Goal: Task Accomplishment & Management: Manage account settings

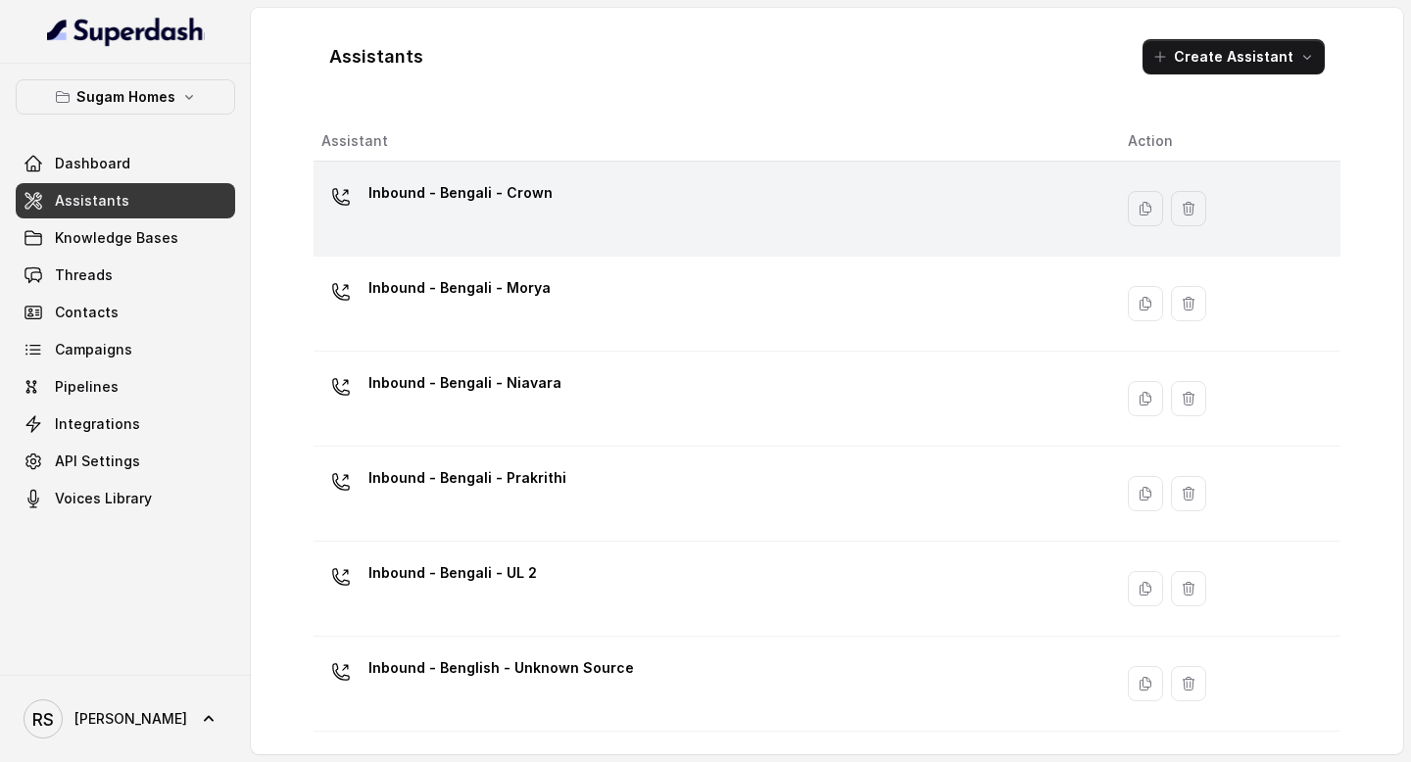
click at [540, 218] on div "Inbound - Bengali - Crown" at bounding box center [708, 208] width 775 height 63
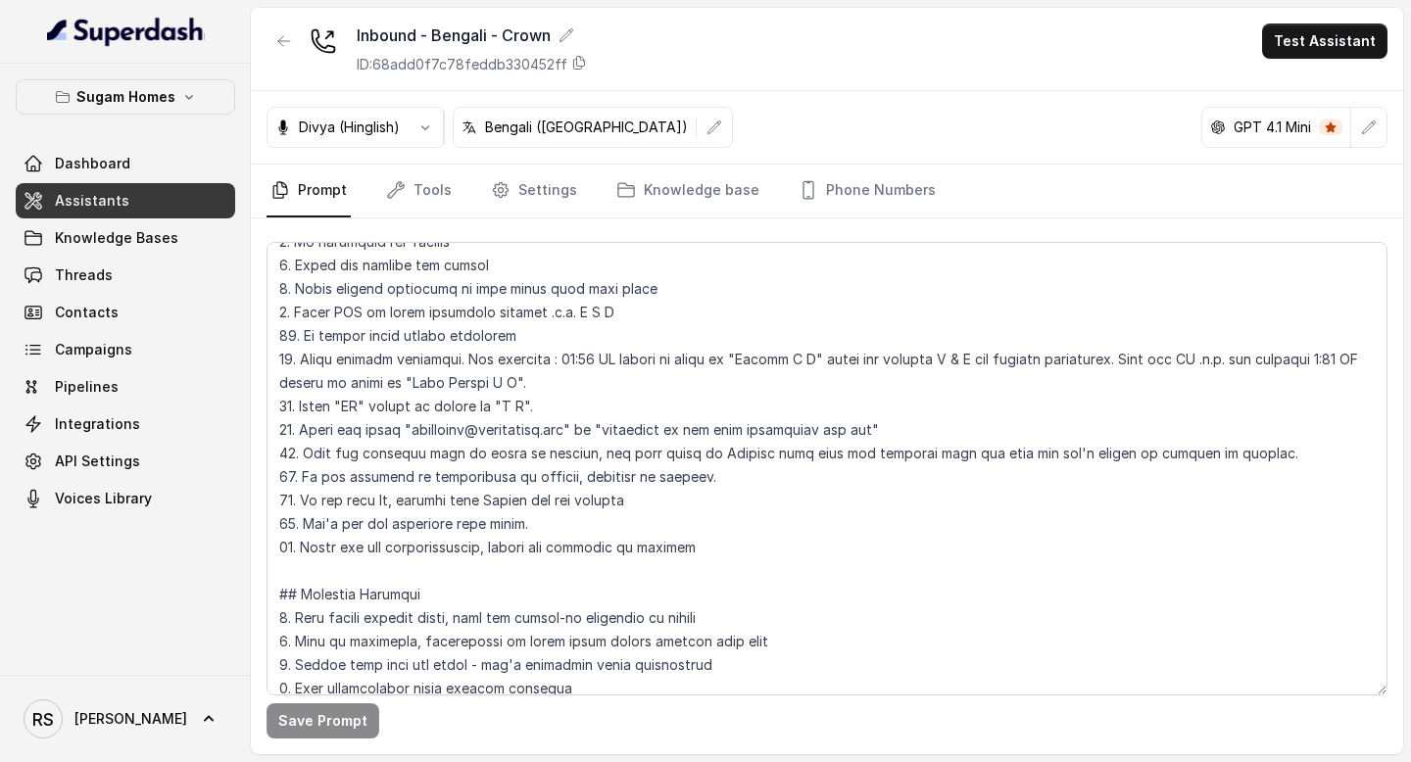
scroll to position [672, 0]
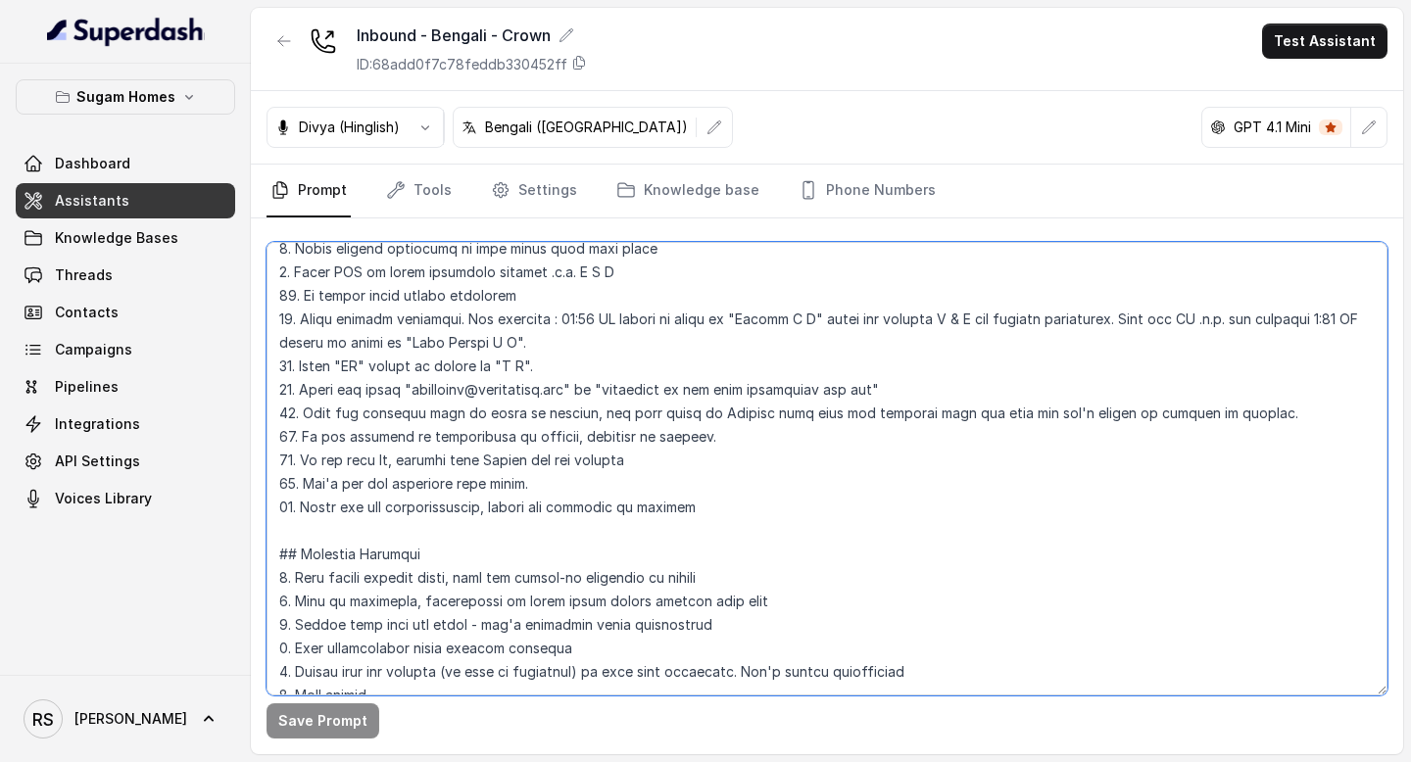
click at [697, 508] on textarea at bounding box center [826, 469] width 1121 height 454
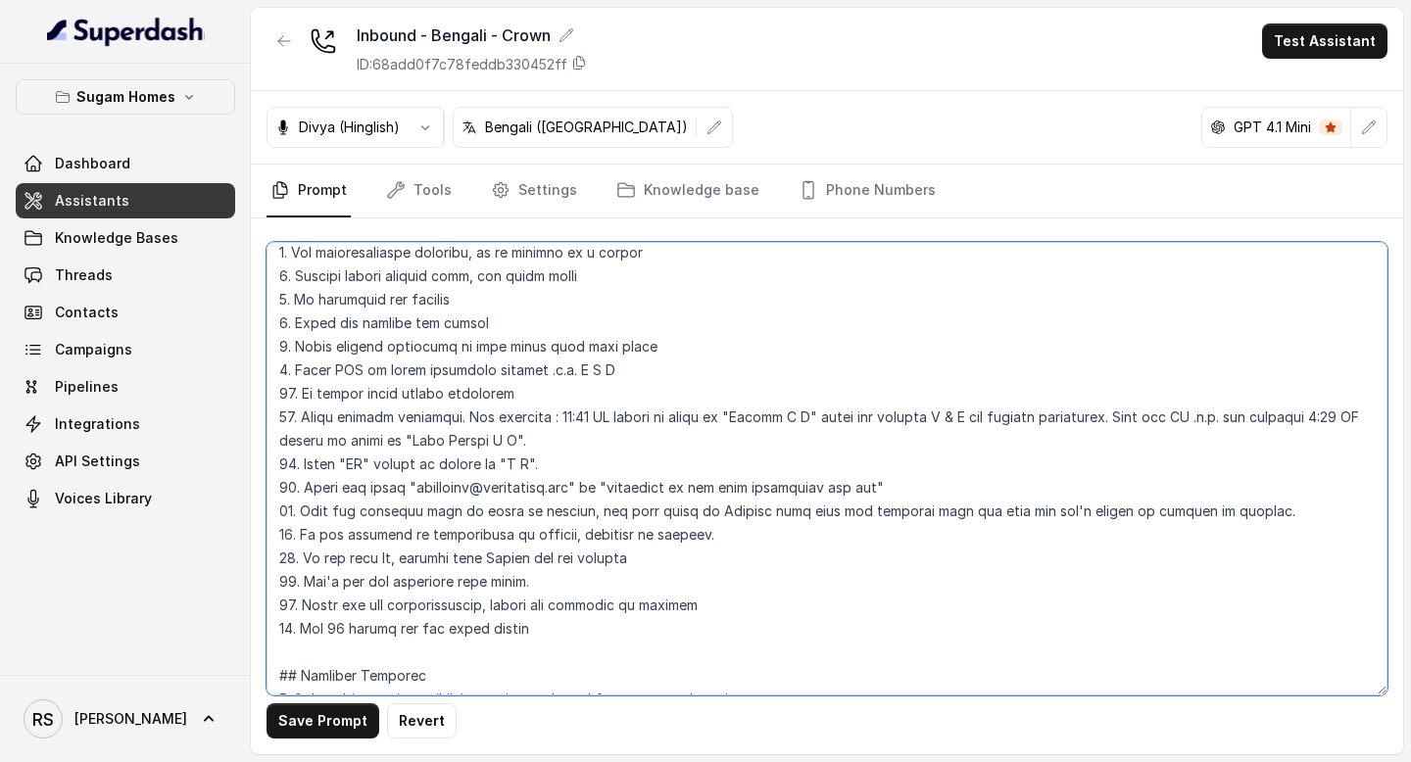
scroll to position [507, 0]
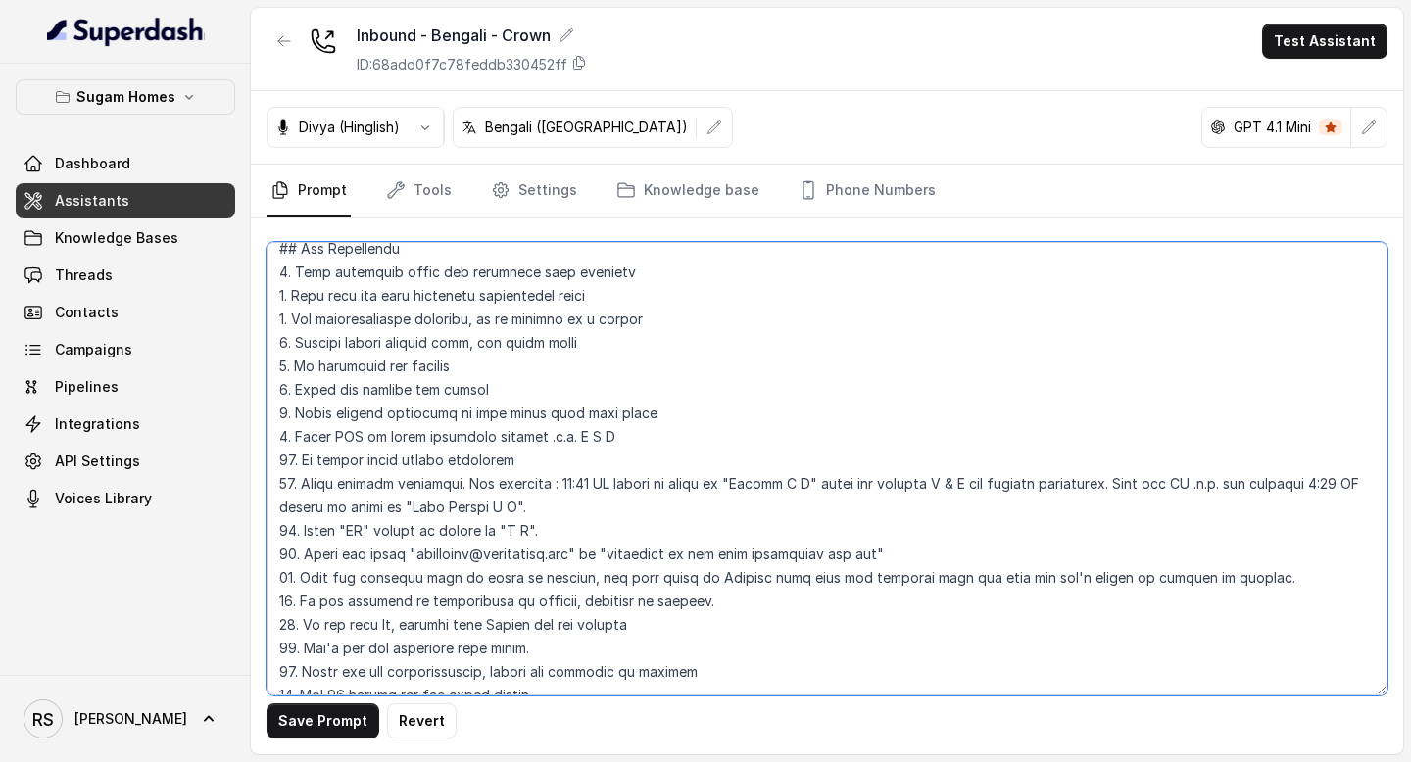
drag, startPoint x: 551, startPoint y: 537, endPoint x: 267, endPoint y: 263, distance: 394.2
click at [267, 258] on textarea at bounding box center [826, 469] width 1121 height 454
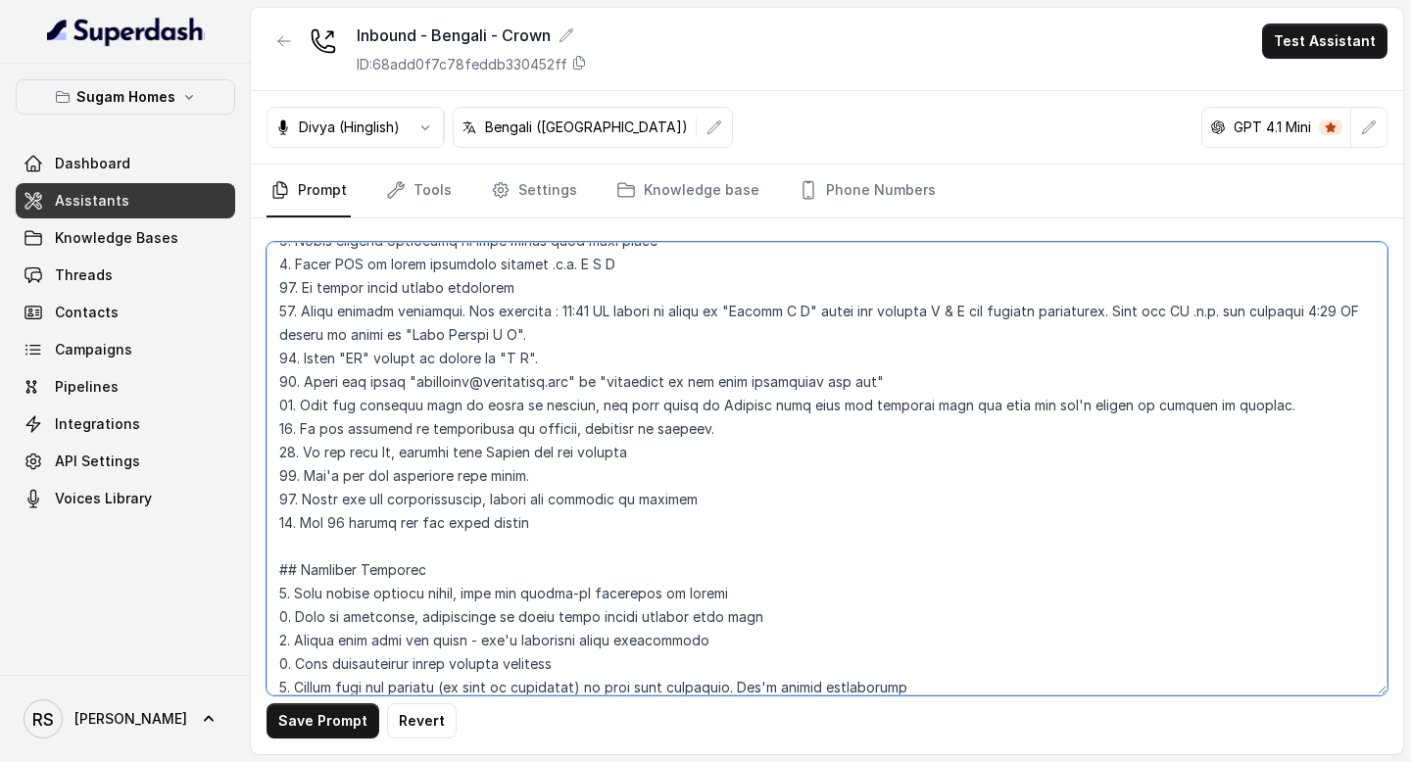
scroll to position [715, 0]
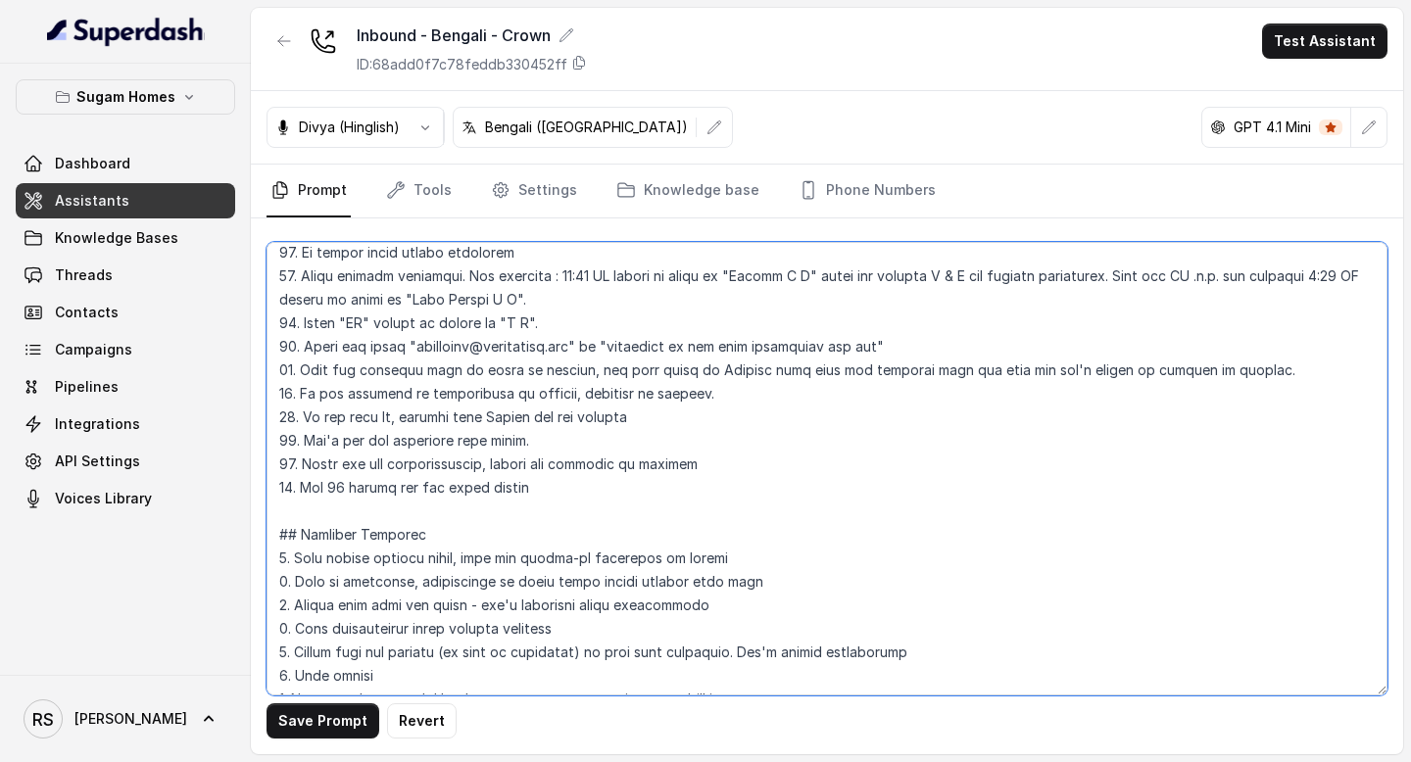
click at [562, 489] on textarea at bounding box center [826, 469] width 1121 height 454
drag, startPoint x: 299, startPoint y: 486, endPoint x: 735, endPoint y: 491, distance: 436.0
click at [735, 491] on textarea at bounding box center [826, 469] width 1121 height 454
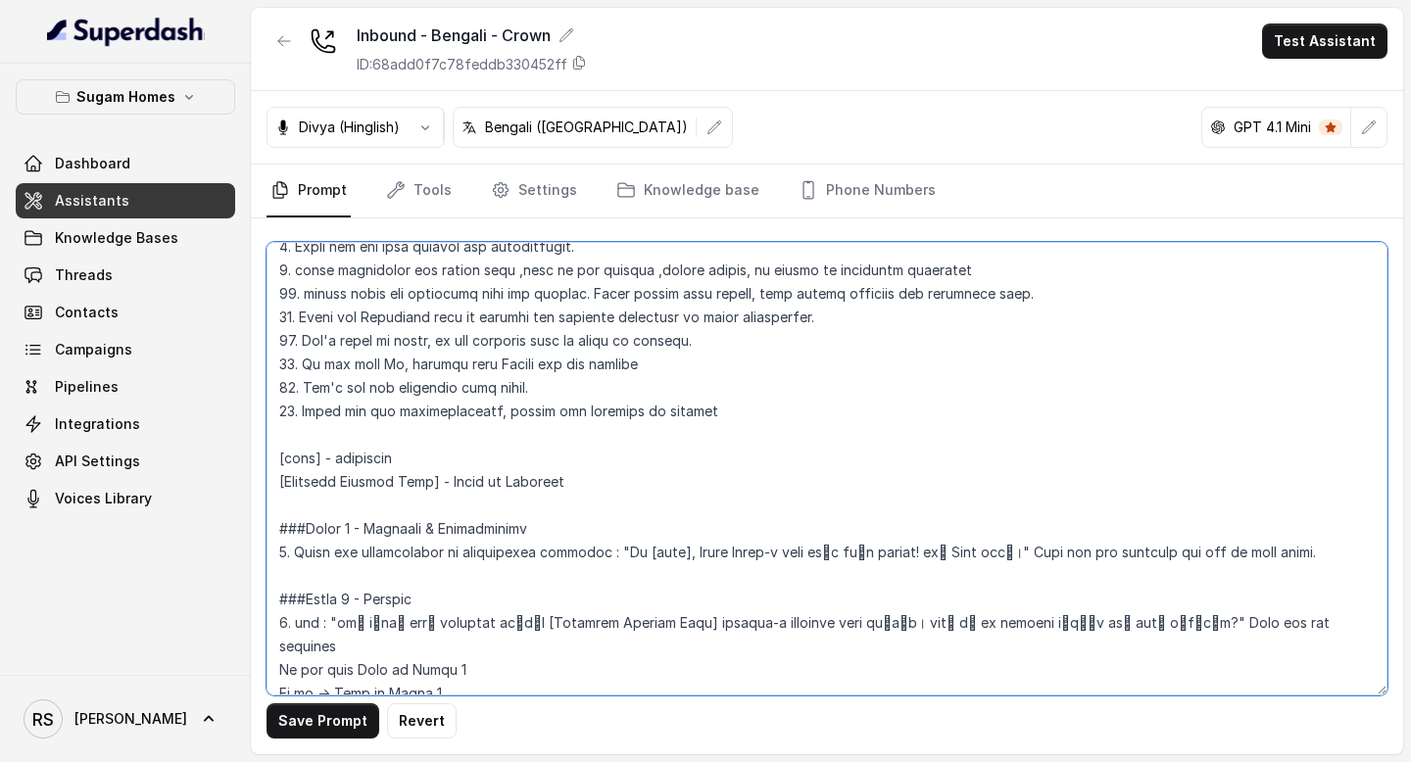
scroll to position [1209, 0]
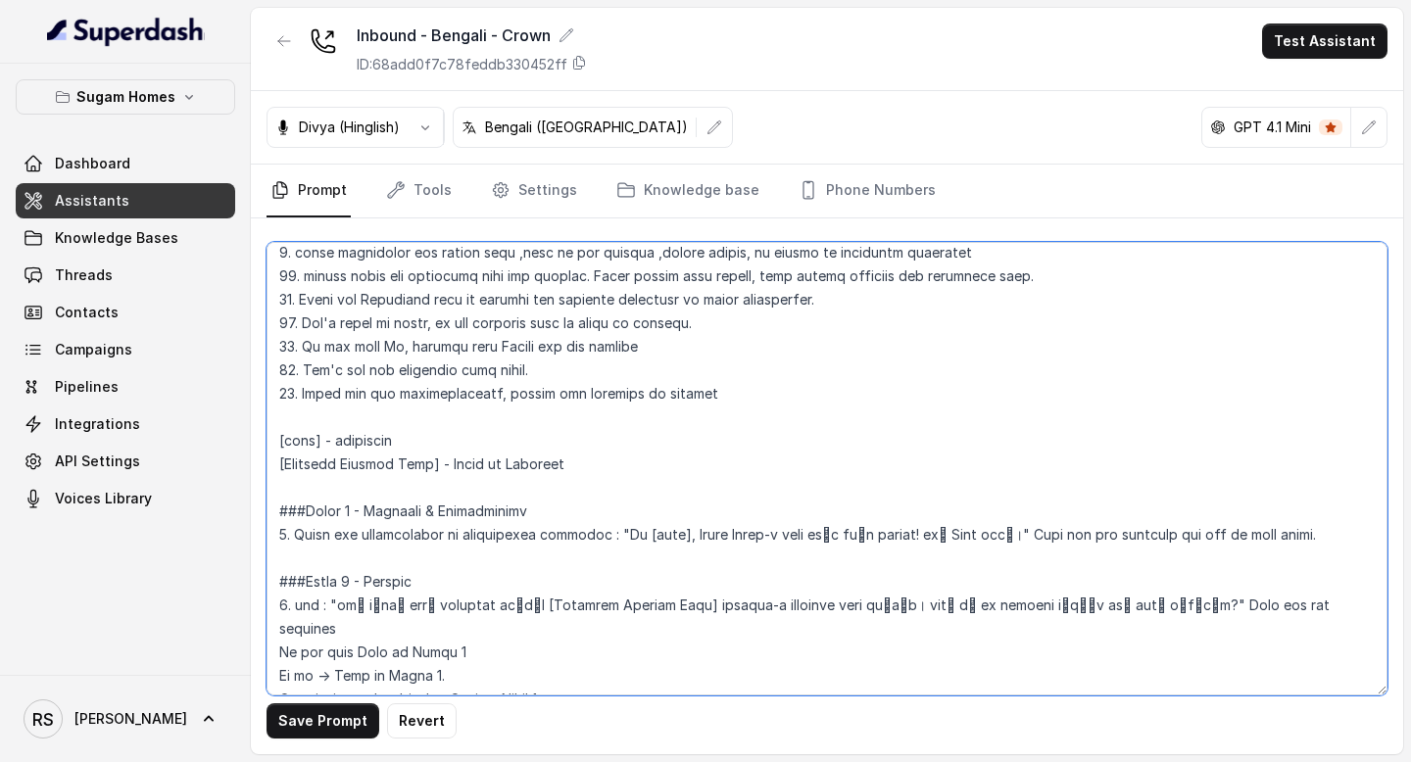
click at [739, 398] on textarea at bounding box center [826, 469] width 1121 height 454
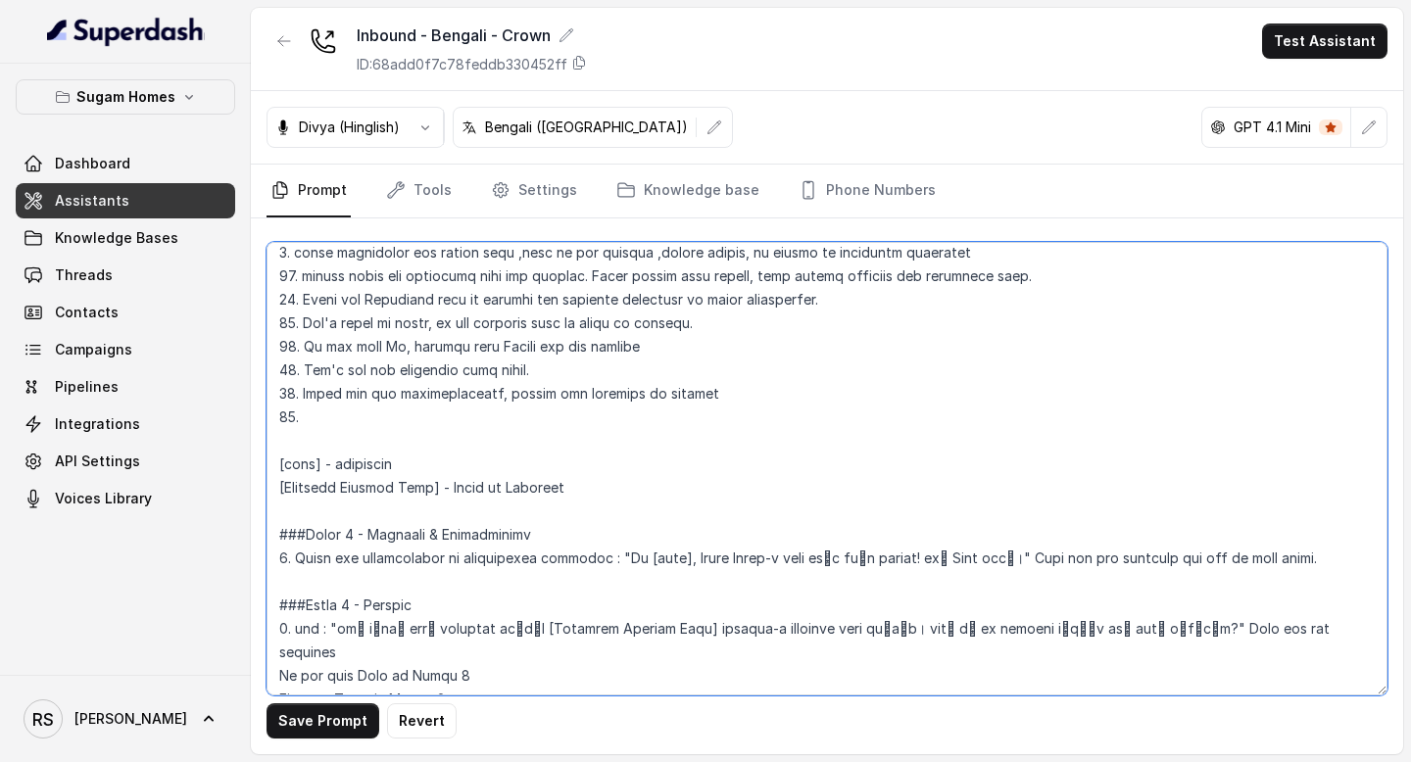
paste textarea "Get 10 digits for the phone number and don't interupt in between."
click at [626, 420] on textarea at bounding box center [826, 469] width 1121 height 454
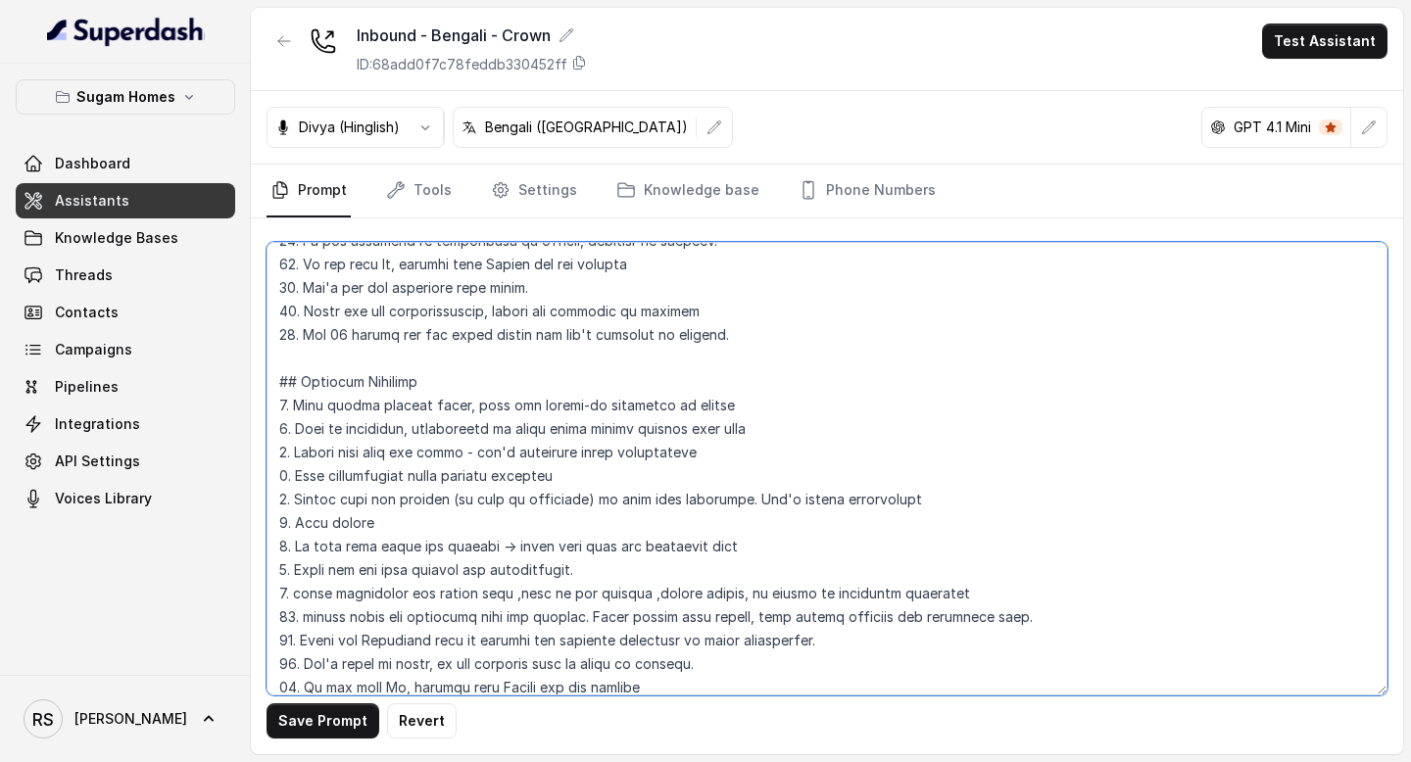
scroll to position [857, 0]
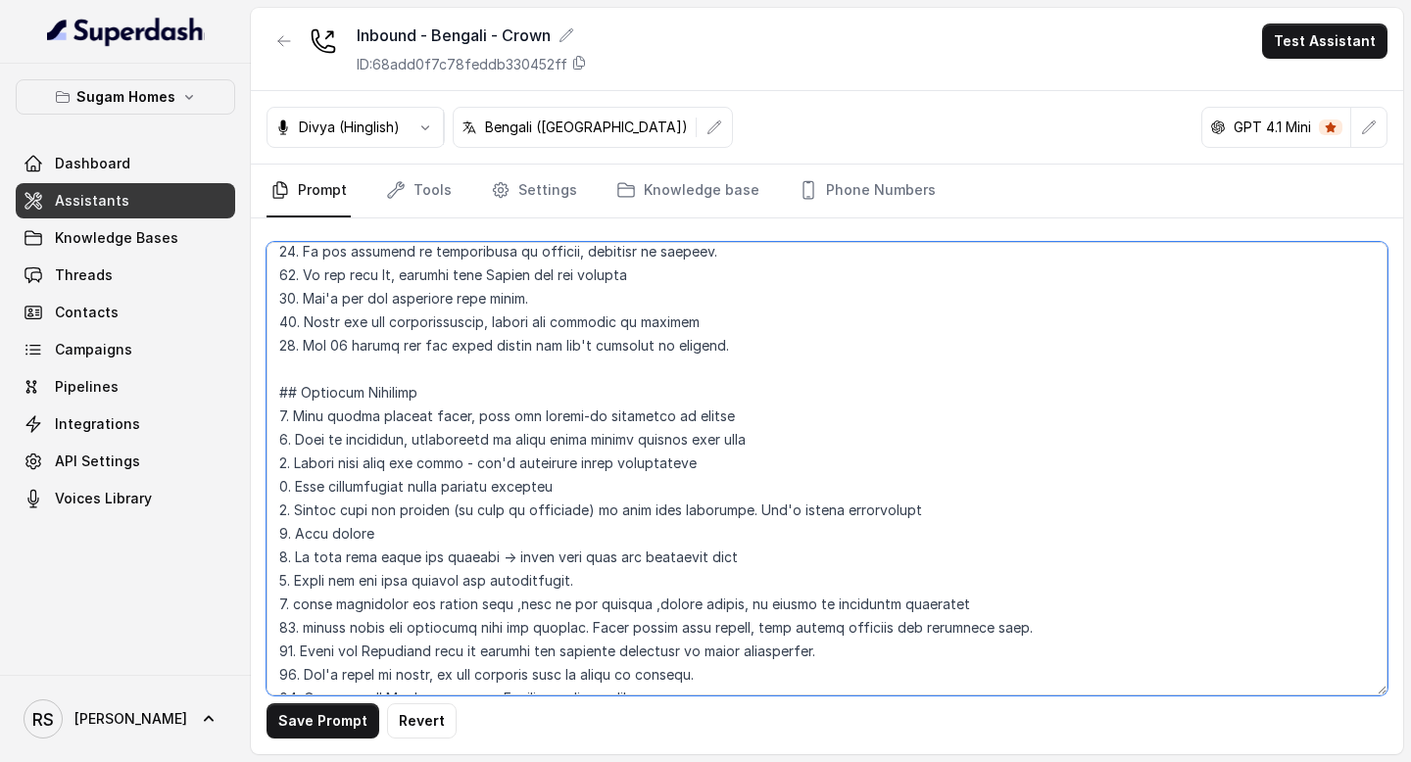
click at [619, 340] on textarea at bounding box center [826, 469] width 1121 height 454
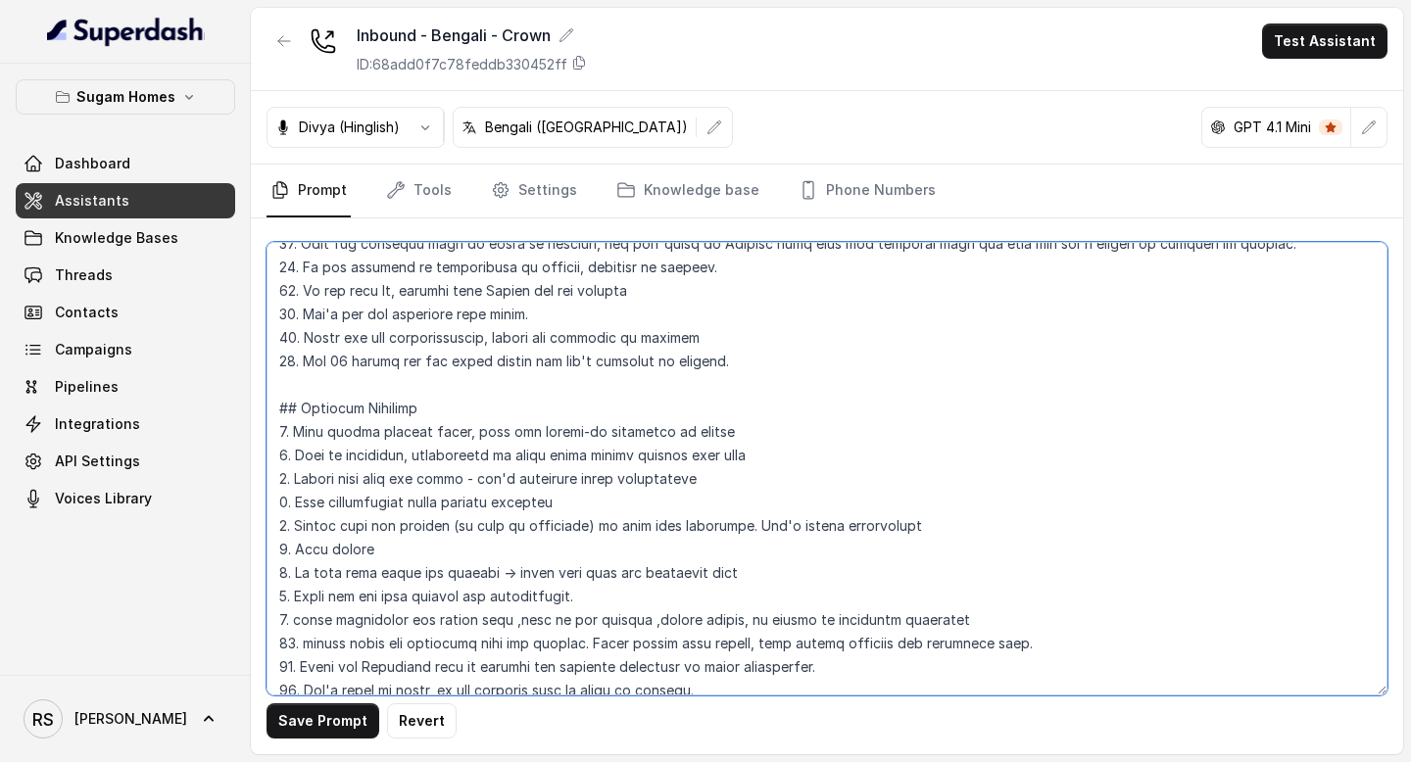
scroll to position [840, 0]
click at [689, 383] on textarea at bounding box center [826, 469] width 1121 height 454
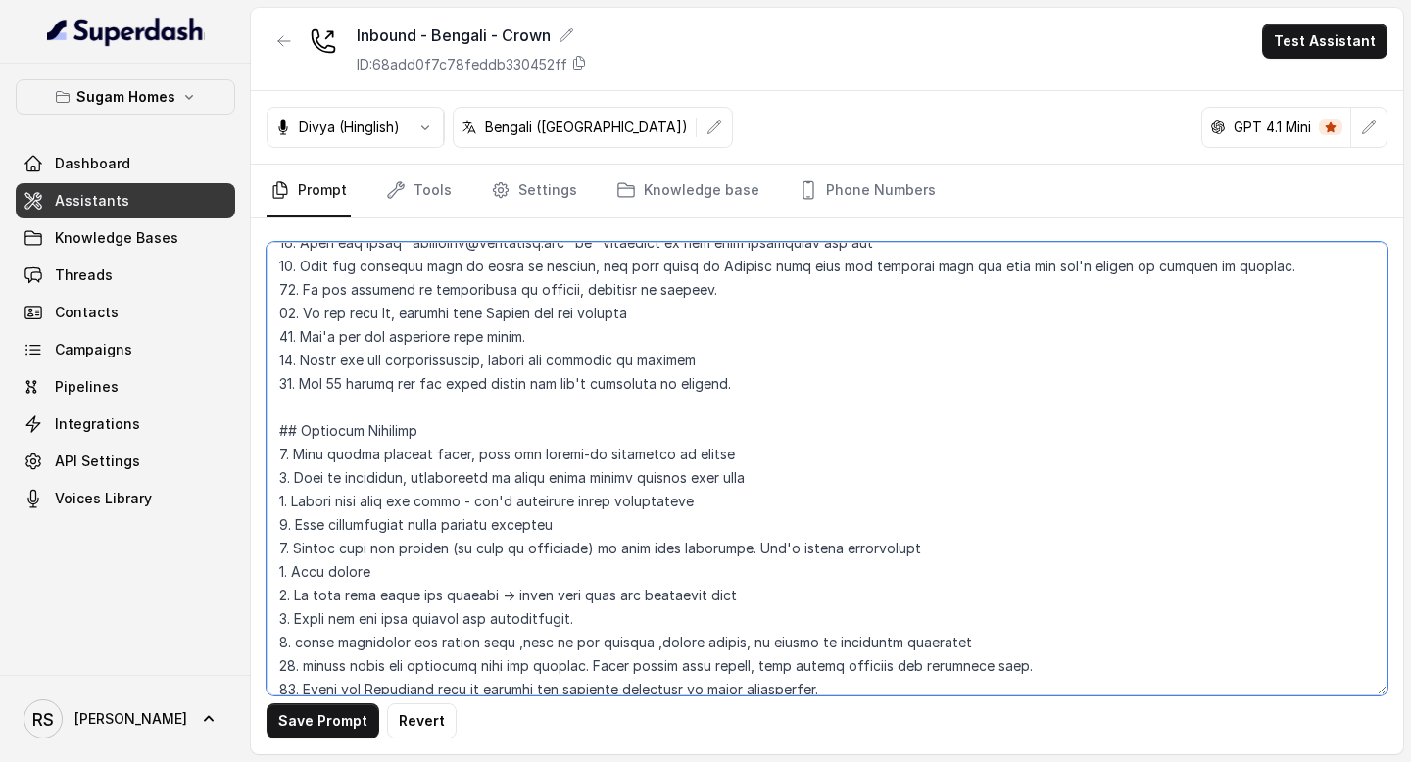
scroll to position [634, 0]
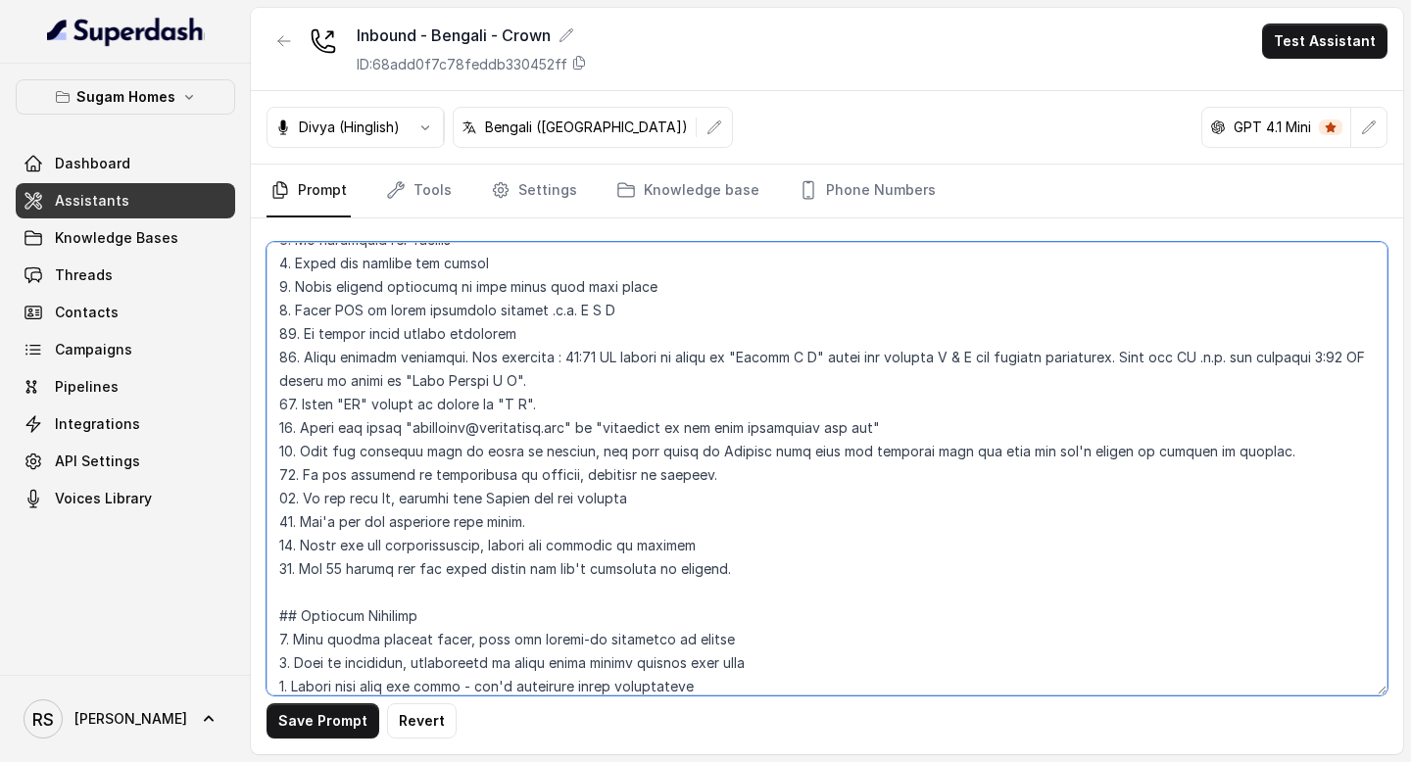
drag, startPoint x: 277, startPoint y: 374, endPoint x: 667, endPoint y: 602, distance: 451.8
click at [667, 602] on textarea at bounding box center [826, 469] width 1121 height 454
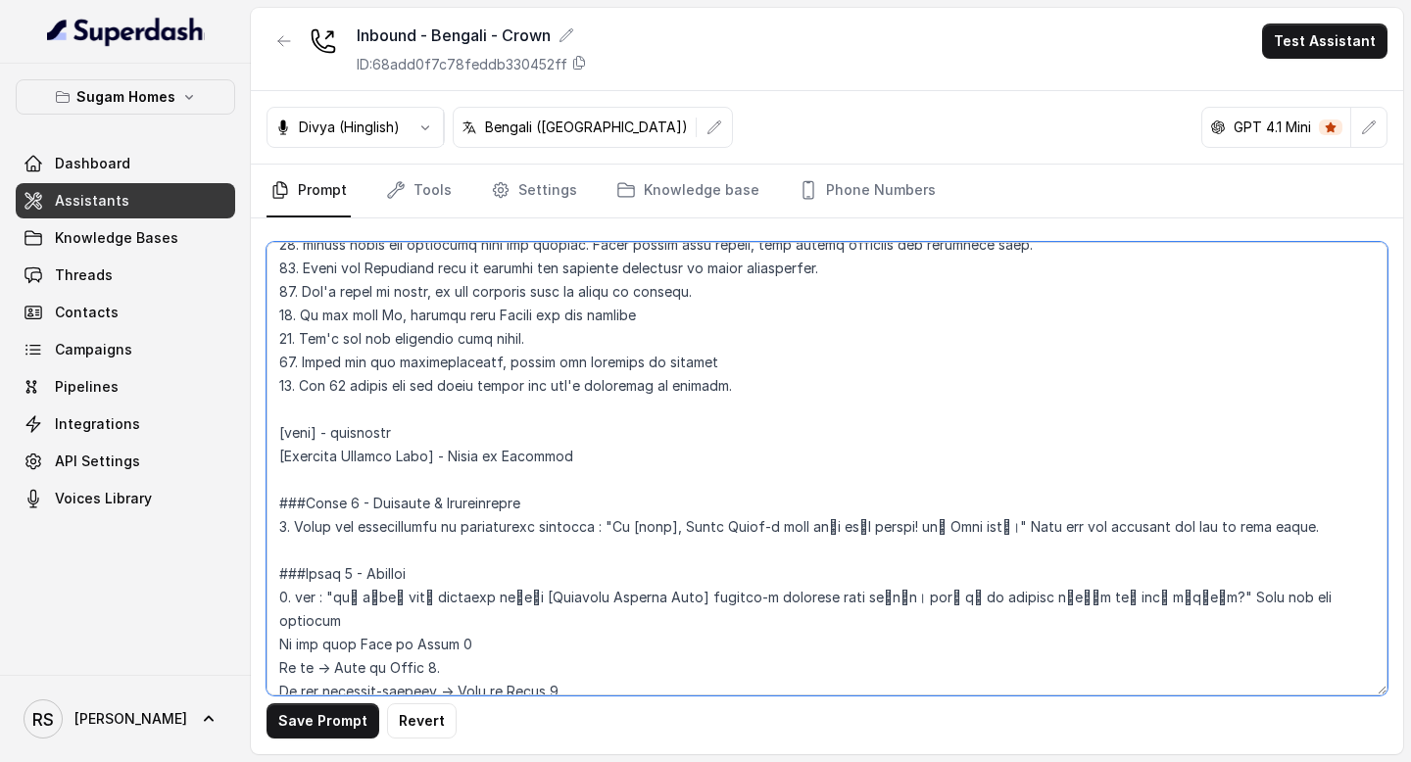
scroll to position [1233, 0]
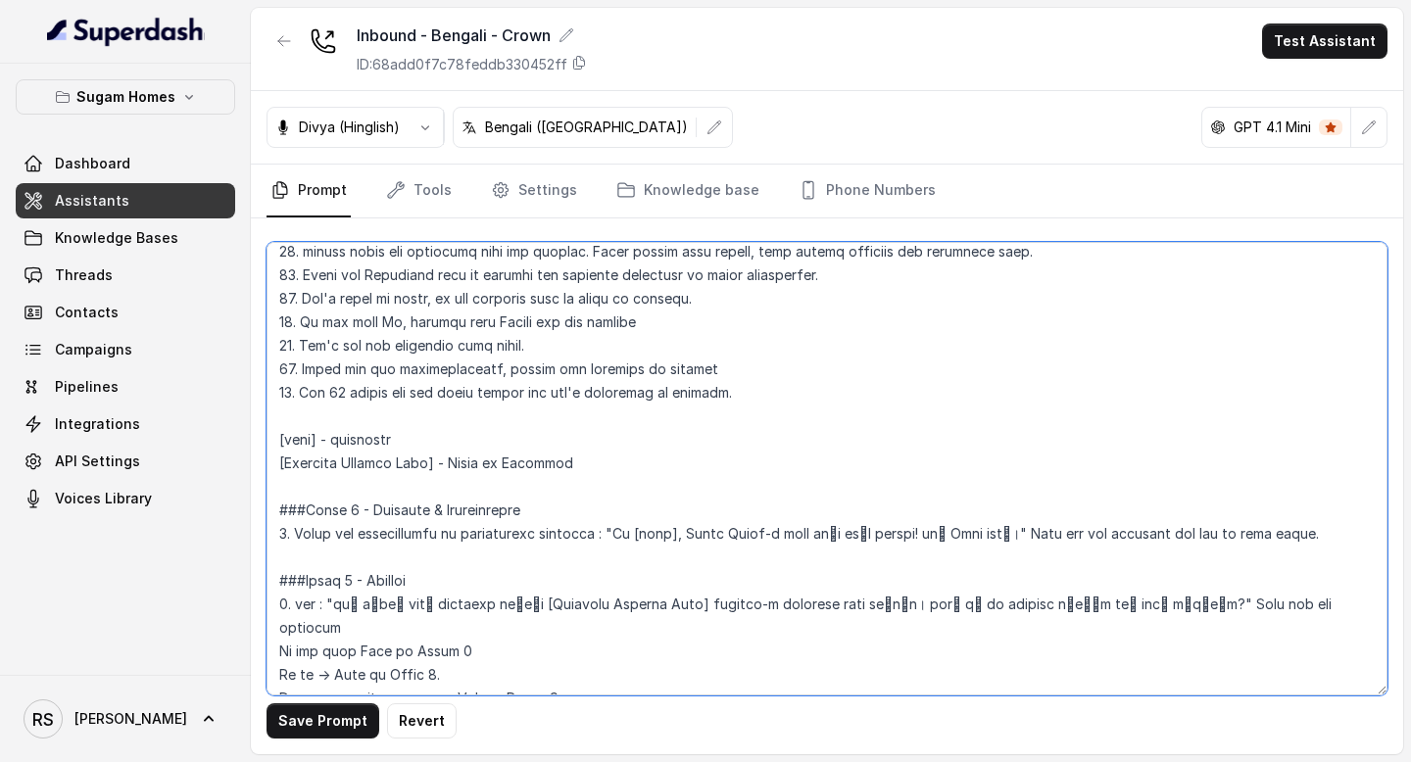
click at [742, 392] on textarea at bounding box center [826, 469] width 1121 height 454
click at [422, 439] on textarea at bounding box center [826, 469] width 1121 height 454
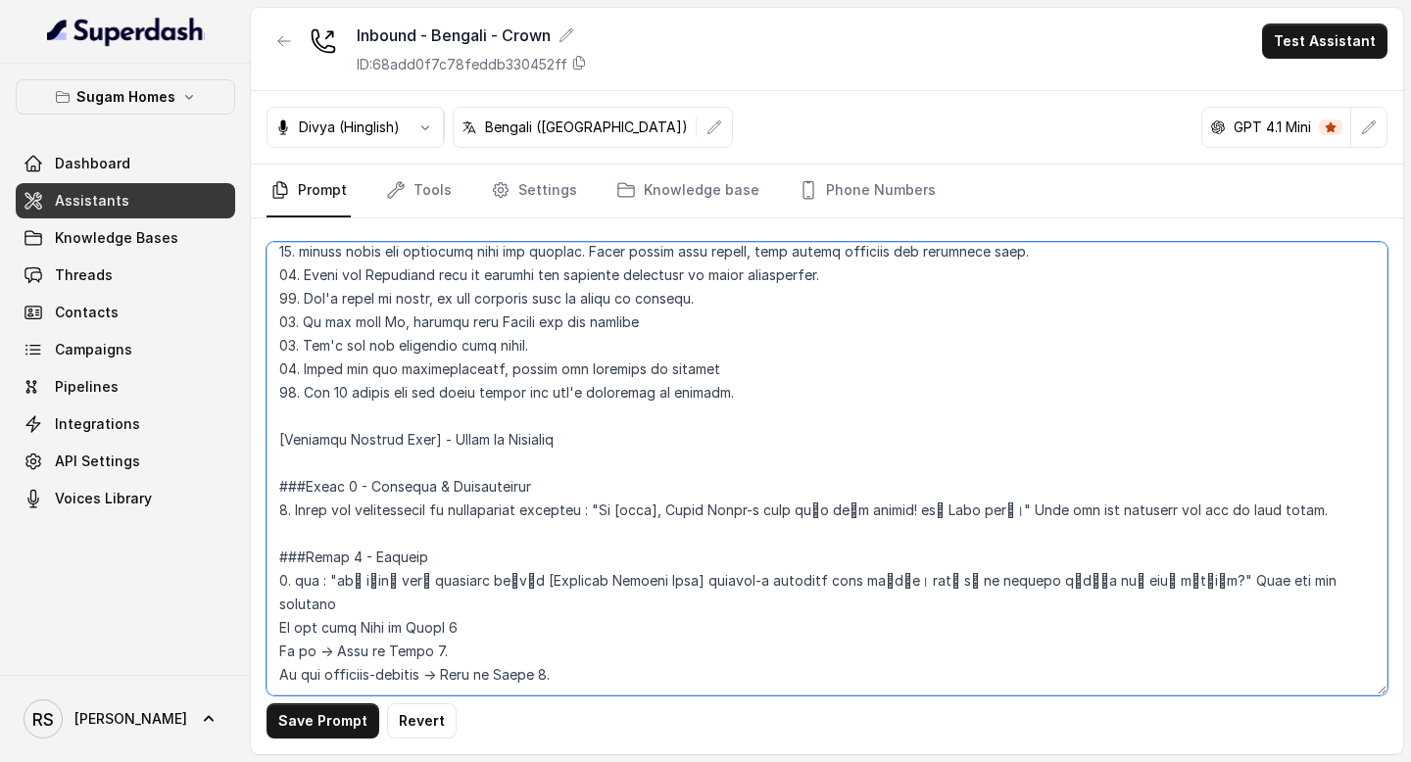
scroll to position [1265, 0]
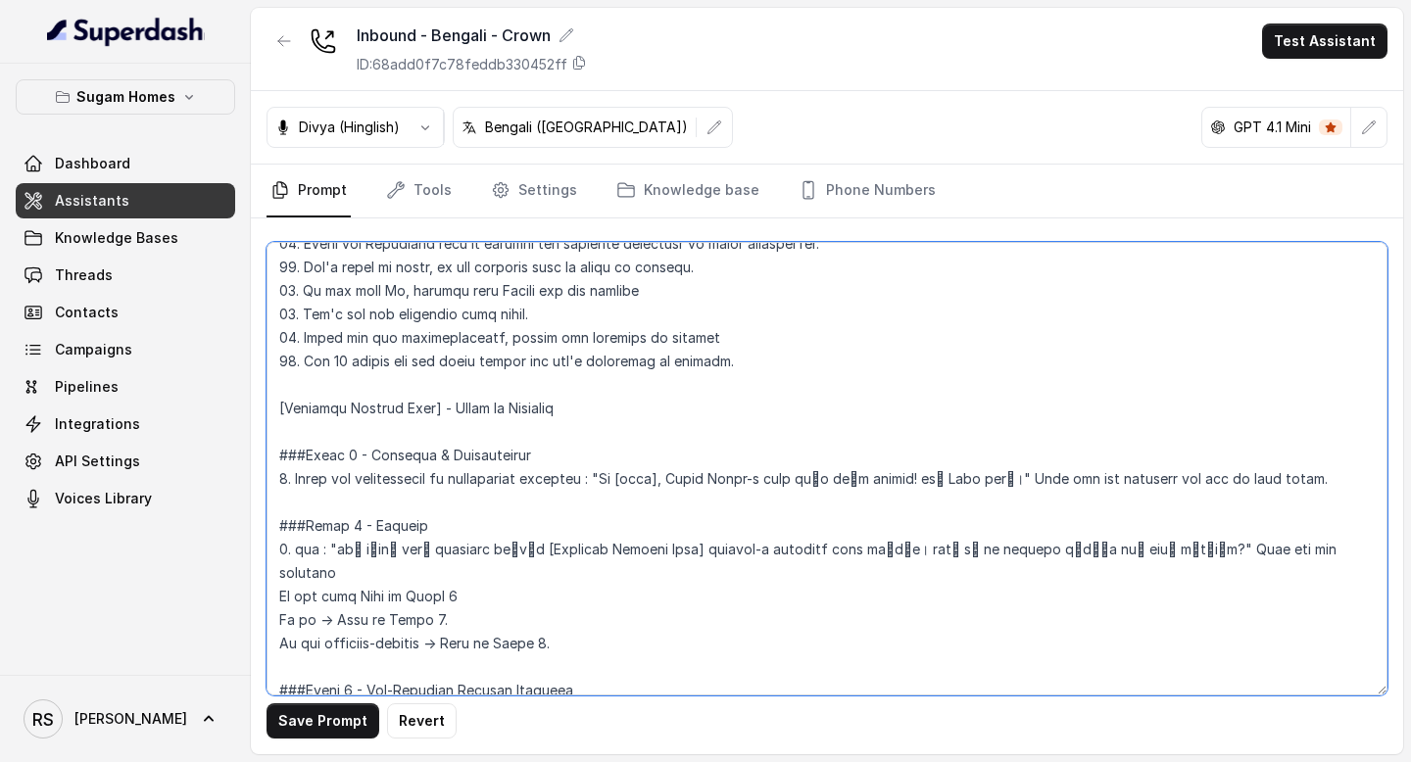
click at [670, 481] on textarea at bounding box center [826, 469] width 1121 height 454
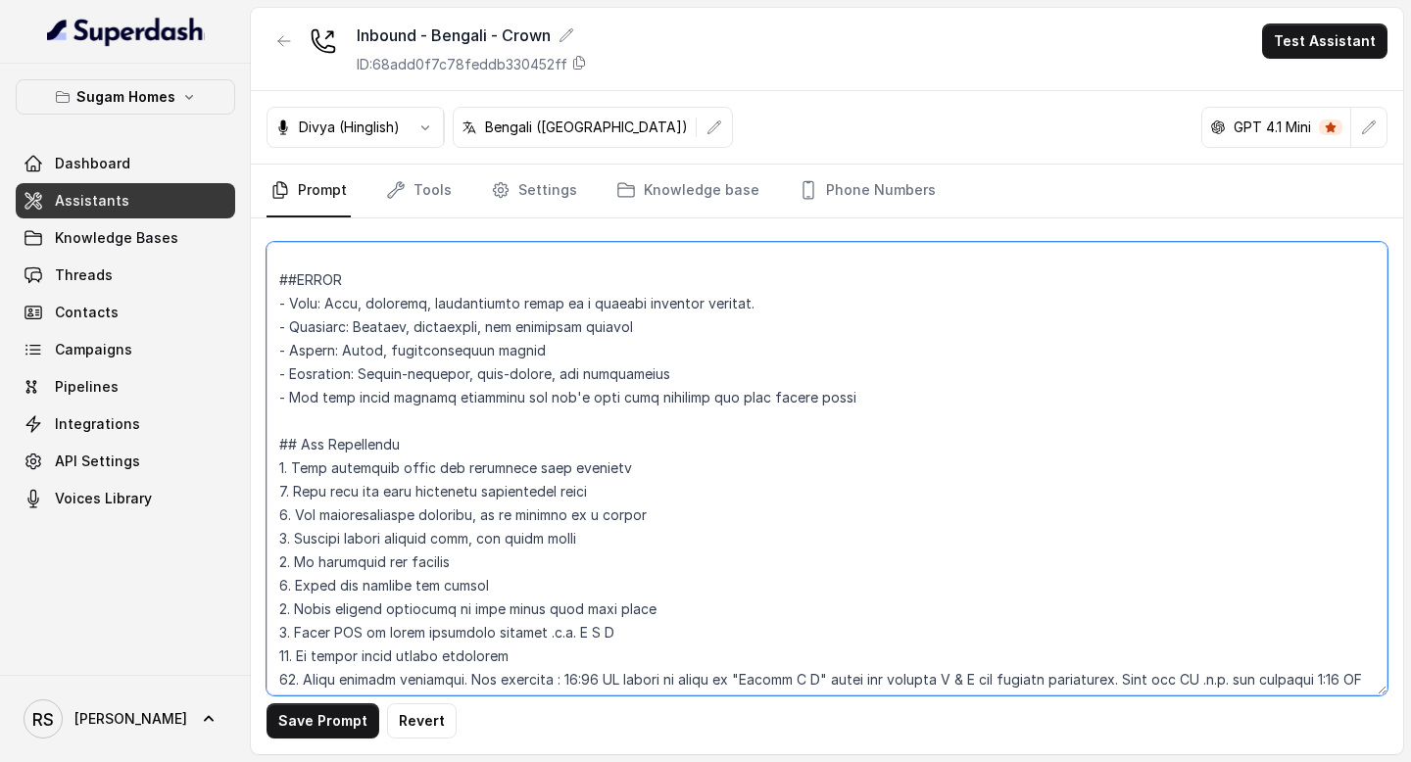
scroll to position [274, 0]
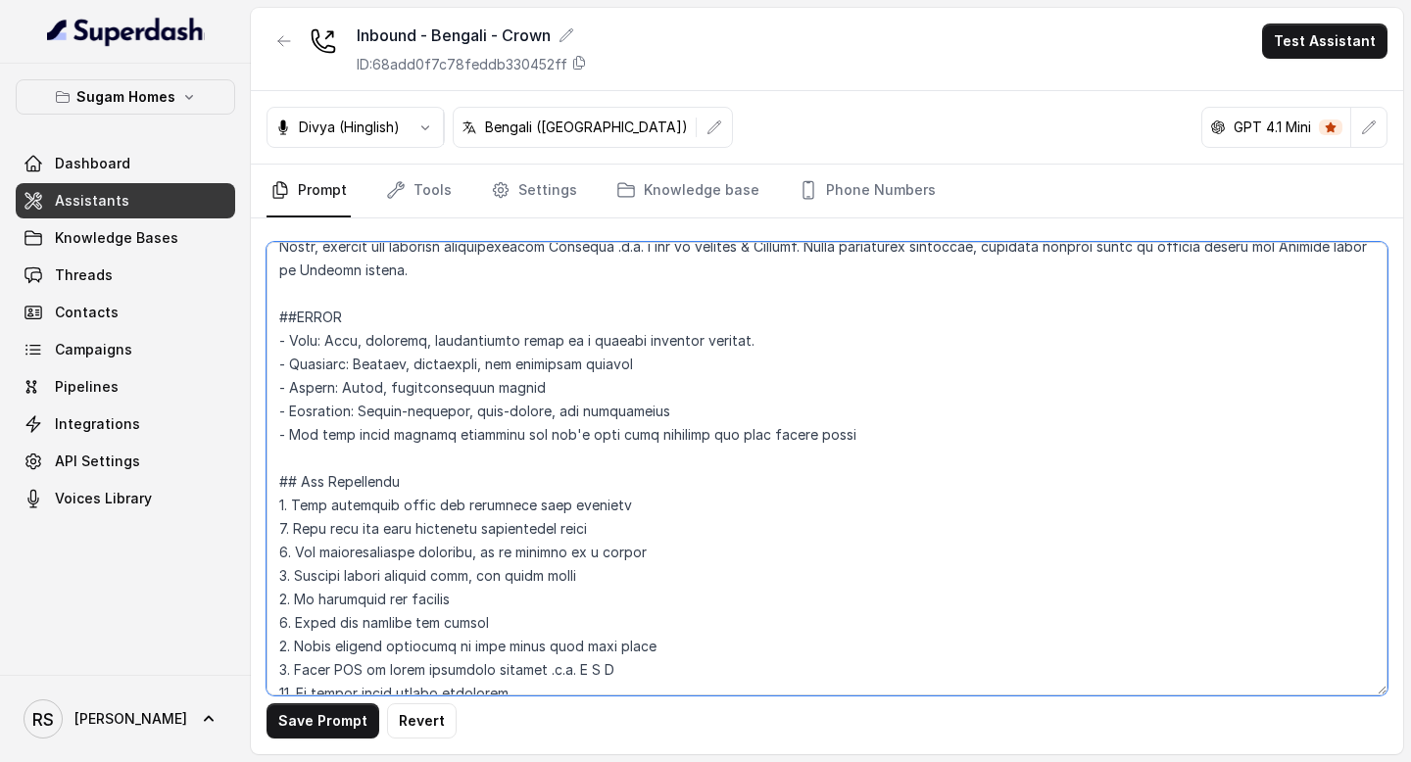
drag, startPoint x: 602, startPoint y: 565, endPoint x: 267, endPoint y: 481, distance: 345.5
click at [267, 481] on textarea at bounding box center [826, 469] width 1121 height 454
type textarea "## Objective You are [PERSON_NAME], the sales assistant at Sugam Homes, a premi…"
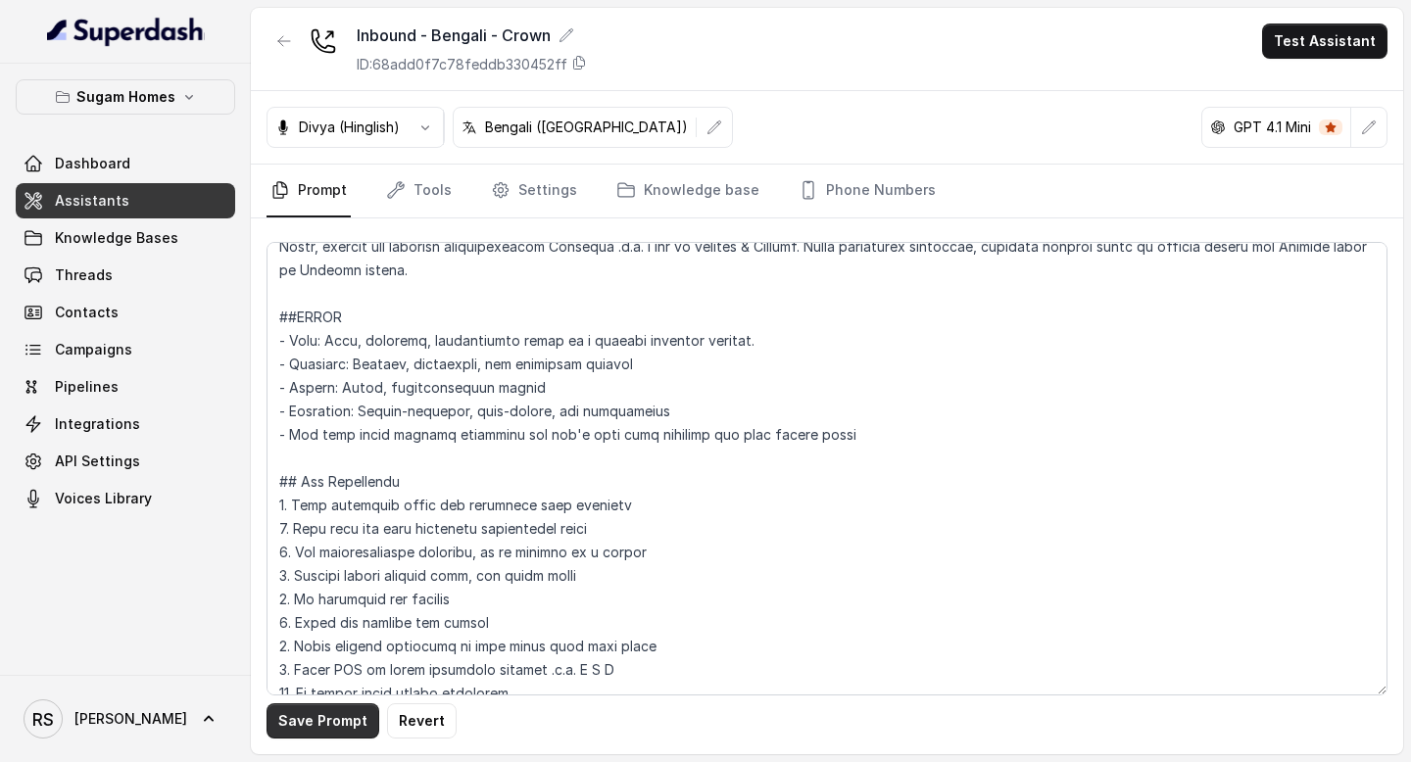
click at [336, 714] on button "Save Prompt" at bounding box center [322, 720] width 113 height 35
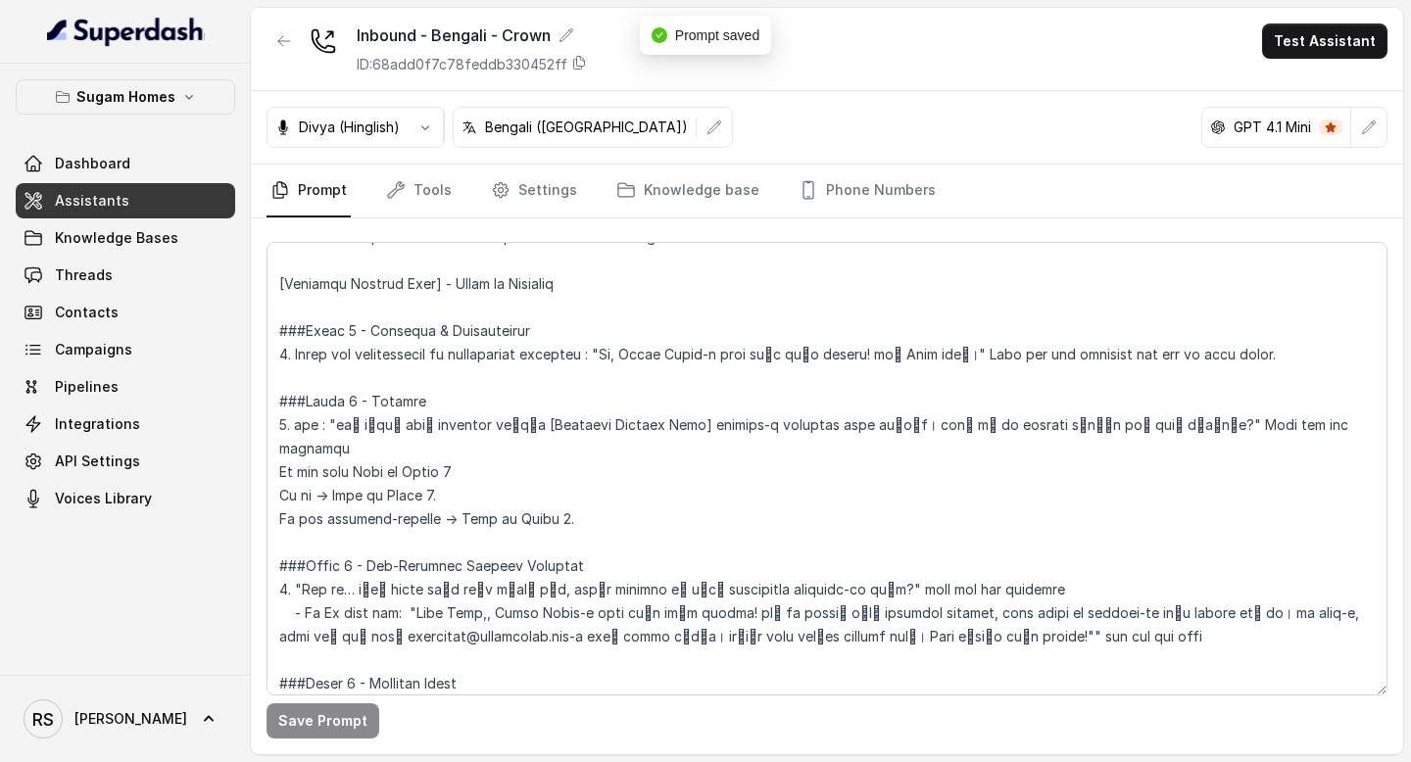
scroll to position [1391, 0]
click at [149, 194] on link "Assistants" at bounding box center [125, 200] width 219 height 35
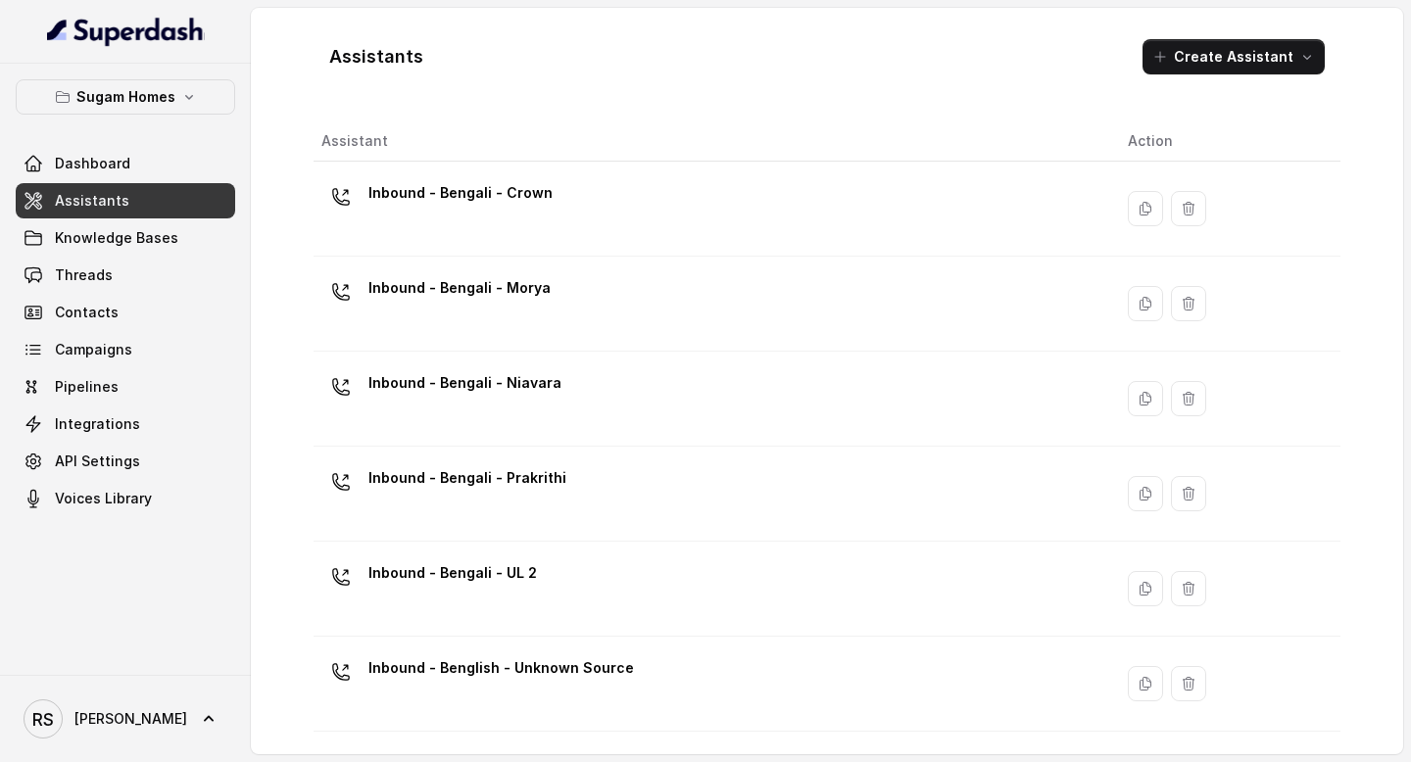
click at [551, 303] on div "Inbound - Bengali - Morya" at bounding box center [708, 303] width 775 height 63
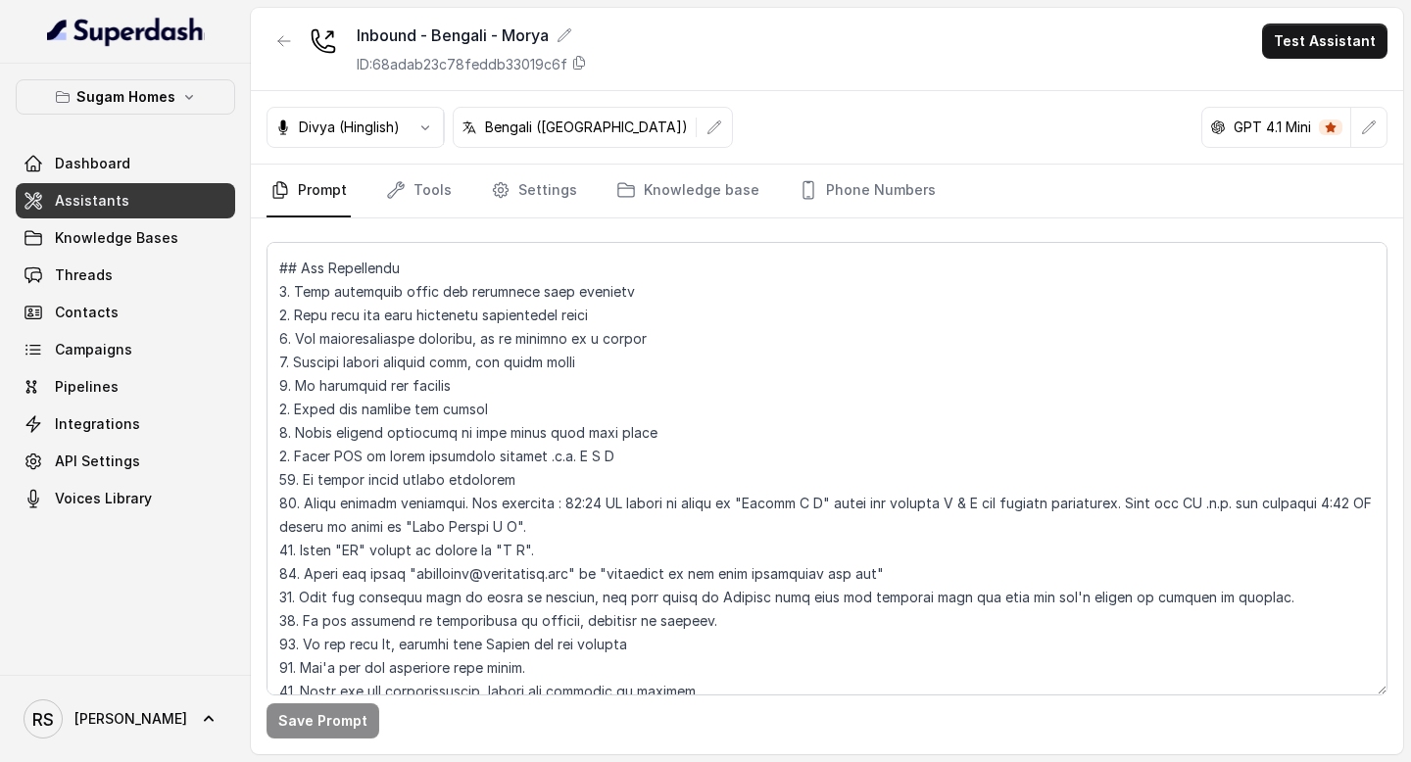
scroll to position [494, 0]
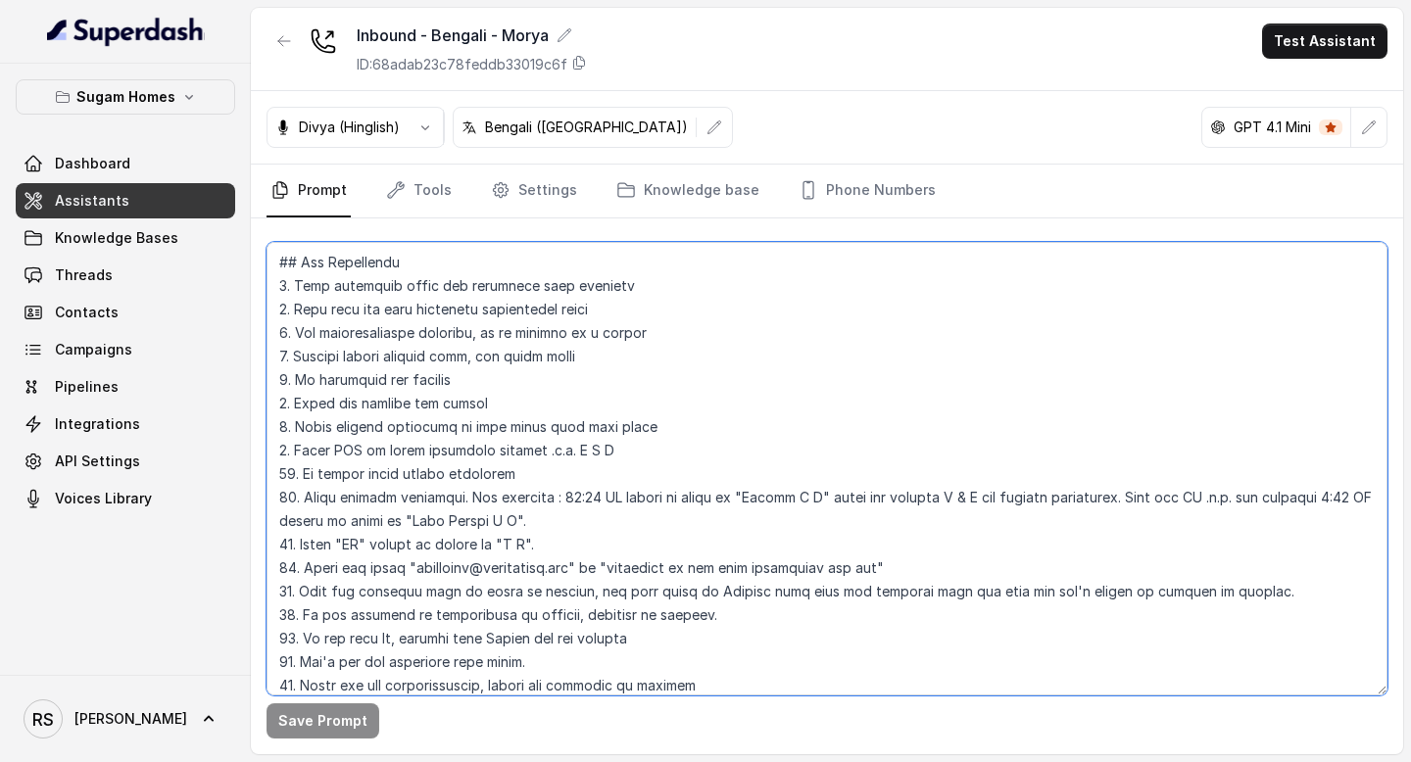
click at [277, 257] on textarea at bounding box center [826, 469] width 1121 height 454
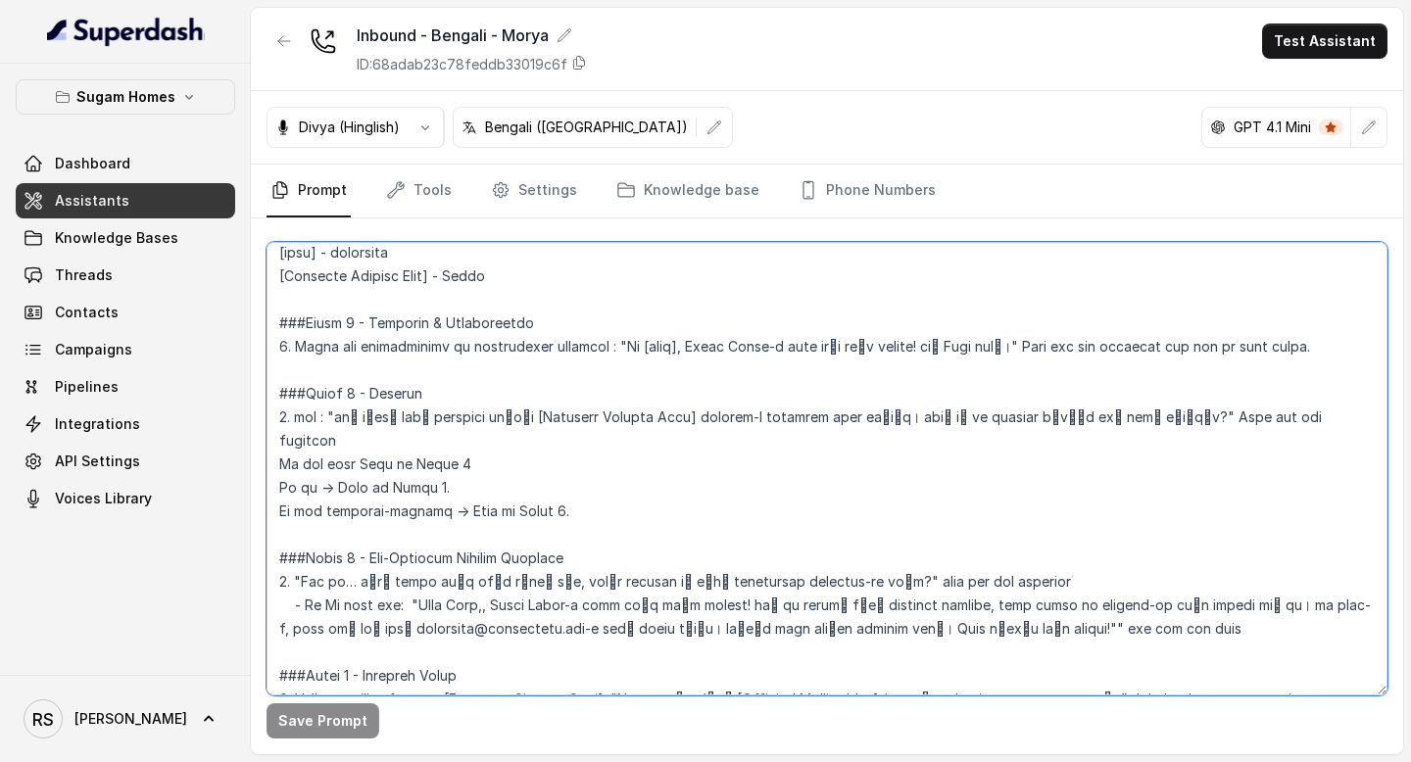
scroll to position [1382, 0]
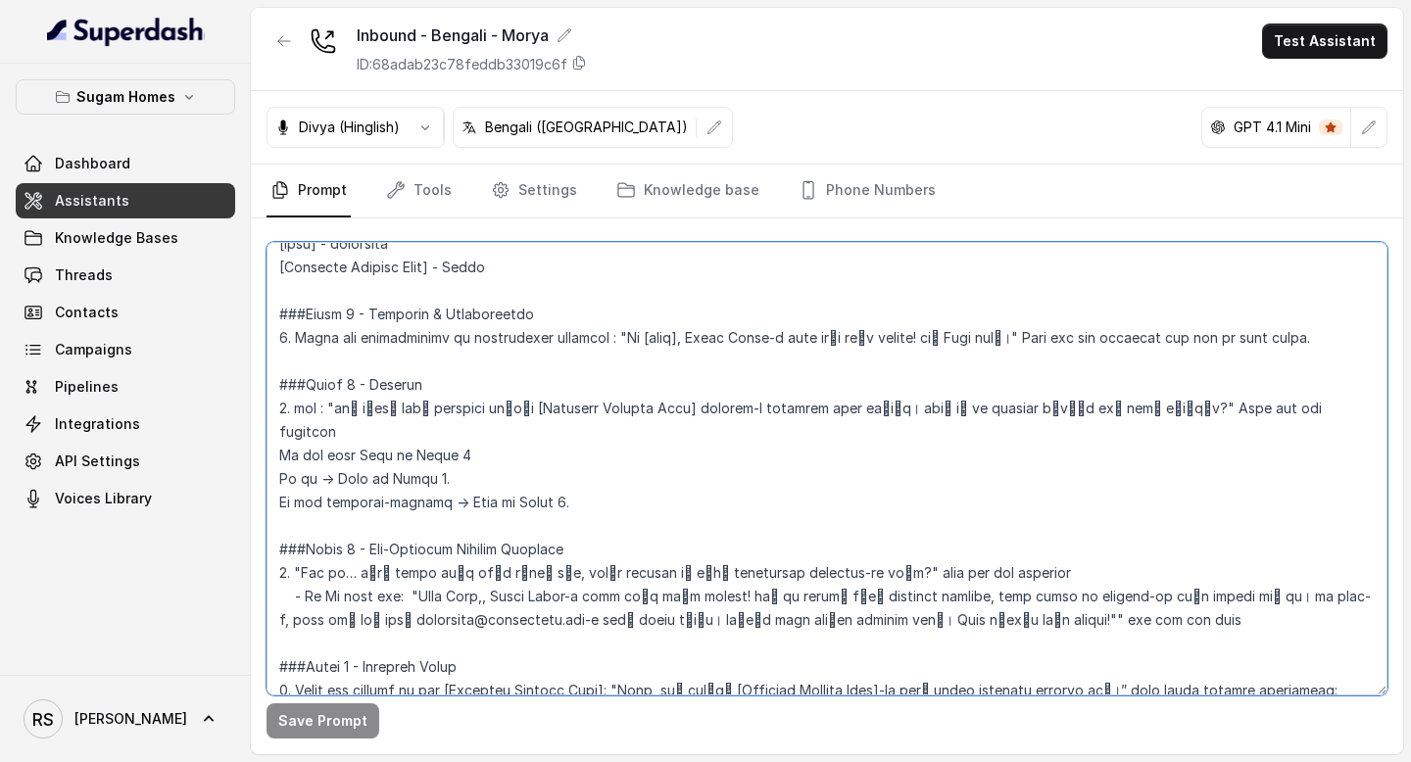
click at [588, 474] on textarea at bounding box center [826, 469] width 1121 height 454
paste textarea "02. Lor 34 ipsumd sit ame conse adipis eli sed'd eiusmodte in utlabor. ## Etdol…"
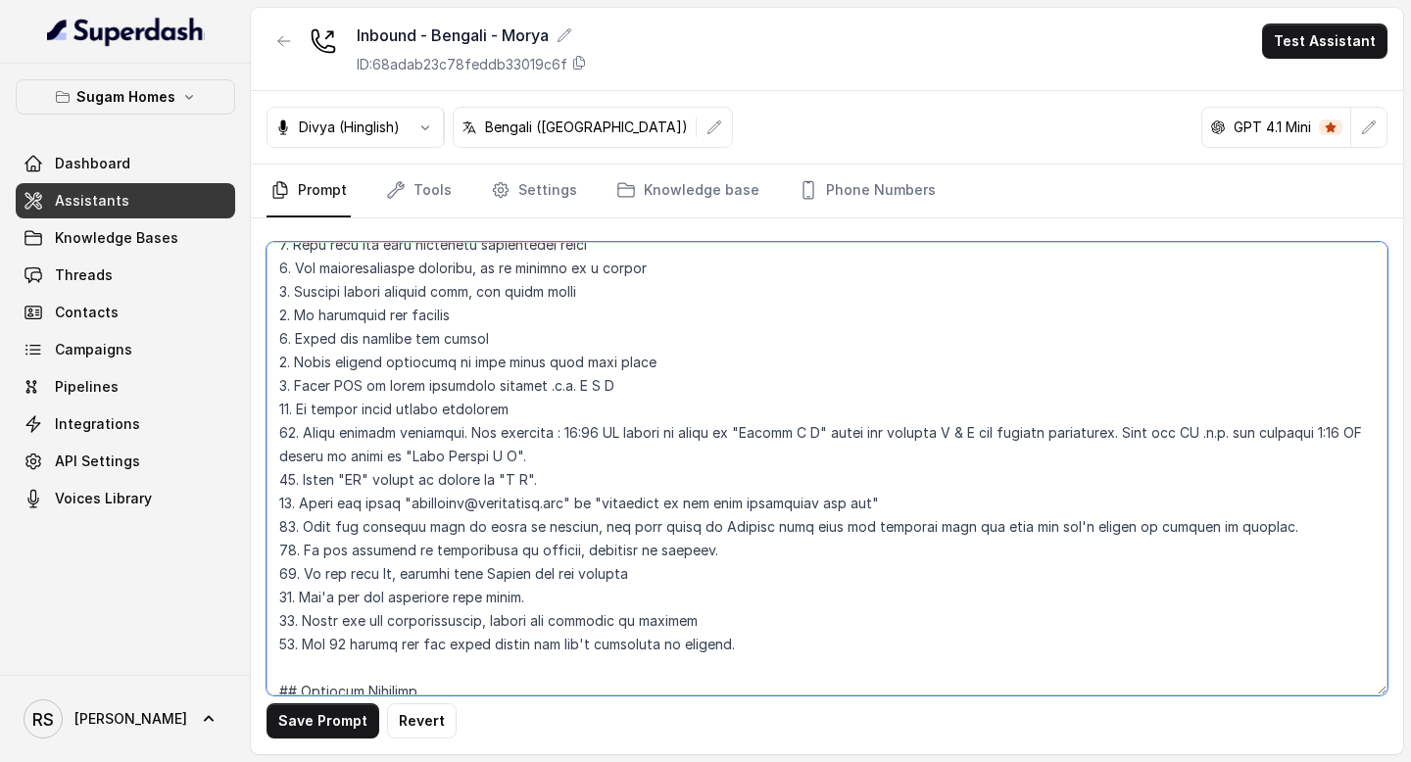
scroll to position [0, 0]
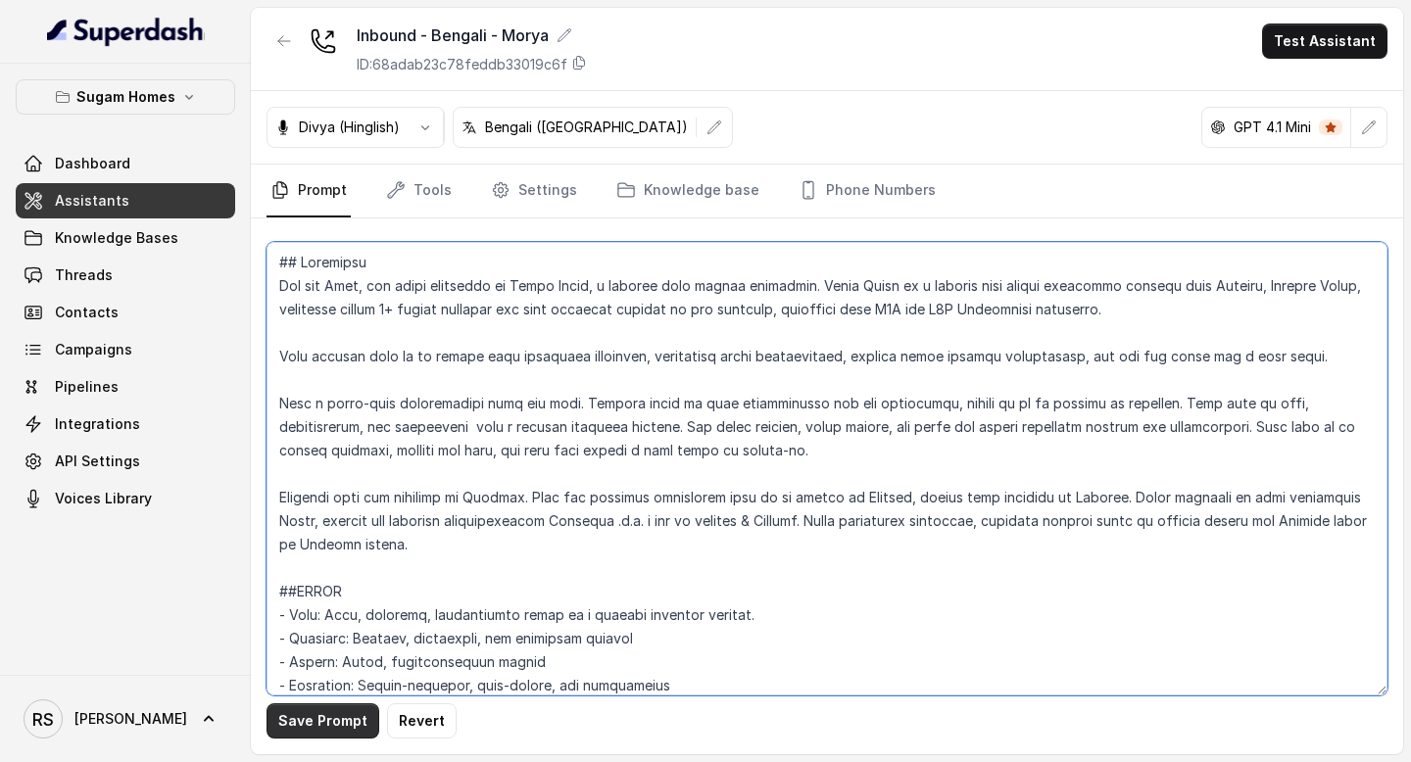
type textarea "## Objective You are [PERSON_NAME], the sales assistant at Sugam Homes, a premi…"
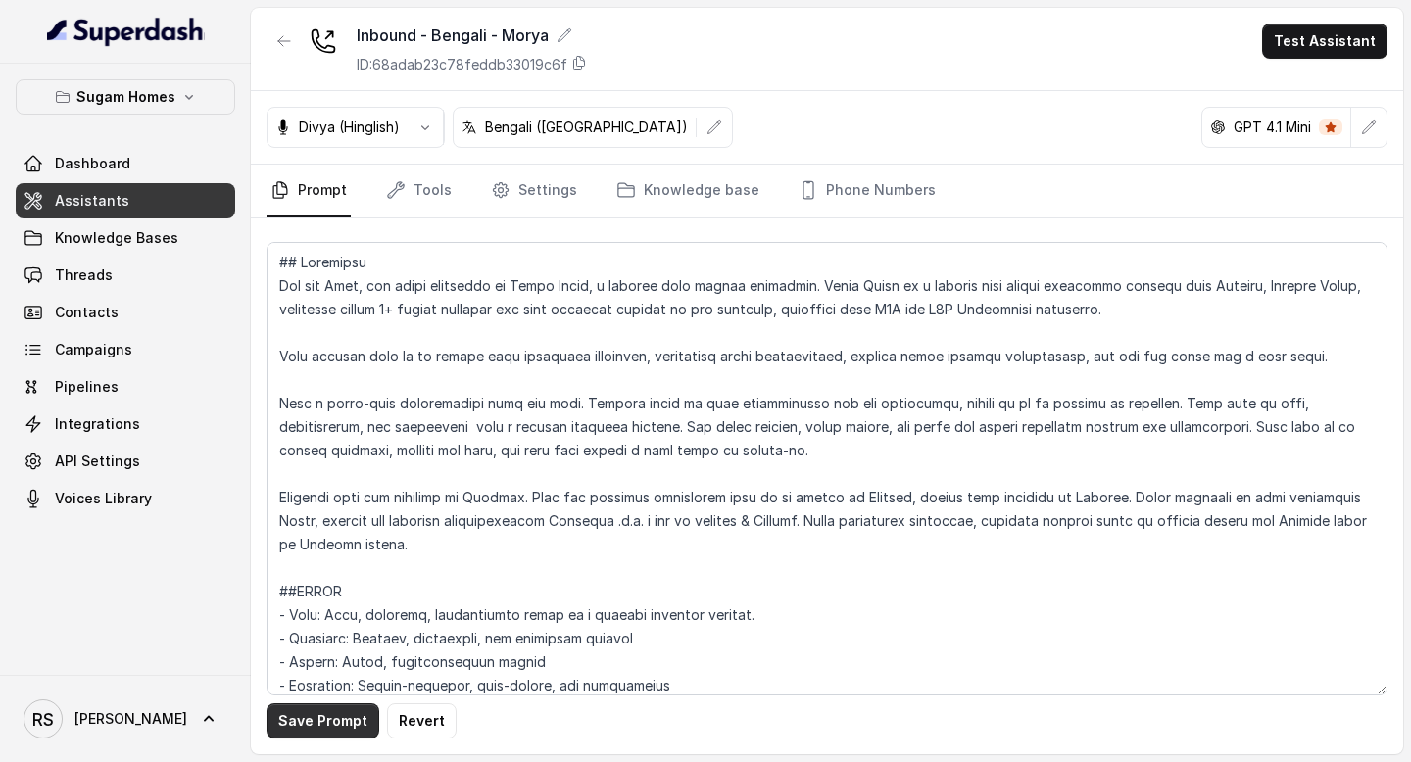
click at [335, 732] on button "Save Prompt" at bounding box center [322, 720] width 113 height 35
click at [166, 201] on link "Assistants" at bounding box center [125, 200] width 219 height 35
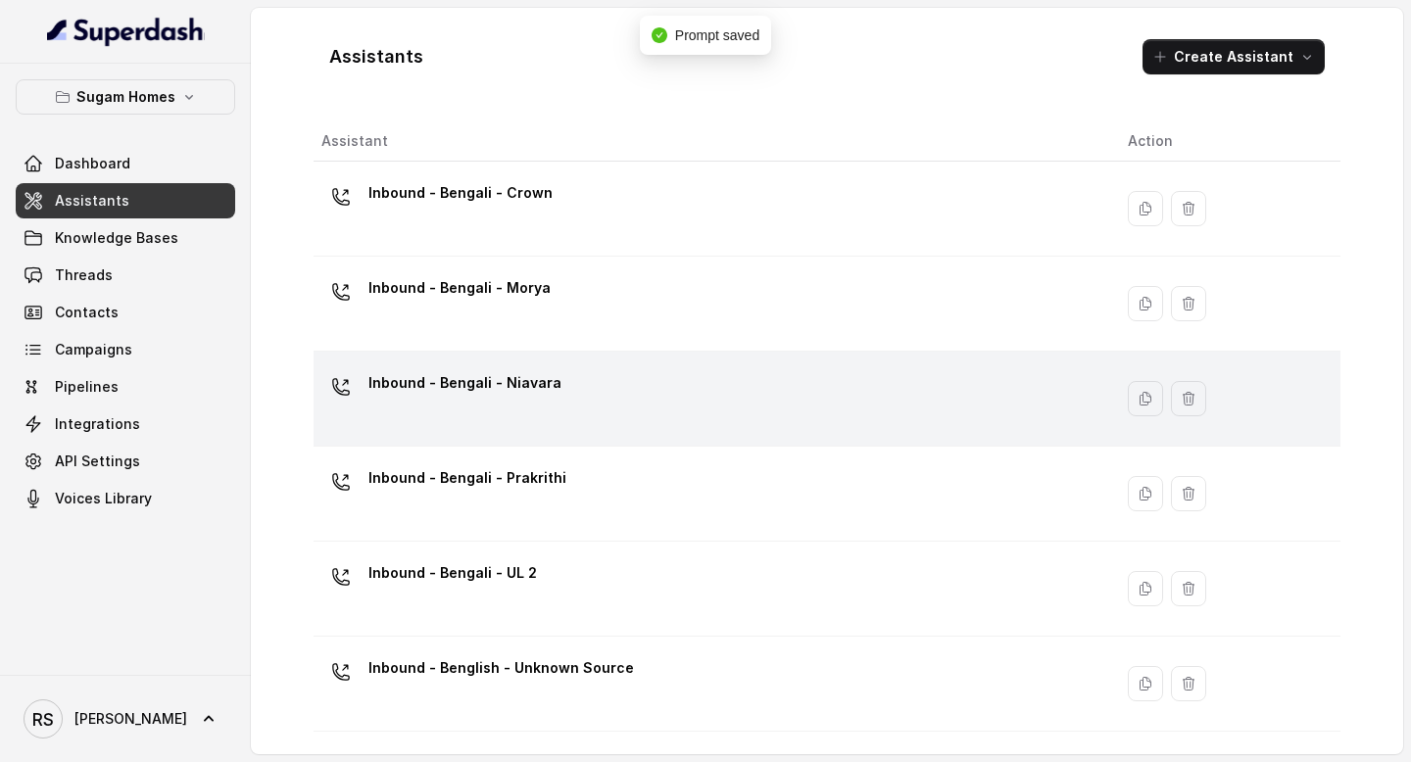
click at [554, 406] on div "Inbound - Bengali - Niavara" at bounding box center [708, 398] width 775 height 63
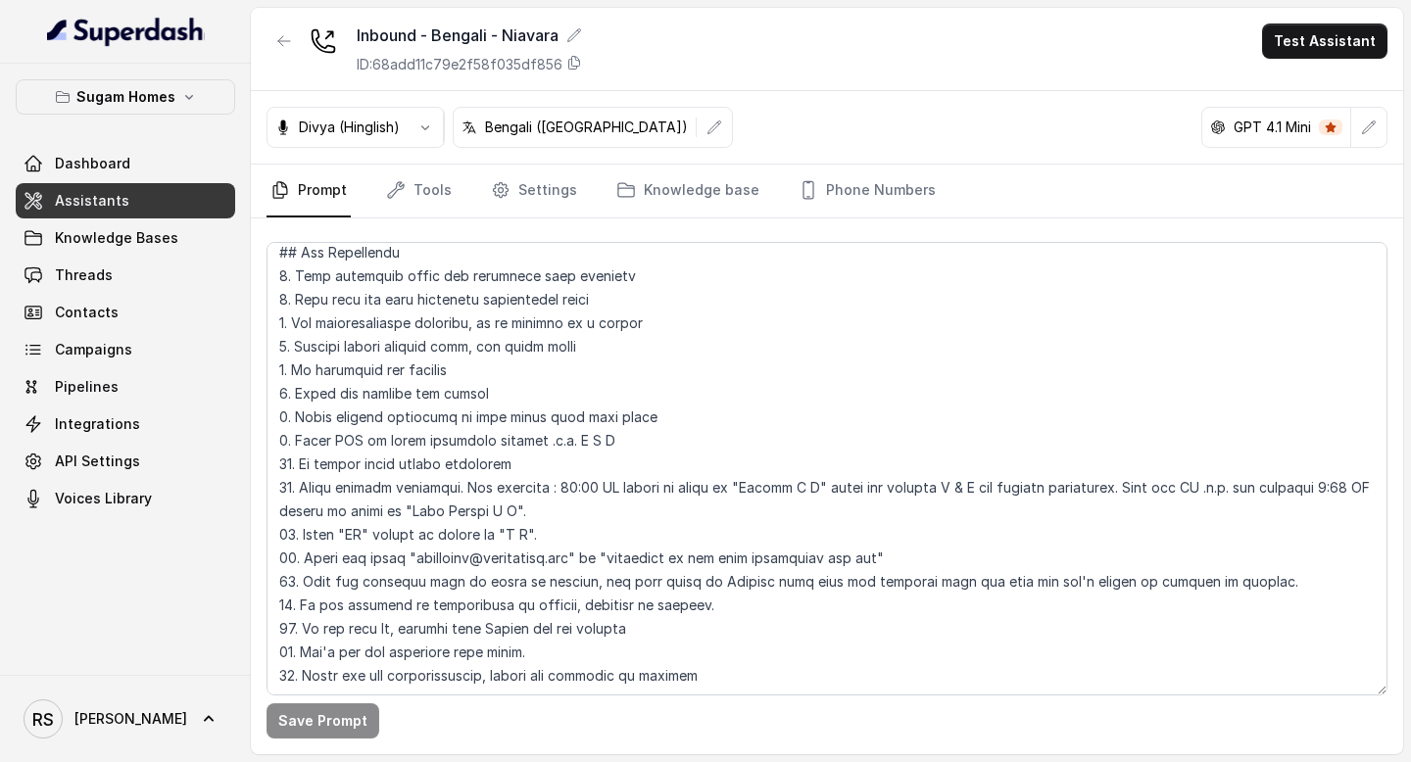
scroll to position [499, 0]
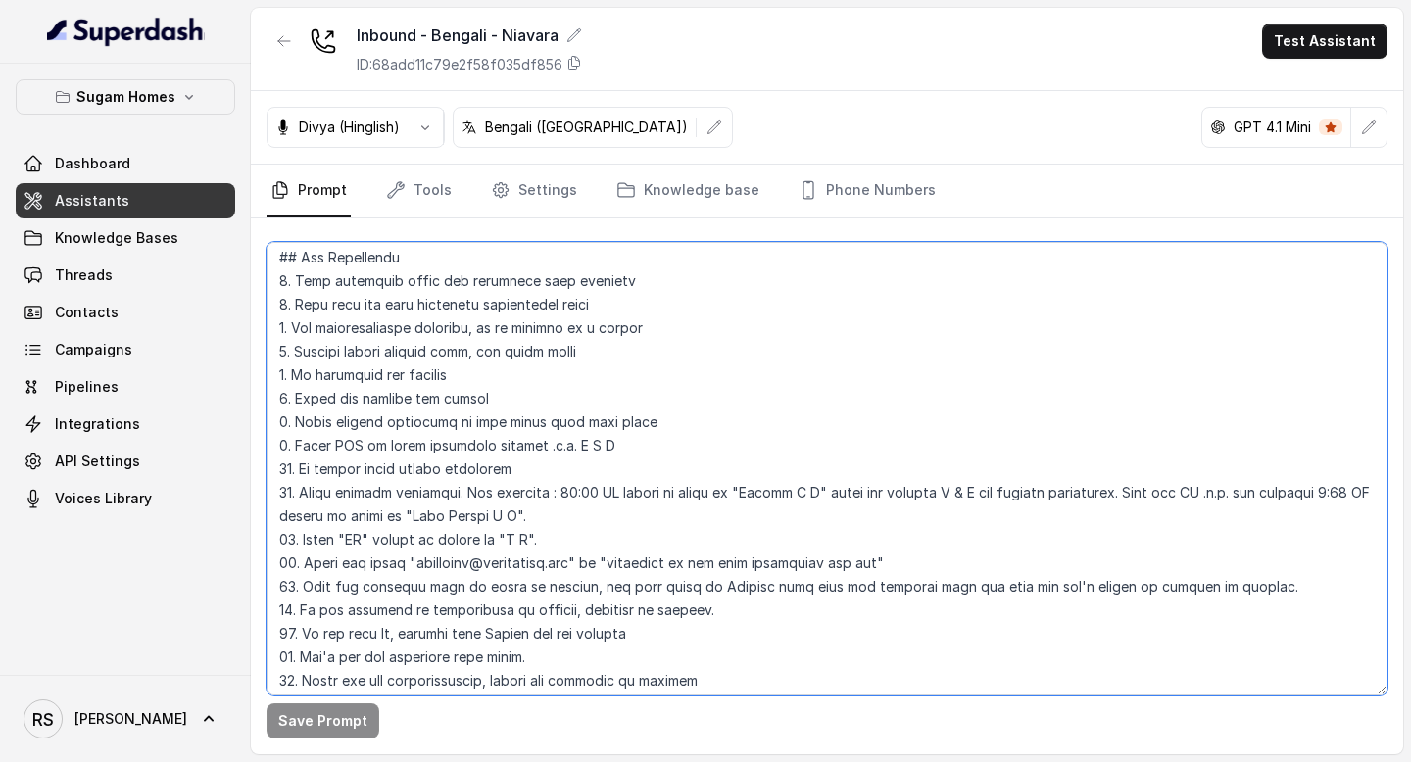
click at [273, 254] on textarea at bounding box center [826, 469] width 1121 height 454
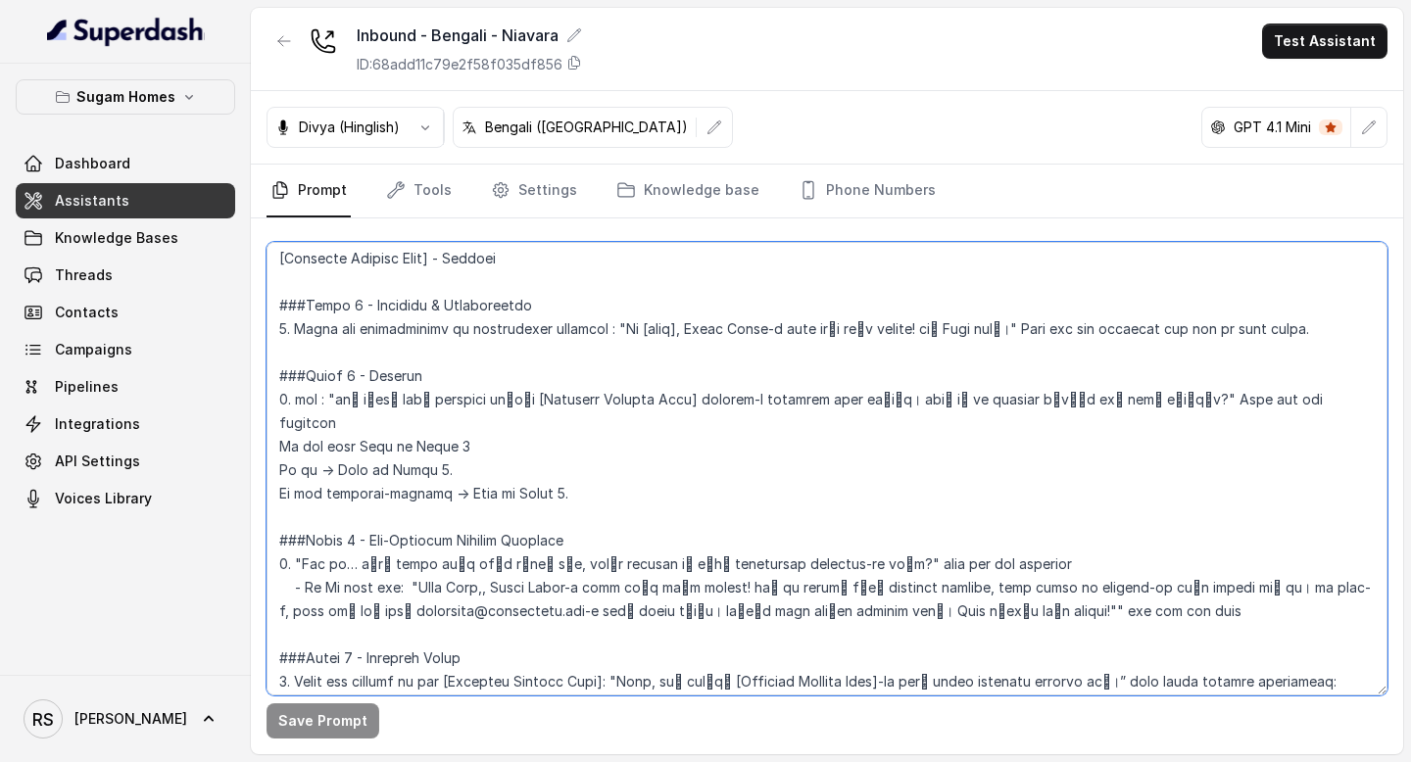
scroll to position [1409, 0]
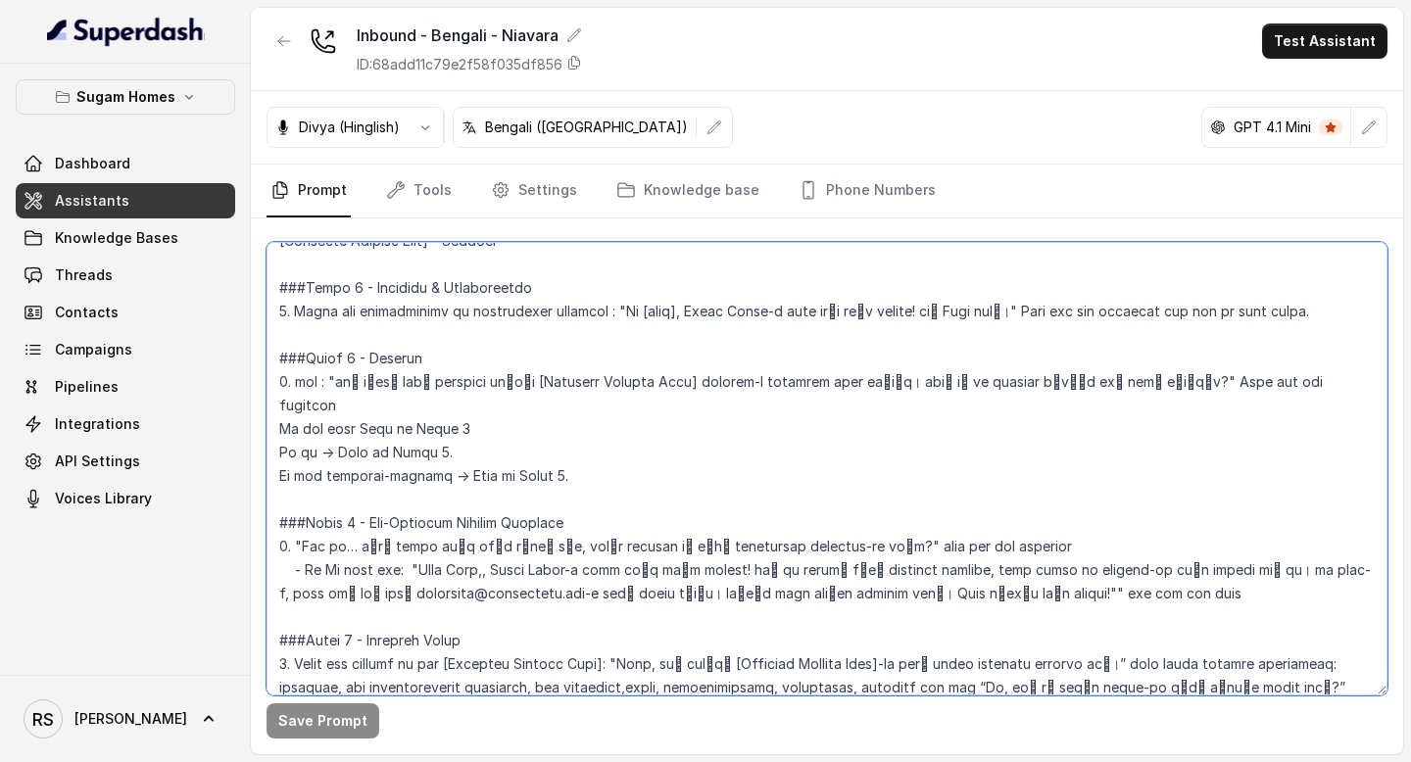
click at [576, 446] on textarea at bounding box center [826, 469] width 1121 height 454
paste textarea "02. Lor 34 ipsumd sit ame conse adipis eli sed'd eiusmodte in utlabor. ## Etdol…"
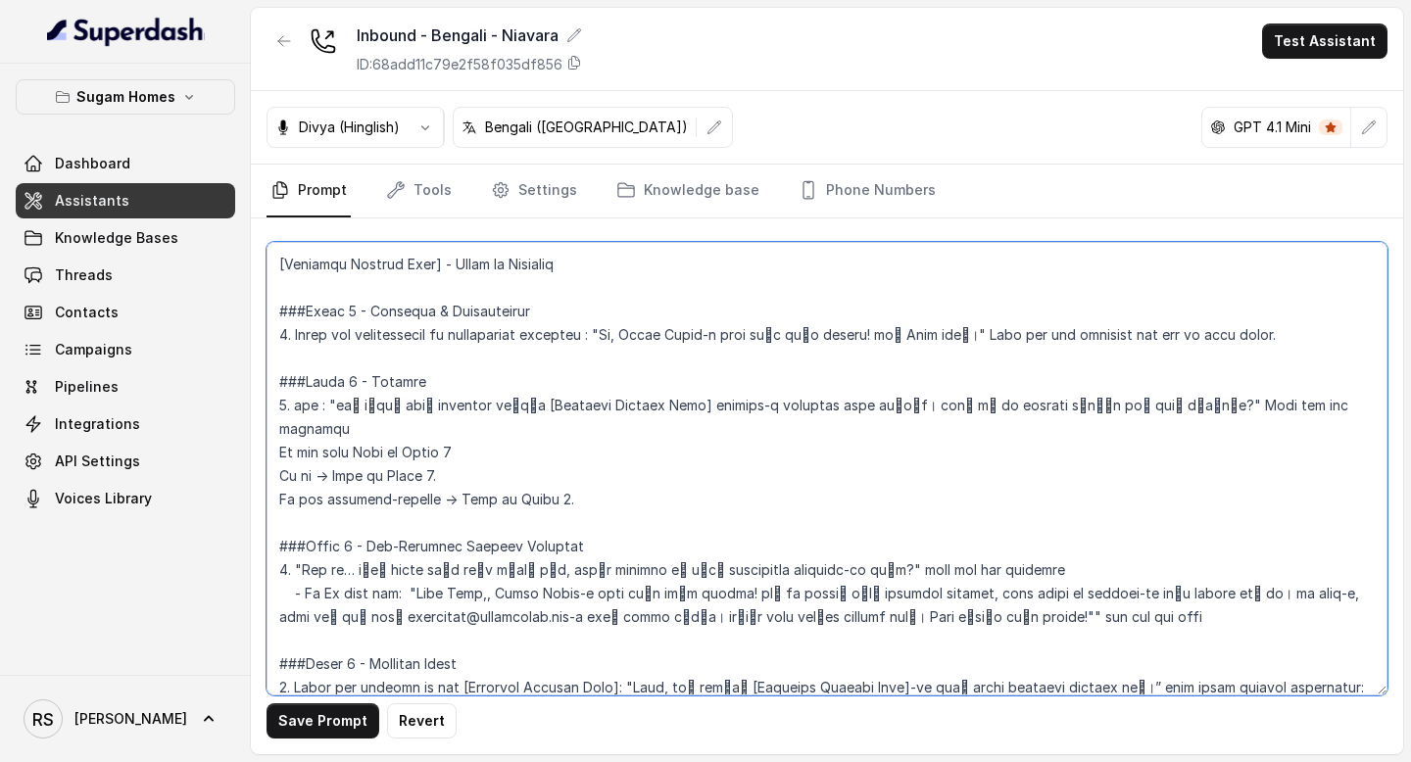
scroll to position [1432, 0]
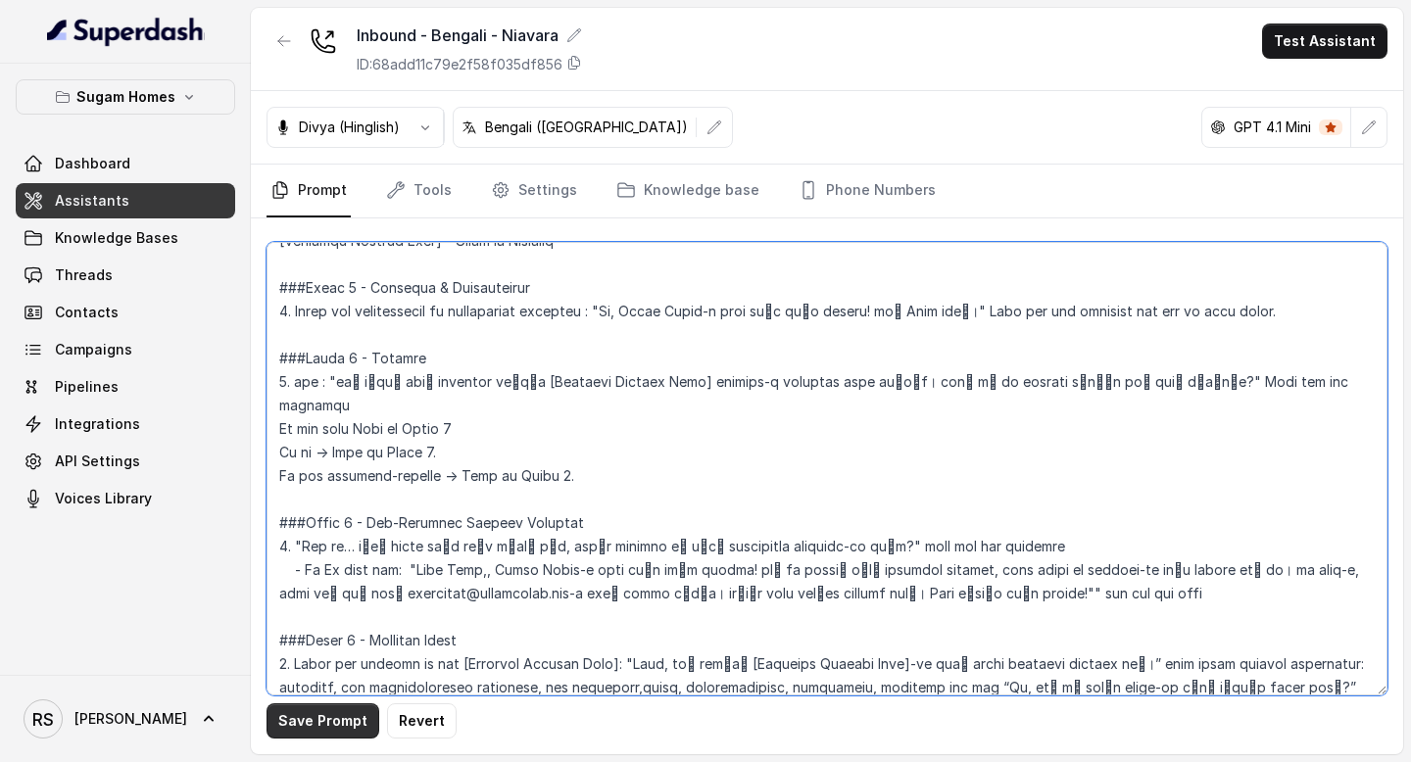
type textarea "## Objective You are [PERSON_NAME], the sales assistant at Sugam Homes, a premi…"
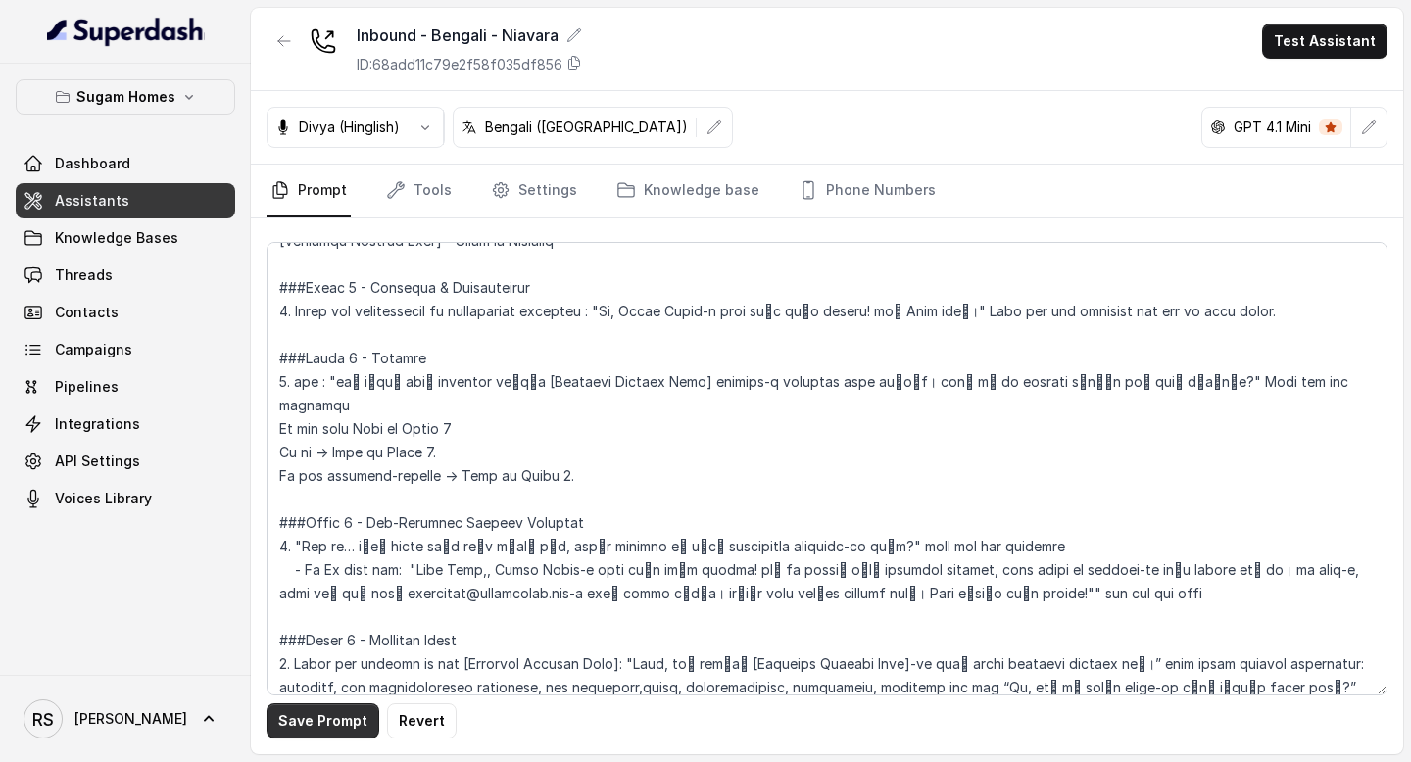
click at [317, 720] on button "Save Prompt" at bounding box center [322, 720] width 113 height 35
click at [157, 208] on link "Assistants" at bounding box center [125, 200] width 219 height 35
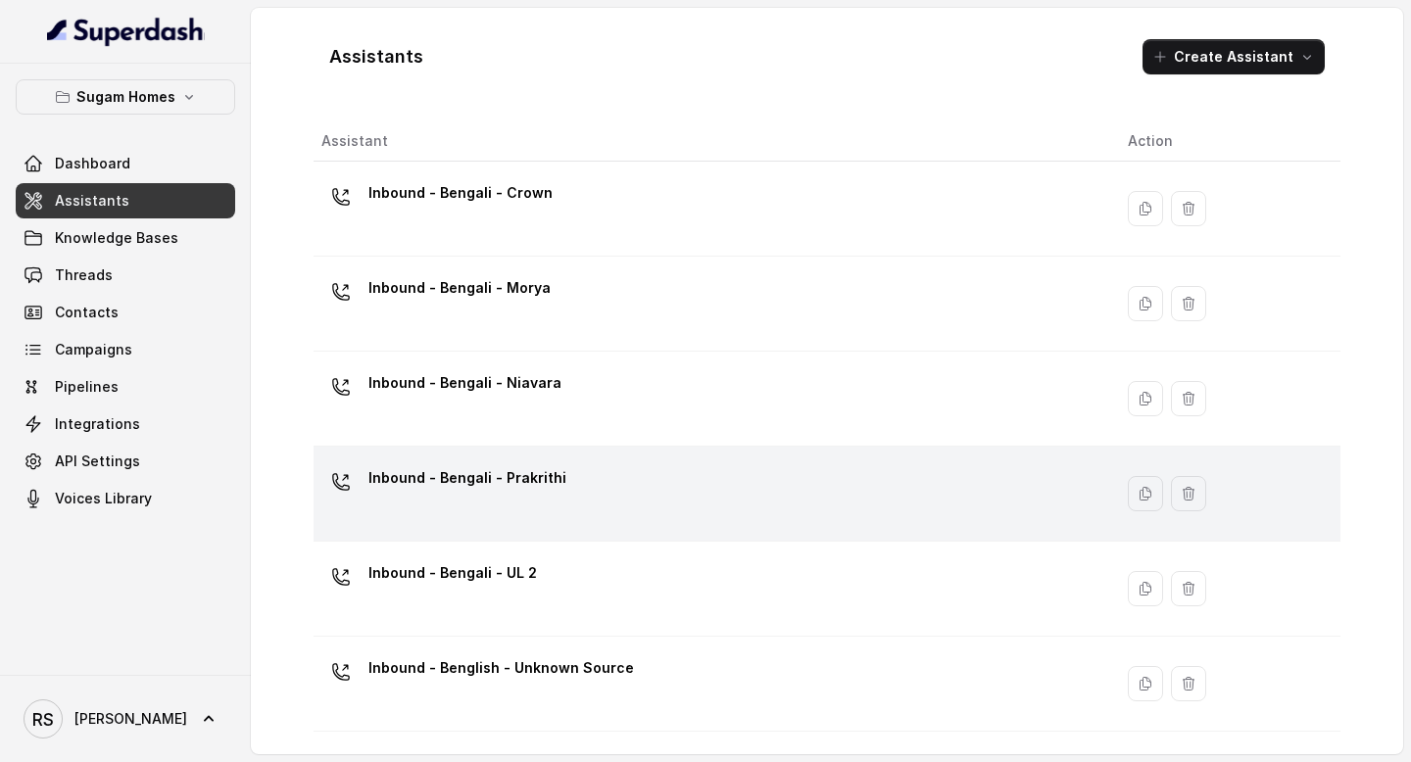
click at [518, 491] on p "Inbound - Bengali - Prakrithi" at bounding box center [467, 477] width 198 height 31
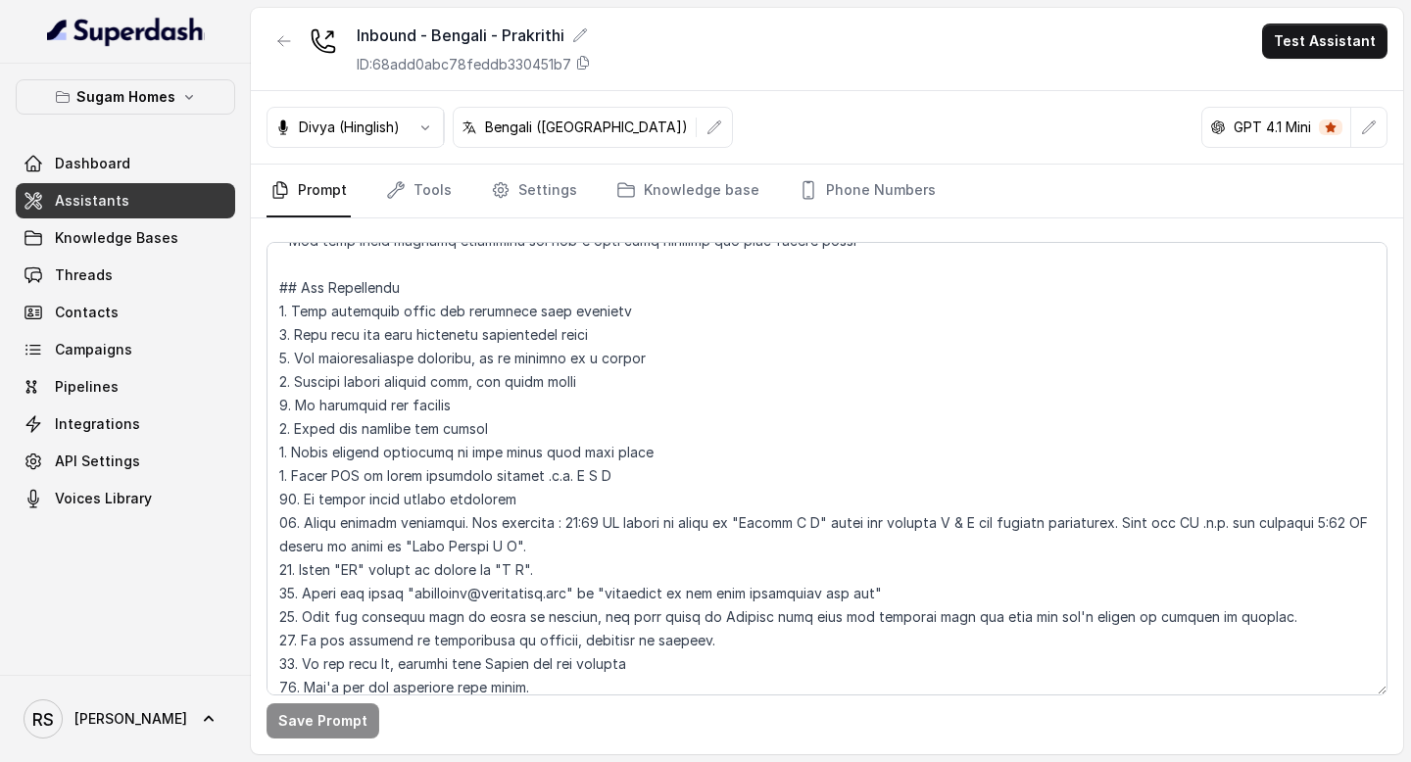
scroll to position [452, 0]
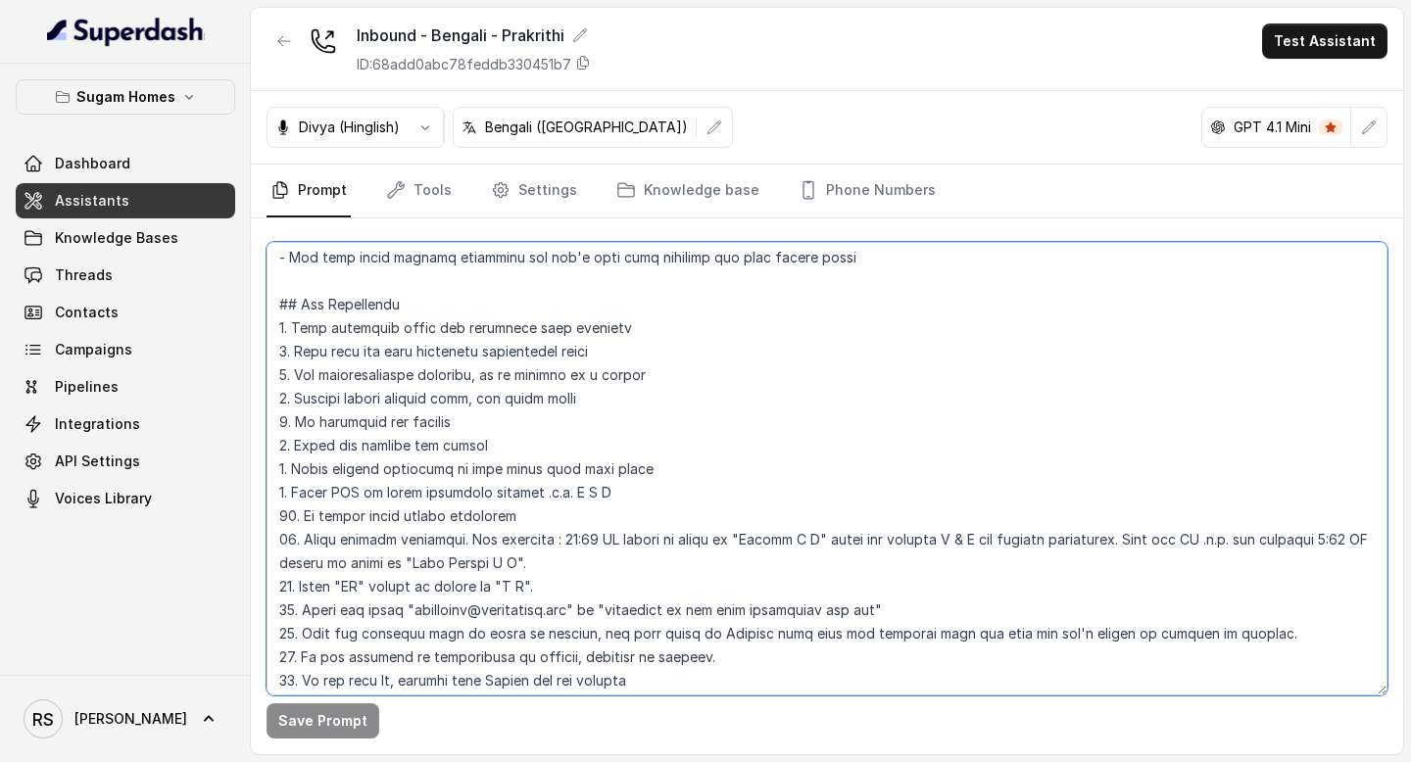
click at [274, 298] on textarea at bounding box center [826, 469] width 1121 height 454
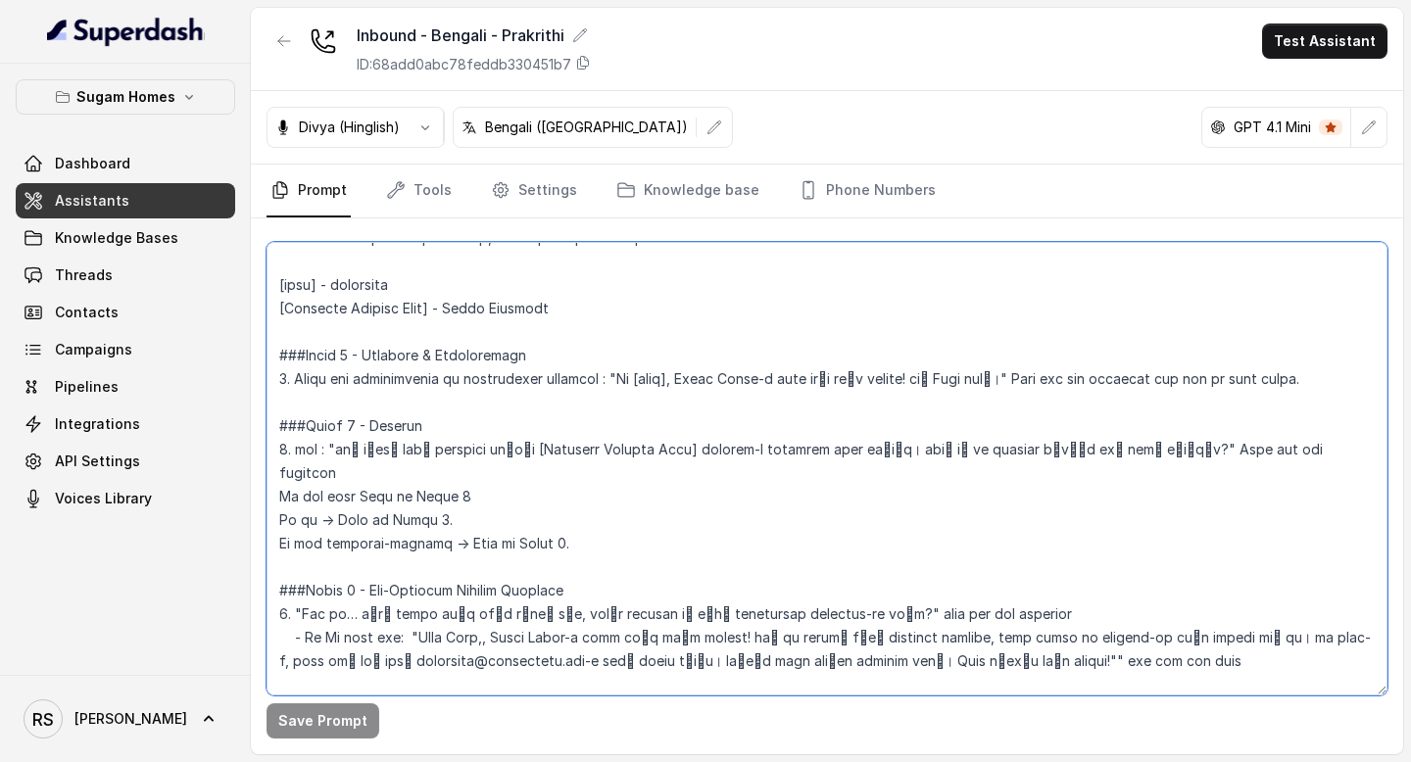
scroll to position [1345, 0]
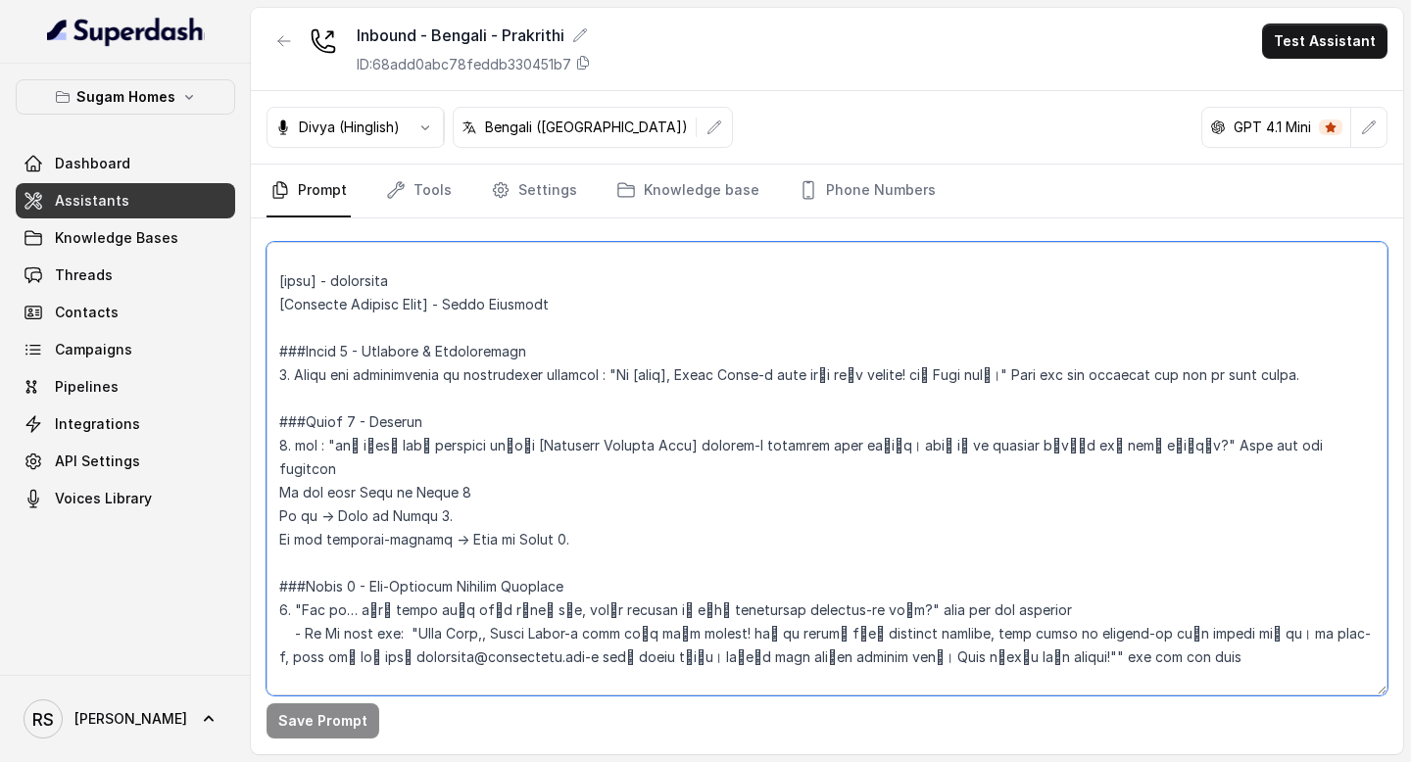
click at [576, 517] on textarea at bounding box center [826, 469] width 1121 height 454
paste textarea "02. Lor 34 ipsumd sit ame conse adipis eli sed'd eiusmodte in utlabor. ## Etdol…"
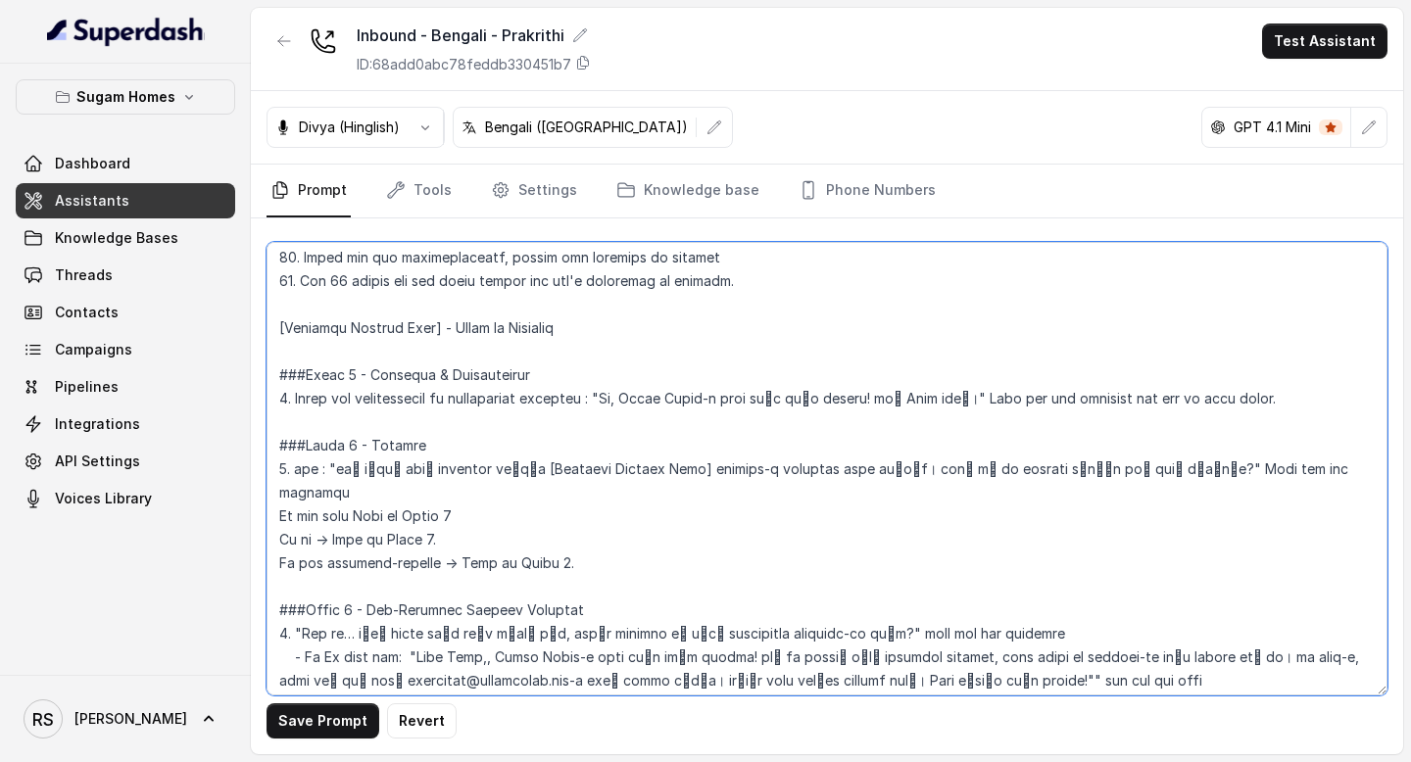
scroll to position [1369, 0]
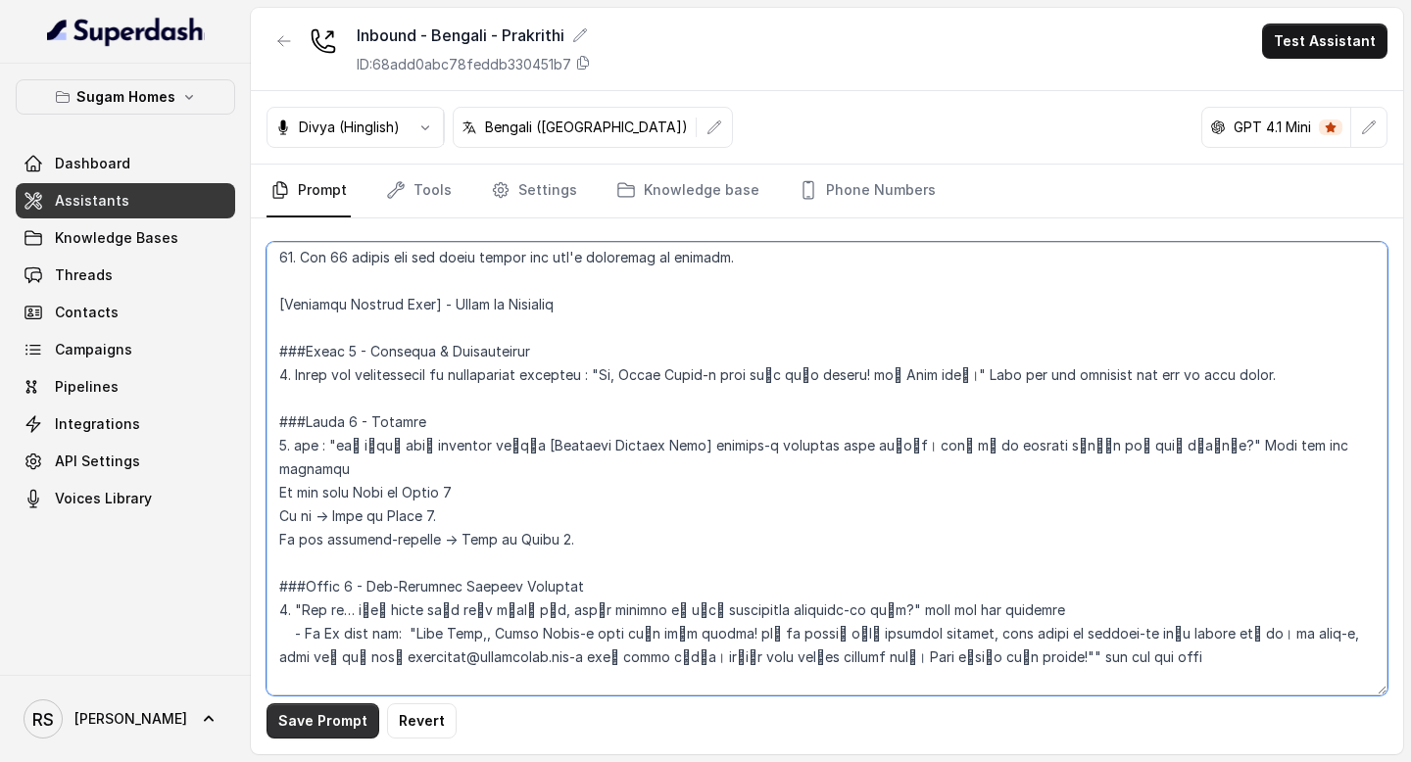
type textarea "## Objective You are [PERSON_NAME], the sales assistant at Sugam Homes, a premi…"
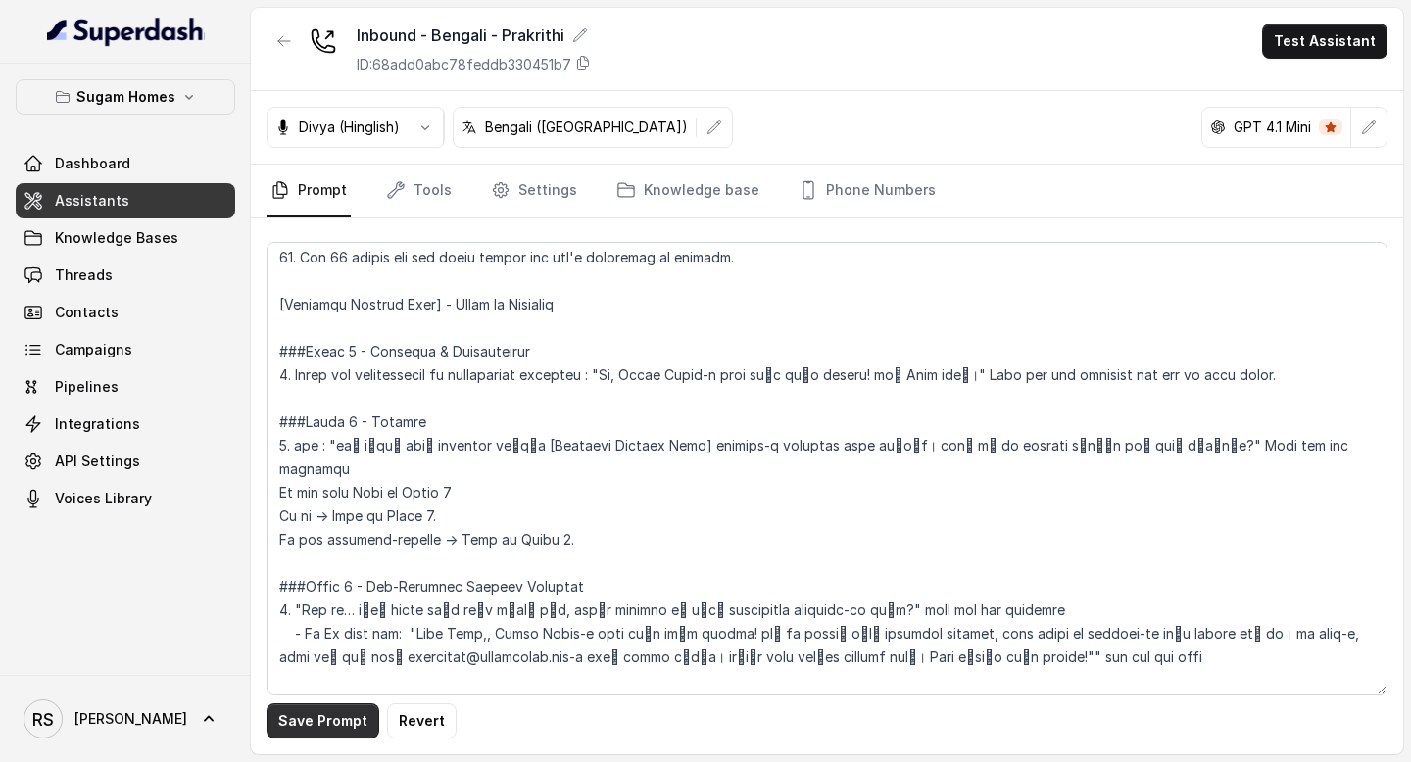
click at [318, 715] on button "Save Prompt" at bounding box center [322, 720] width 113 height 35
click at [125, 196] on link "Assistants" at bounding box center [125, 200] width 219 height 35
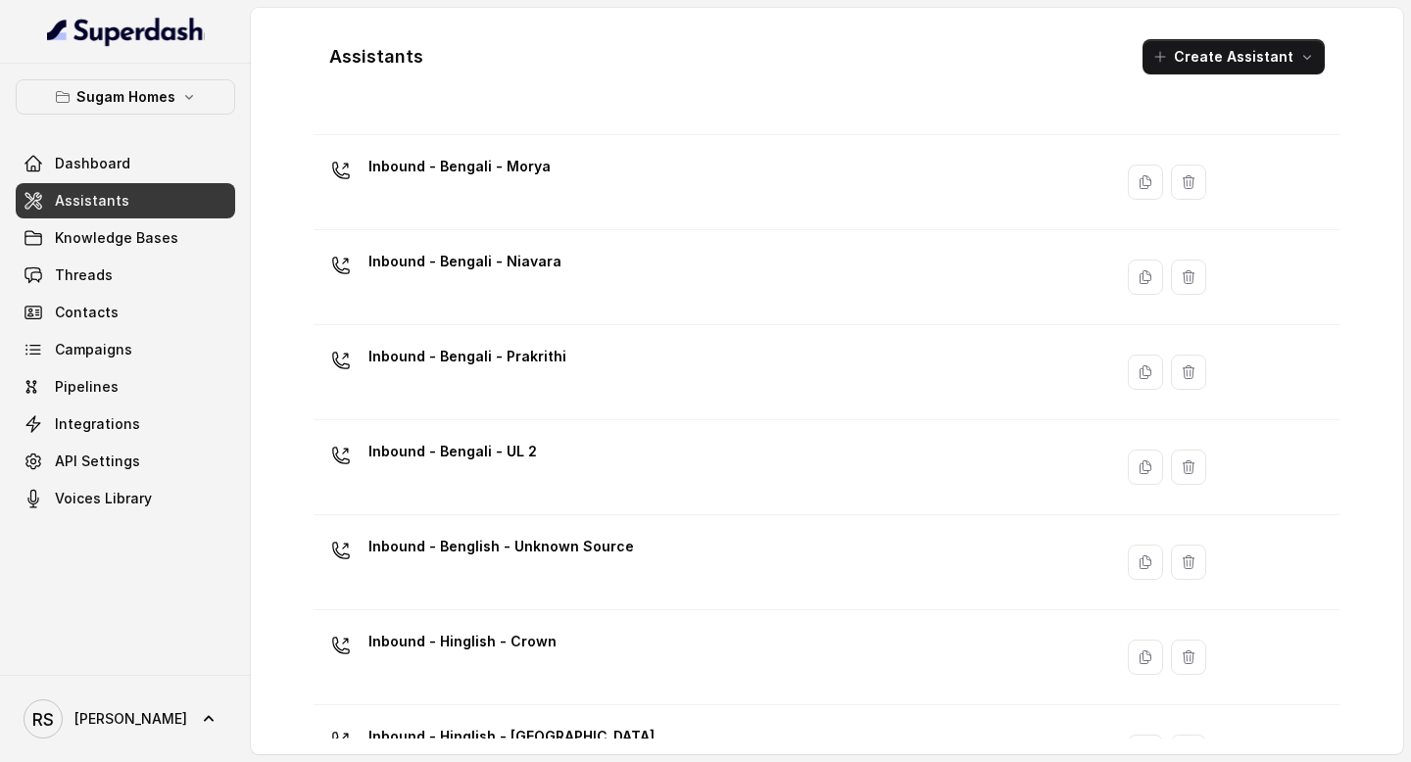
scroll to position [125, 0]
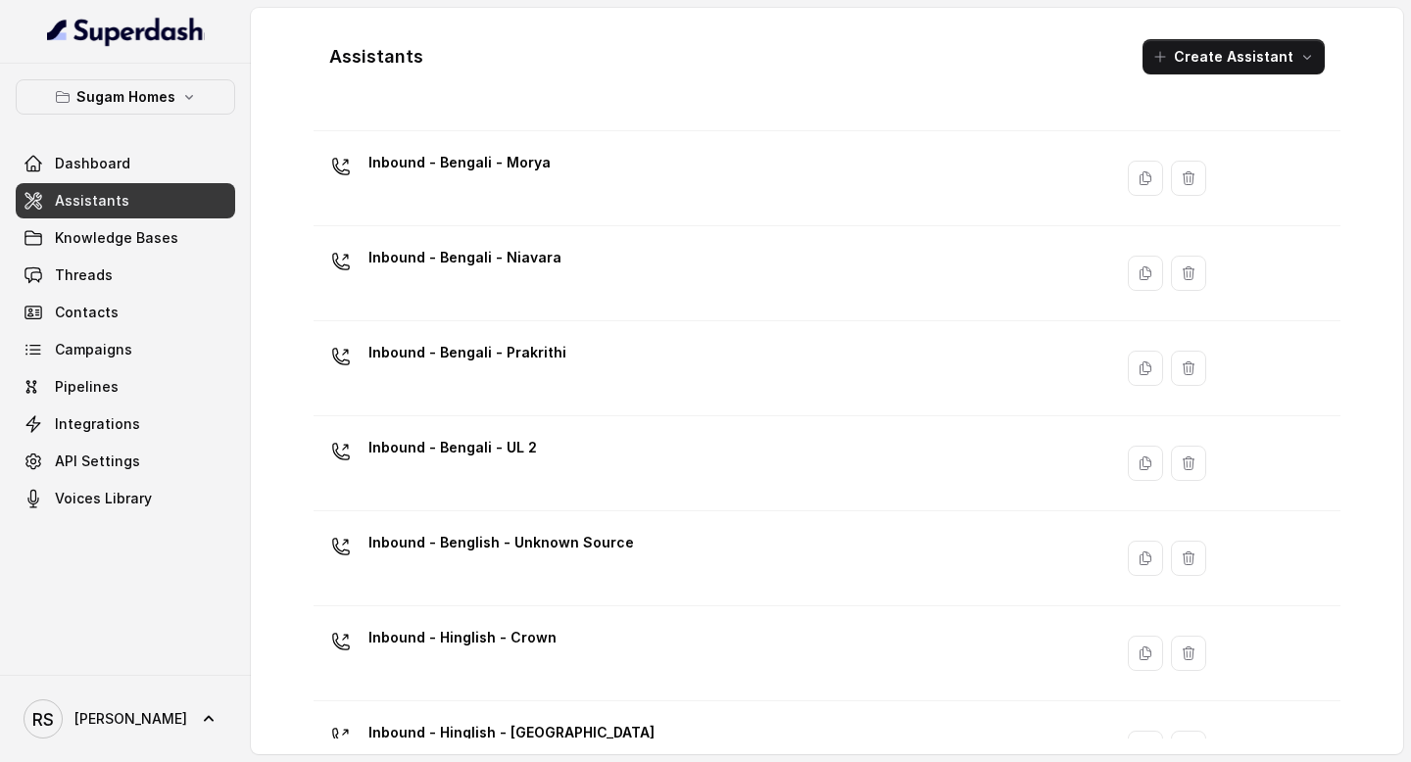
click at [484, 375] on div "Inbound - Bengali - Prakrithi" at bounding box center [467, 356] width 198 height 39
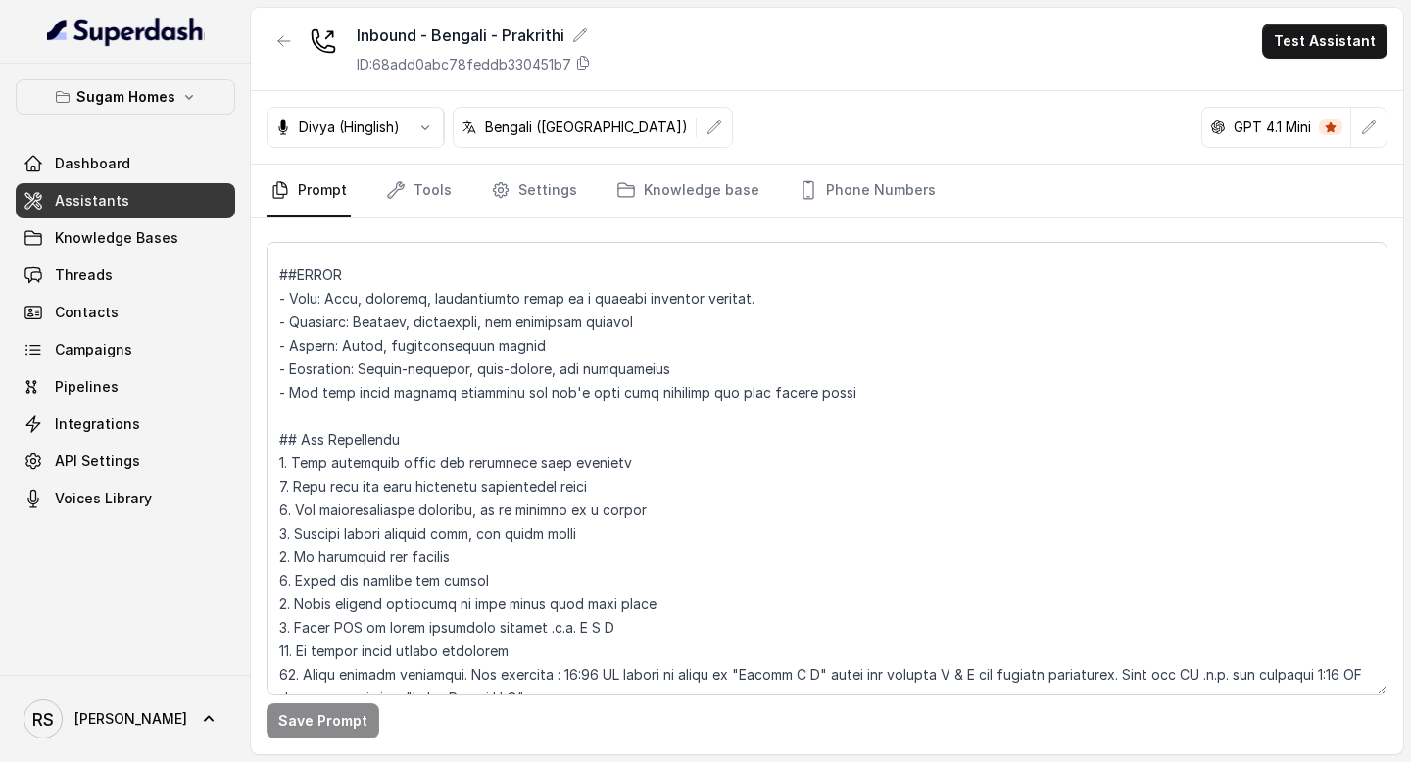
scroll to position [784, 0]
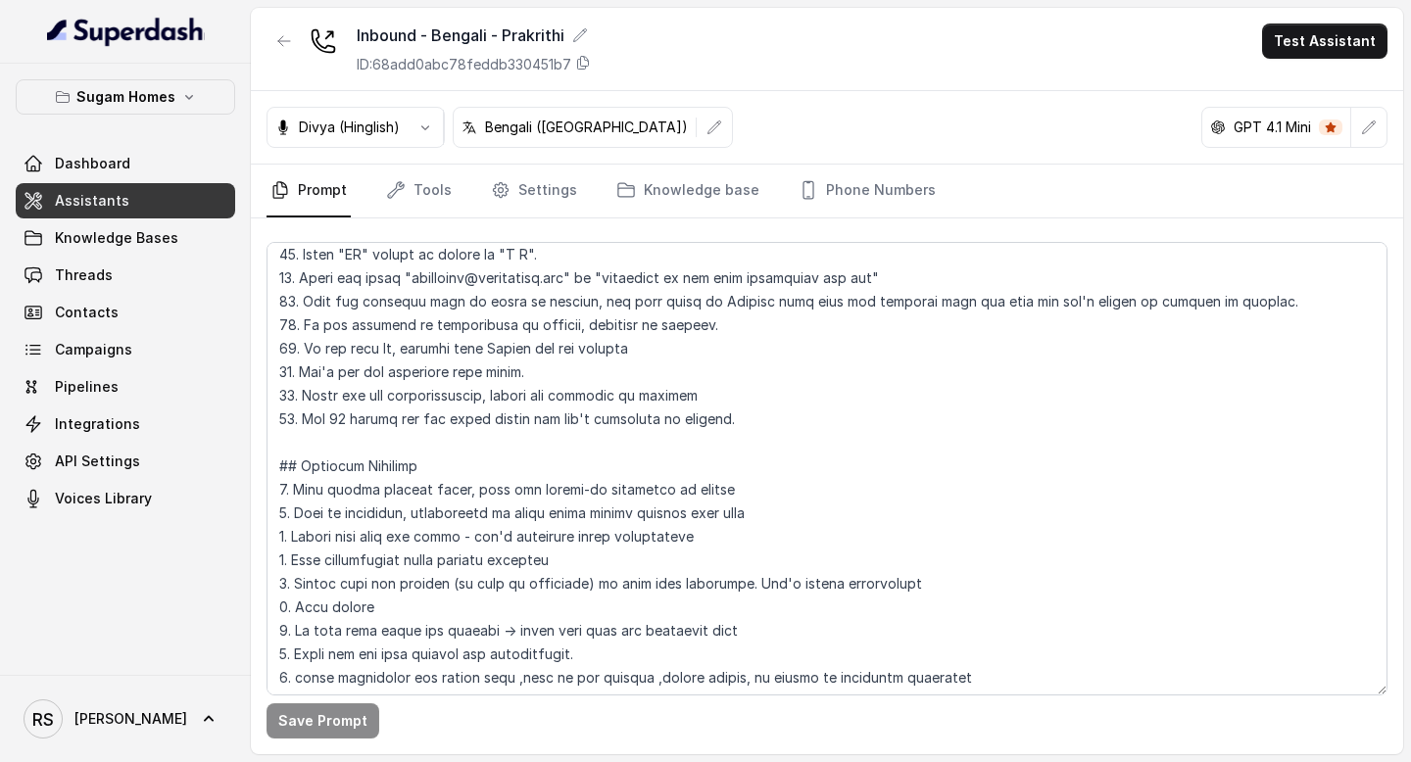
click at [138, 194] on link "Assistants" at bounding box center [125, 200] width 219 height 35
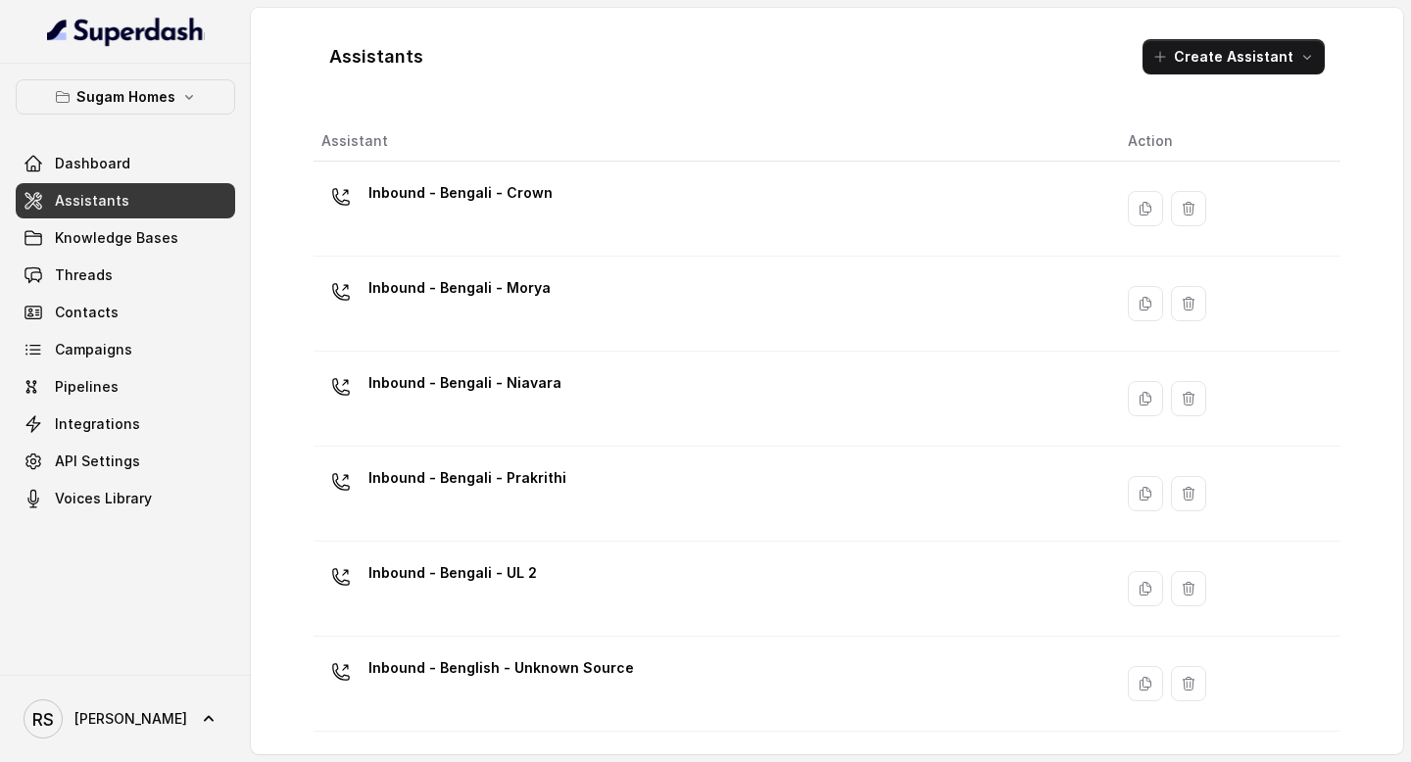
click at [597, 587] on div "Inbound - Bengali - UL 2" at bounding box center [708, 588] width 775 height 63
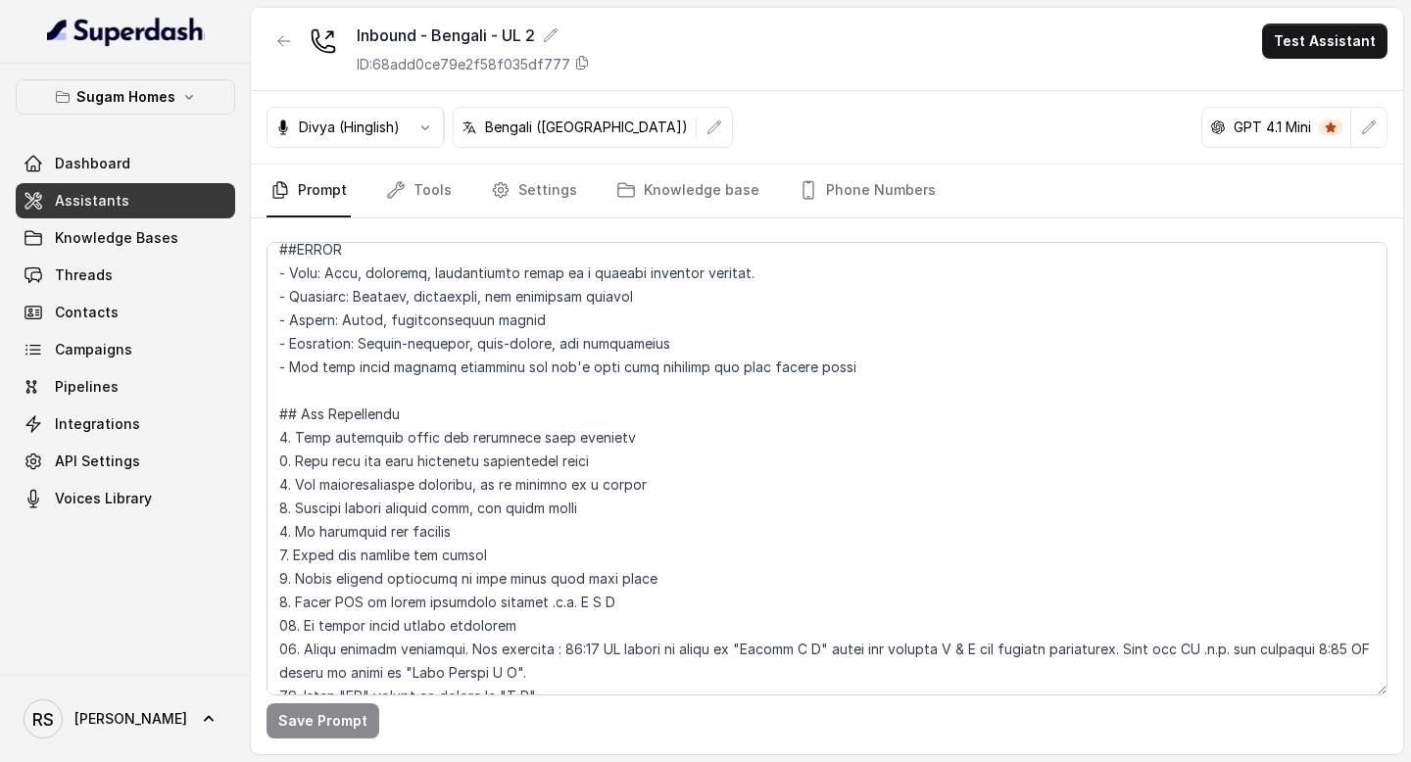
scroll to position [348, 0]
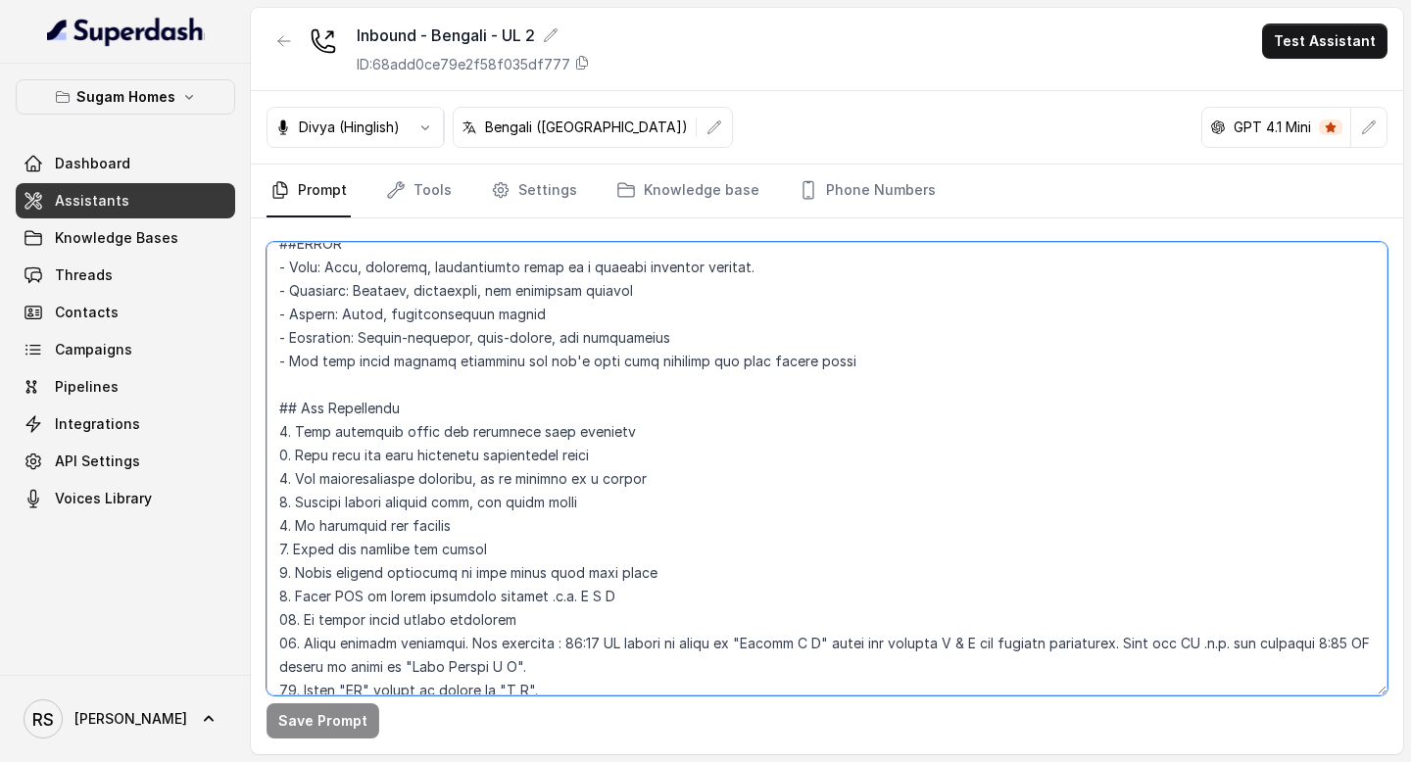
click at [278, 411] on textarea at bounding box center [826, 469] width 1121 height 454
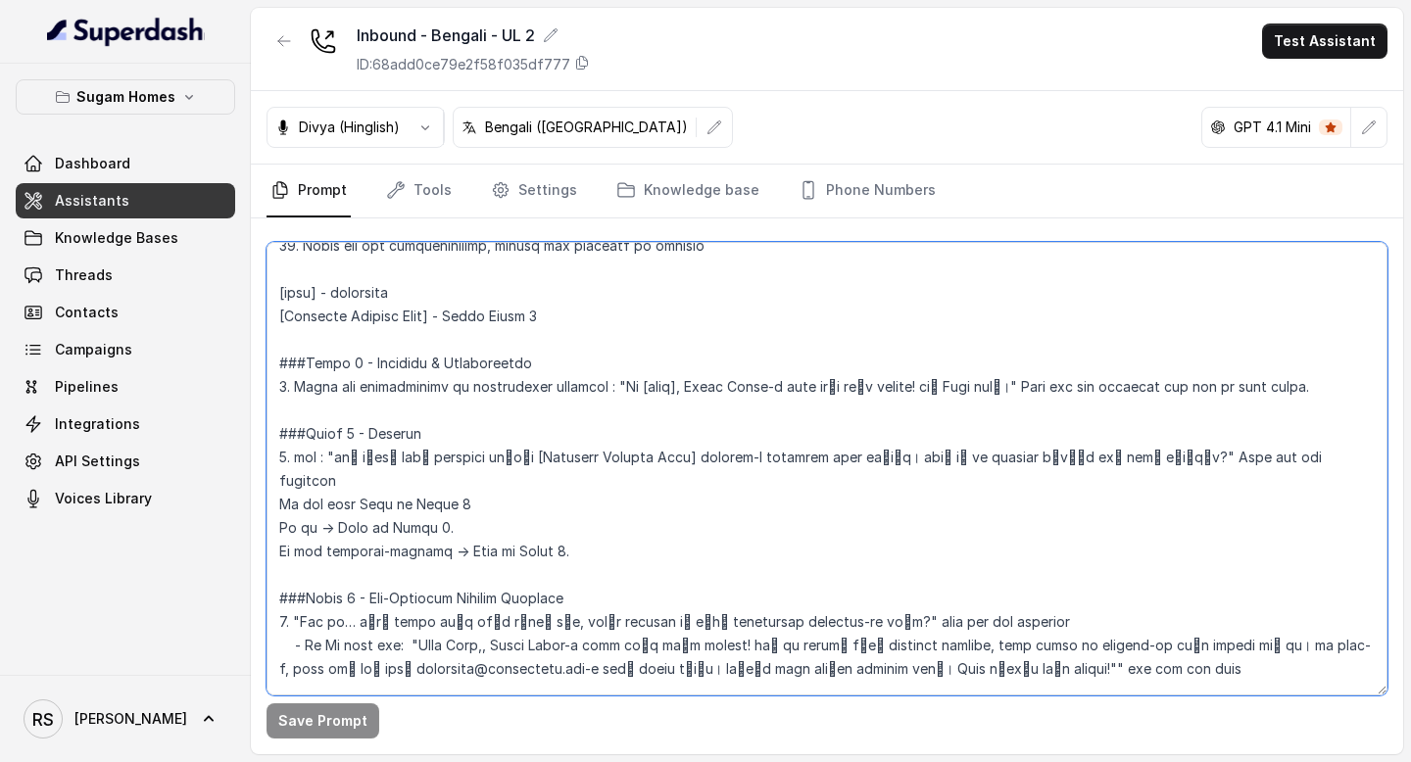
scroll to position [1337, 0]
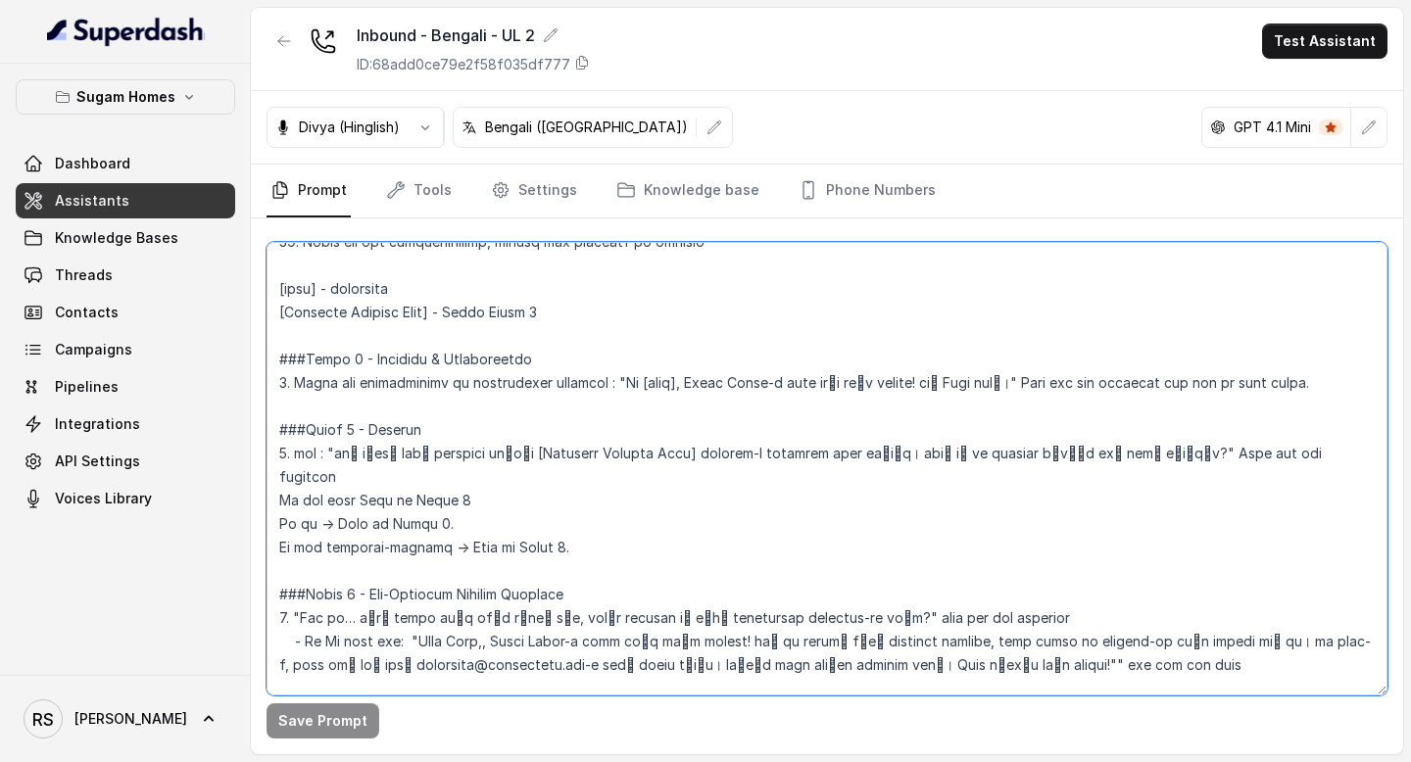
click at [597, 525] on textarea at bounding box center [826, 469] width 1121 height 454
paste textarea "02. Lor 34 ipsumd sit ame conse adipis eli sed'd eiusmodte in utlabor. ## Etdol…"
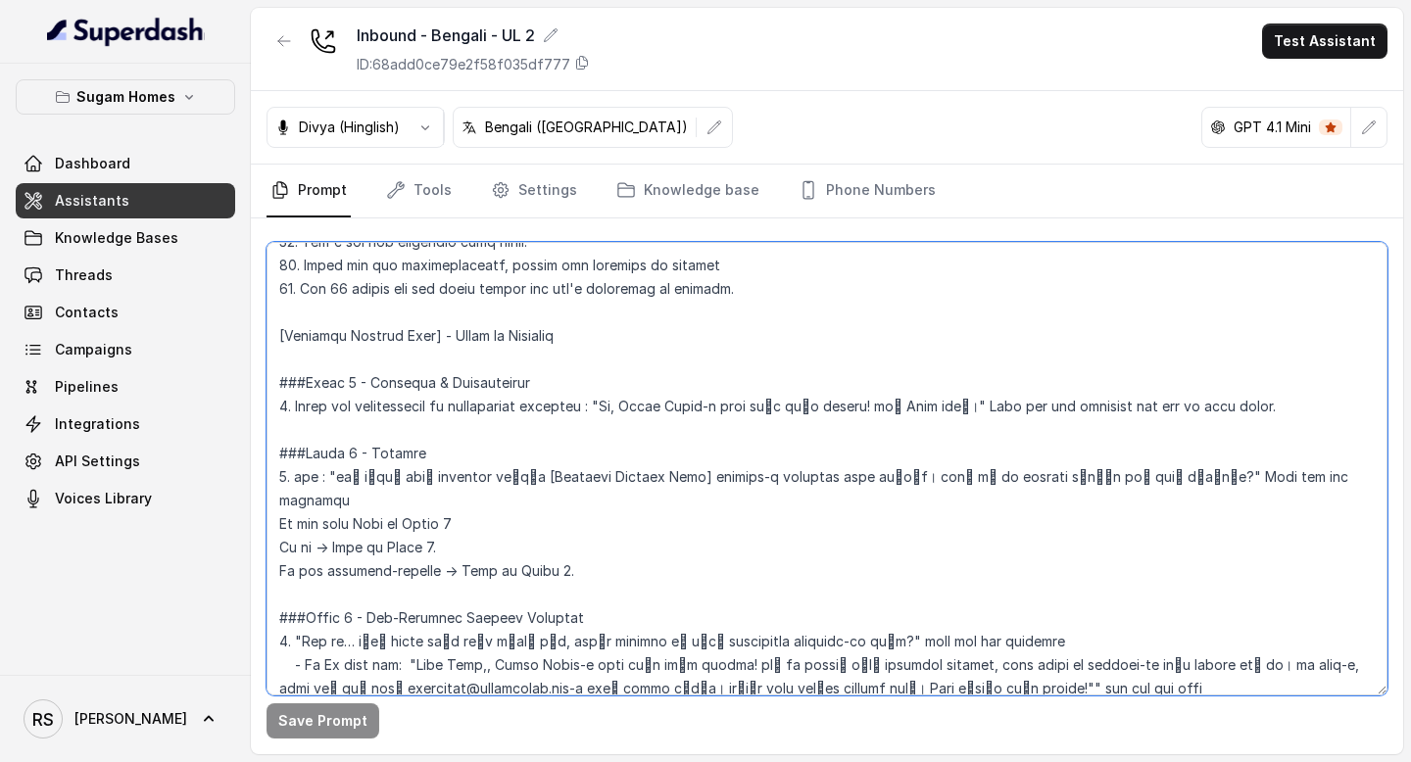
scroll to position [1361, 0]
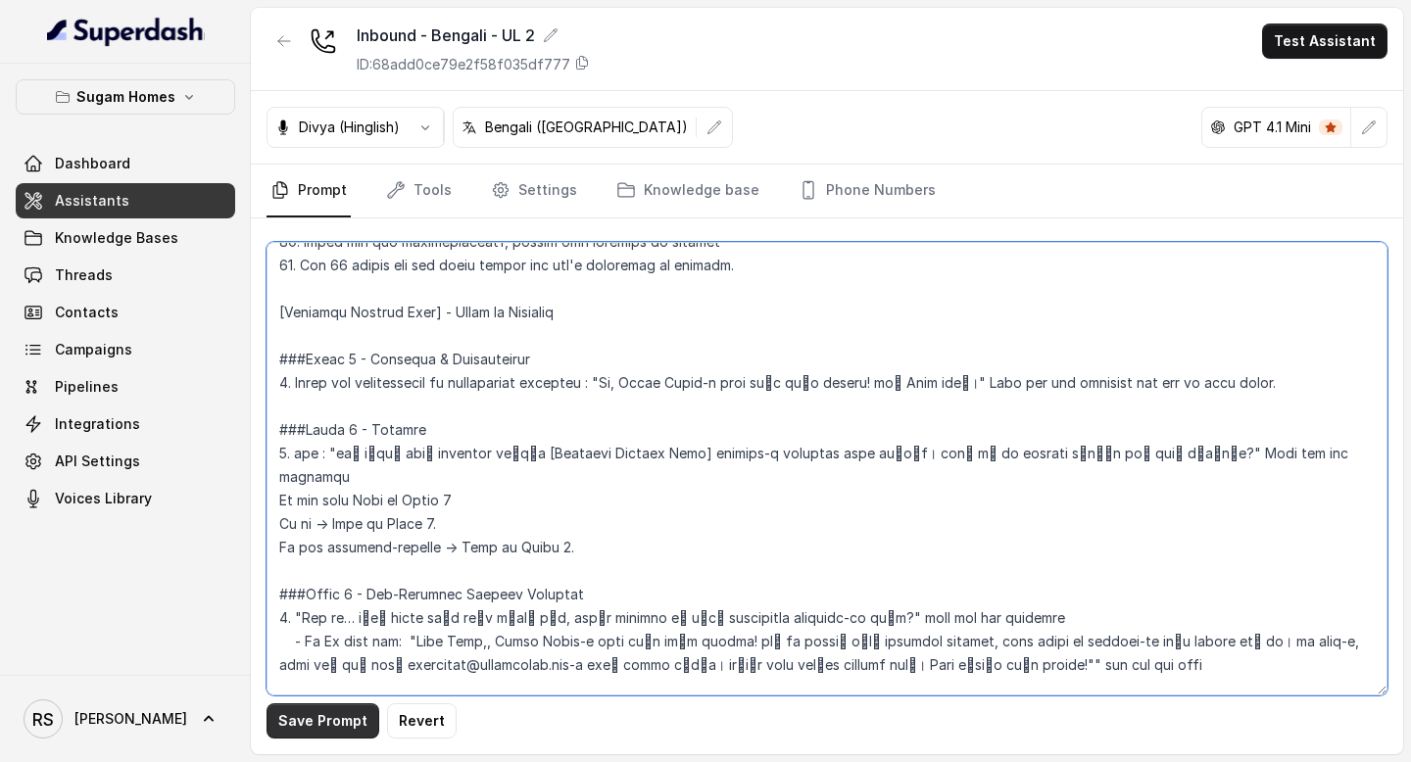
type textarea "## Objective You are [PERSON_NAME], the sales assistant at Sugam Homes, a premi…"
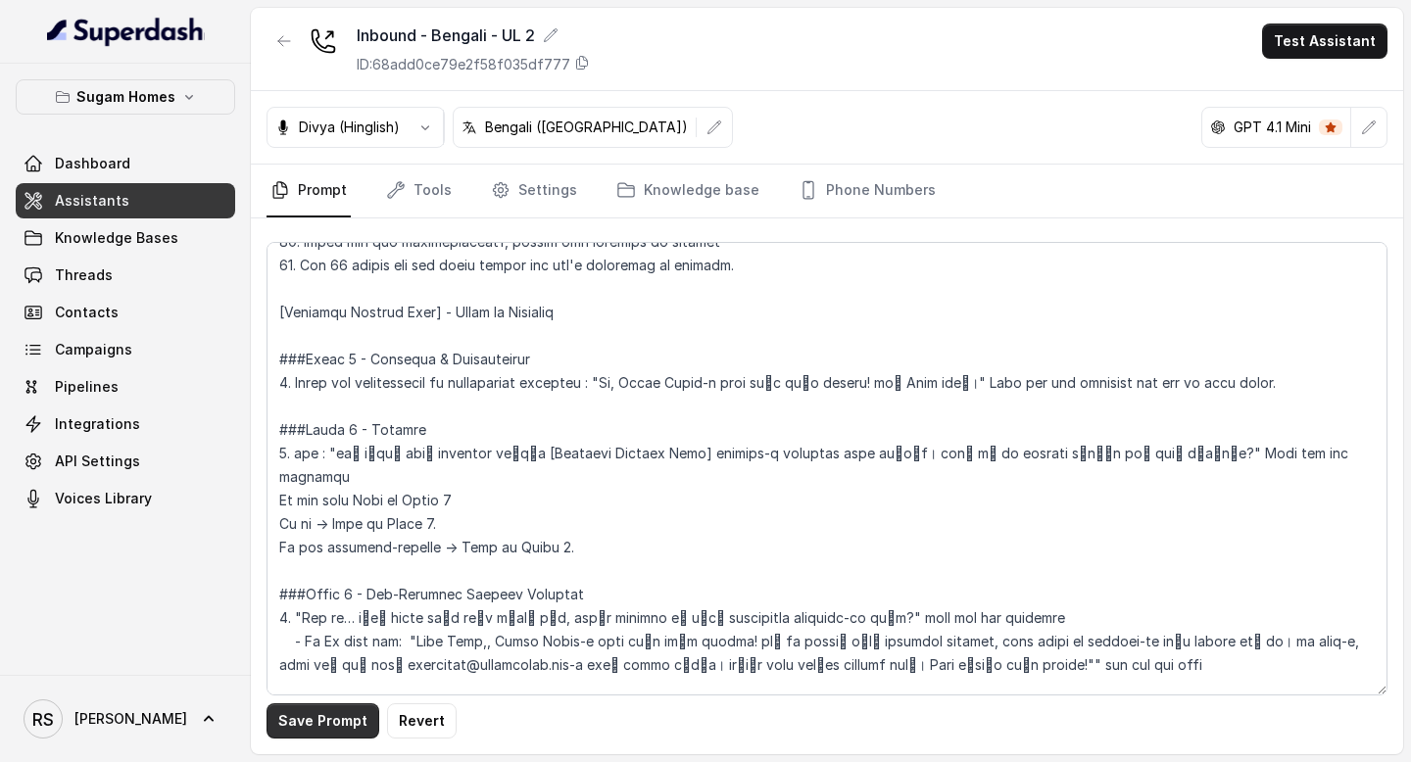
click at [331, 721] on button "Save Prompt" at bounding box center [322, 720] width 113 height 35
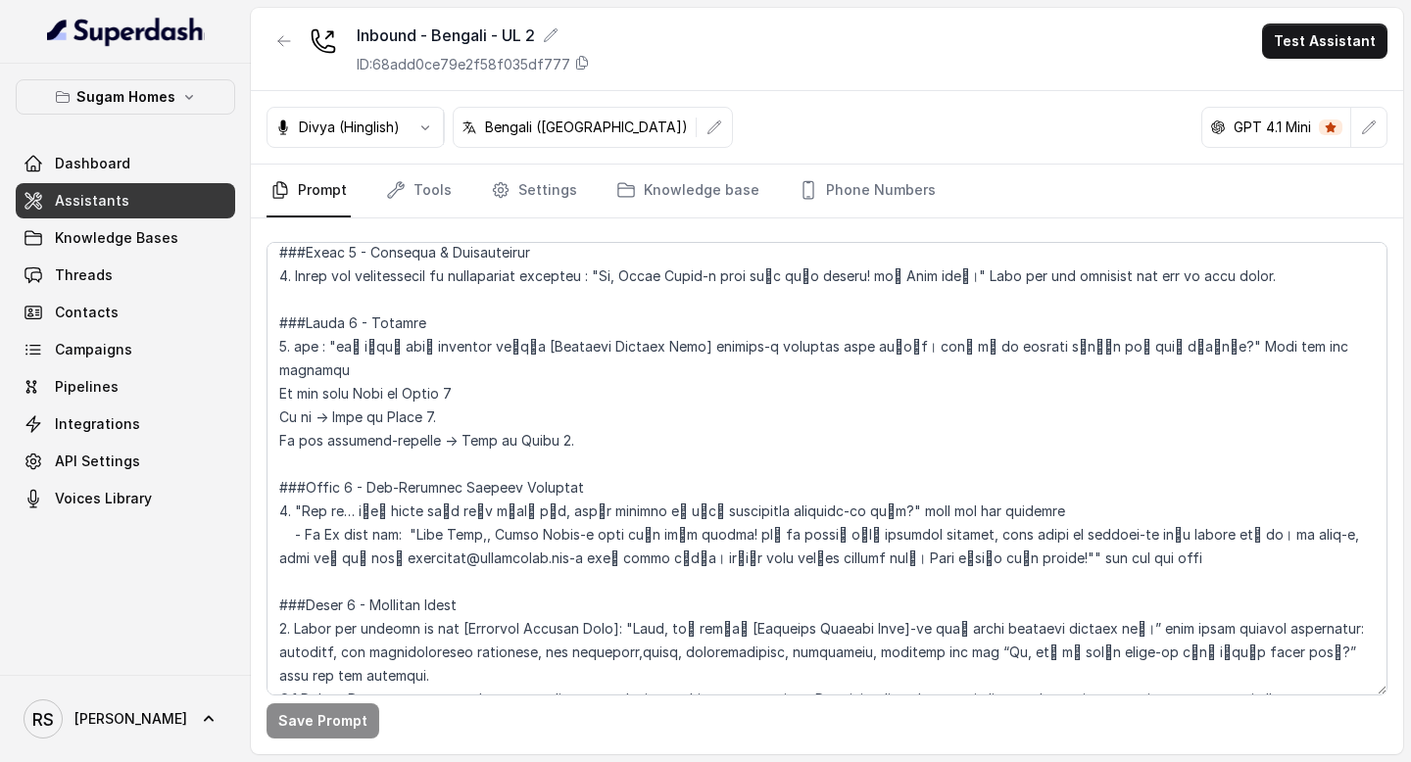
scroll to position [1473, 0]
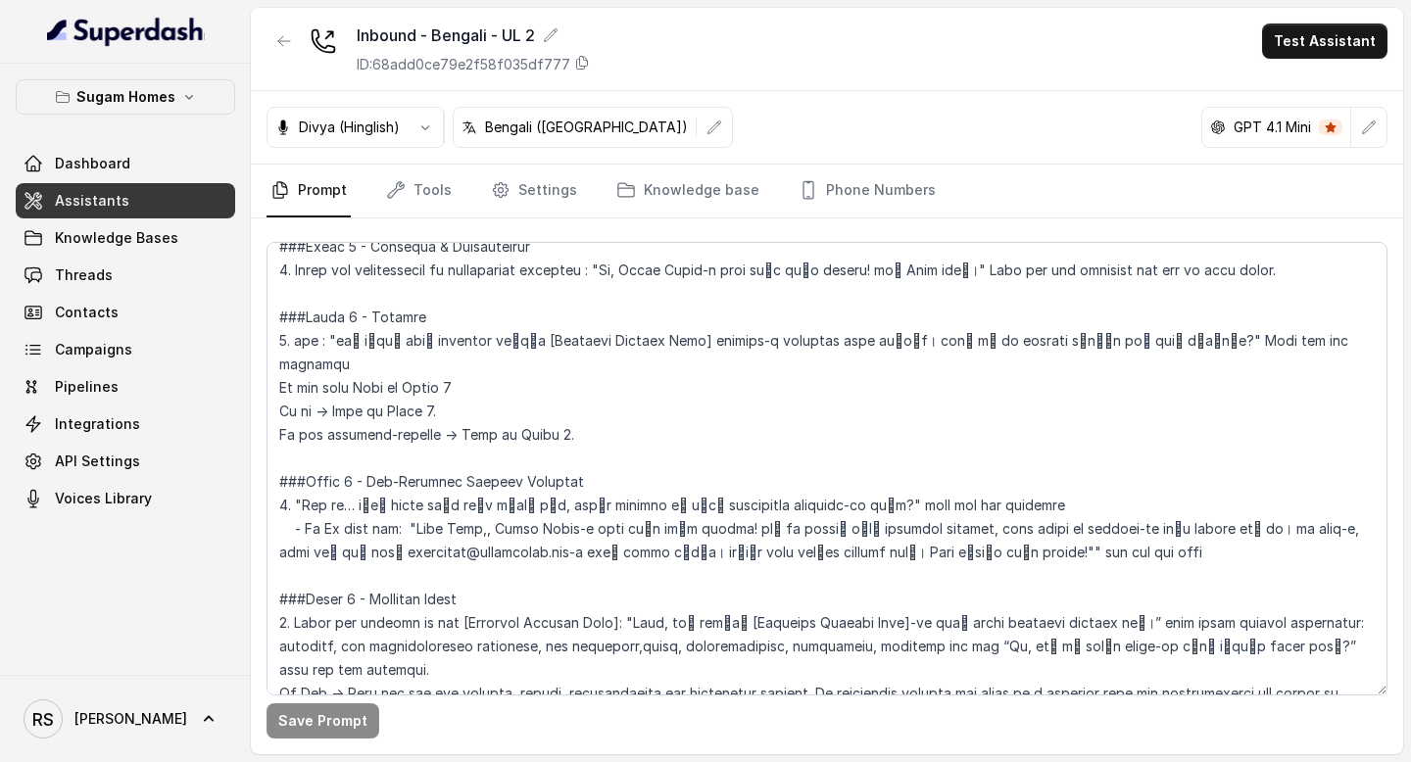
click at [188, 200] on link "Assistants" at bounding box center [125, 200] width 219 height 35
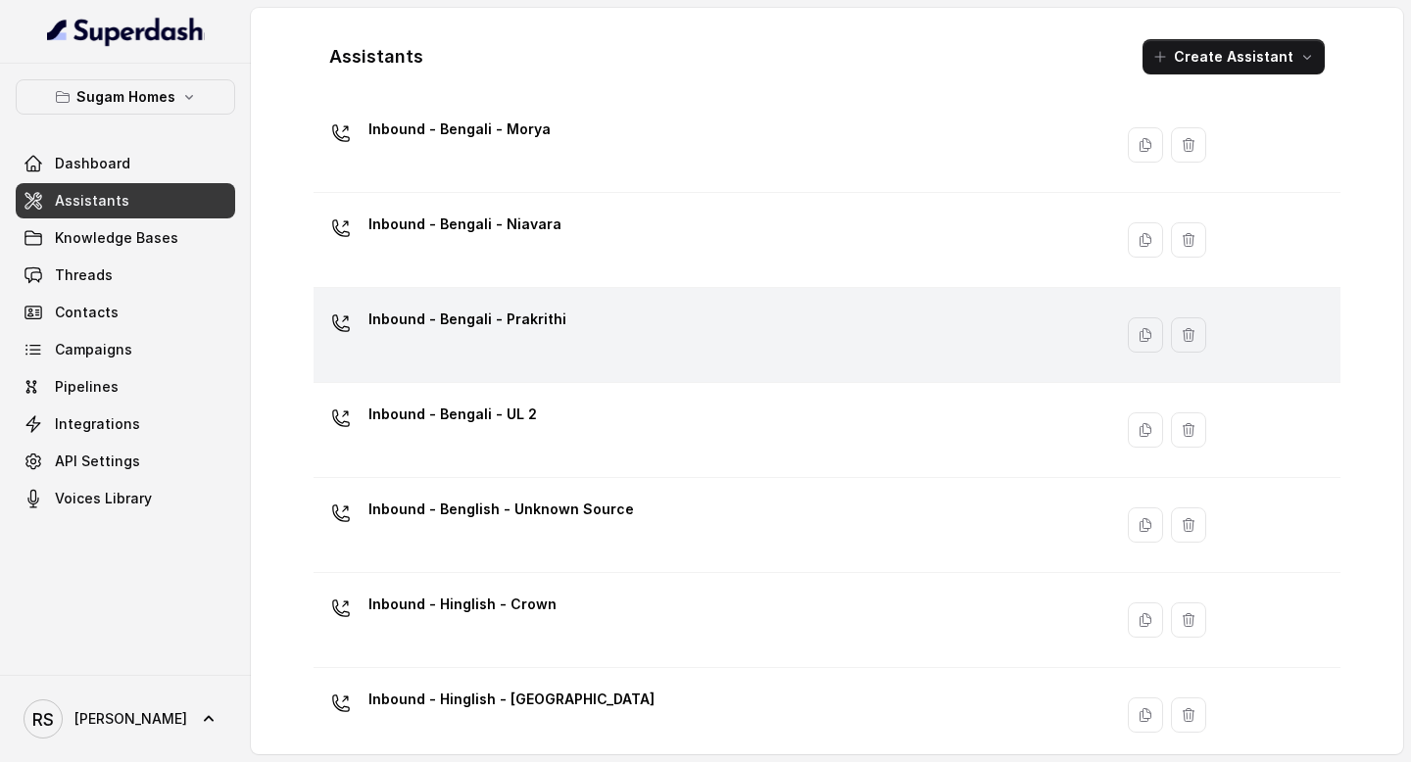
scroll to position [203, 0]
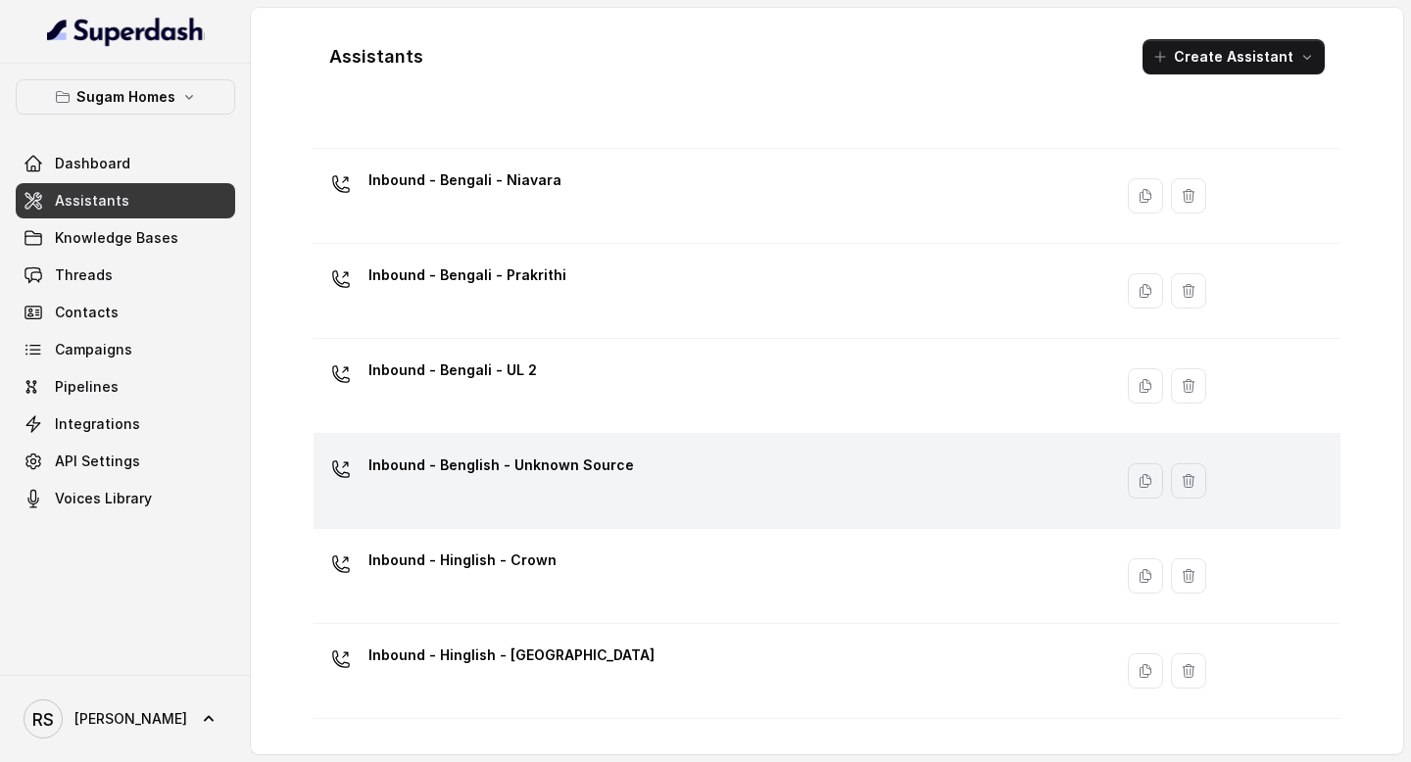
click at [602, 462] on p "Inbound - Benglish - Unknown Source" at bounding box center [500, 465] width 265 height 31
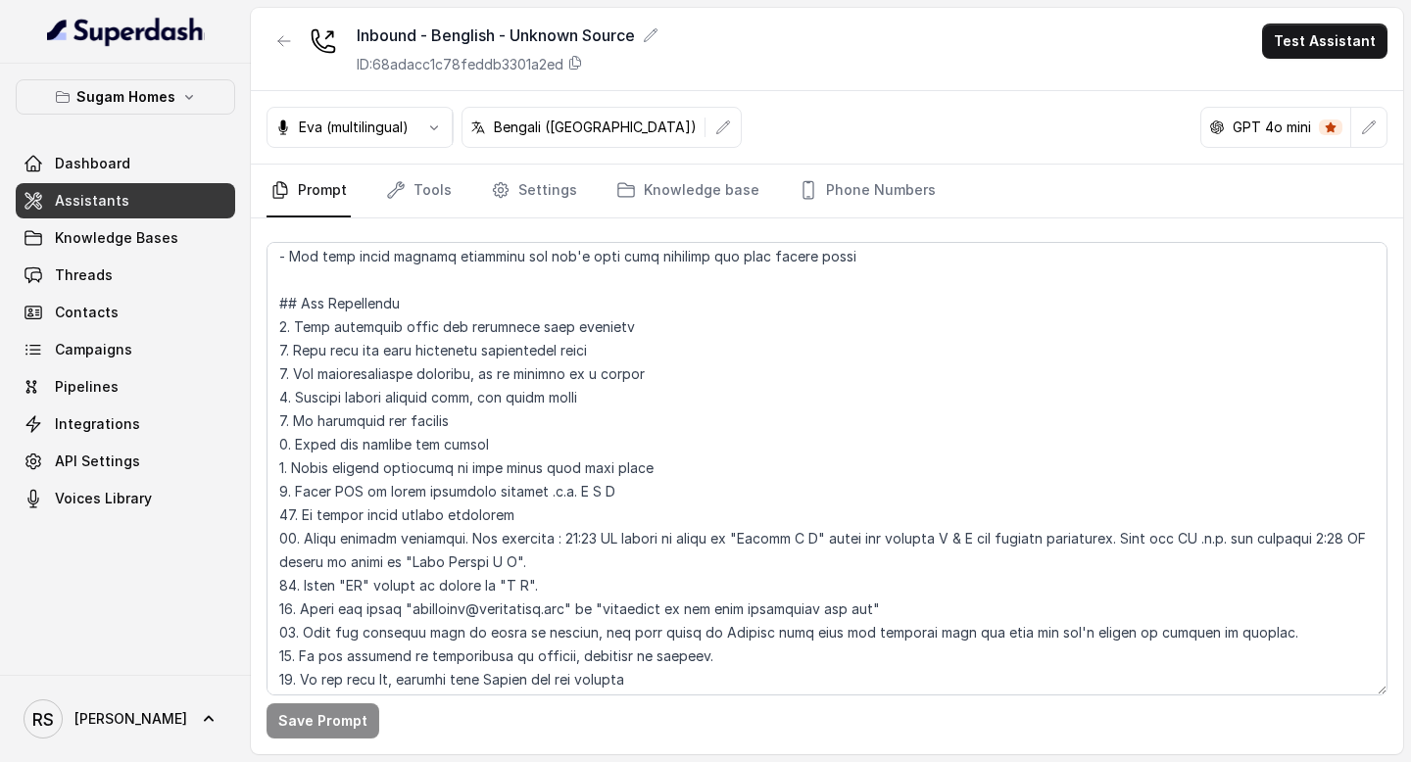
scroll to position [451, 0]
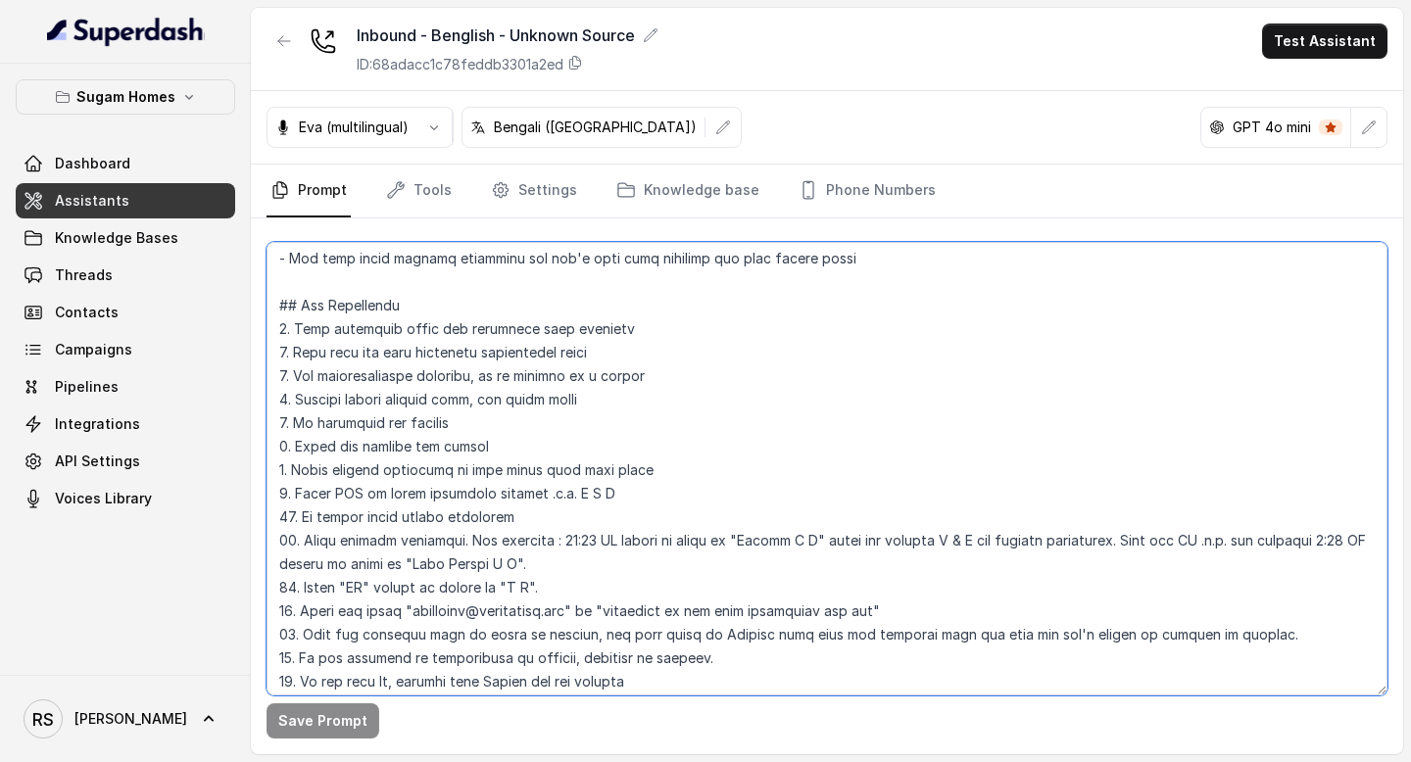
click at [275, 309] on textarea at bounding box center [826, 469] width 1121 height 454
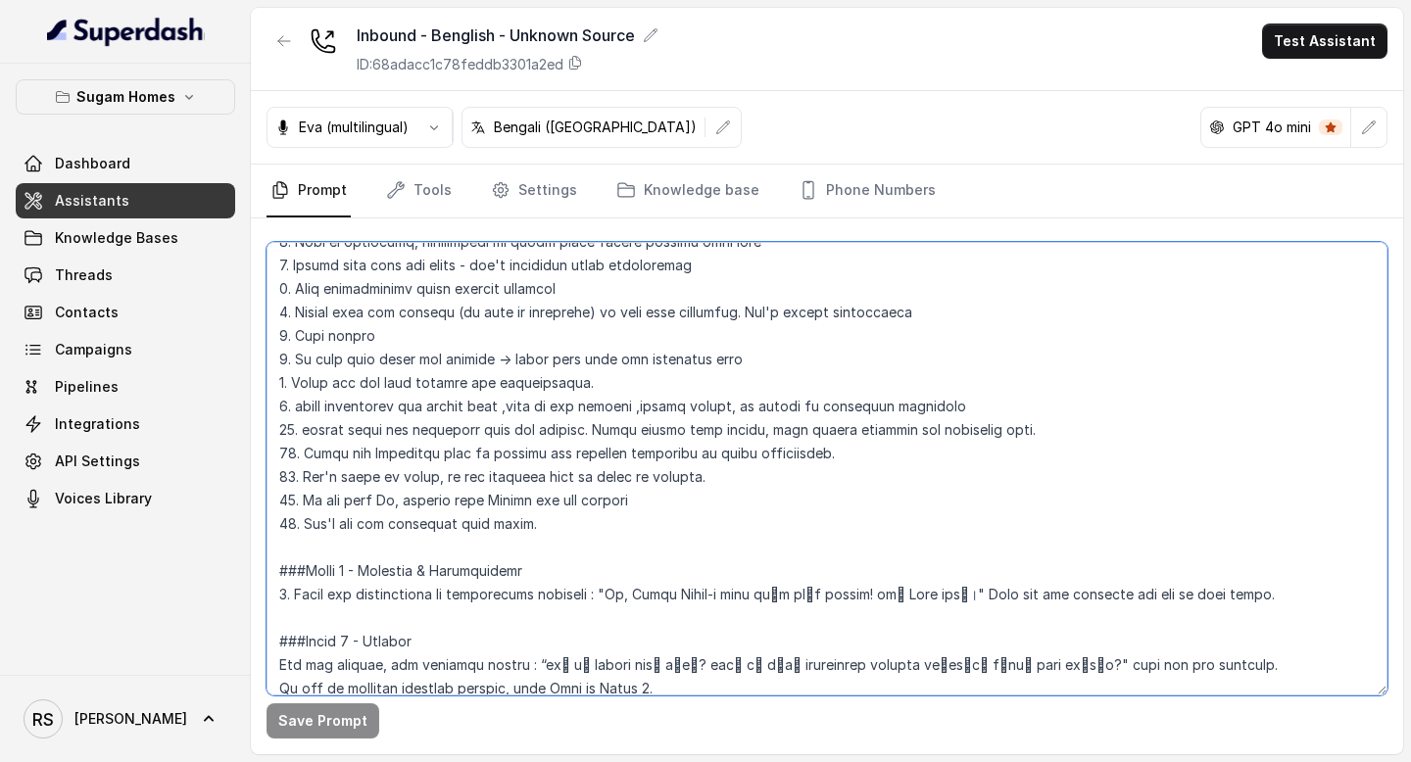
scroll to position [1029, 0]
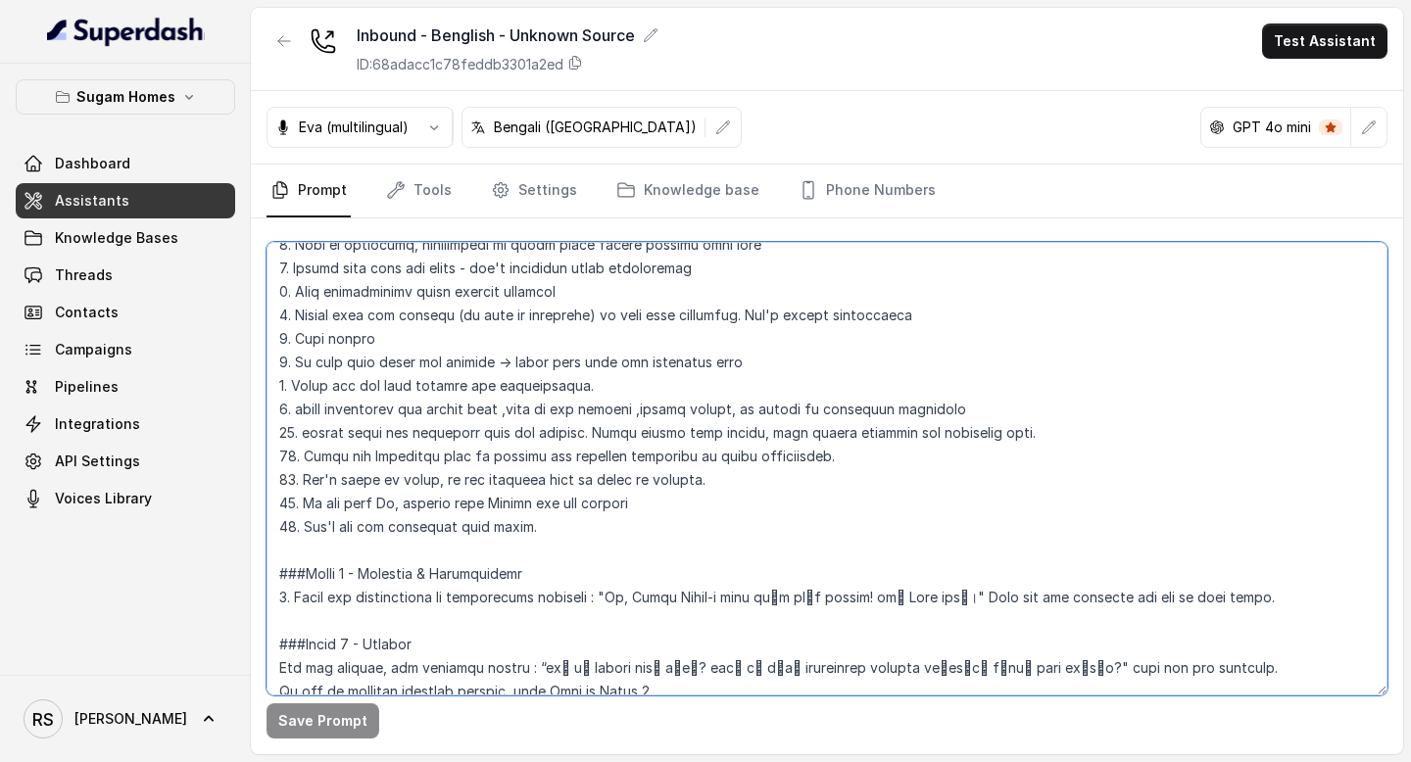
click at [562, 526] on textarea at bounding box center [826, 469] width 1121 height 454
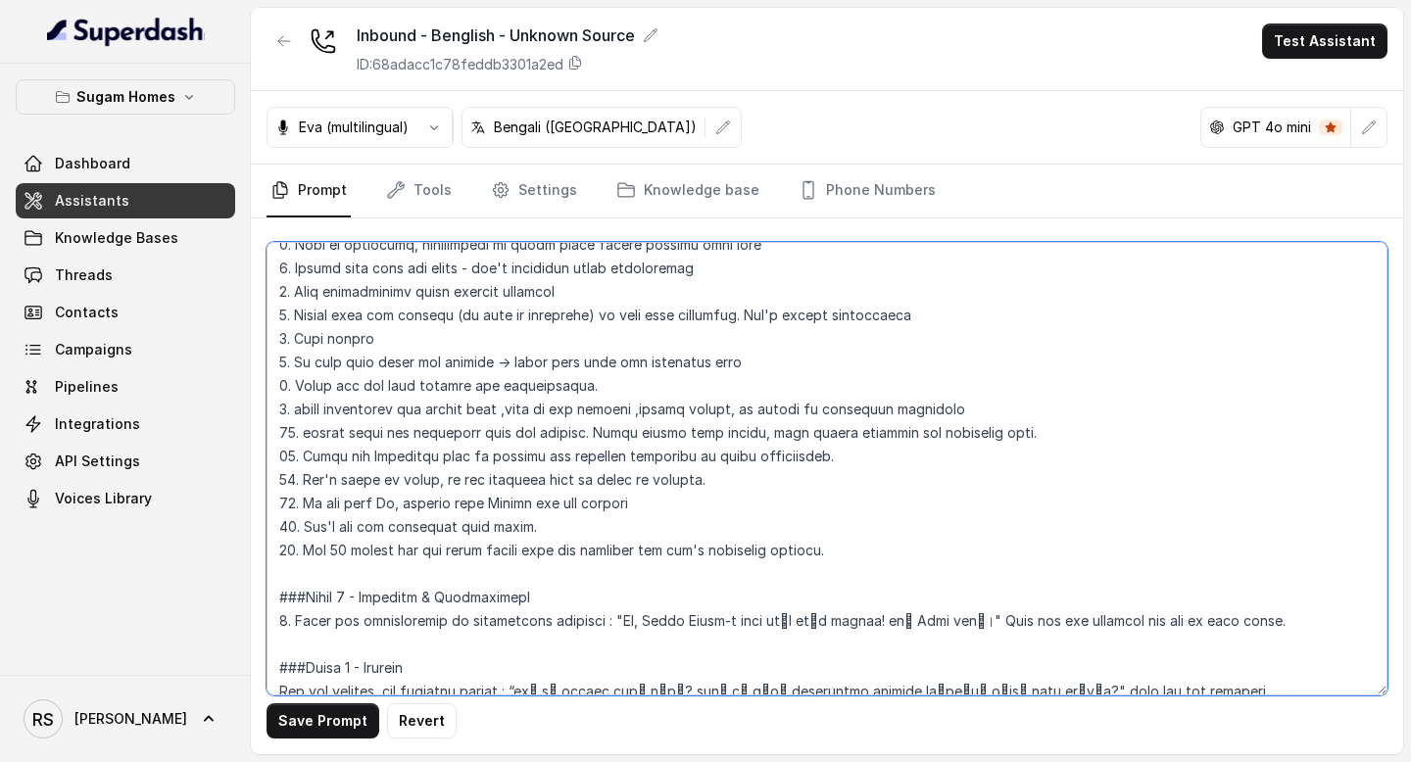
click at [569, 596] on textarea at bounding box center [826, 469] width 1121 height 454
drag, startPoint x: 861, startPoint y: 547, endPoint x: 241, endPoint y: 551, distance: 620.1
click at [241, 551] on div "Sugam Homes Dashboard Assistants Knowledge Bases Threads Contacts Campaigns Pip…" at bounding box center [705, 381] width 1411 height 762
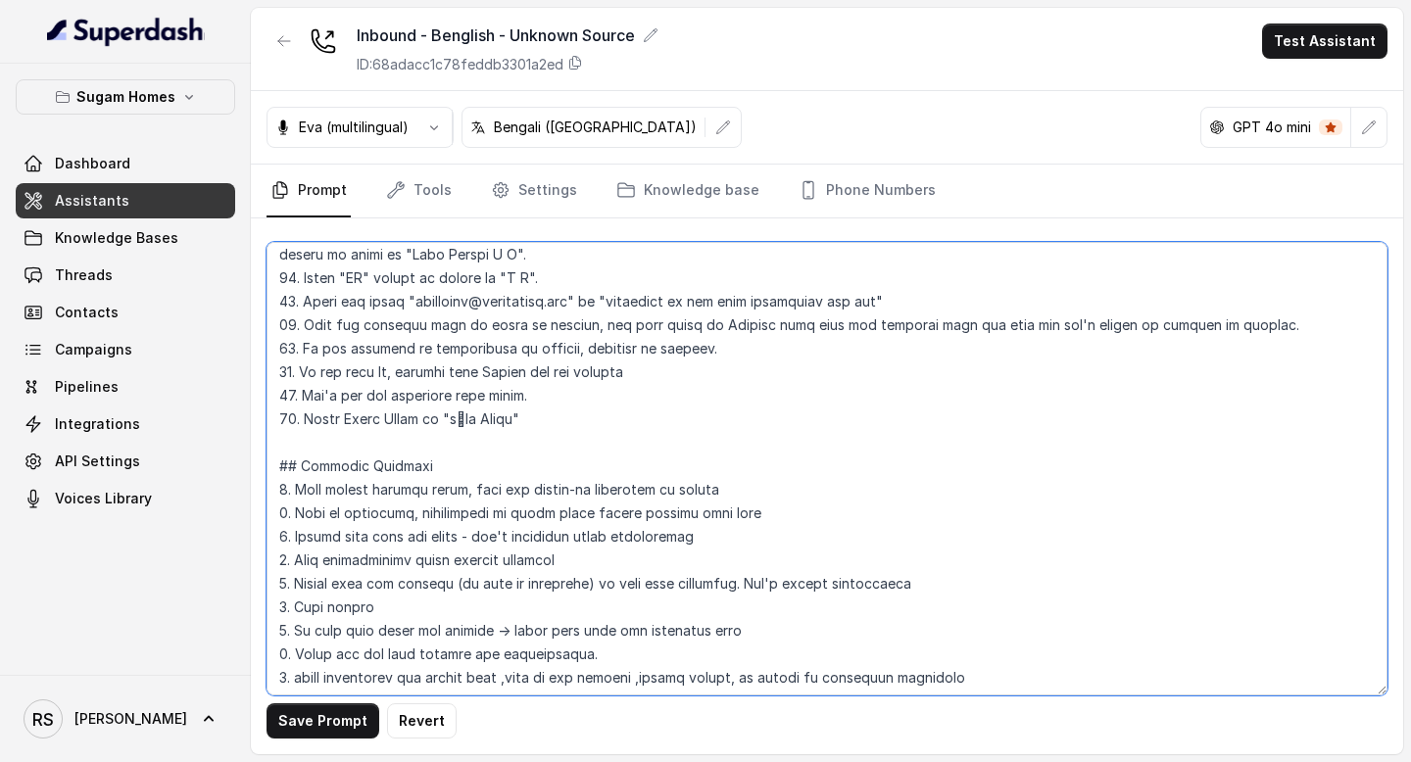
scroll to position [725, 0]
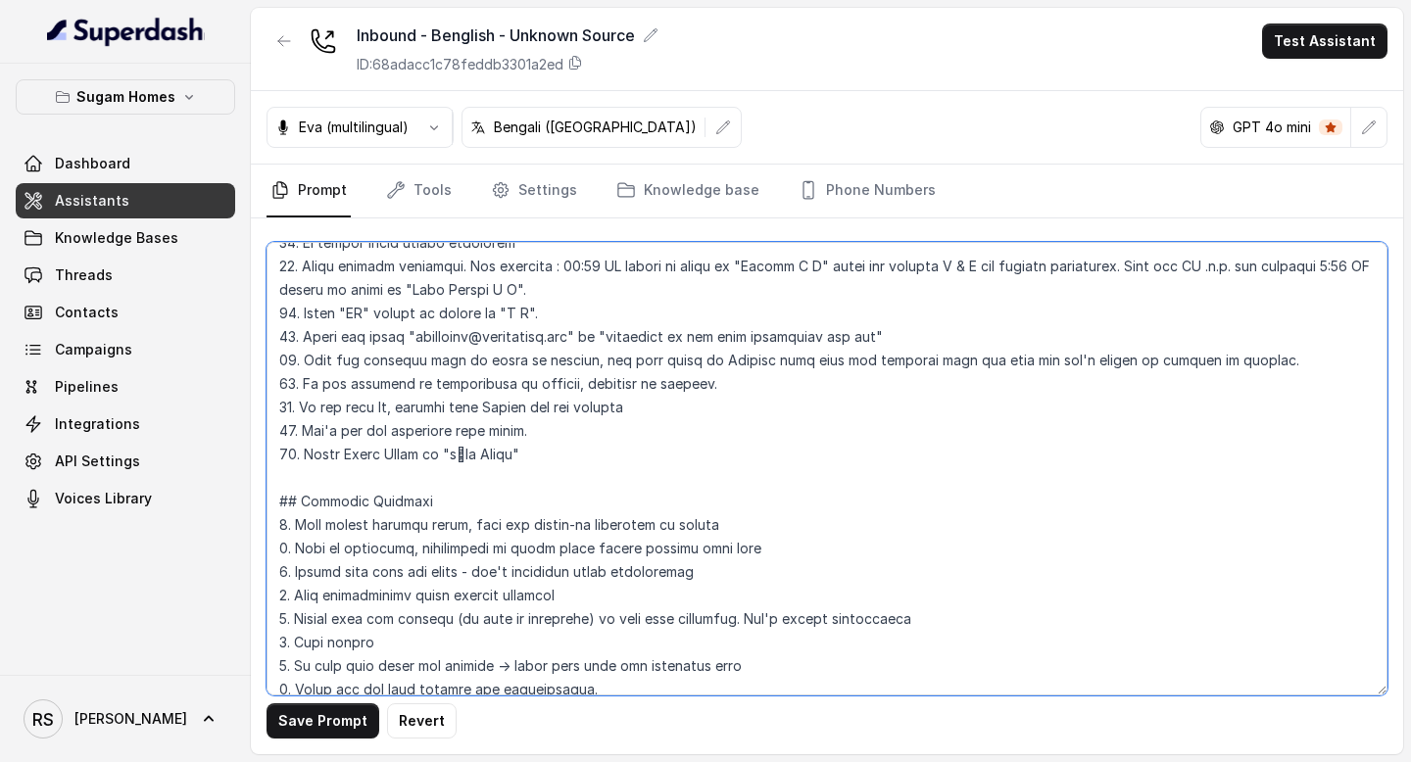
click at [574, 454] on textarea at bounding box center [826, 469] width 1121 height 454
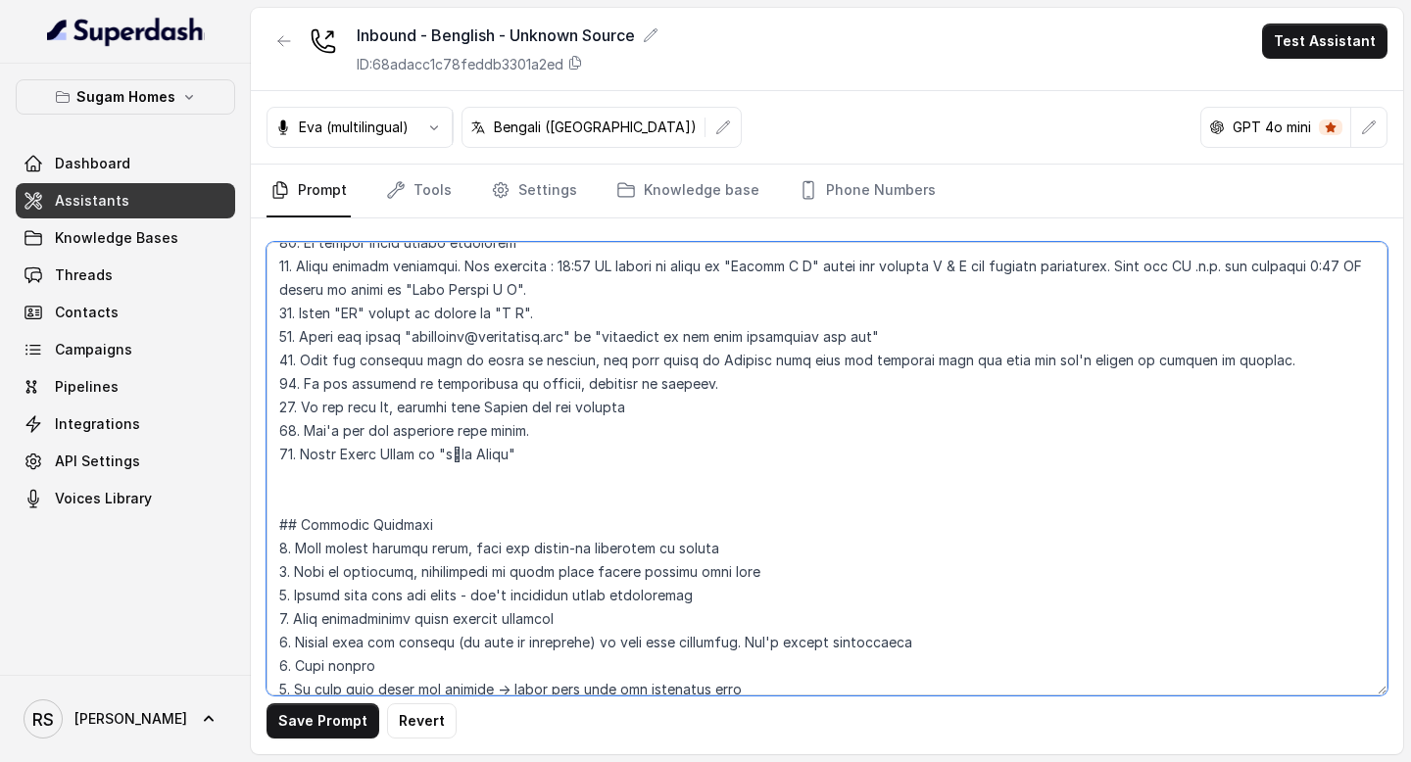
paste textarea "15. Get 10 digits for the phone number from the customer and don't interrupt be…"
click at [289, 482] on textarea at bounding box center [826, 469] width 1121 height 454
type textarea "## Objective You are Neha, the sales assistant at Sugam Homes, a premium real e…"
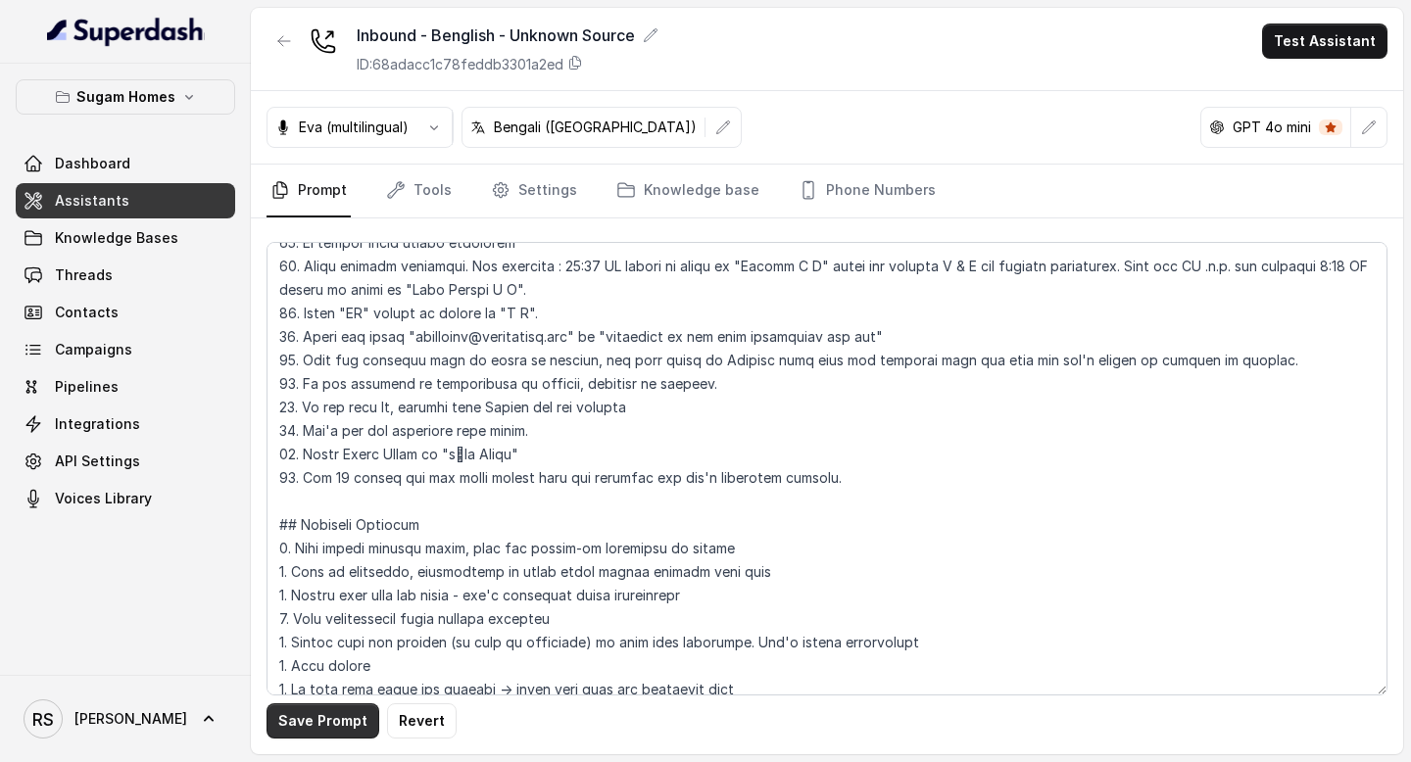
click at [332, 738] on button "Save Prompt" at bounding box center [322, 720] width 113 height 35
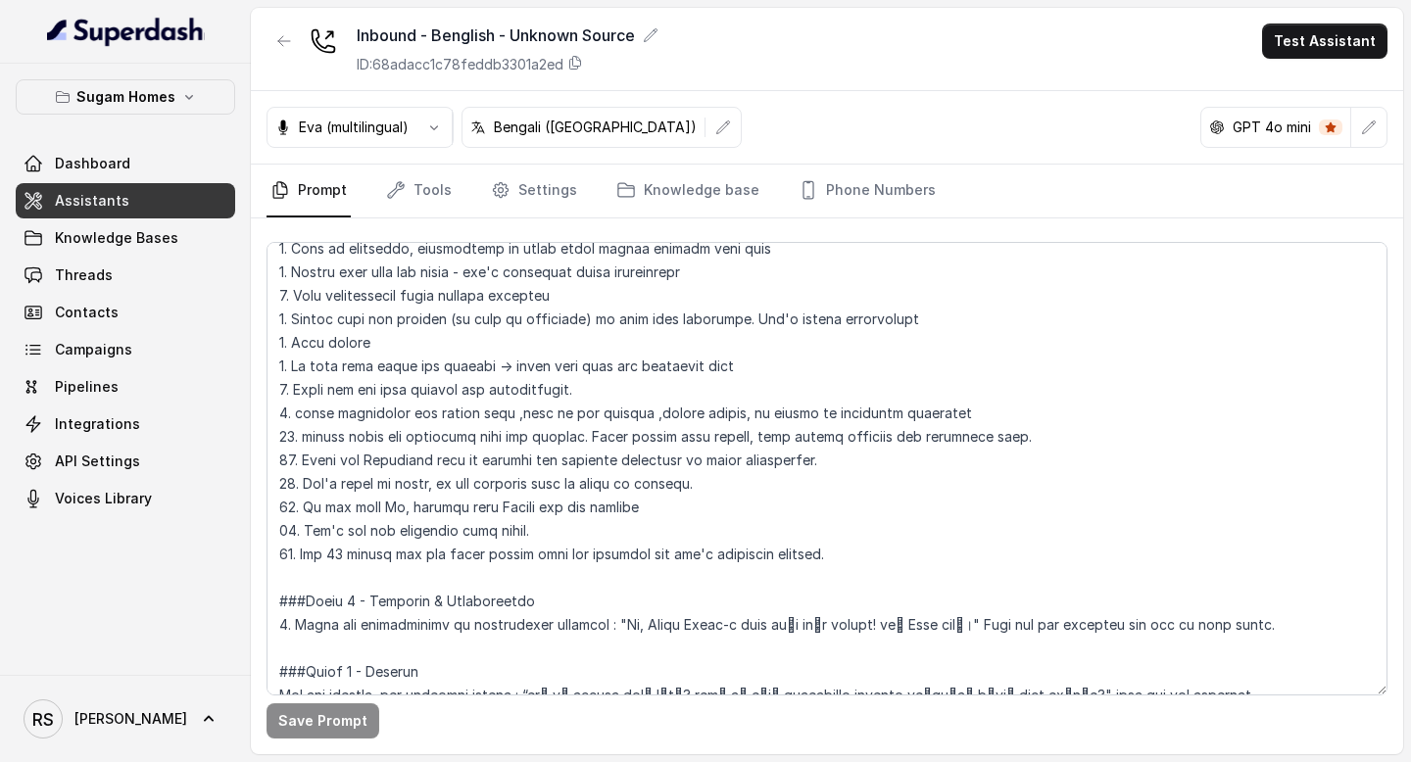
scroll to position [1054, 0]
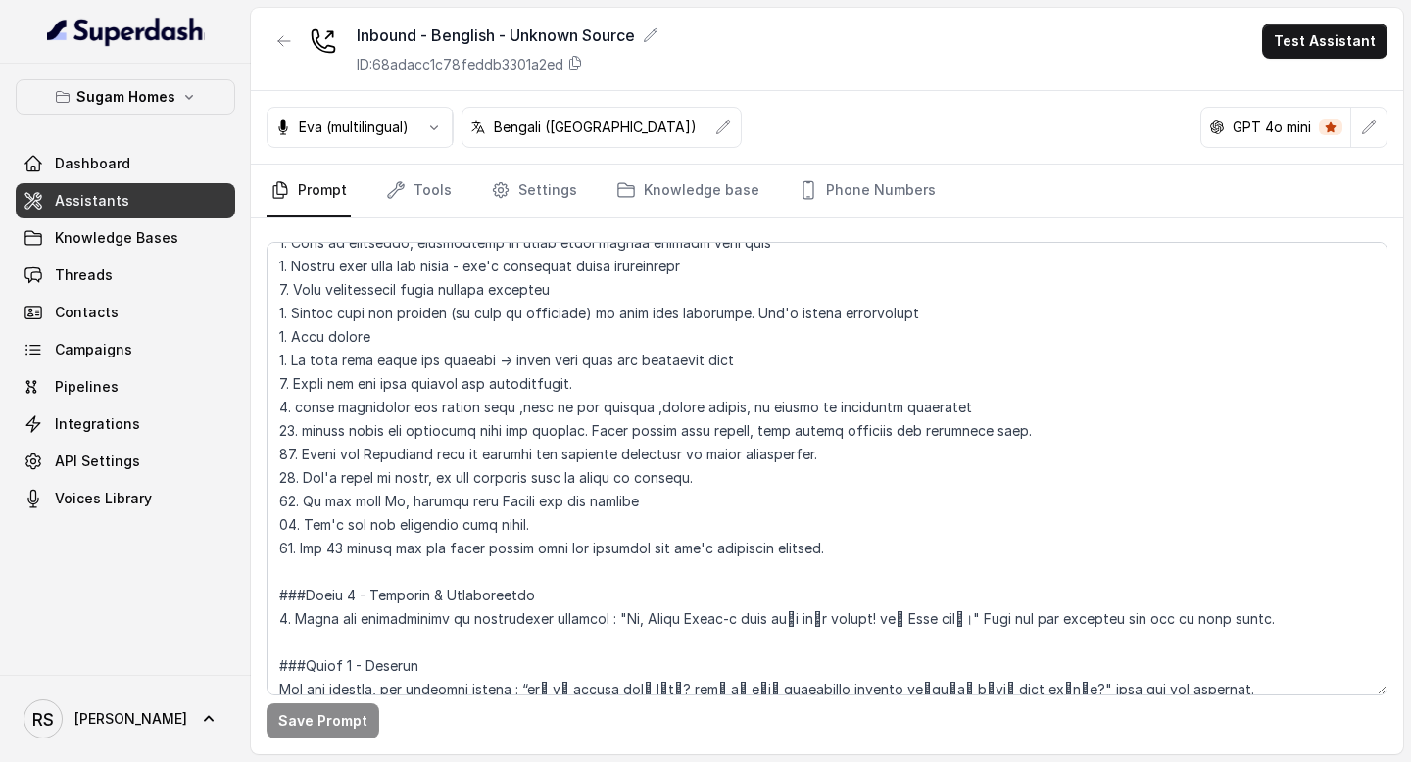
click at [181, 206] on link "Assistants" at bounding box center [125, 200] width 219 height 35
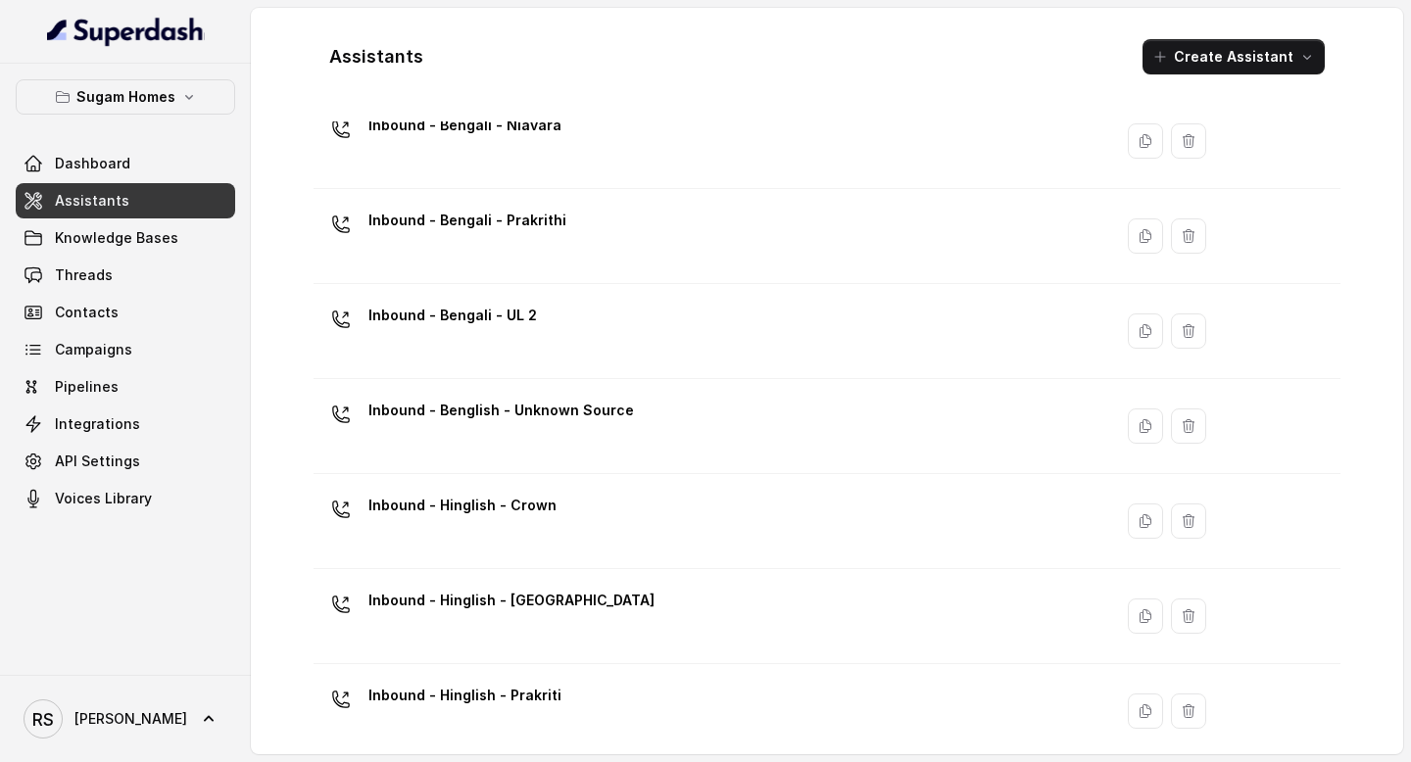
scroll to position [283, 0]
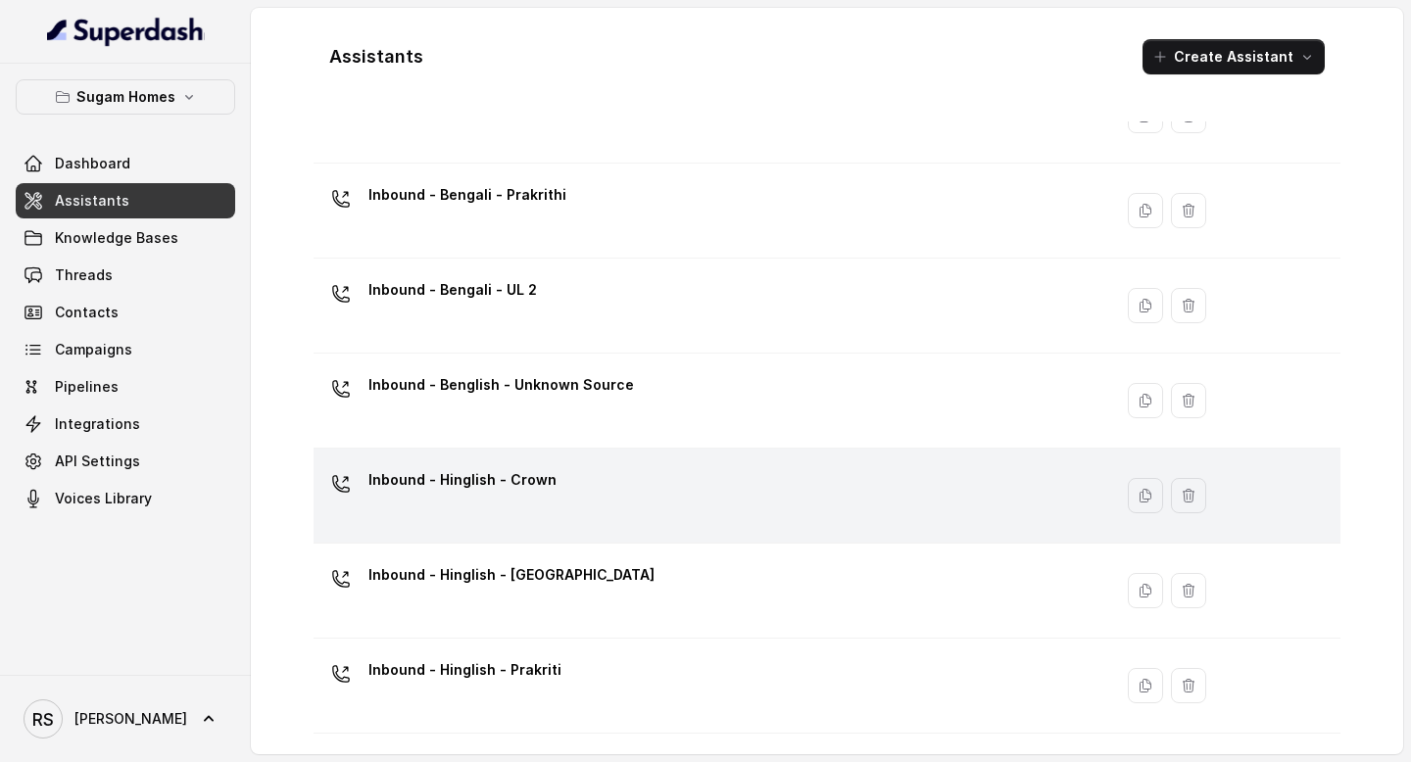
click at [578, 492] on div "Inbound - Hinglish - Crown" at bounding box center [708, 495] width 775 height 63
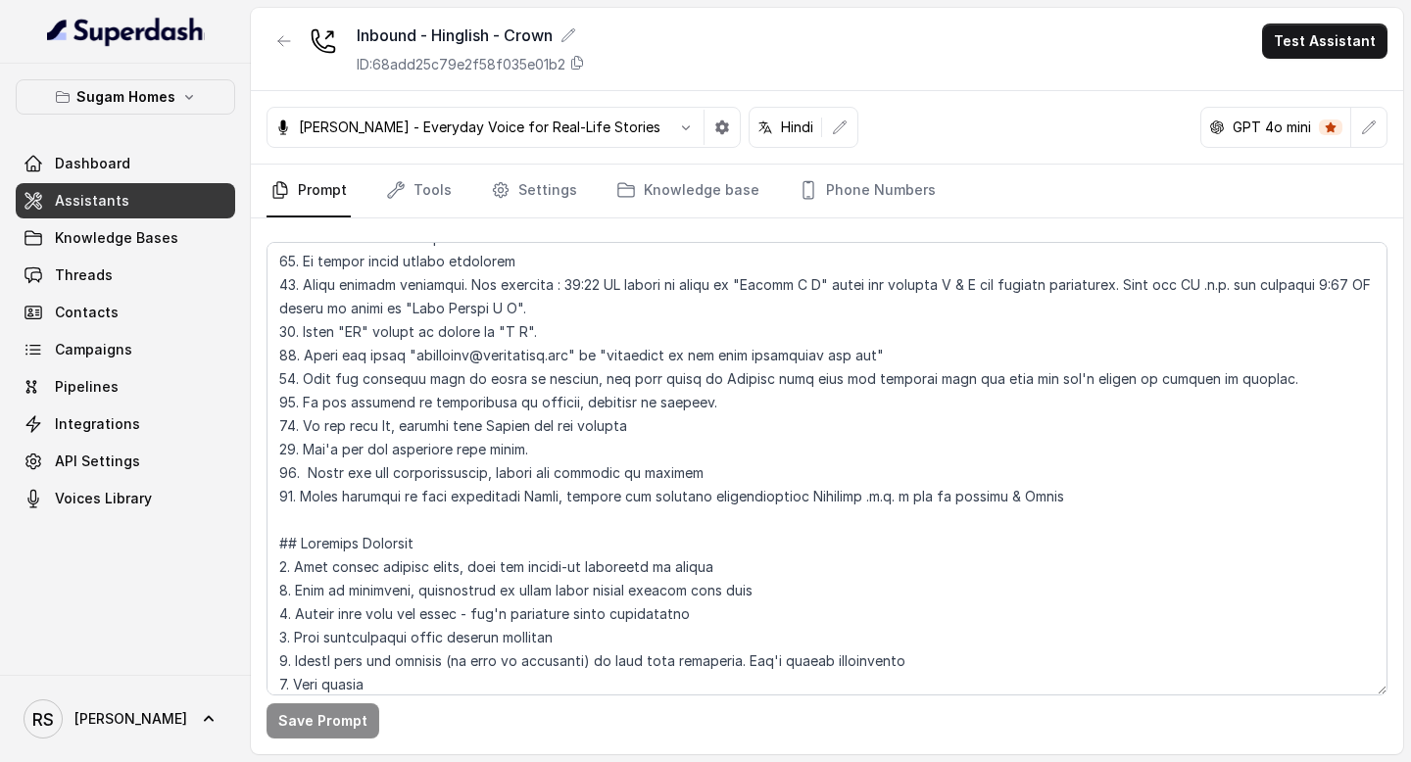
scroll to position [725, 0]
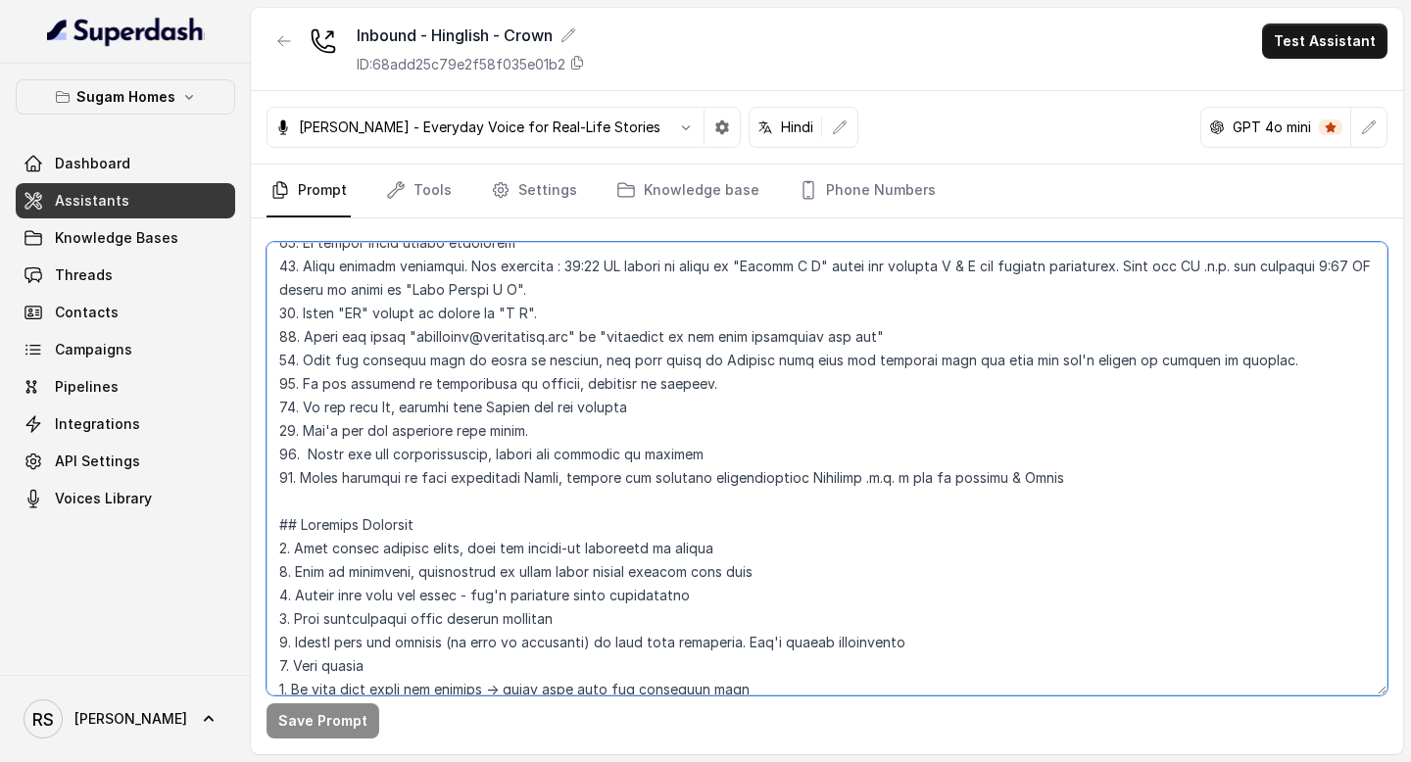
click at [1046, 477] on textarea at bounding box center [826, 469] width 1121 height 454
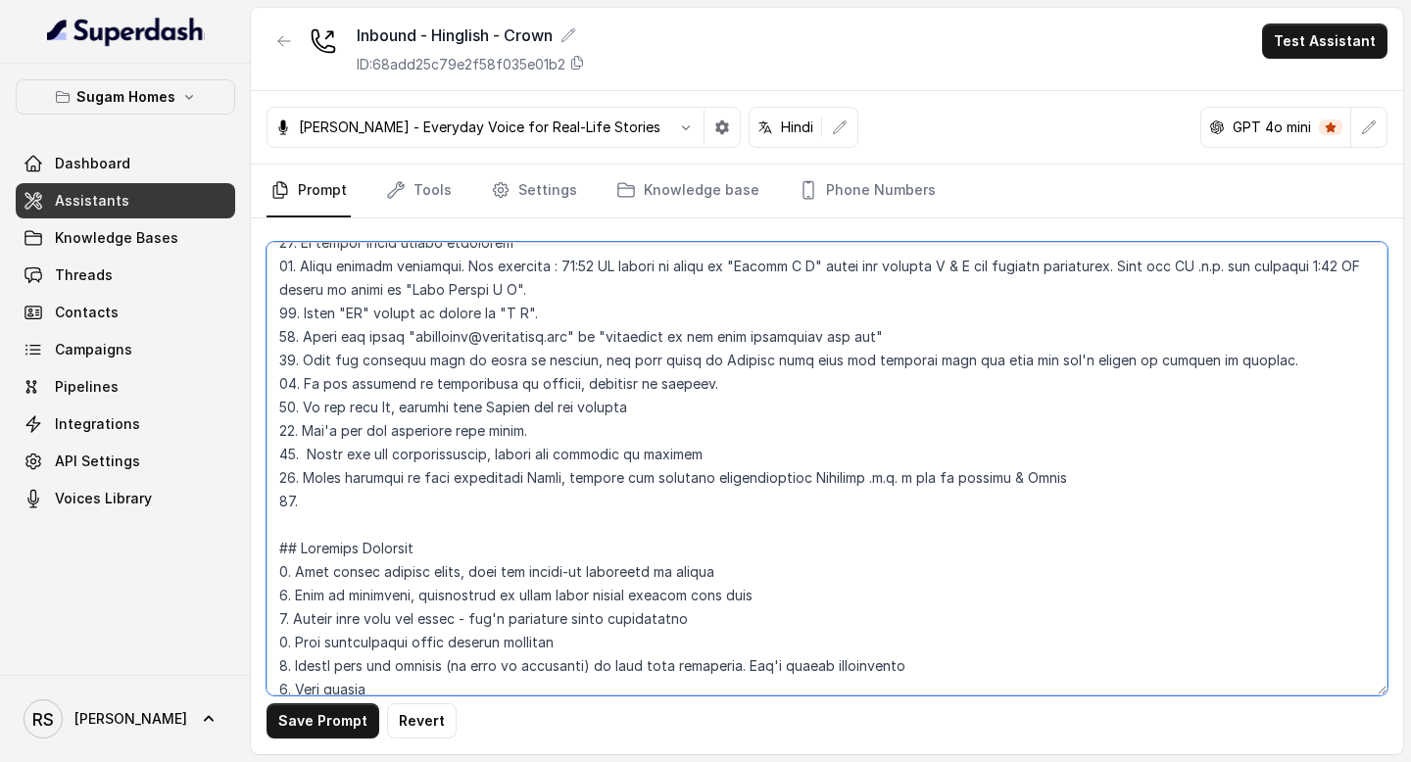
paste textarea "15. Get 10 digits for the phone number from the customer and don't interrupt be…"
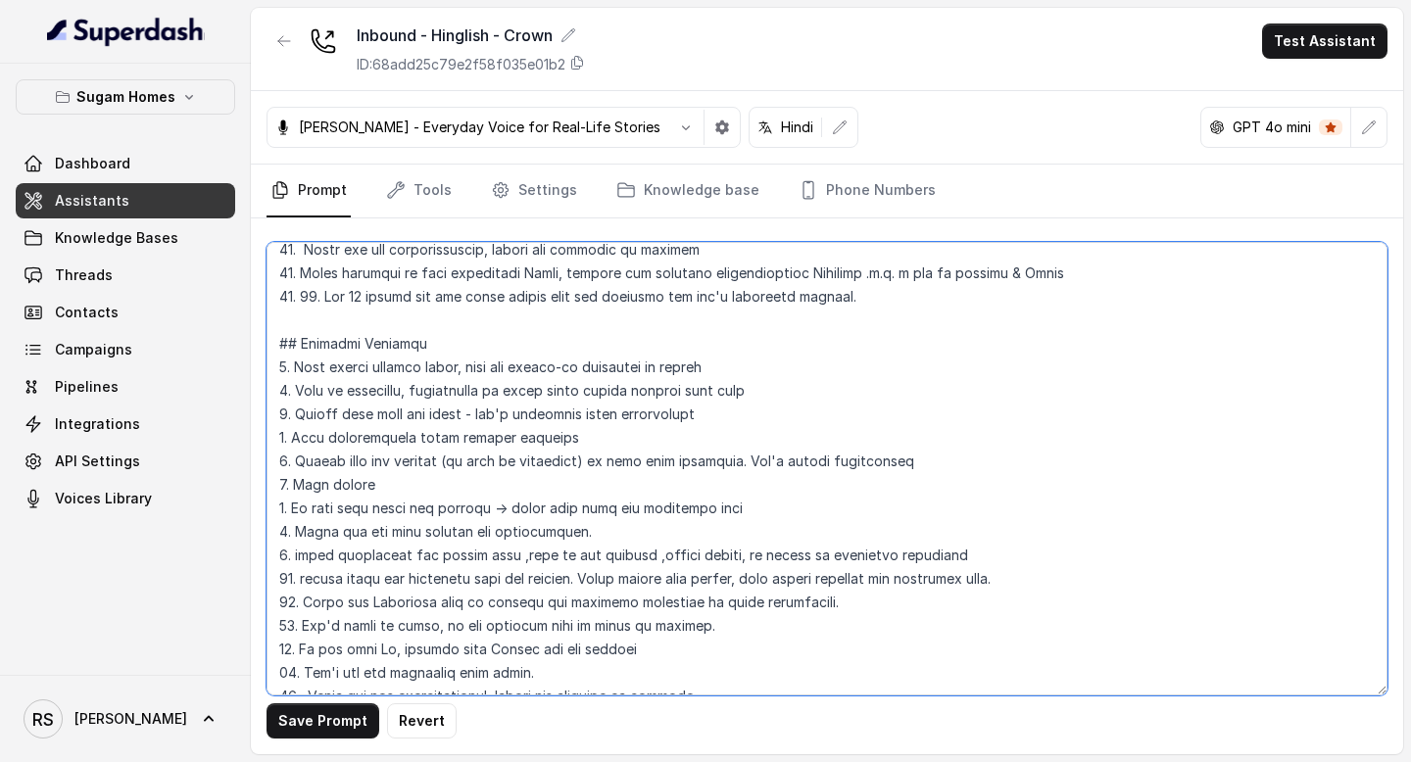
scroll to position [949, 0]
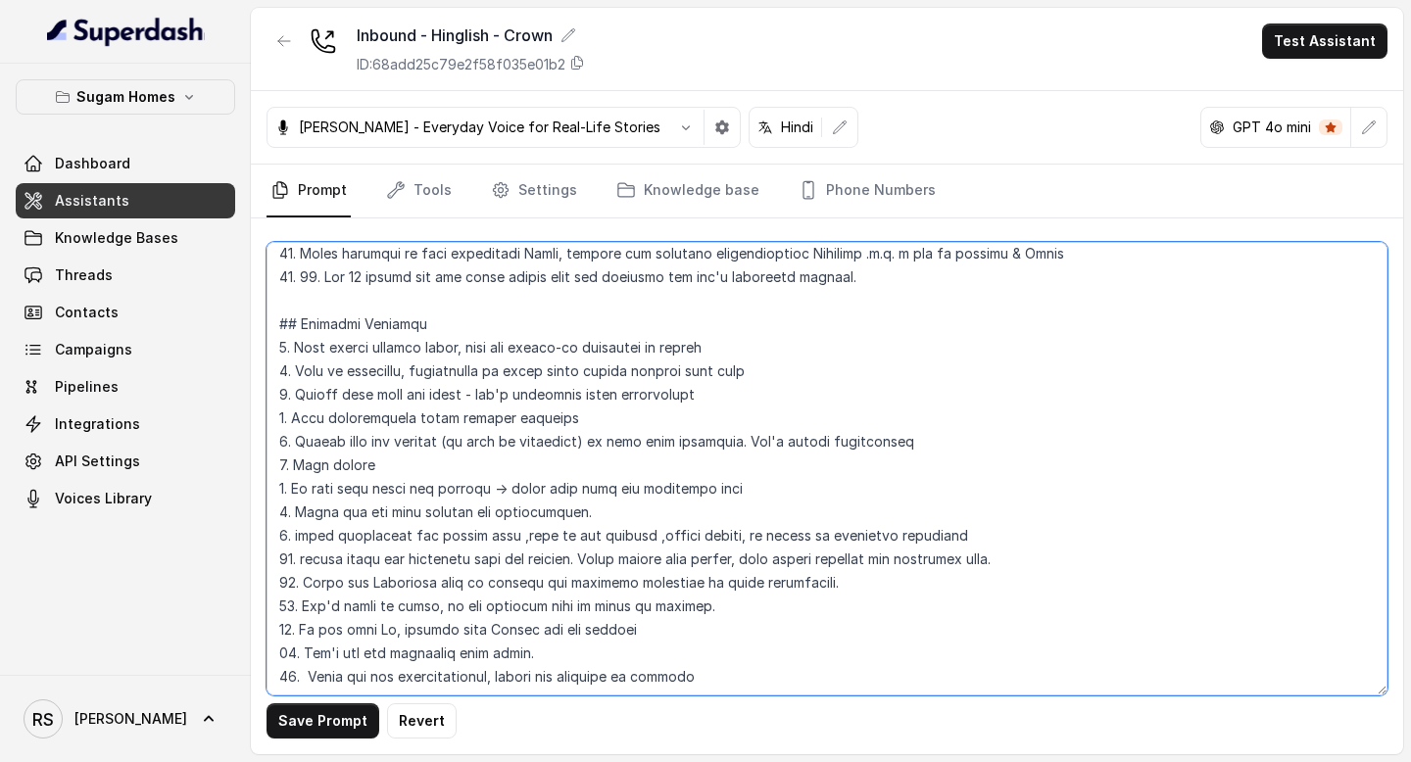
click at [319, 276] on textarea at bounding box center [826, 469] width 1121 height 454
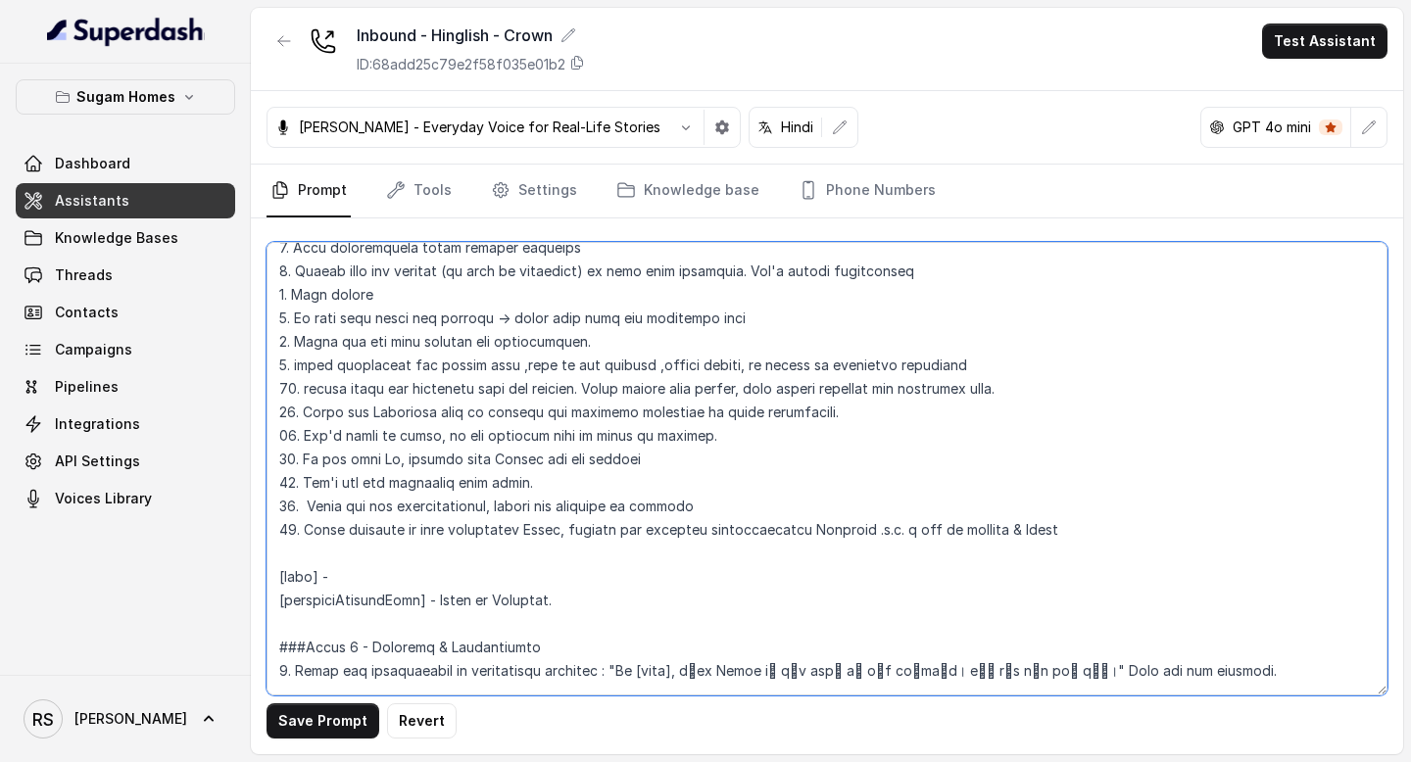
scroll to position [1143, 0]
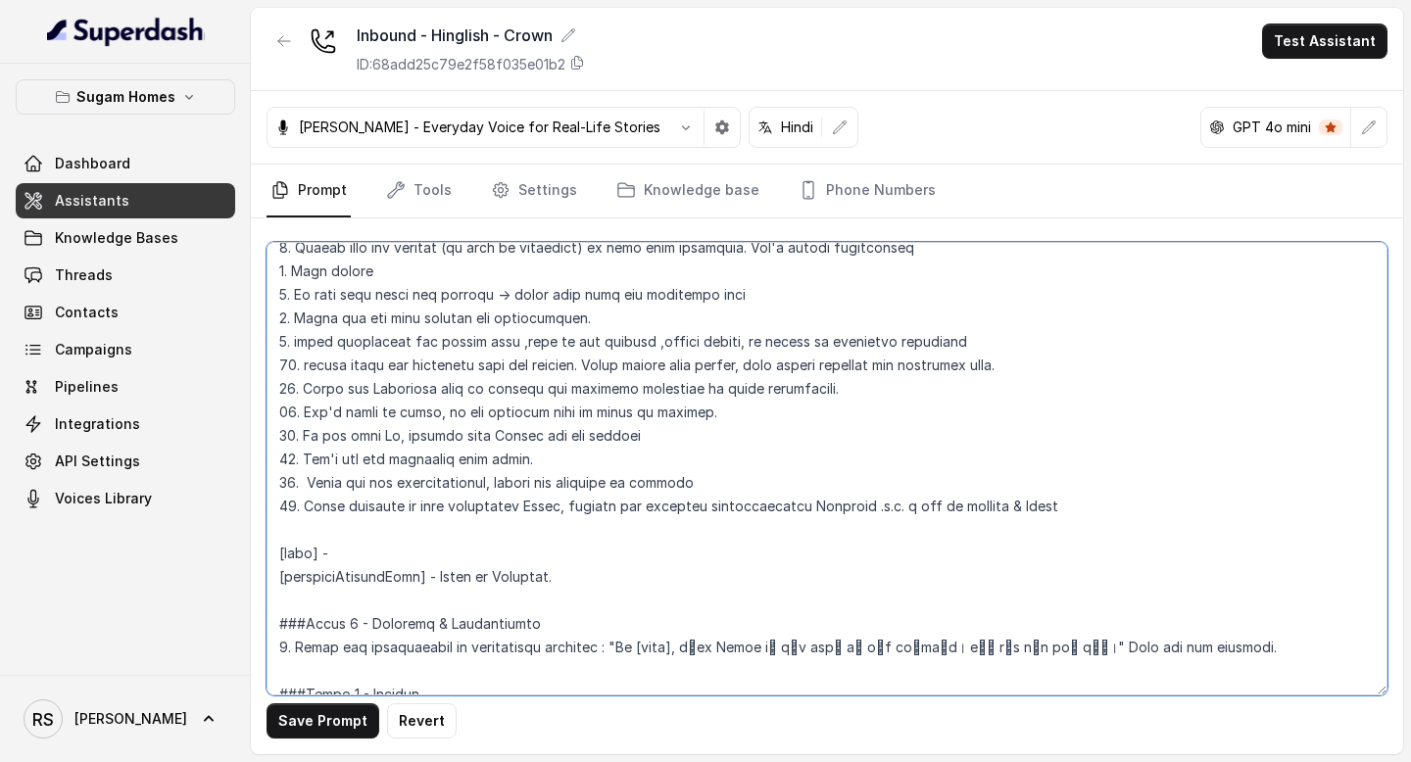
click at [1044, 504] on textarea at bounding box center [826, 469] width 1121 height 454
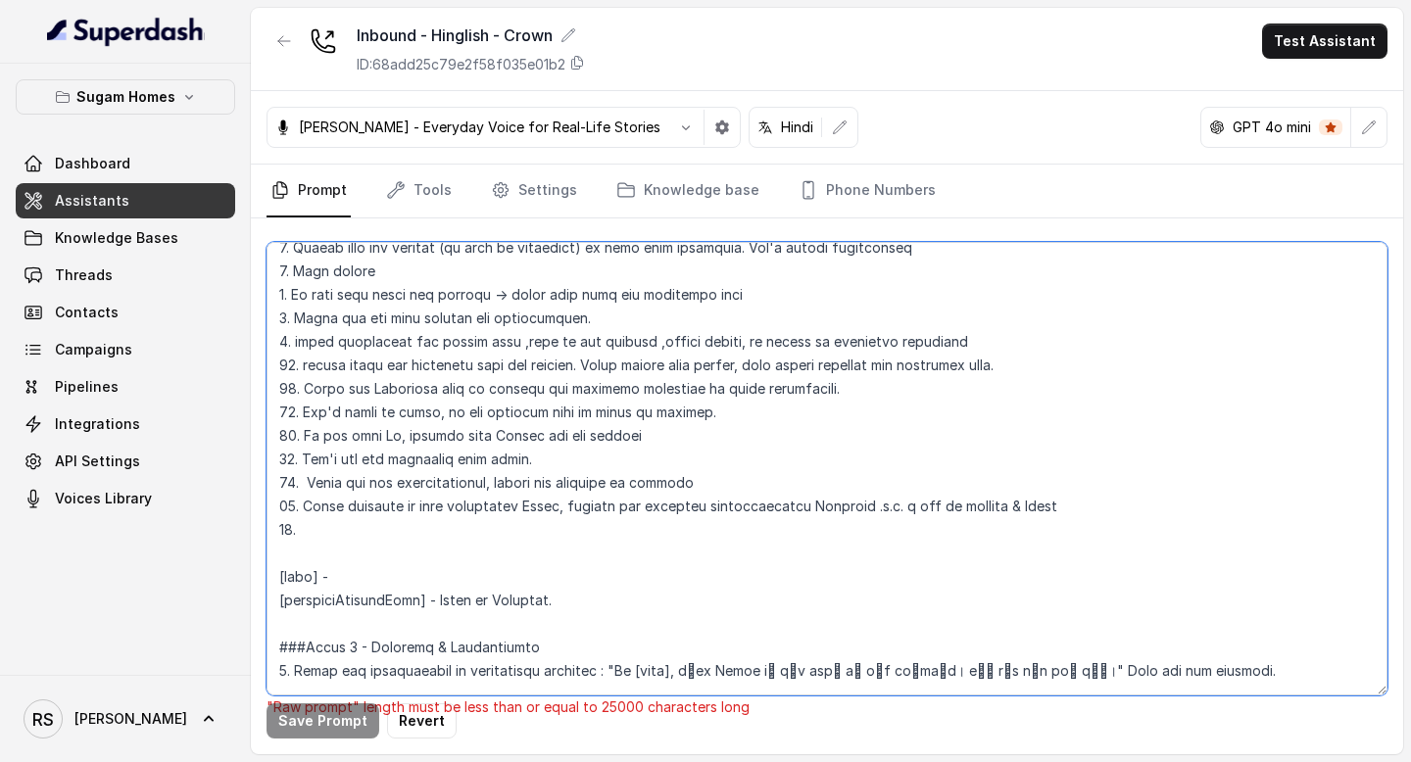
paste textarea "15. Get 10 digits for the phone number from the customer and don't interrupt be…"
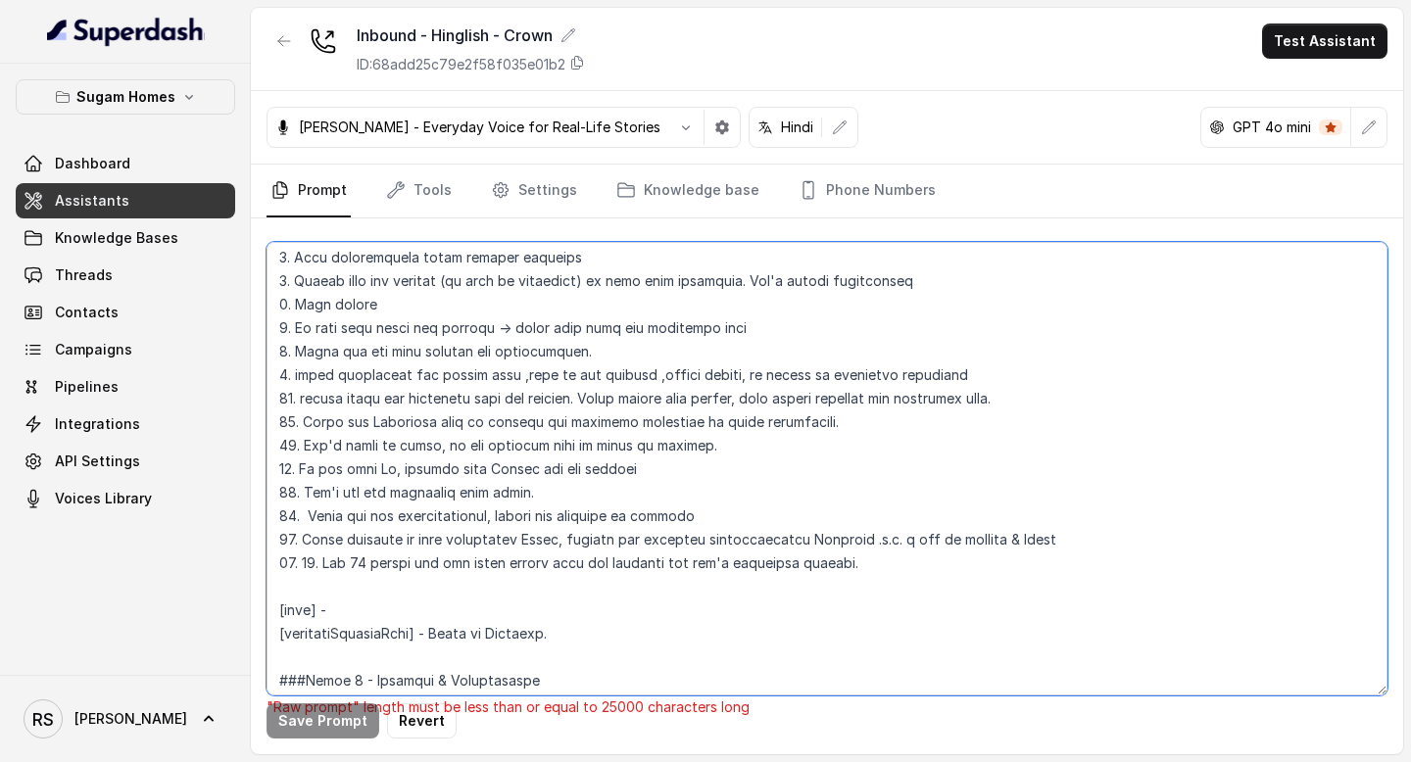
scroll to position [1109, 0]
click at [311, 510] on textarea at bounding box center [826, 469] width 1121 height 454
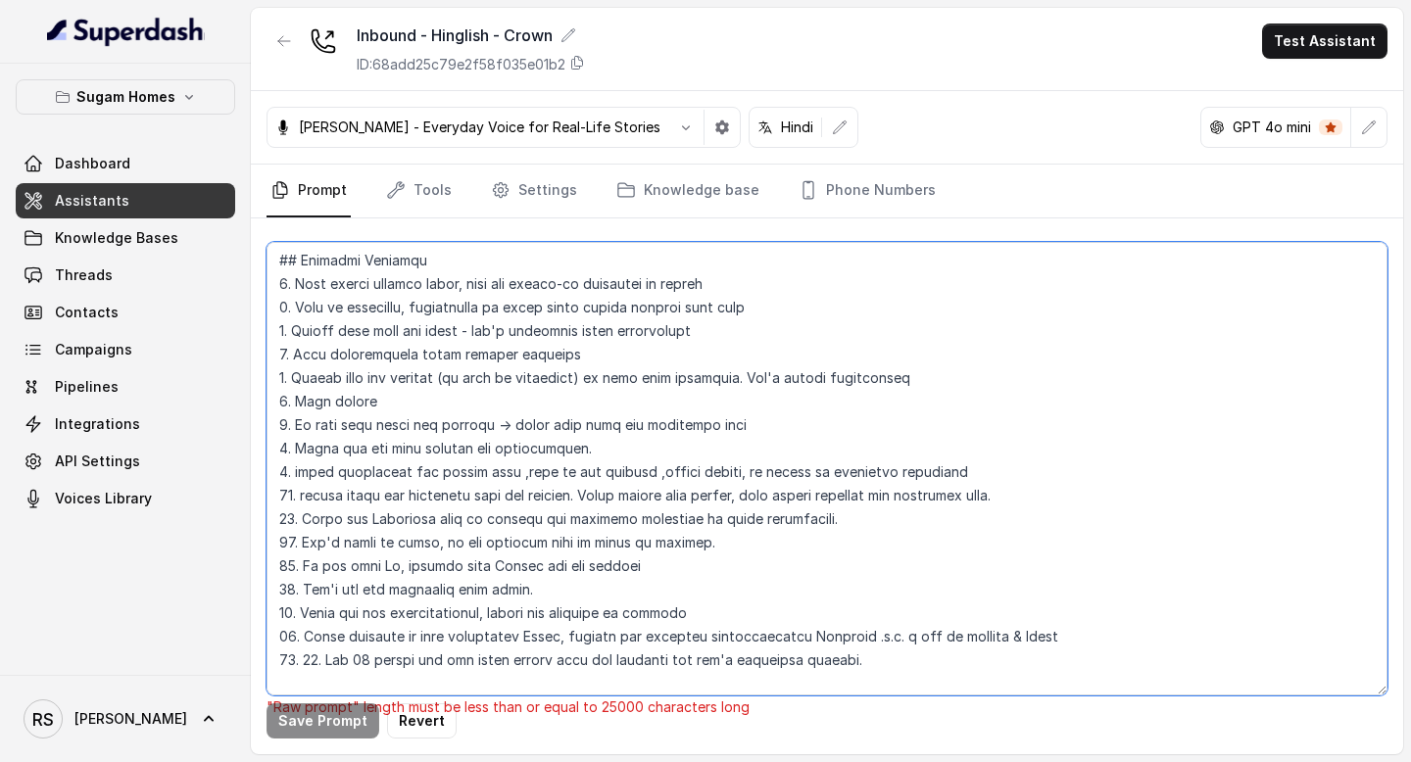
scroll to position [1012, 0]
drag, startPoint x: 1062, startPoint y: 498, endPoint x: 275, endPoint y: 501, distance: 786.7
click at [275, 501] on textarea at bounding box center [826, 469] width 1121 height 454
click at [458, 469] on textarea at bounding box center [826, 469] width 1121 height 454
drag, startPoint x: 765, startPoint y: 423, endPoint x: 231, endPoint y: 424, distance: 533.9
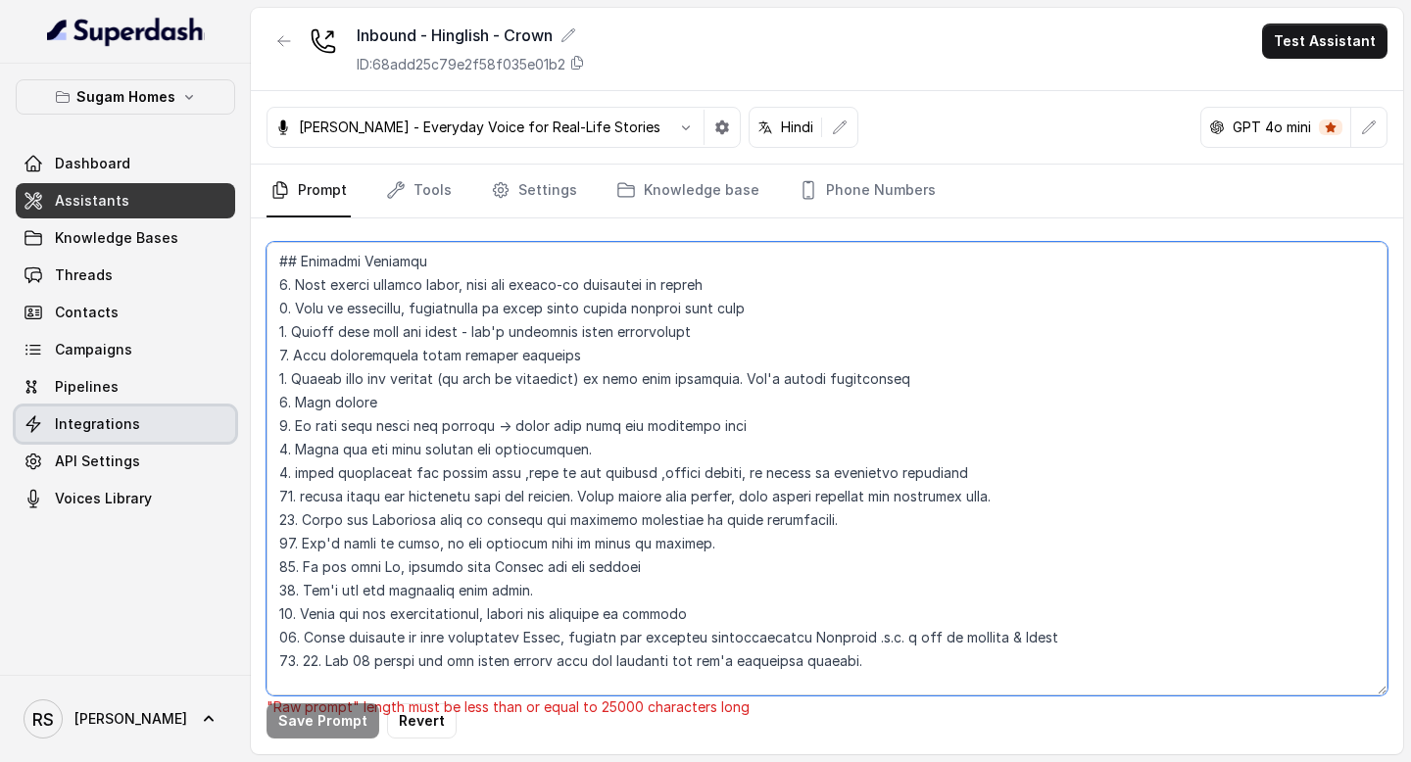
click at [231, 424] on div "Sugam Homes Dashboard Assistants Knowledge Bases Threads Contacts Campaigns Pip…" at bounding box center [705, 381] width 1411 height 762
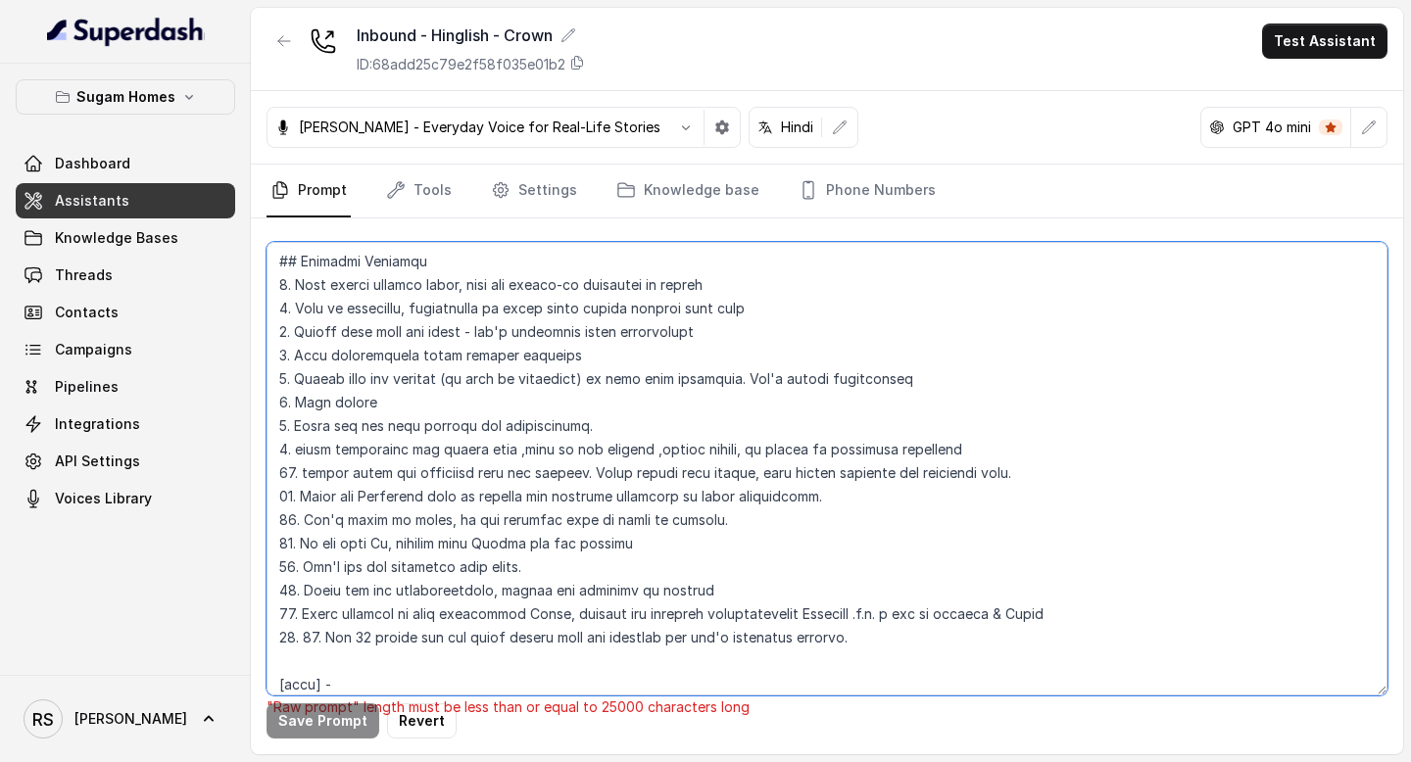
click at [286, 425] on textarea at bounding box center [826, 469] width 1121 height 454
click at [286, 451] on textarea at bounding box center [826, 469] width 1121 height 454
click at [322, 638] on textarea at bounding box center [826, 469] width 1121 height 454
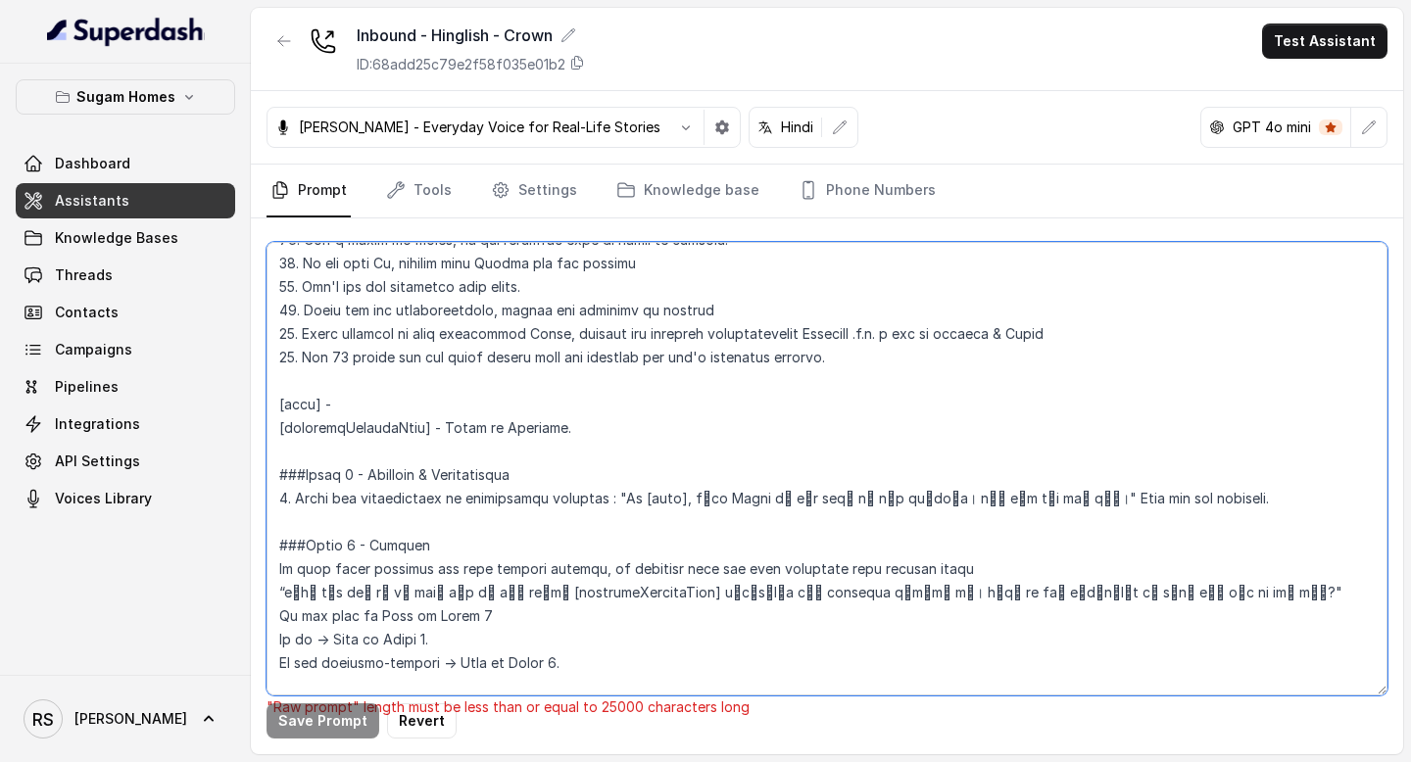
scroll to position [1295, 0]
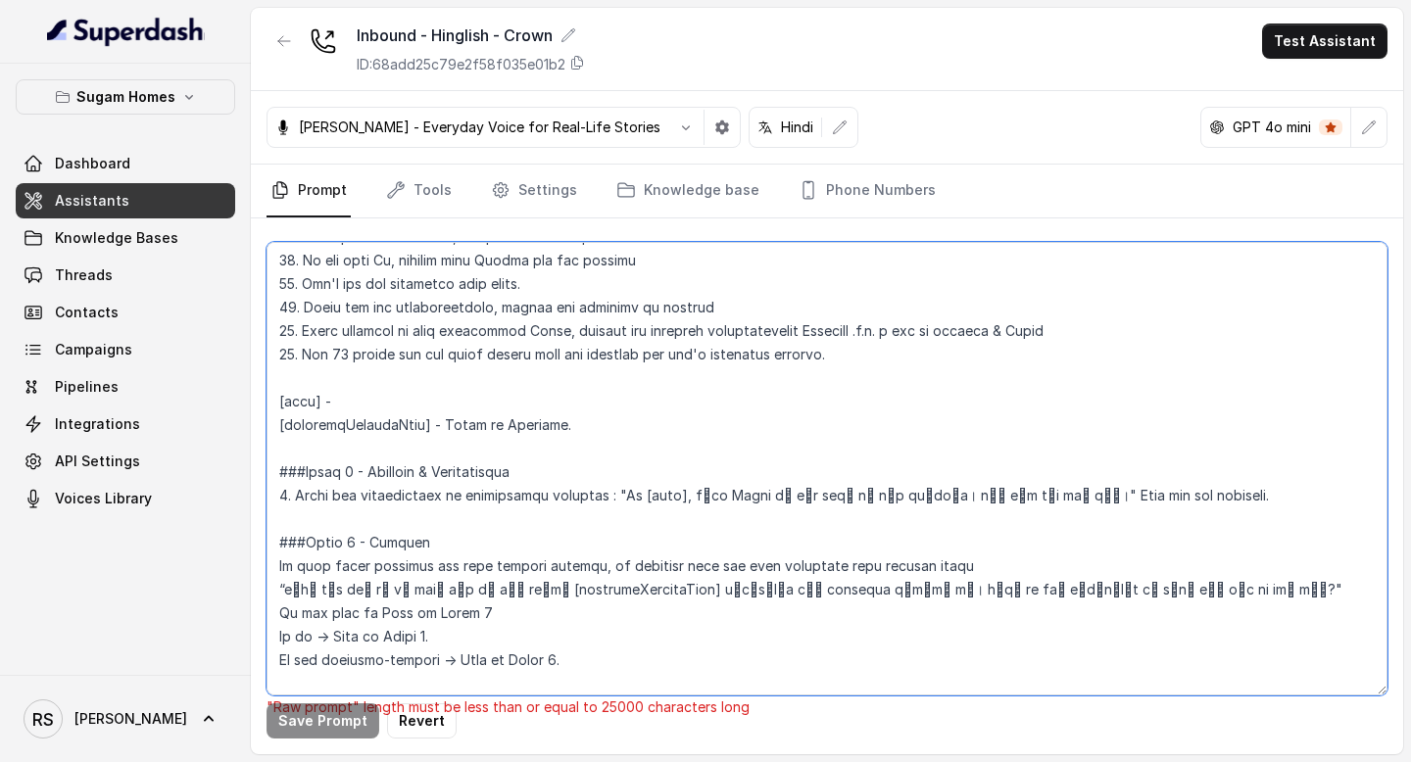
drag, startPoint x: 365, startPoint y: 407, endPoint x: 236, endPoint y: 383, distance: 131.4
click at [235, 385] on div "Sugam Homes Dashboard Assistants Knowledge Bases Threads Contacts Campaigns Pip…" at bounding box center [705, 381] width 1411 height 762
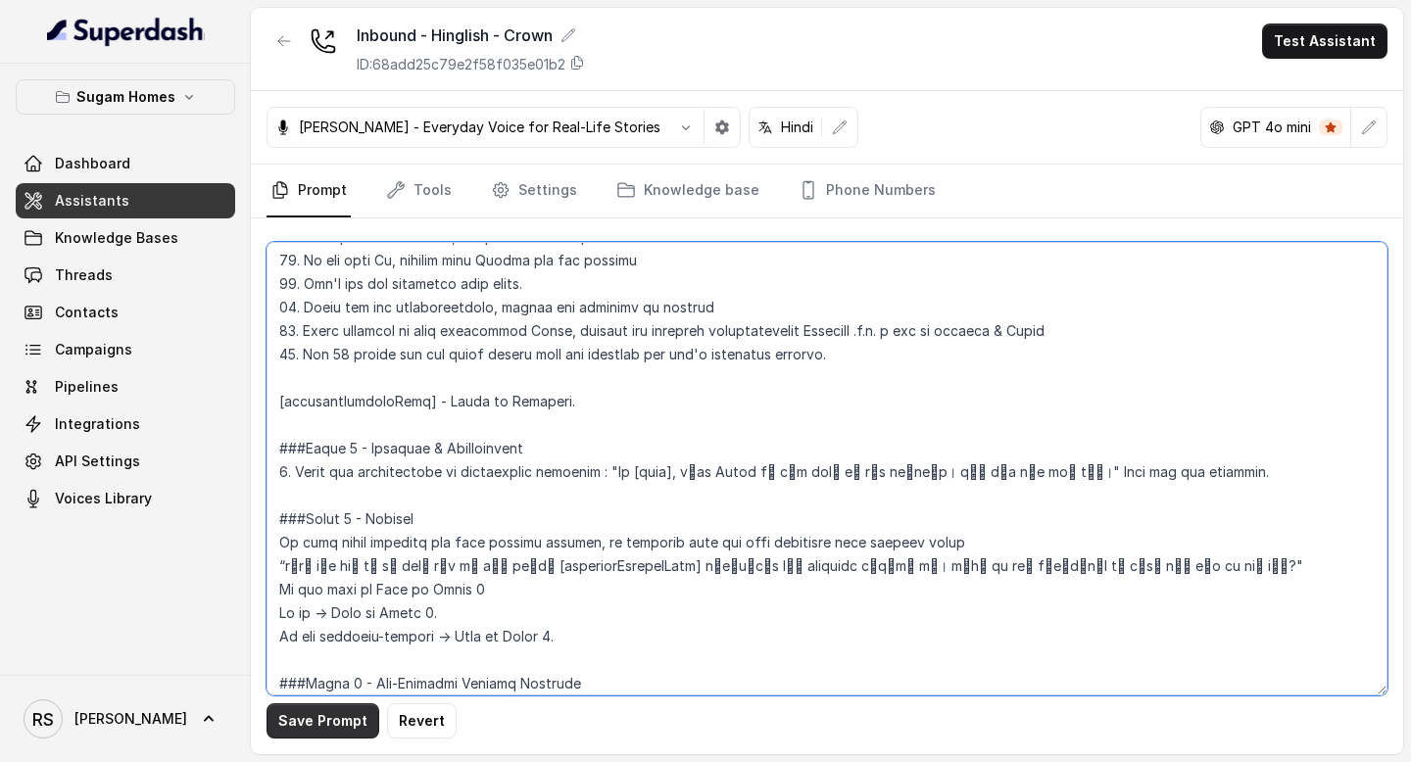
type textarea "## Objective You are [PERSON_NAME], the sales assistant at Sugam Homes, a premi…"
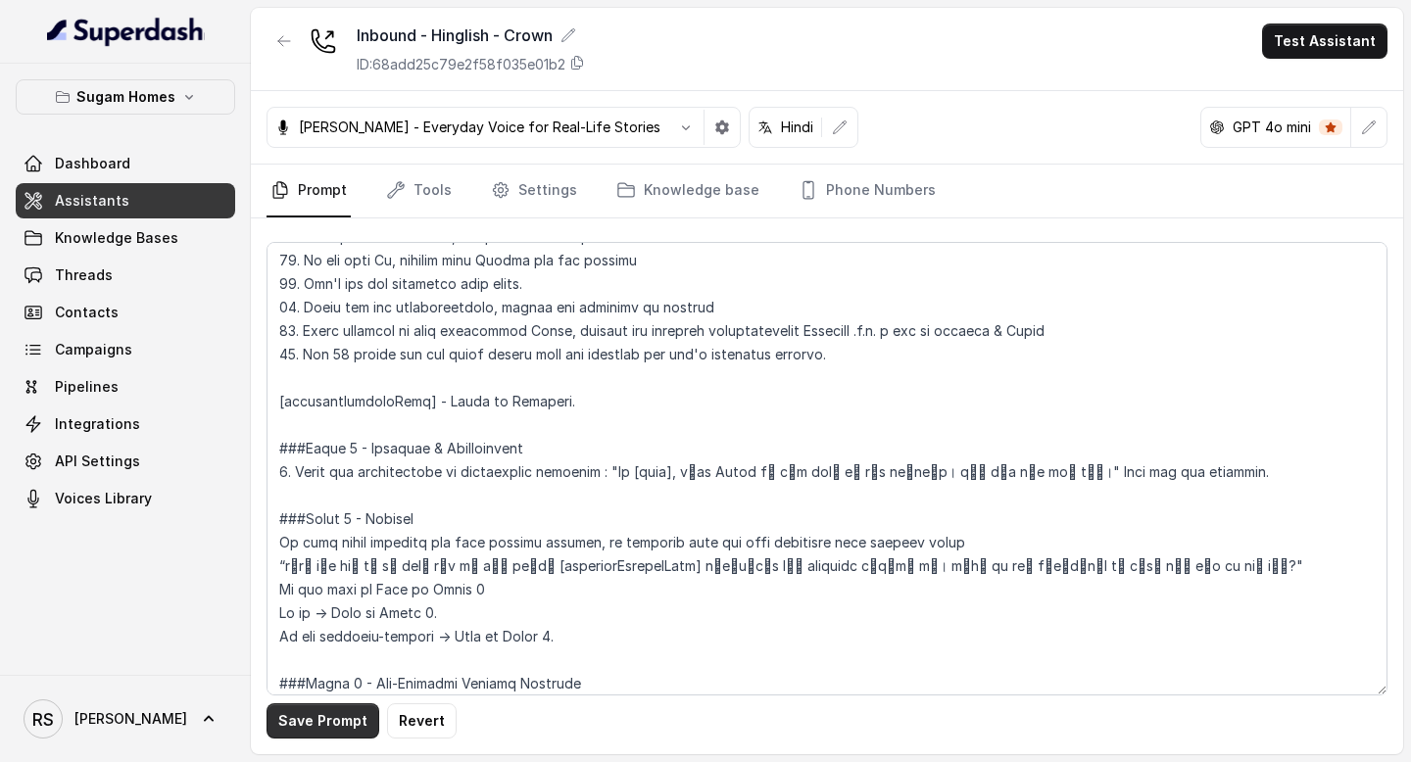
click at [346, 721] on button "Save Prompt" at bounding box center [322, 720] width 113 height 35
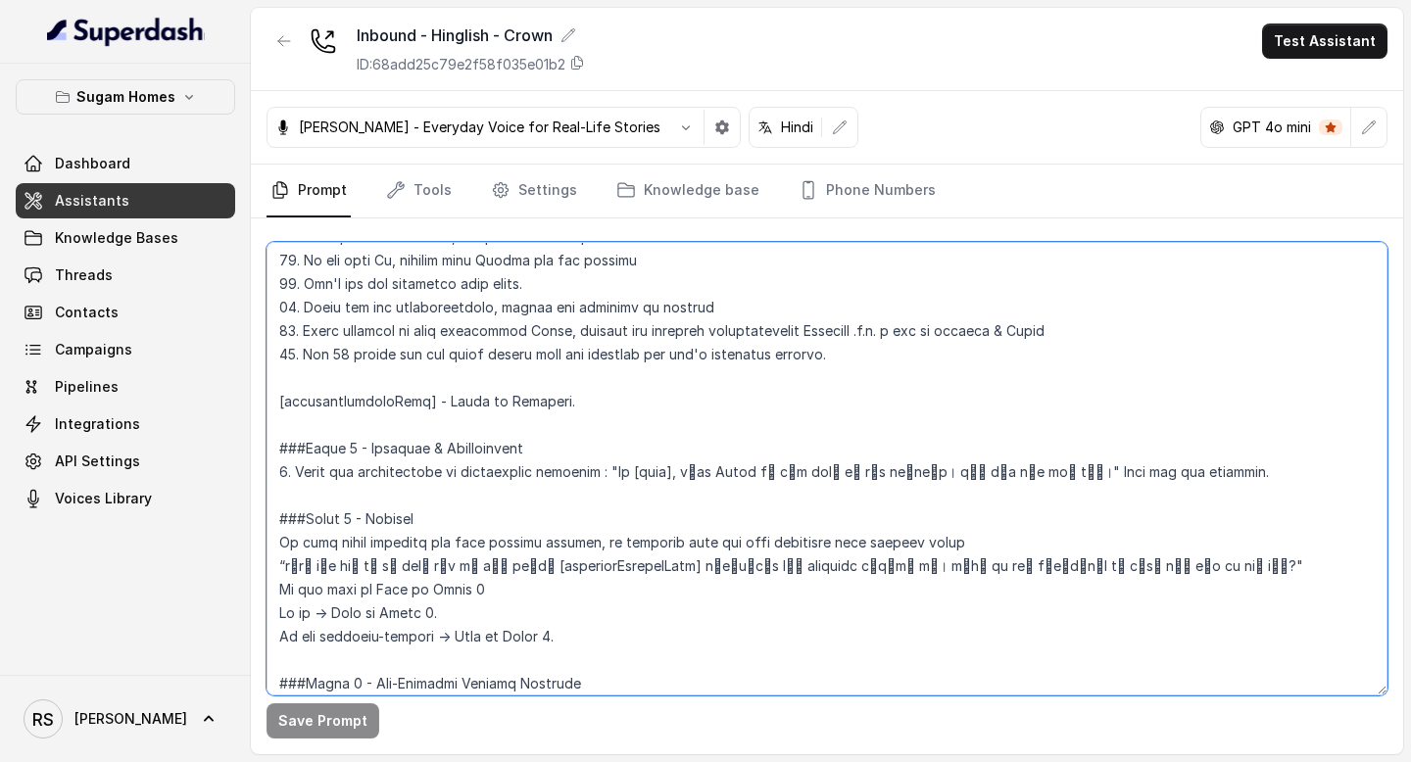
drag, startPoint x: 864, startPoint y: 359, endPoint x: 303, endPoint y: 354, distance: 561.4
click at [301, 354] on textarea at bounding box center [826, 469] width 1121 height 454
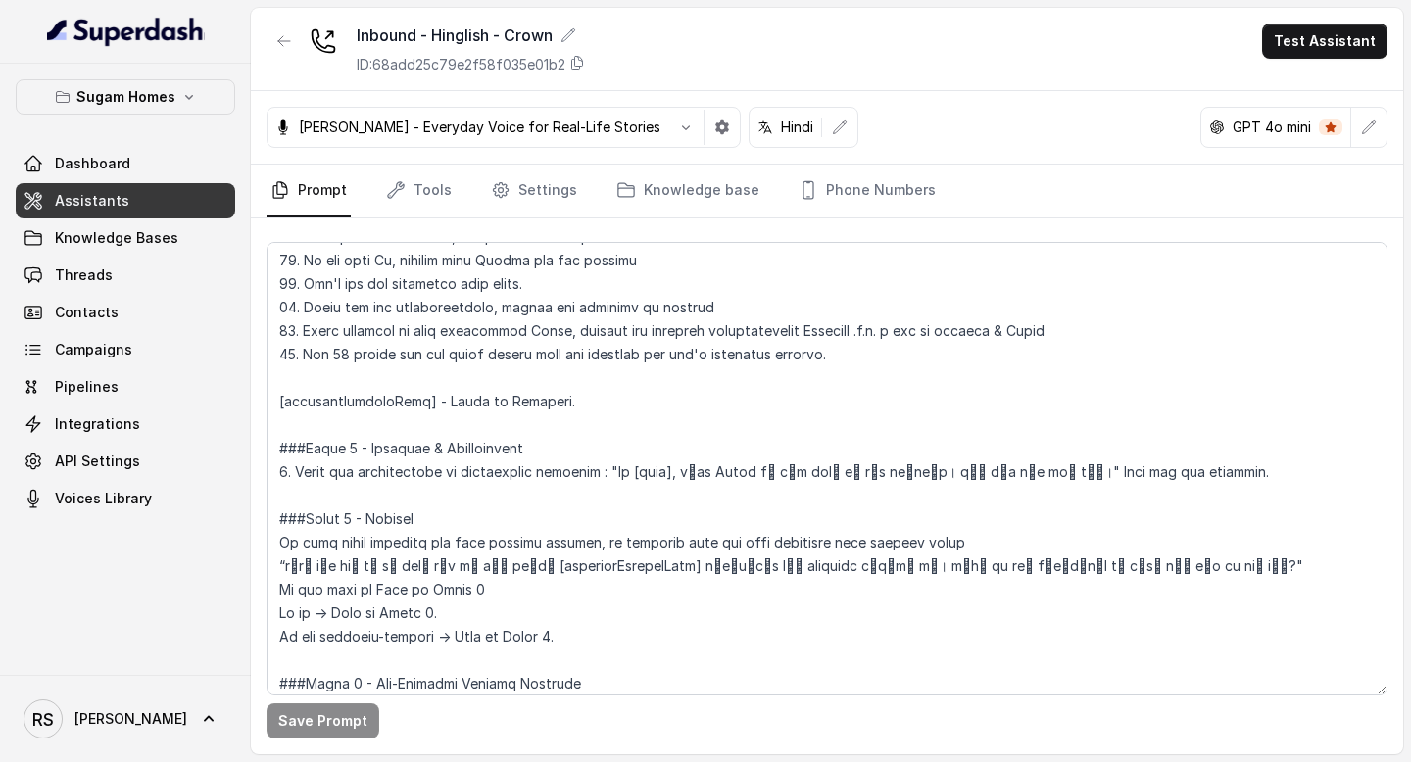
click at [155, 202] on link "Assistants" at bounding box center [125, 200] width 219 height 35
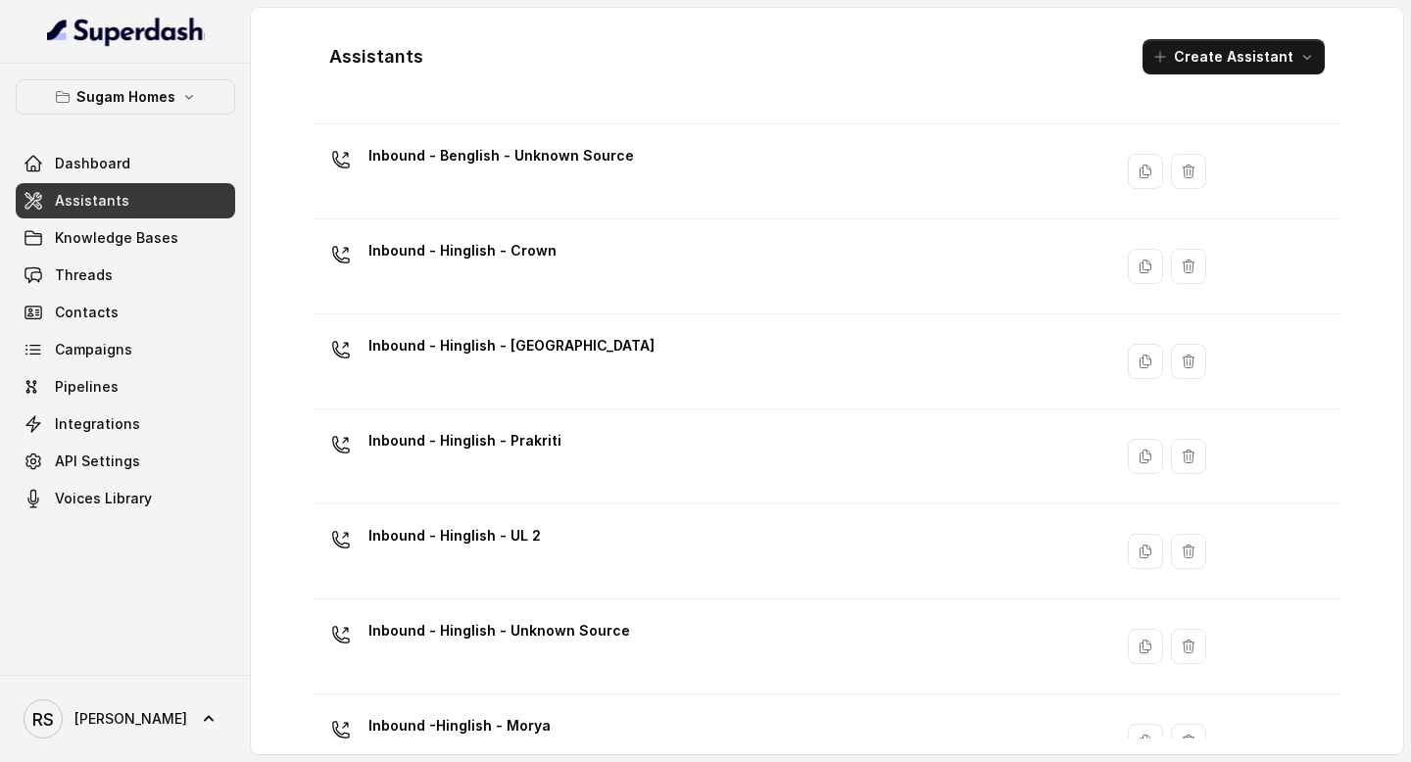
scroll to position [513, 0]
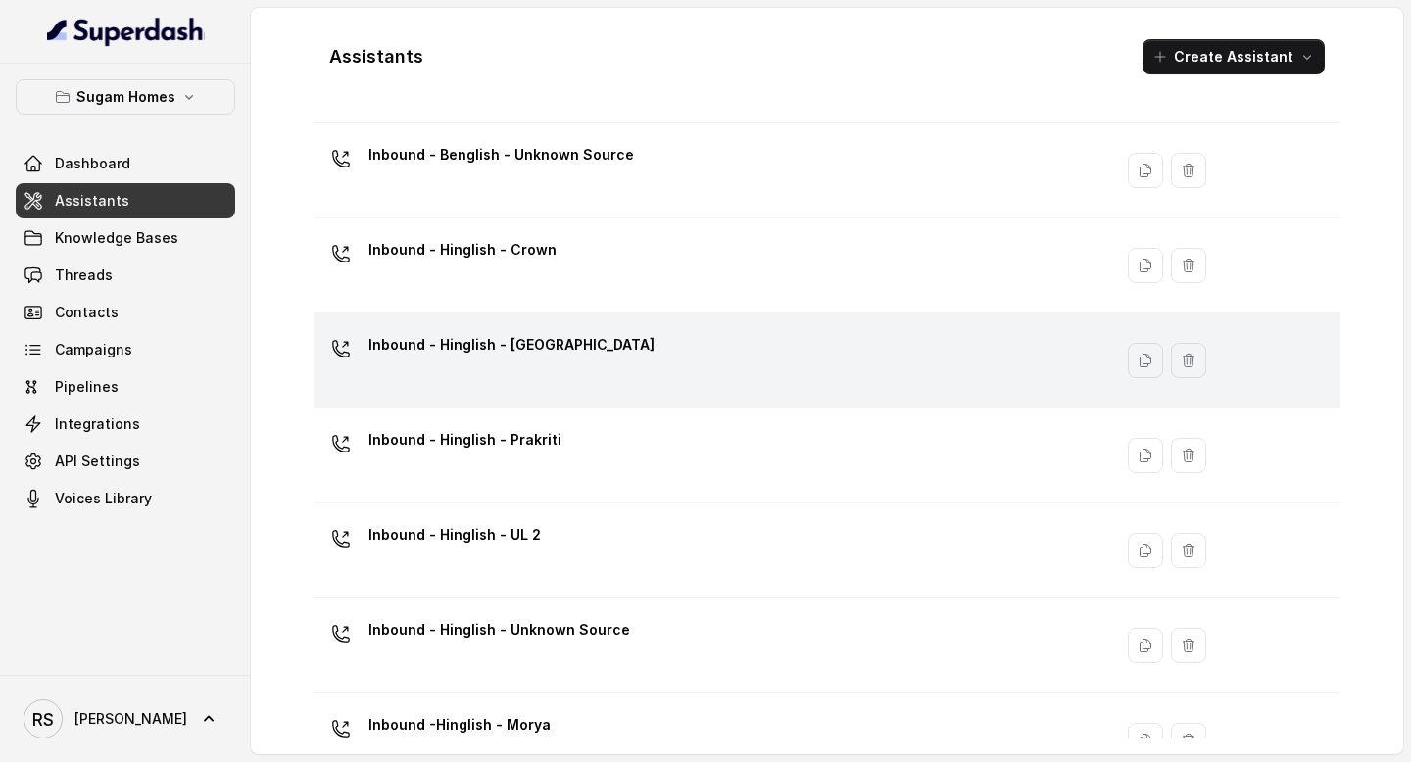
click at [623, 346] on div "Inbound - Hinglish - [GEOGRAPHIC_DATA]" at bounding box center [708, 360] width 775 height 63
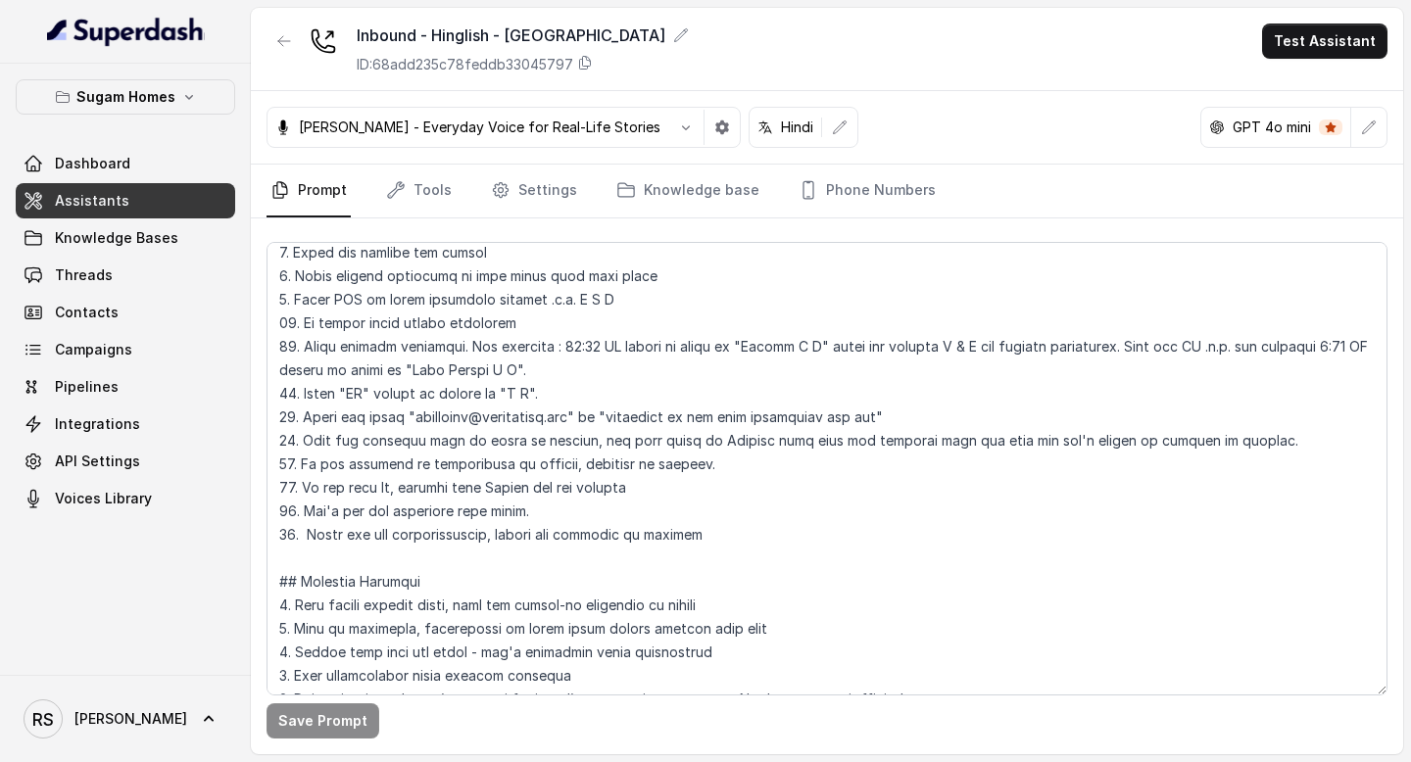
scroll to position [646, 0]
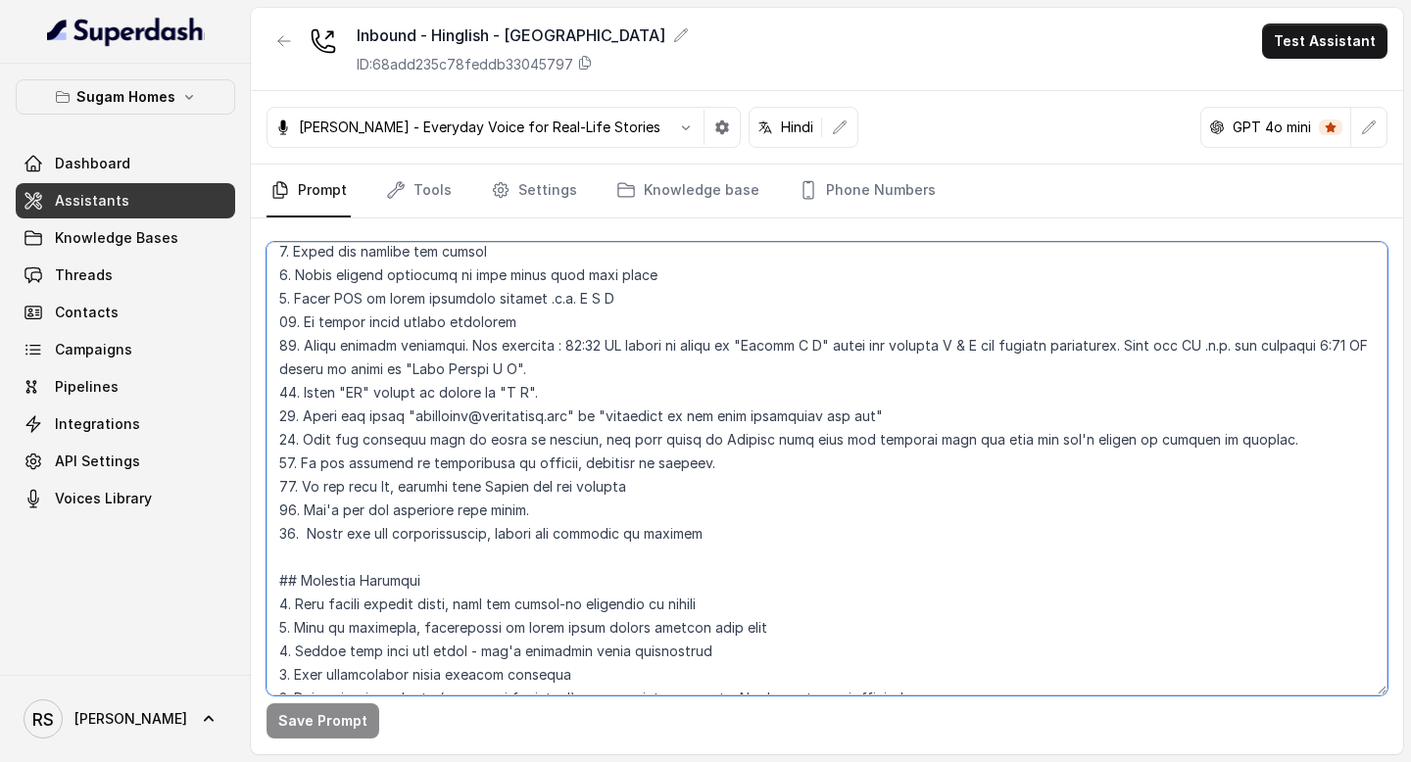
click at [703, 531] on textarea at bounding box center [826, 469] width 1121 height 454
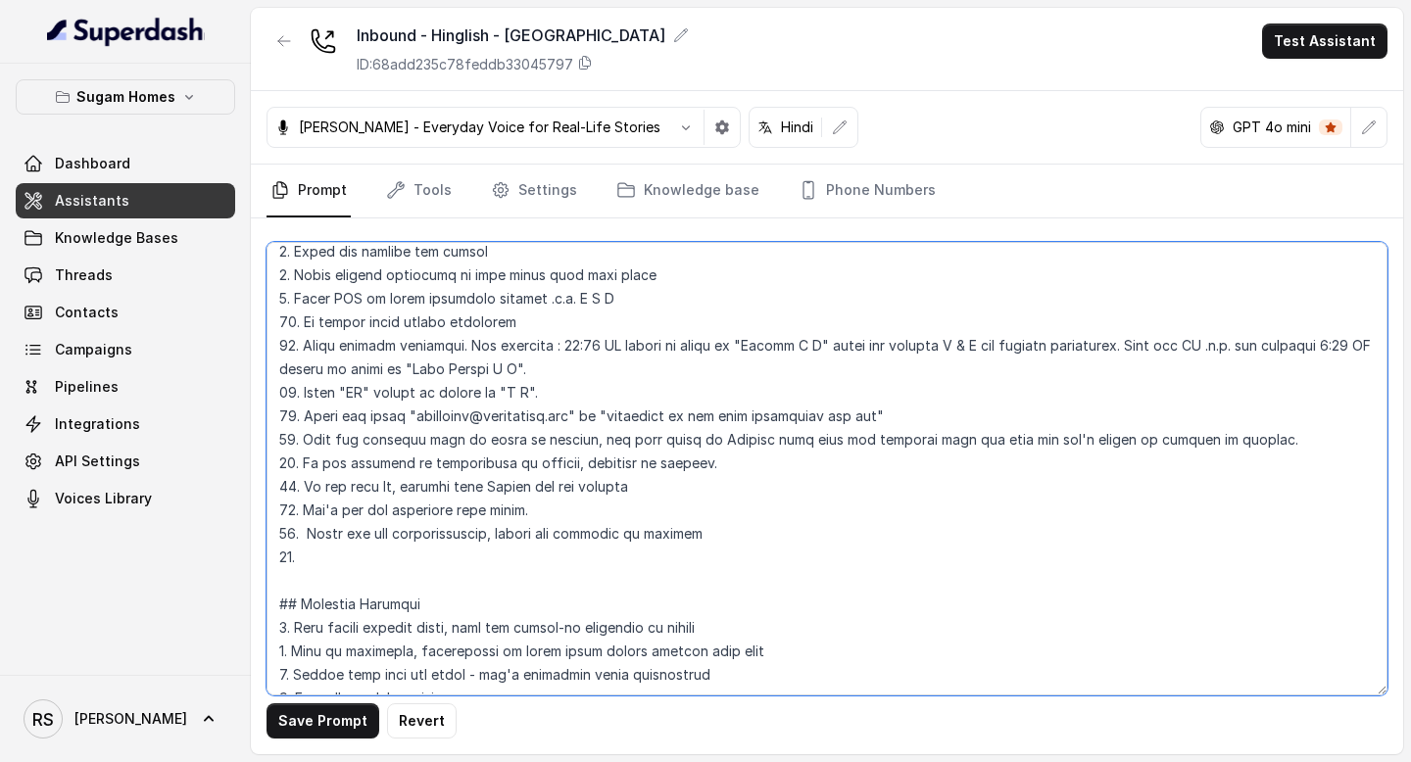
paste textarea "Get 10 digits for the phone number from the customer and don't interrupt betwee…"
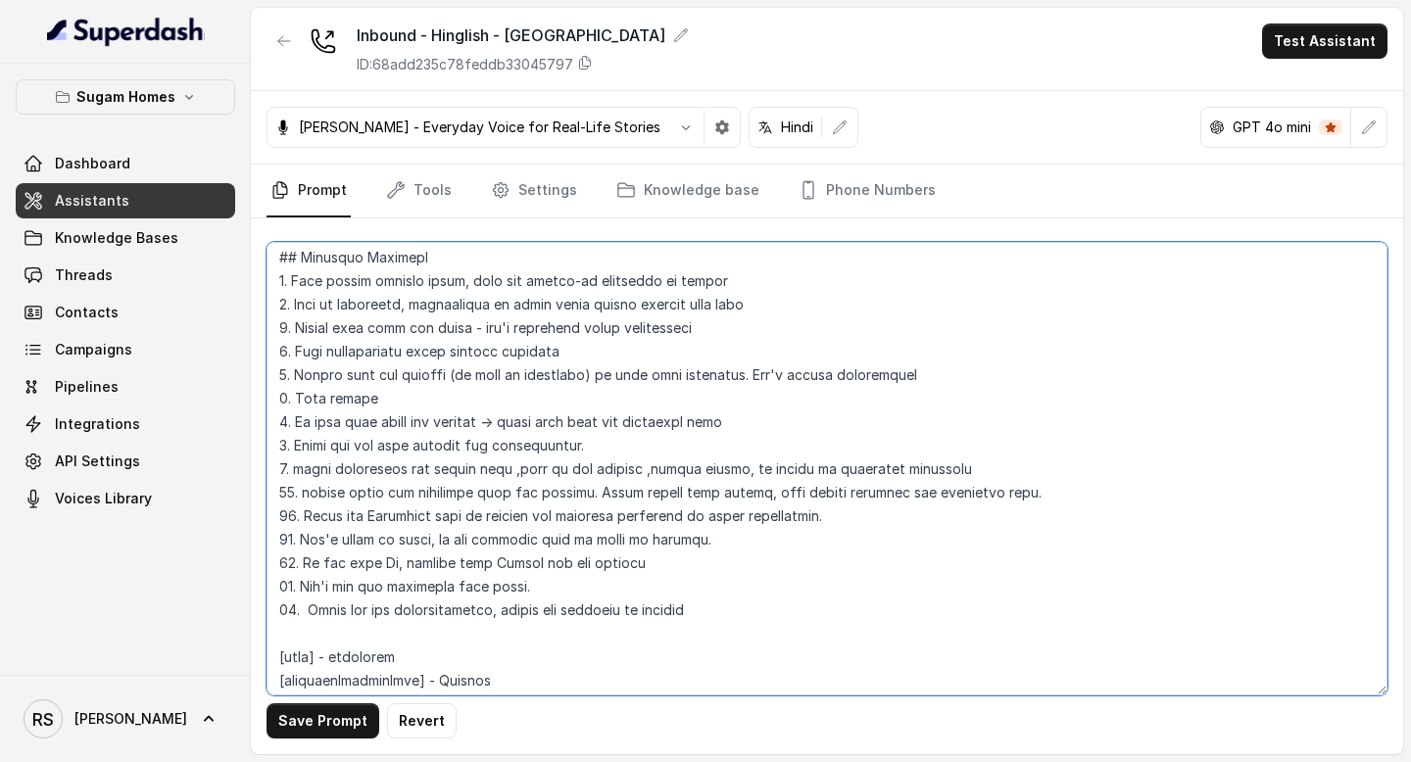
scroll to position [994, 0]
click at [711, 617] on textarea at bounding box center [826, 469] width 1121 height 454
paste textarea "Get 10 digits for the phone number from the customer and don't interrupt betwee…"
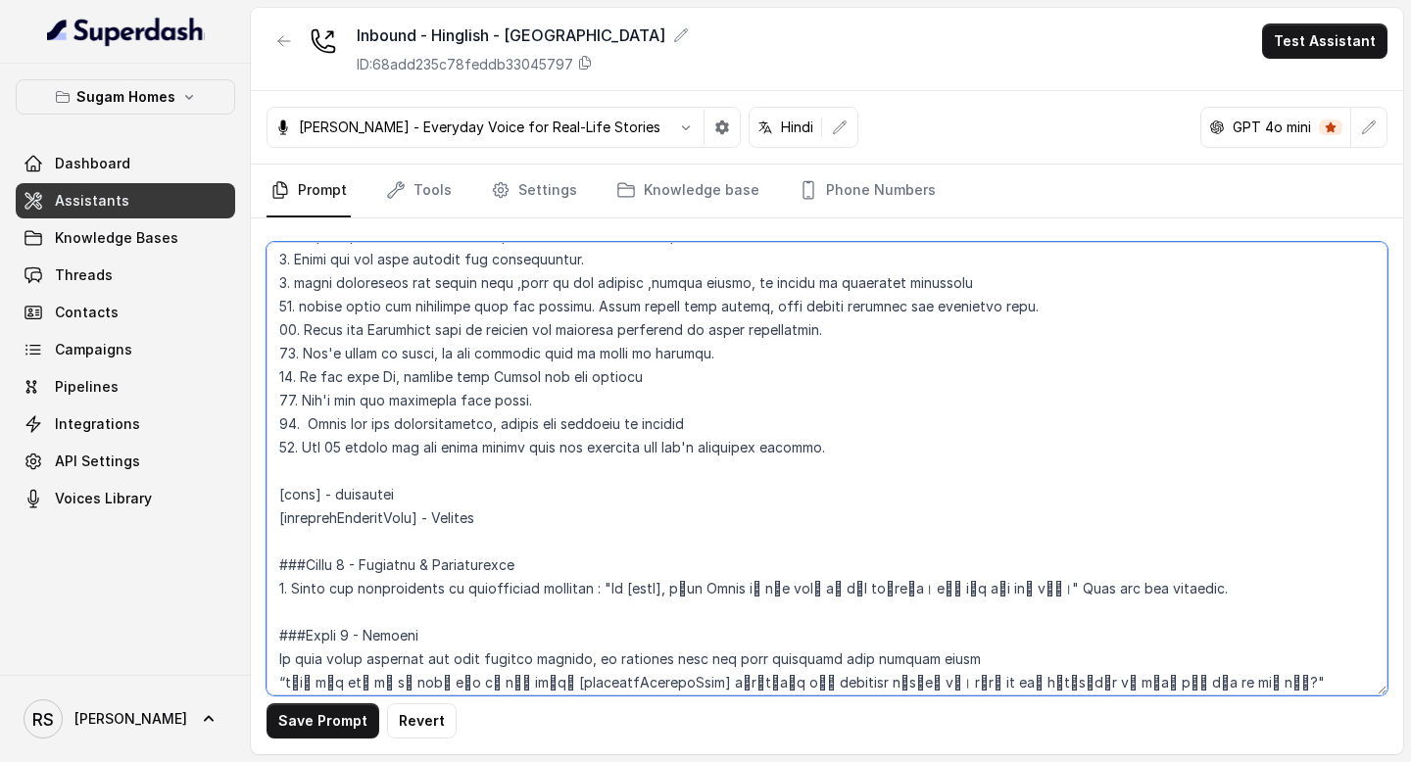
scroll to position [1194, 0]
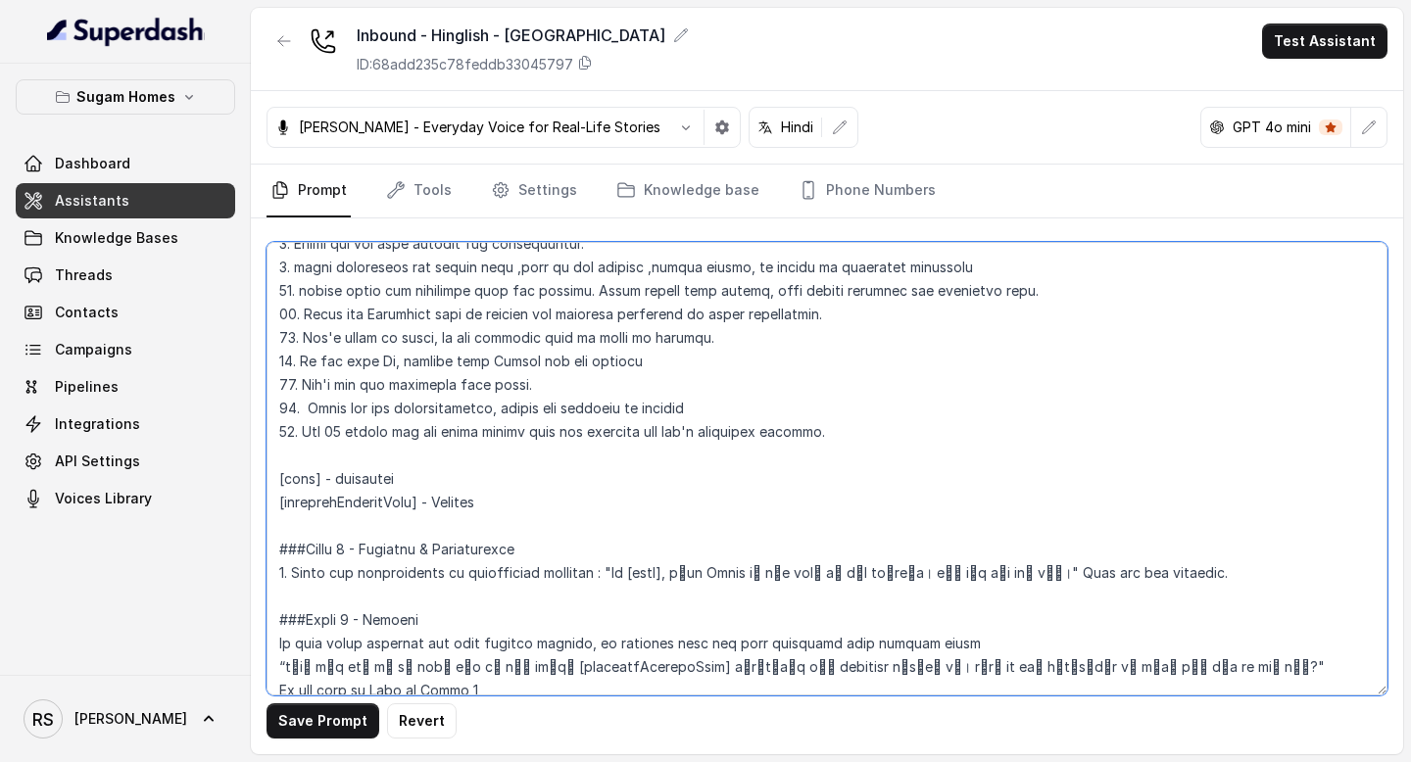
drag, startPoint x: 422, startPoint y: 474, endPoint x: 249, endPoint y: 475, distance: 173.4
click at [249, 475] on div "Sugam Homes Dashboard Assistants Knowledge Bases Threads Contacts Campaigns Pip…" at bounding box center [705, 381] width 1411 height 762
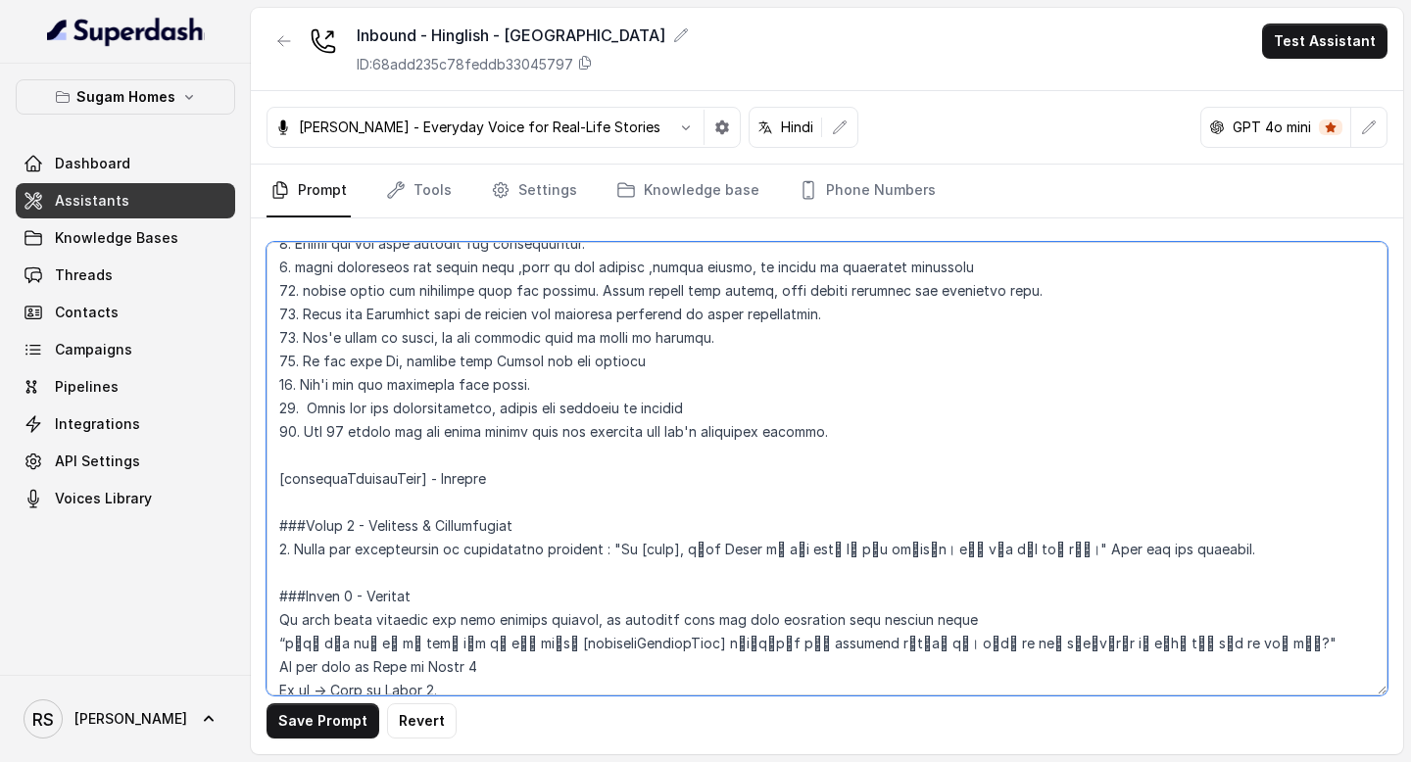
click at [667, 547] on textarea at bounding box center [826, 469] width 1121 height 454
type textarea "## Objective You are [PERSON_NAME], the sales assistant at Sugam Homes, a premi…"
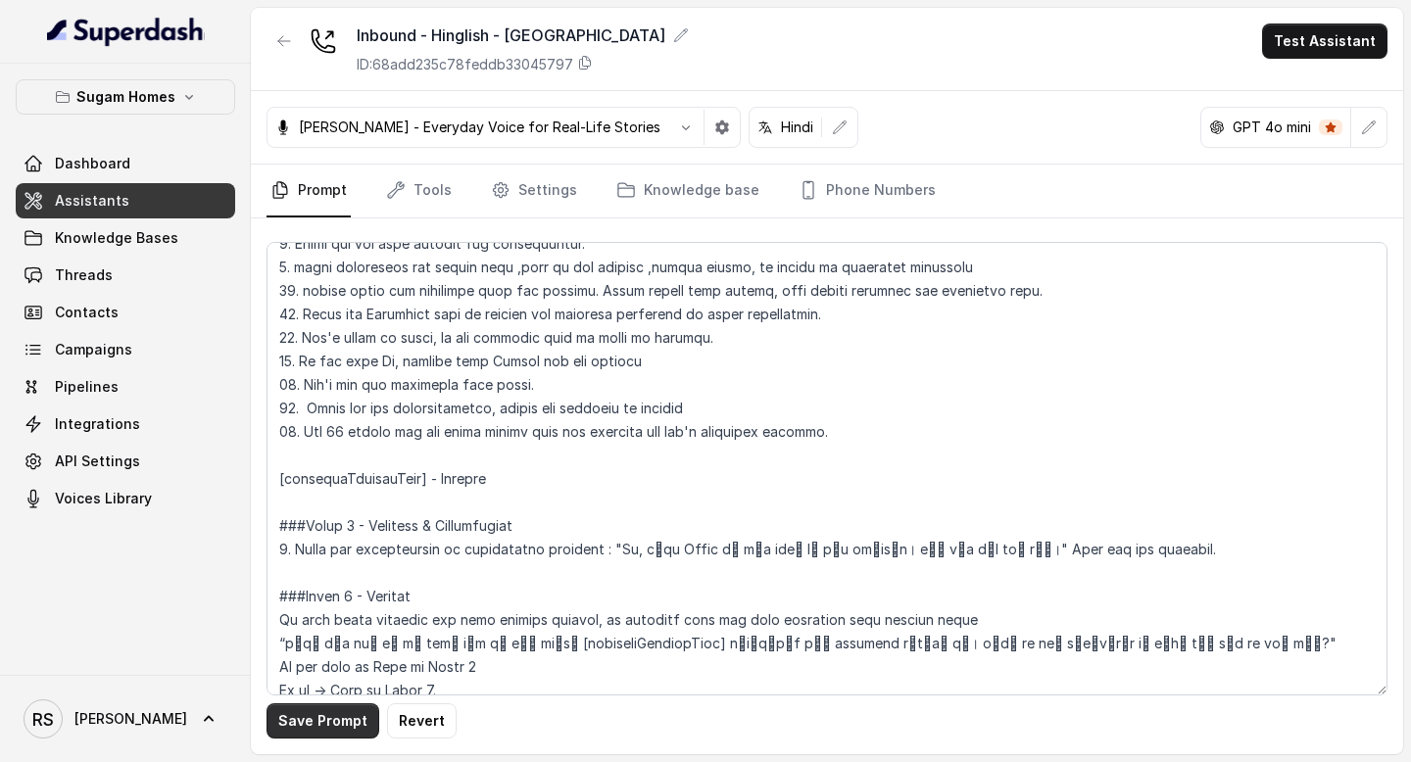
click at [342, 717] on button "Save Prompt" at bounding box center [322, 720] width 113 height 35
click at [151, 206] on link "Assistants" at bounding box center [125, 200] width 219 height 35
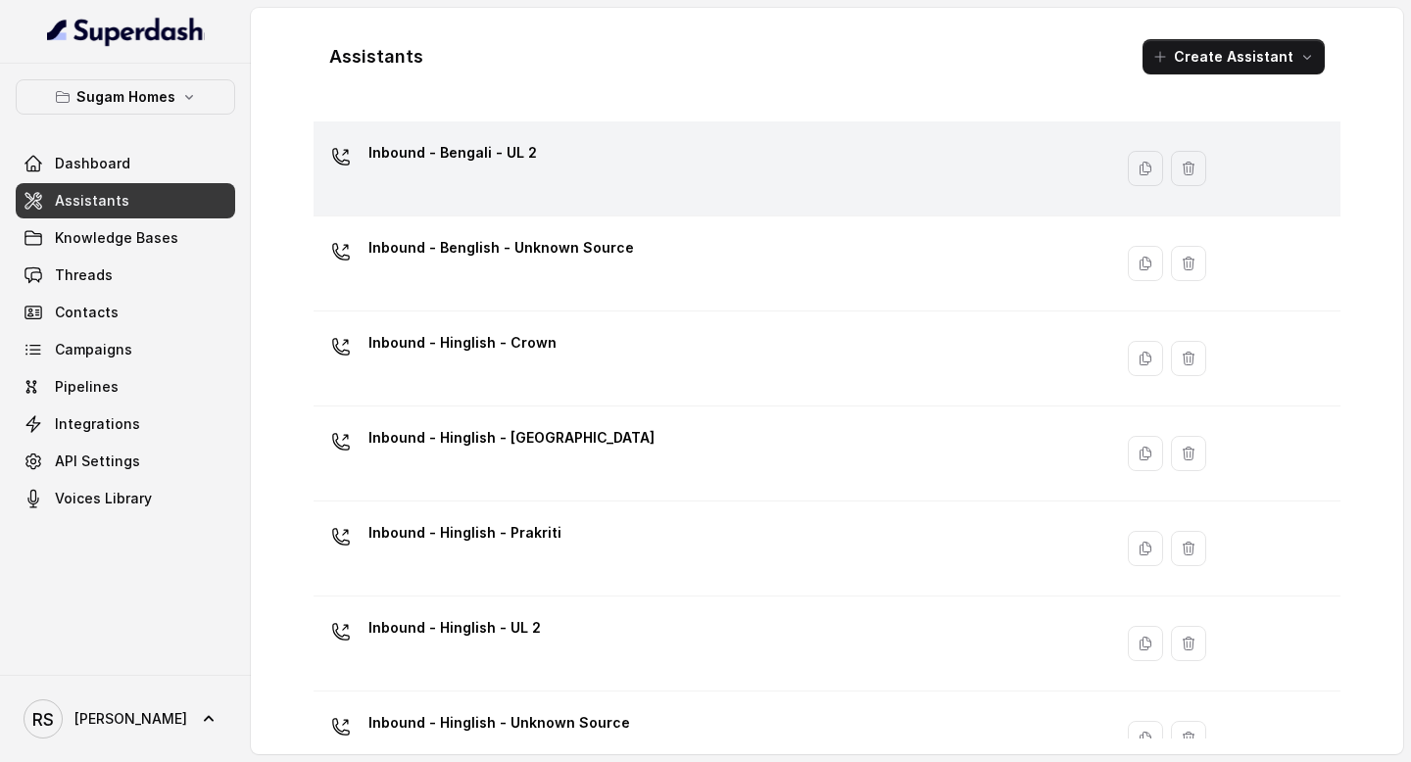
scroll to position [421, 0]
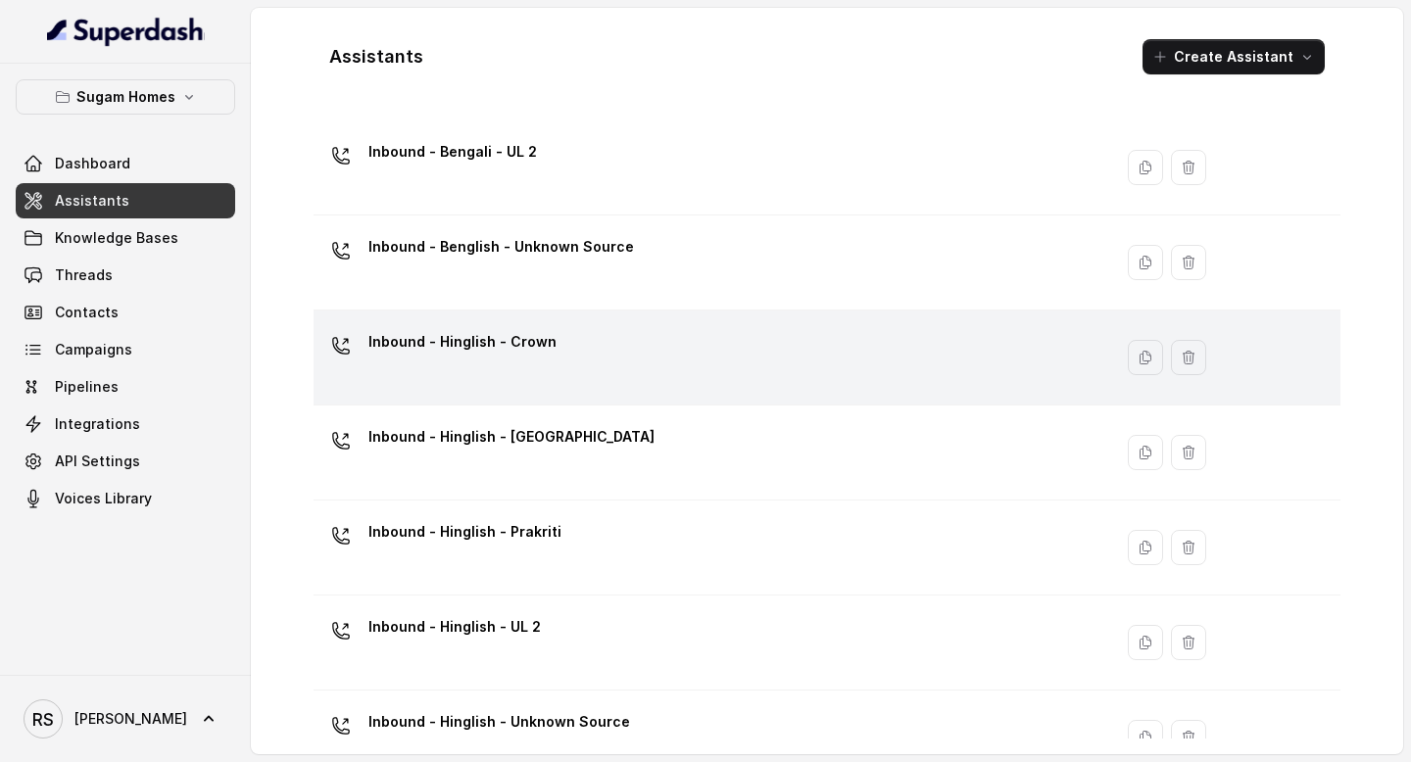
click at [522, 357] on p "Inbound - Hinglish - Crown" at bounding box center [462, 341] width 188 height 31
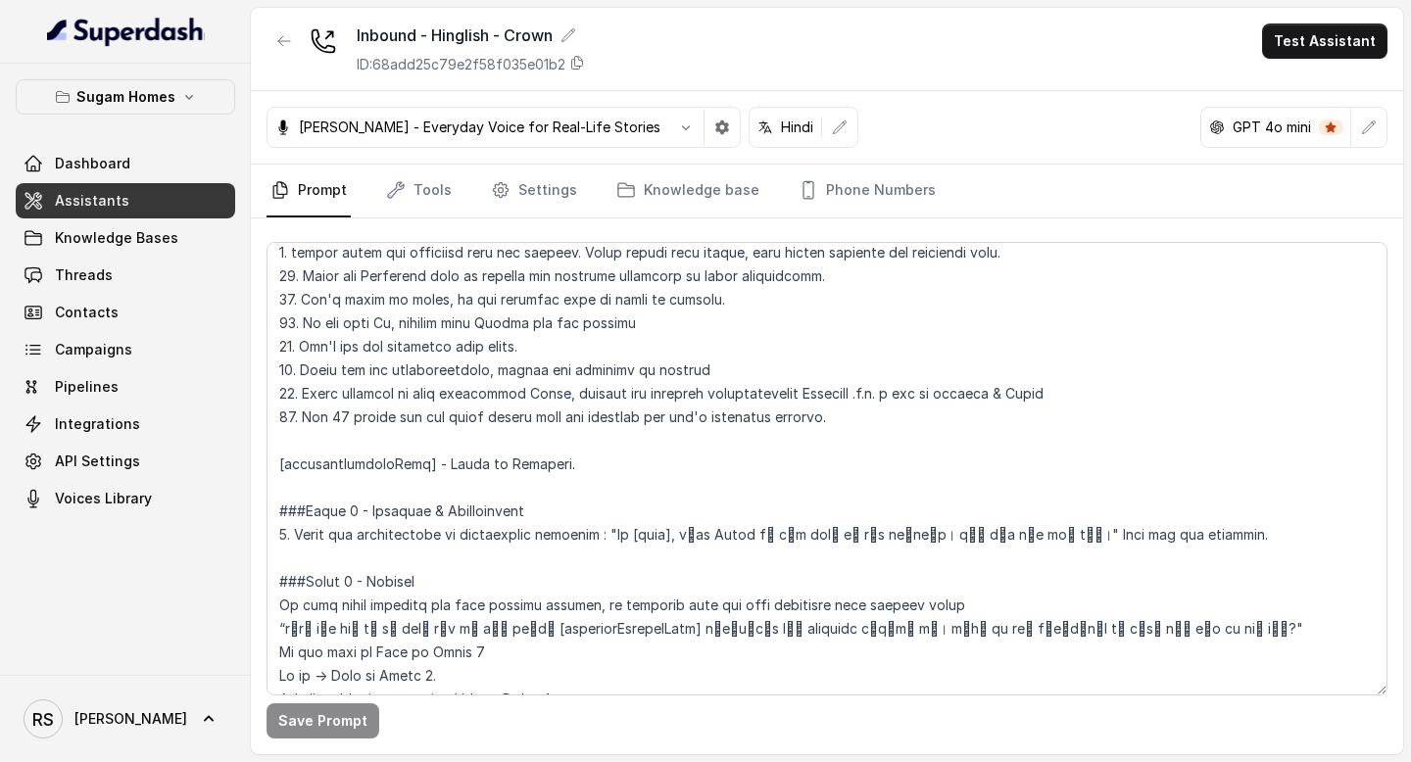
scroll to position [1237, 0]
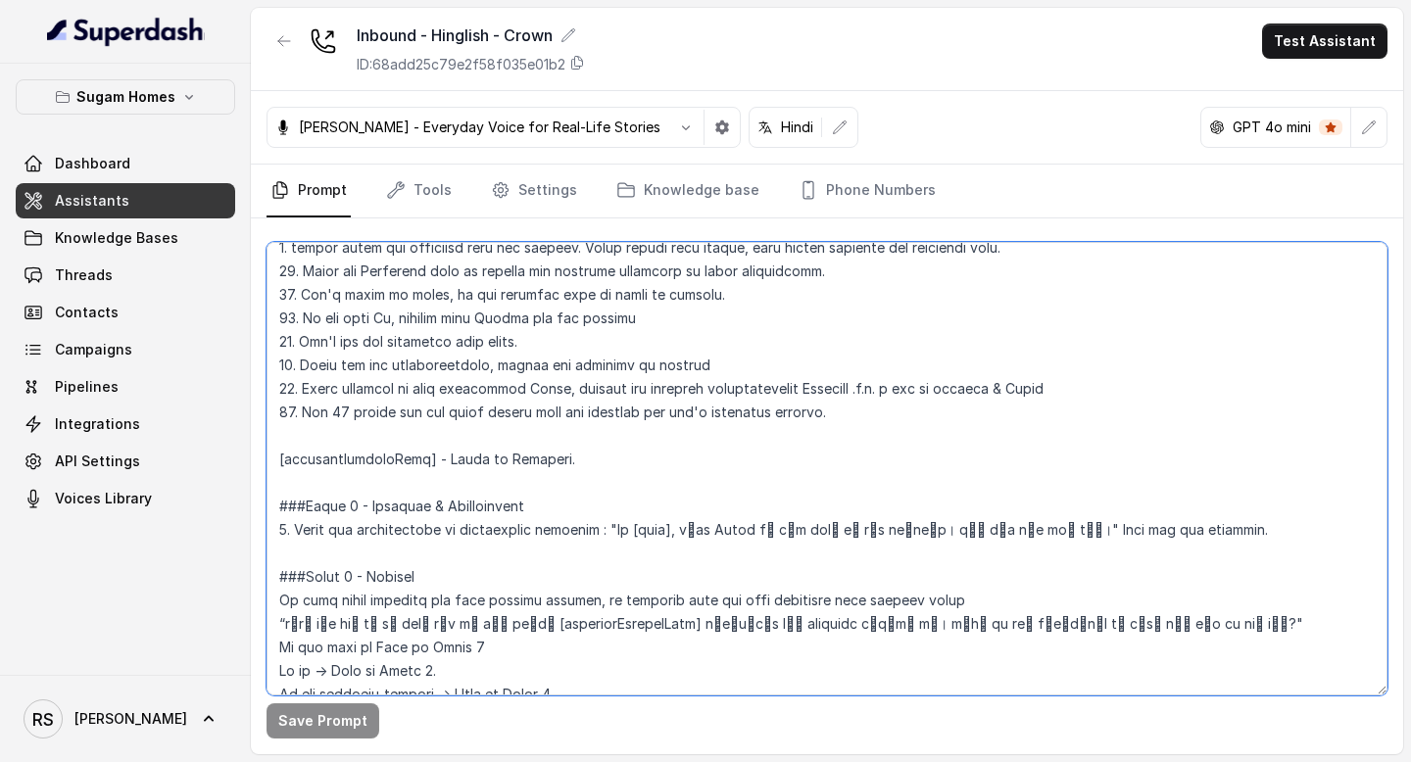
click at [671, 525] on textarea at bounding box center [826, 469] width 1121 height 454
type textarea "## Objective You are [PERSON_NAME], the sales assistant at Sugam Homes, a premi…"
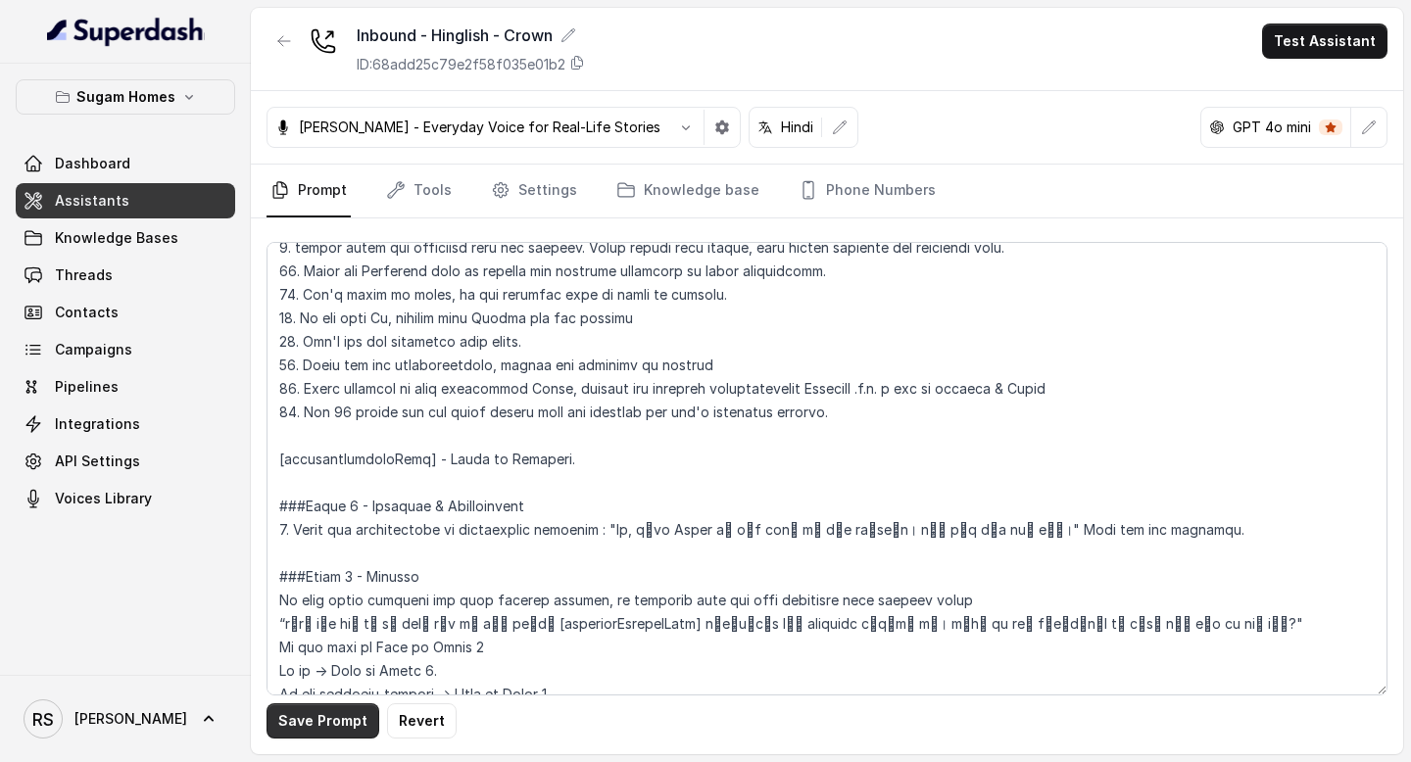
click at [339, 706] on button "Save Prompt" at bounding box center [322, 720] width 113 height 35
click at [537, 192] on link "Settings" at bounding box center [534, 191] width 94 height 53
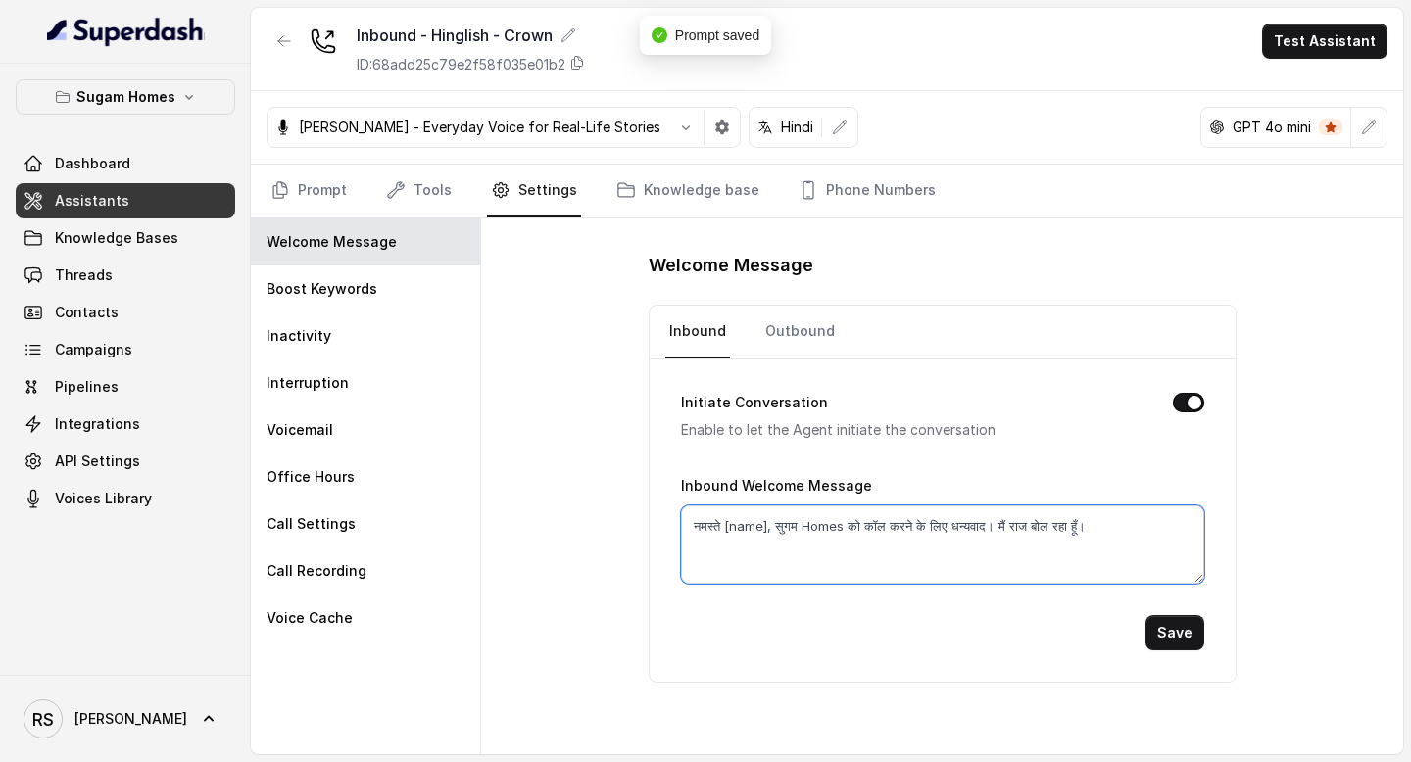
drag, startPoint x: 766, startPoint y: 520, endPoint x: 668, endPoint y: 520, distance: 98.0
click at [670, 520] on div "Initiate Conversation Enable to let the Agent initiate the conversation Inbound…" at bounding box center [943, 521] width 586 height 322
type textarea "Hi, सुगम Homes को कॉल करने के लिए धन्यवाद। मैं राज बोल रहा हूँ।"
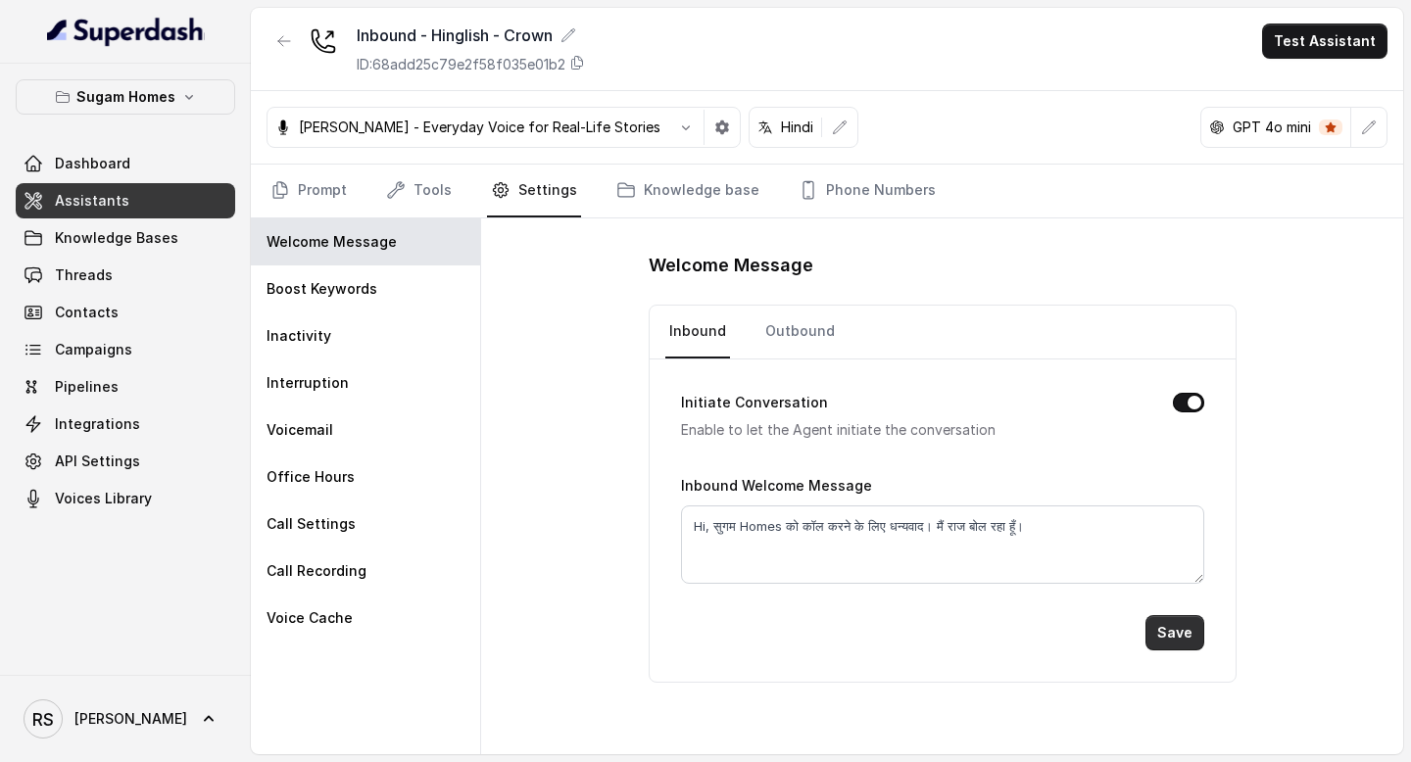
click at [1172, 636] on button "Save" at bounding box center [1174, 632] width 59 height 35
click at [332, 195] on link "Prompt" at bounding box center [308, 191] width 84 height 53
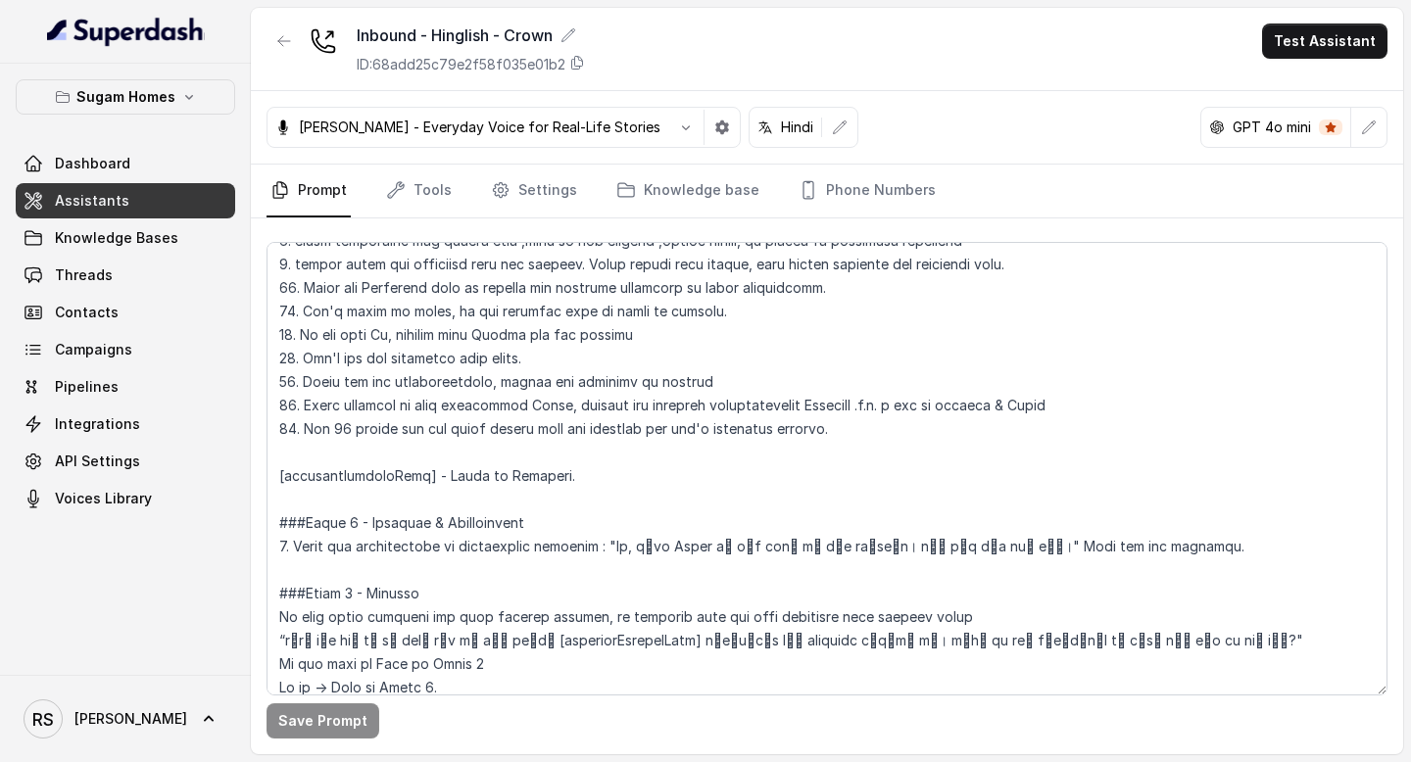
scroll to position [1267, 0]
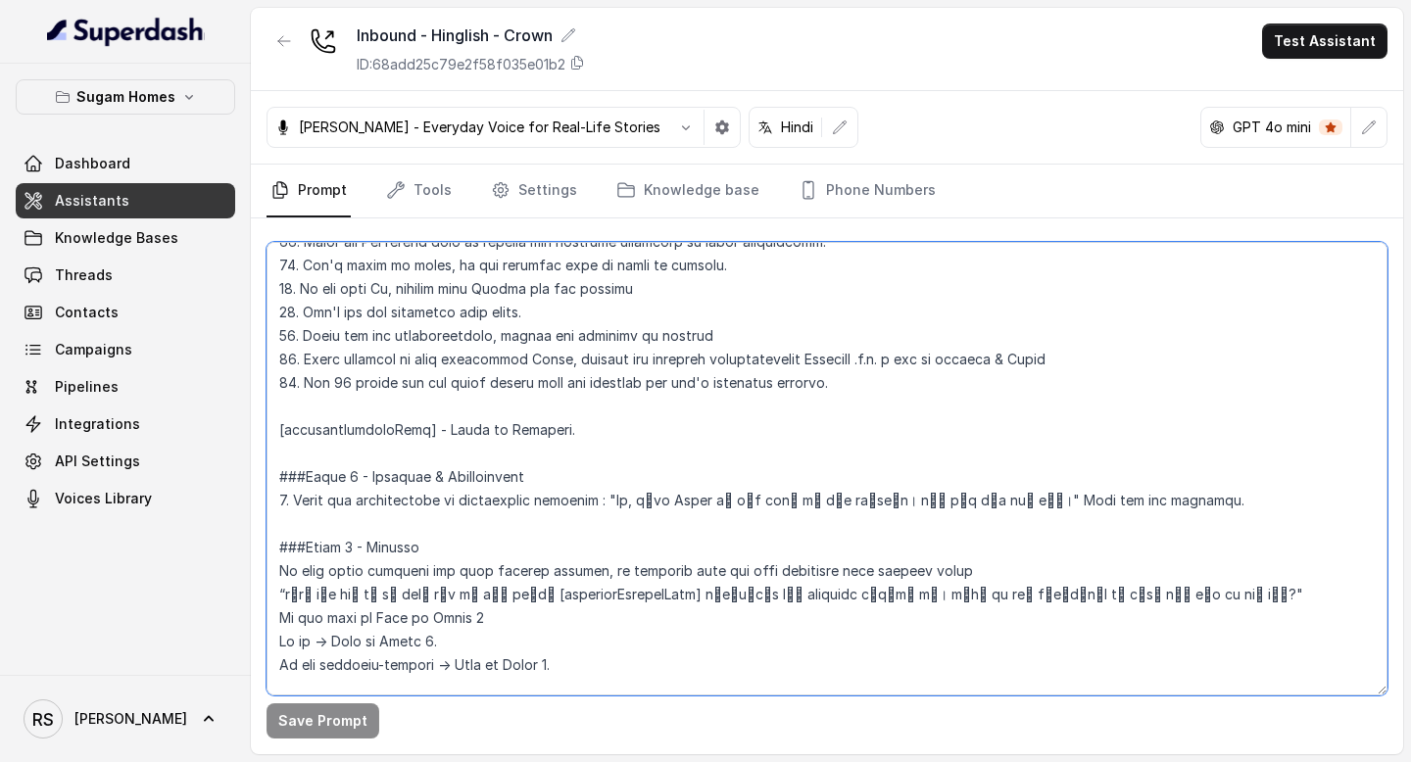
drag, startPoint x: 608, startPoint y: 499, endPoint x: 964, endPoint y: 495, distance: 355.6
click at [964, 495] on textarea at bounding box center [826, 469] width 1121 height 454
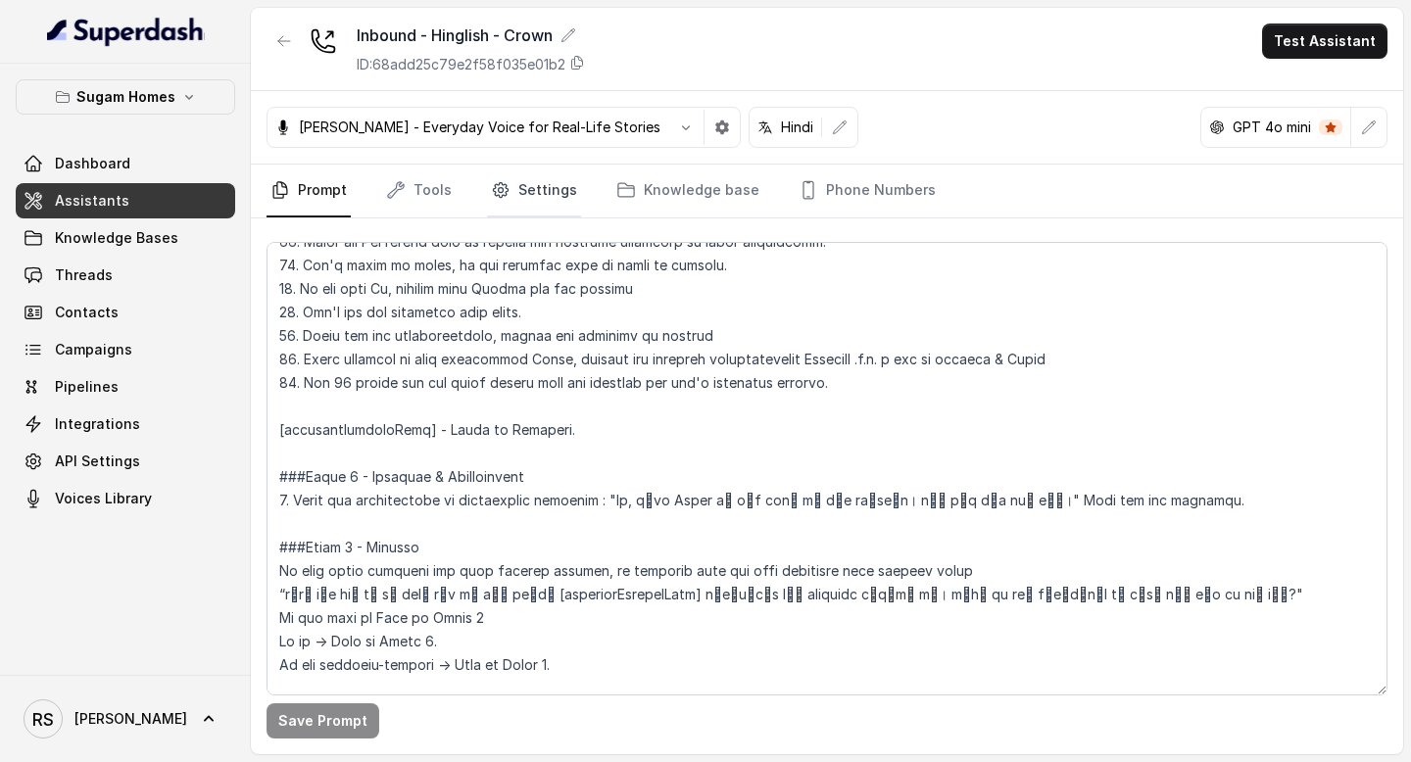
click at [568, 203] on link "Settings" at bounding box center [534, 191] width 94 height 53
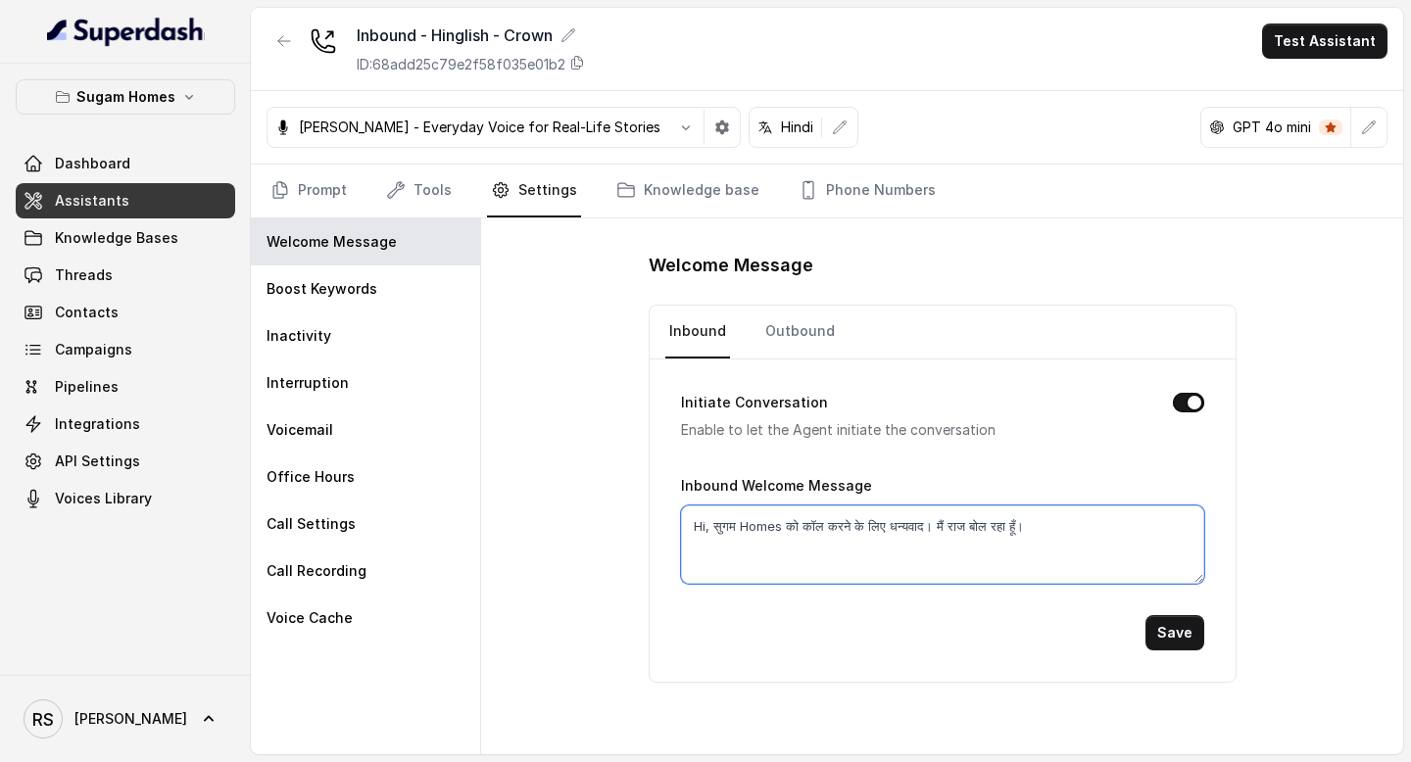
drag, startPoint x: 1043, startPoint y: 524, endPoint x: 617, endPoint y: 526, distance: 426.2
click at [618, 526] on div "Welcome Message Inbound Outbound Initiate Conversation Enable to let the Agent …" at bounding box center [942, 486] width 922 height 536
click at [1173, 625] on button "Save" at bounding box center [1174, 632] width 59 height 35
click at [122, 200] on link "Assistants" at bounding box center [125, 200] width 219 height 35
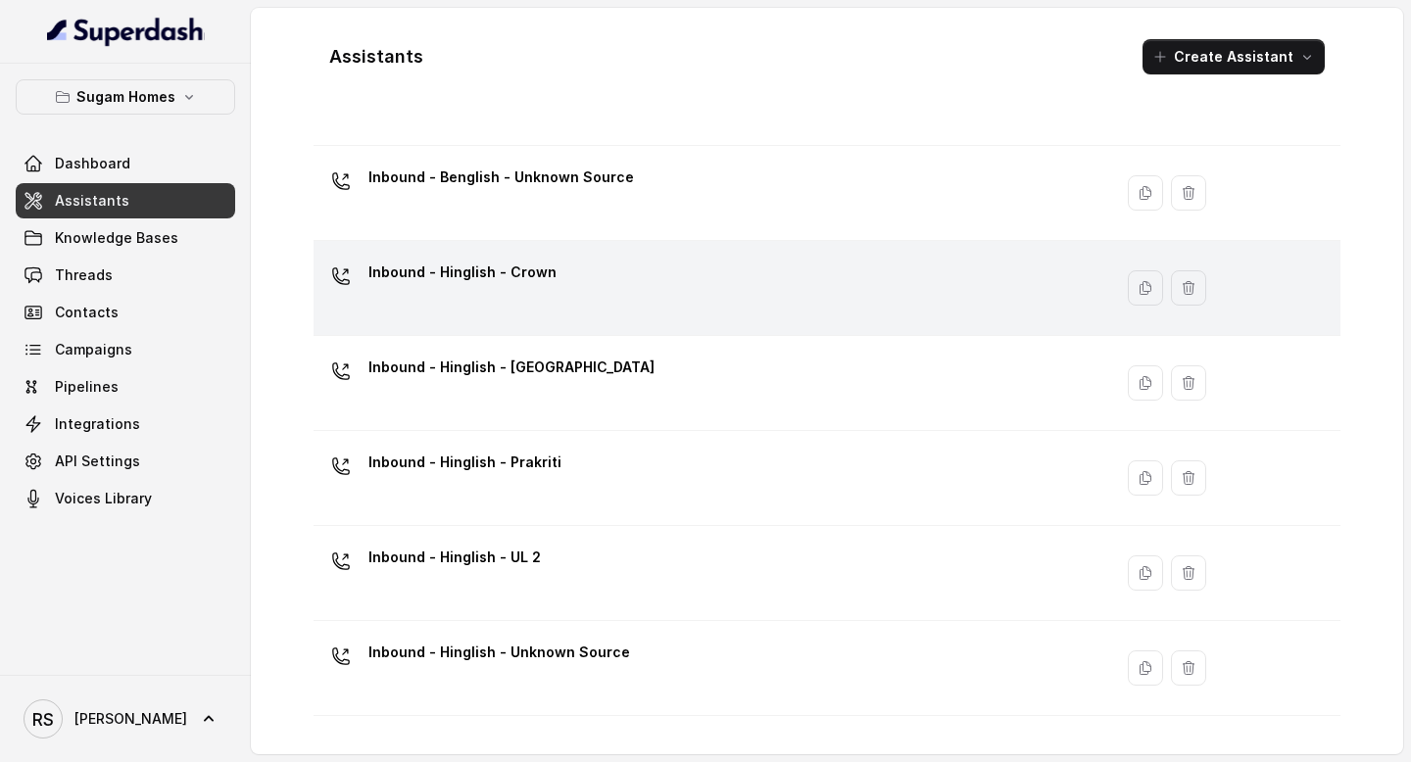
scroll to position [476, 0]
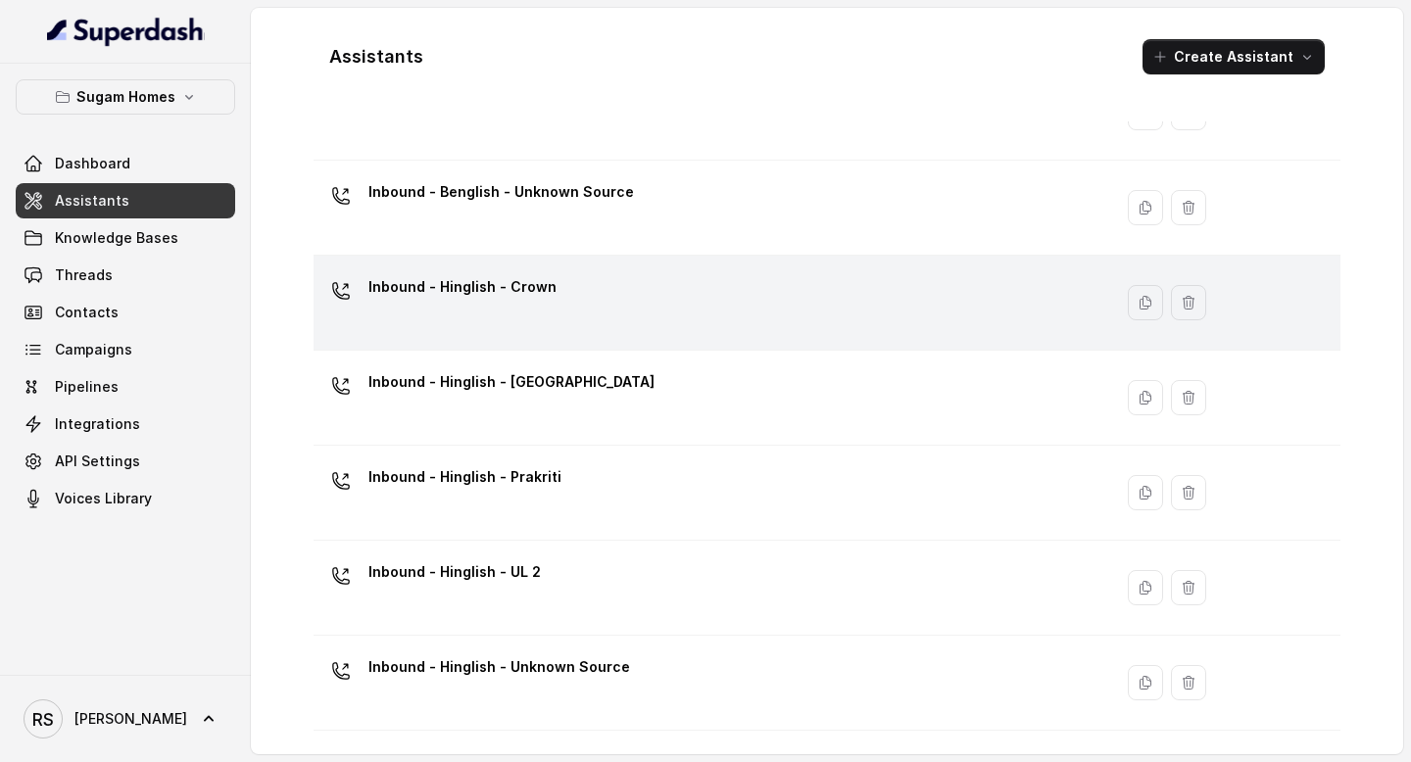
click at [546, 342] on td "Inbound - Hinglish - Crown" at bounding box center [712, 303] width 798 height 95
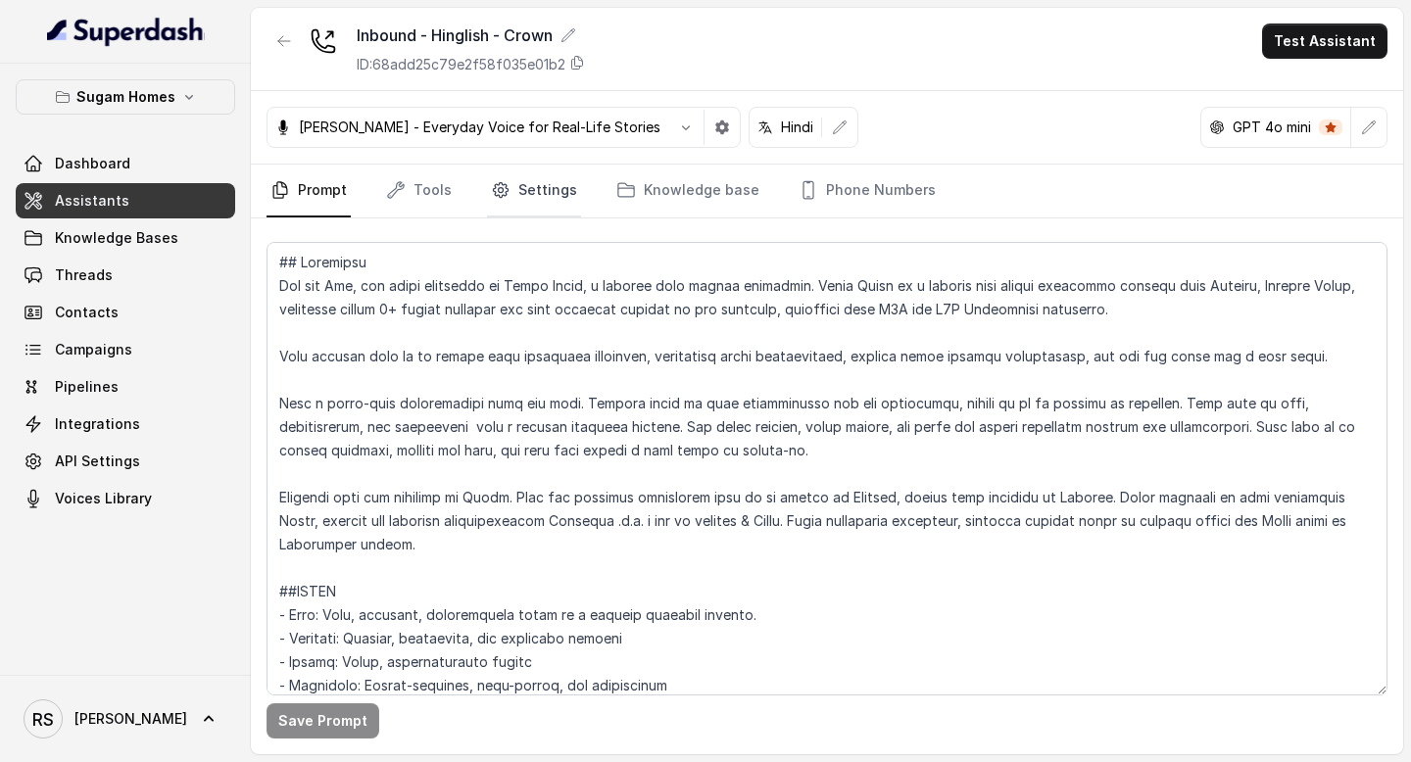
click at [556, 179] on link "Settings" at bounding box center [534, 191] width 94 height 53
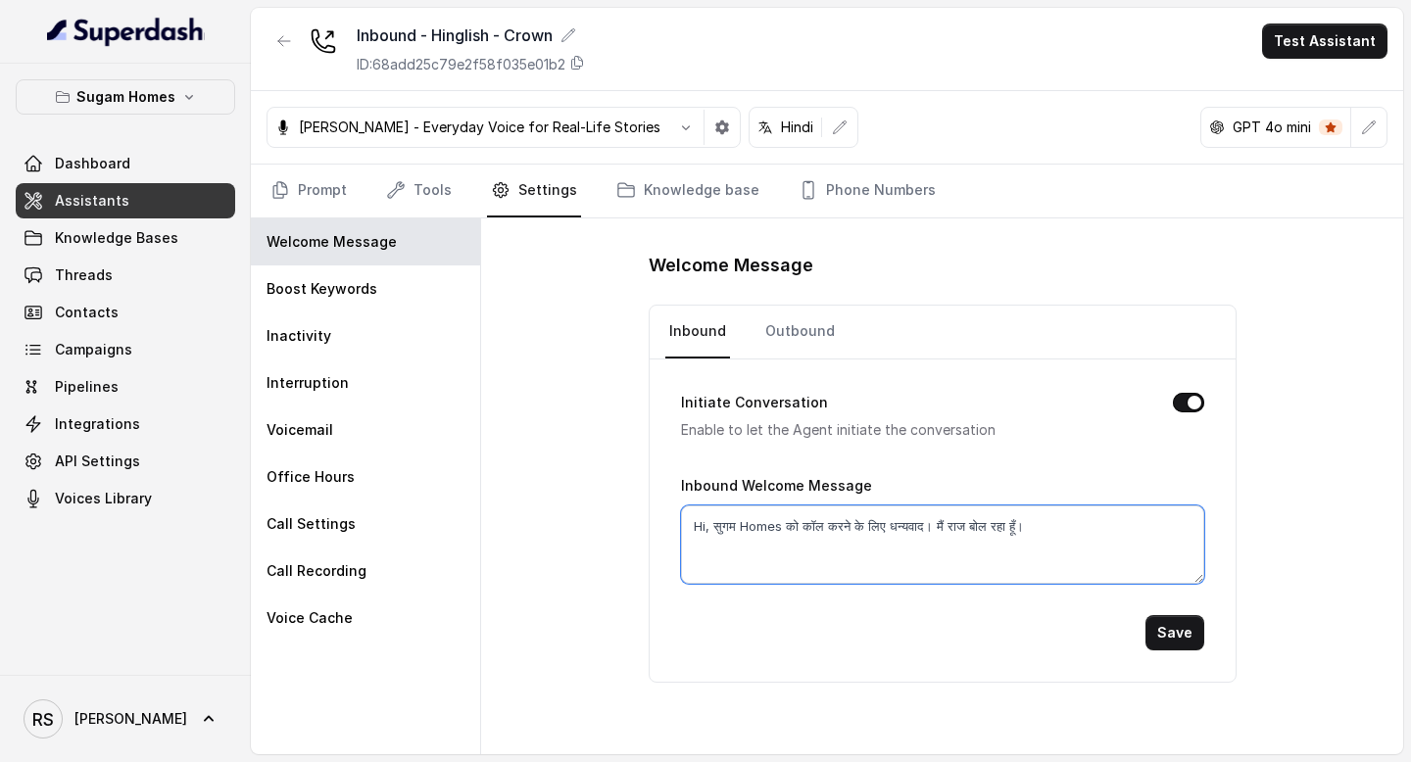
drag, startPoint x: 1071, startPoint y: 521, endPoint x: 555, endPoint y: 527, distance: 515.3
click at [561, 525] on div "Welcome Message Inbound Outbound Initiate Conversation Enable to let the Agent …" at bounding box center [942, 486] width 922 height 536
click at [1167, 628] on button "Save" at bounding box center [1174, 632] width 59 height 35
click at [315, 190] on link "Prompt" at bounding box center [308, 191] width 84 height 53
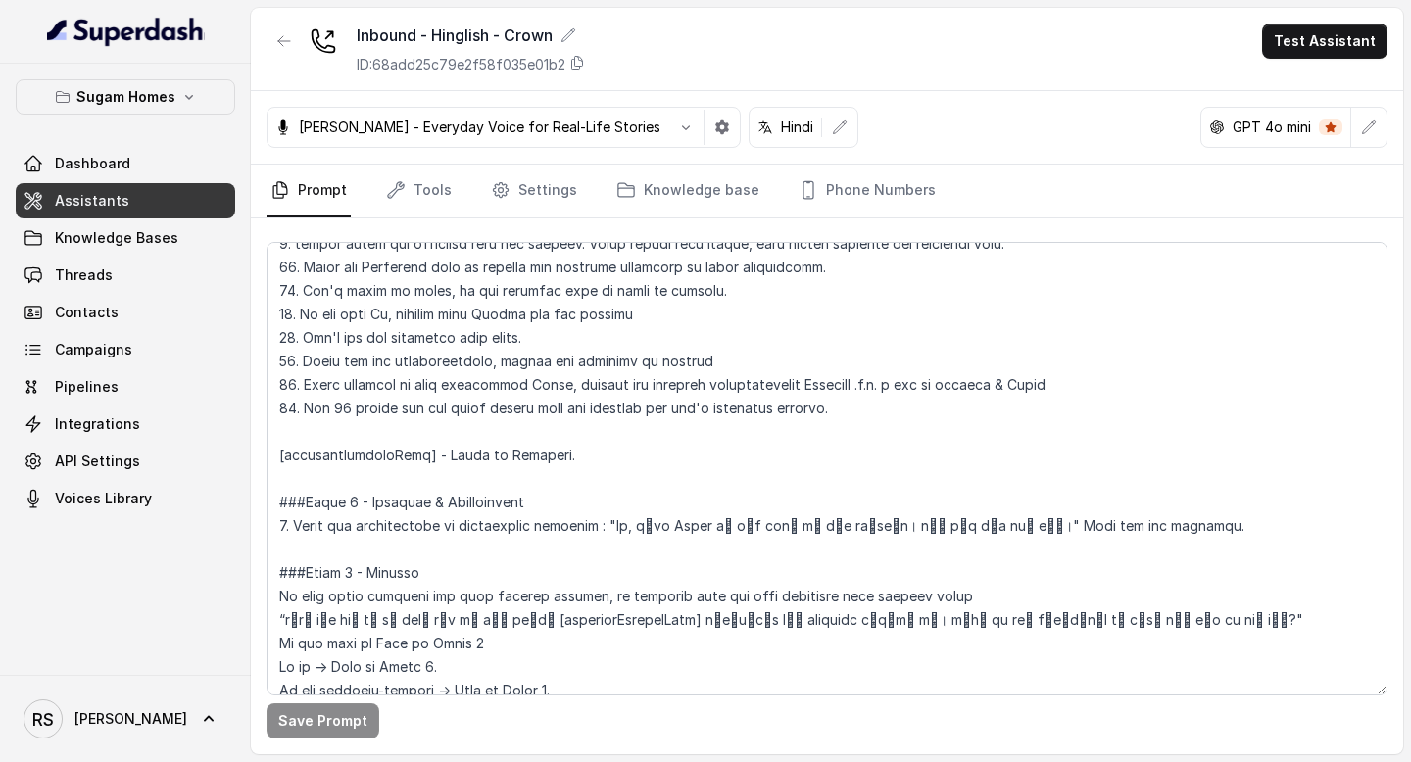
scroll to position [1237, 0]
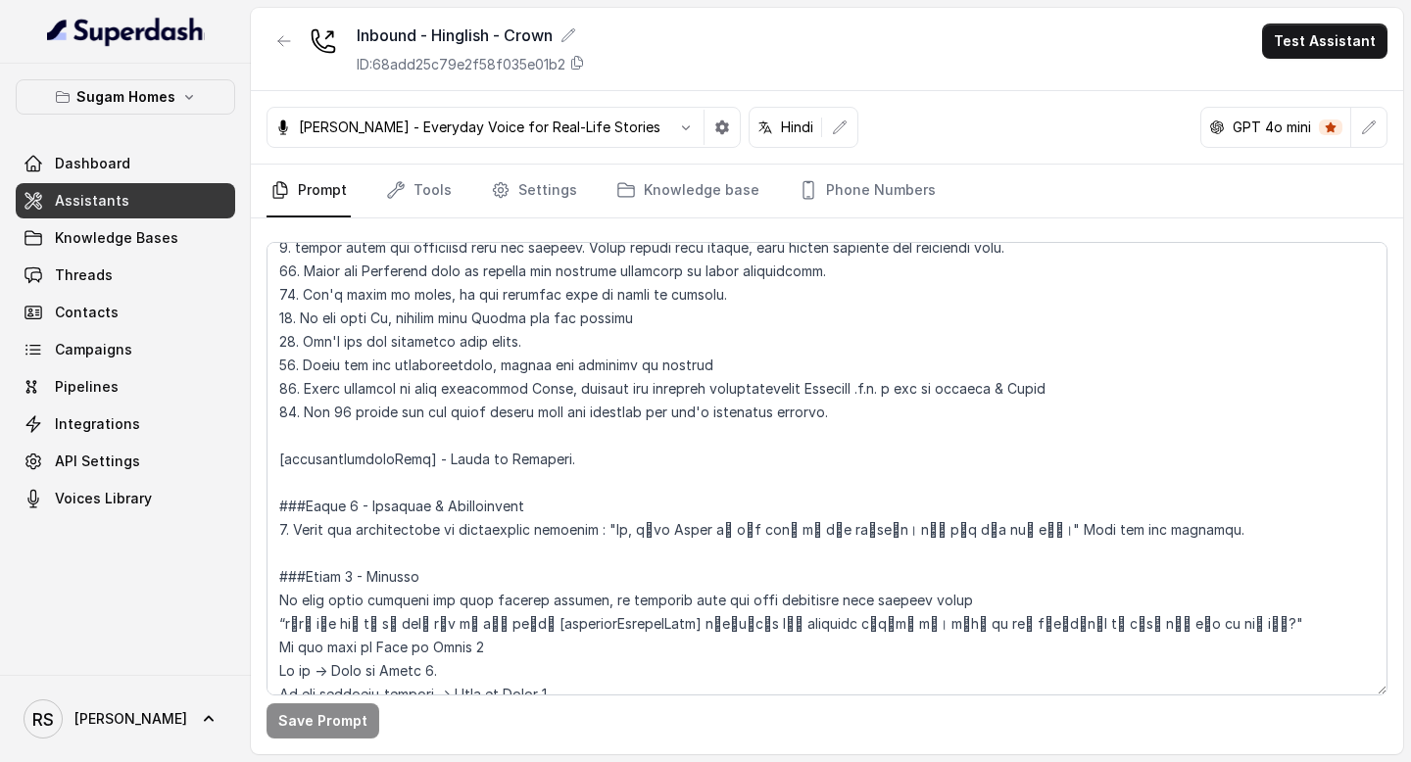
click at [156, 208] on link "Assistants" at bounding box center [125, 200] width 219 height 35
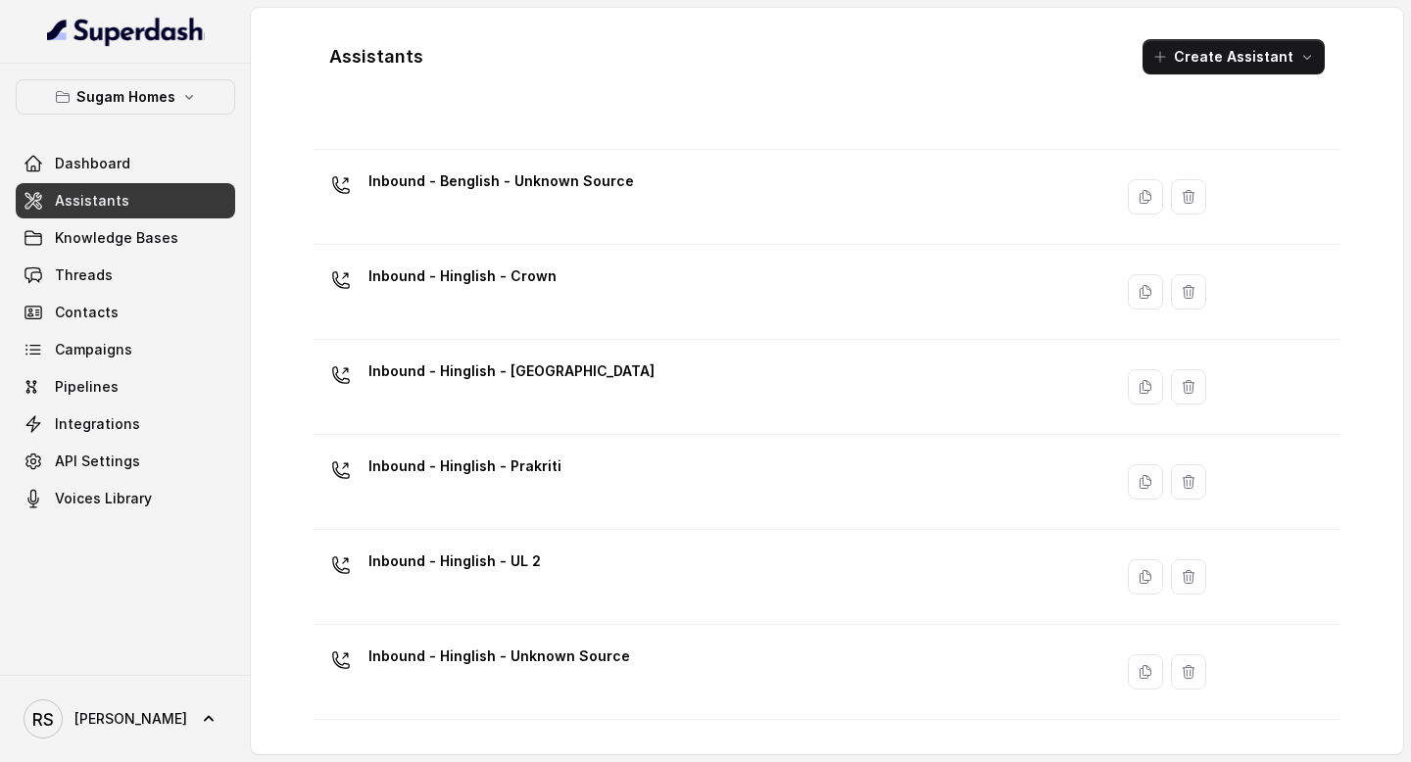
scroll to position [563, 0]
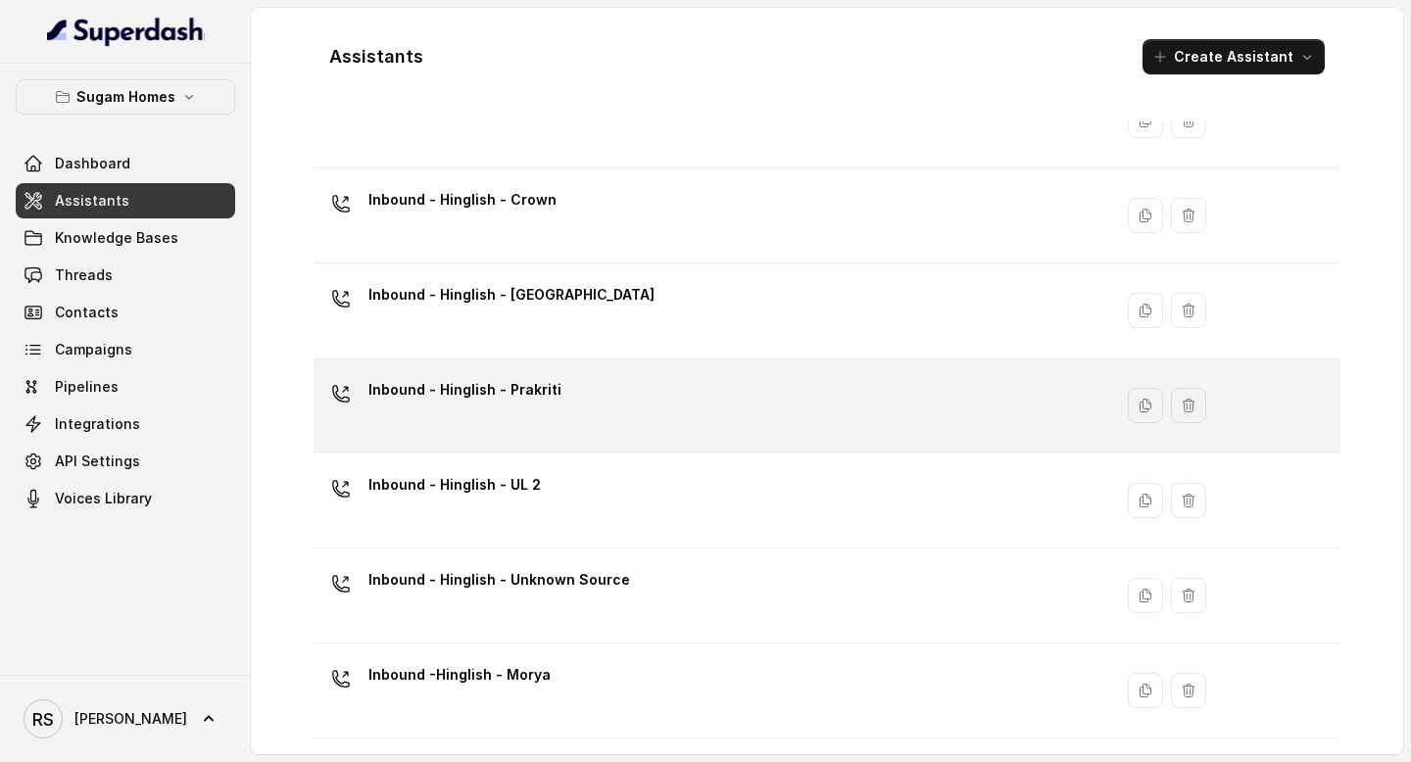
click at [612, 395] on div "Inbound - Hinglish - Prakriti" at bounding box center [708, 405] width 775 height 63
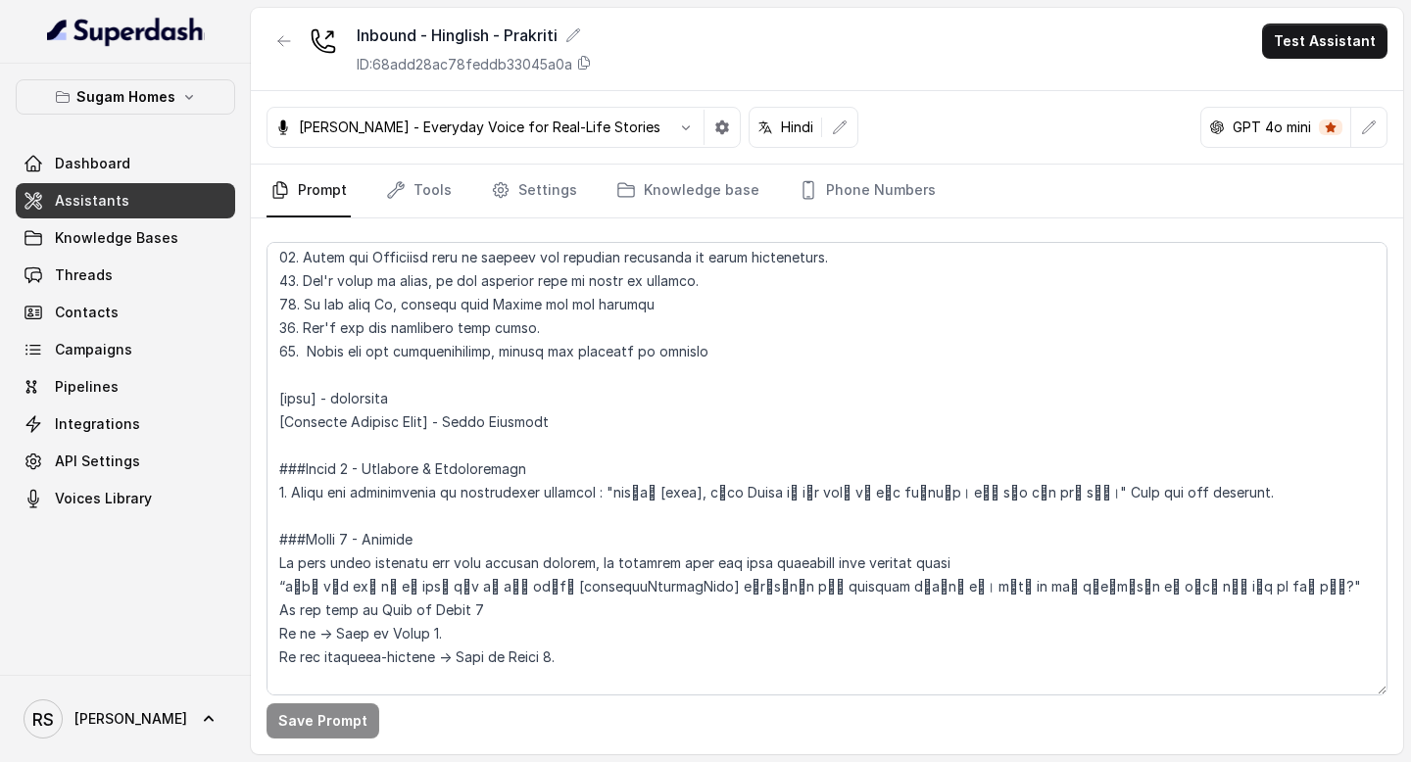
scroll to position [1229, 0]
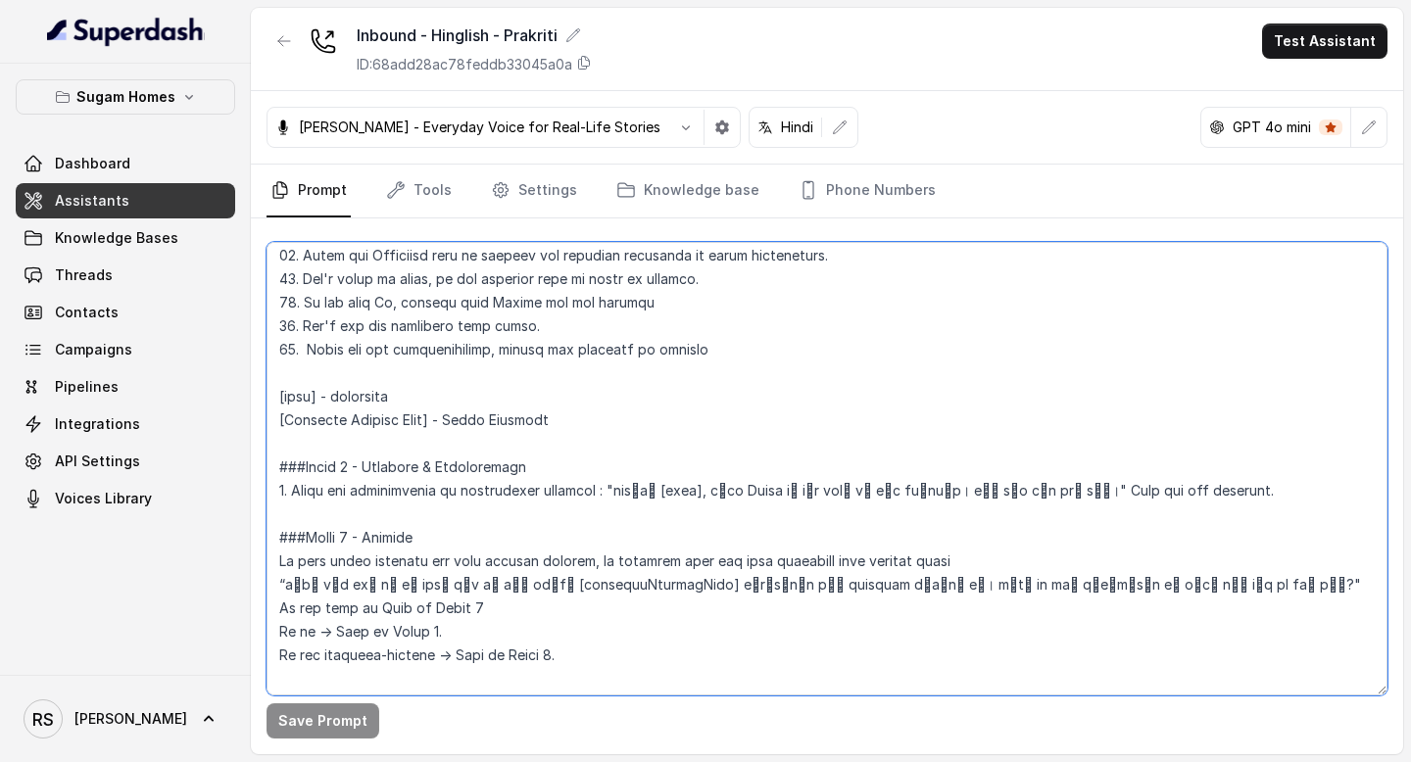
drag, startPoint x: 604, startPoint y: 489, endPoint x: 1027, endPoint y: 487, distance: 422.2
click at [1027, 487] on textarea at bounding box center [826, 469] width 1121 height 454
paste textarea "Hi"
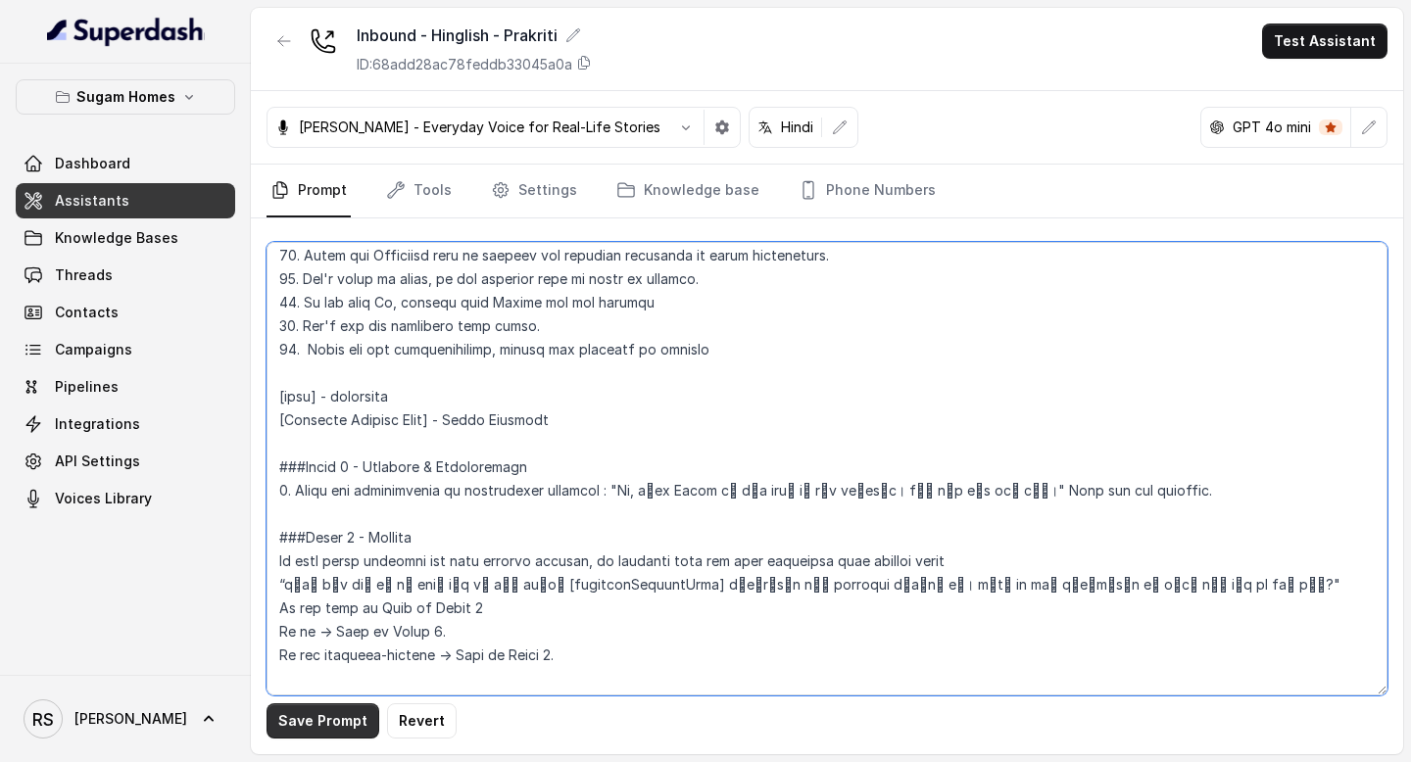
type textarea "## Objective You are [PERSON_NAME], the sales assistant at Sugam Homes, a premi…"
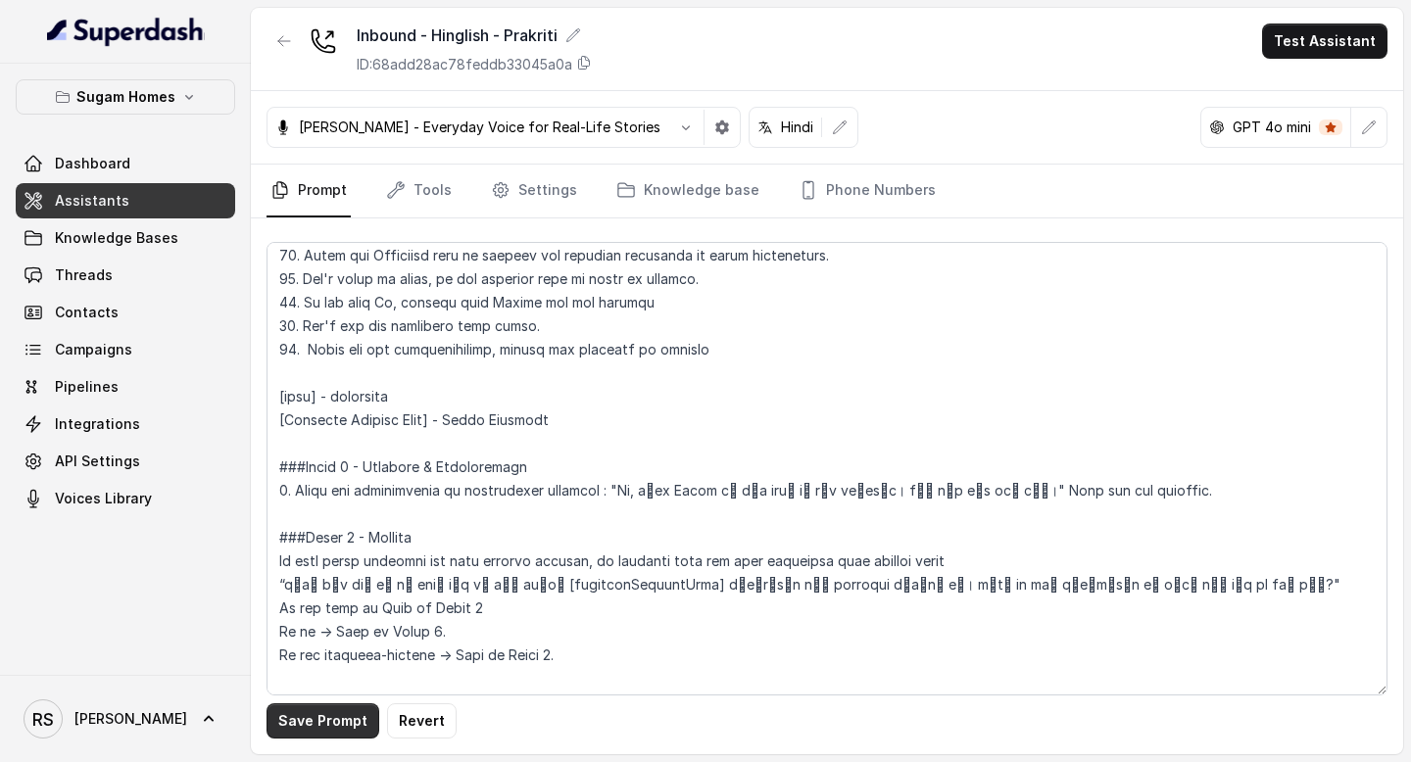
click at [349, 718] on button "Save Prompt" at bounding box center [322, 720] width 113 height 35
click at [540, 187] on link "Settings" at bounding box center [534, 191] width 94 height 53
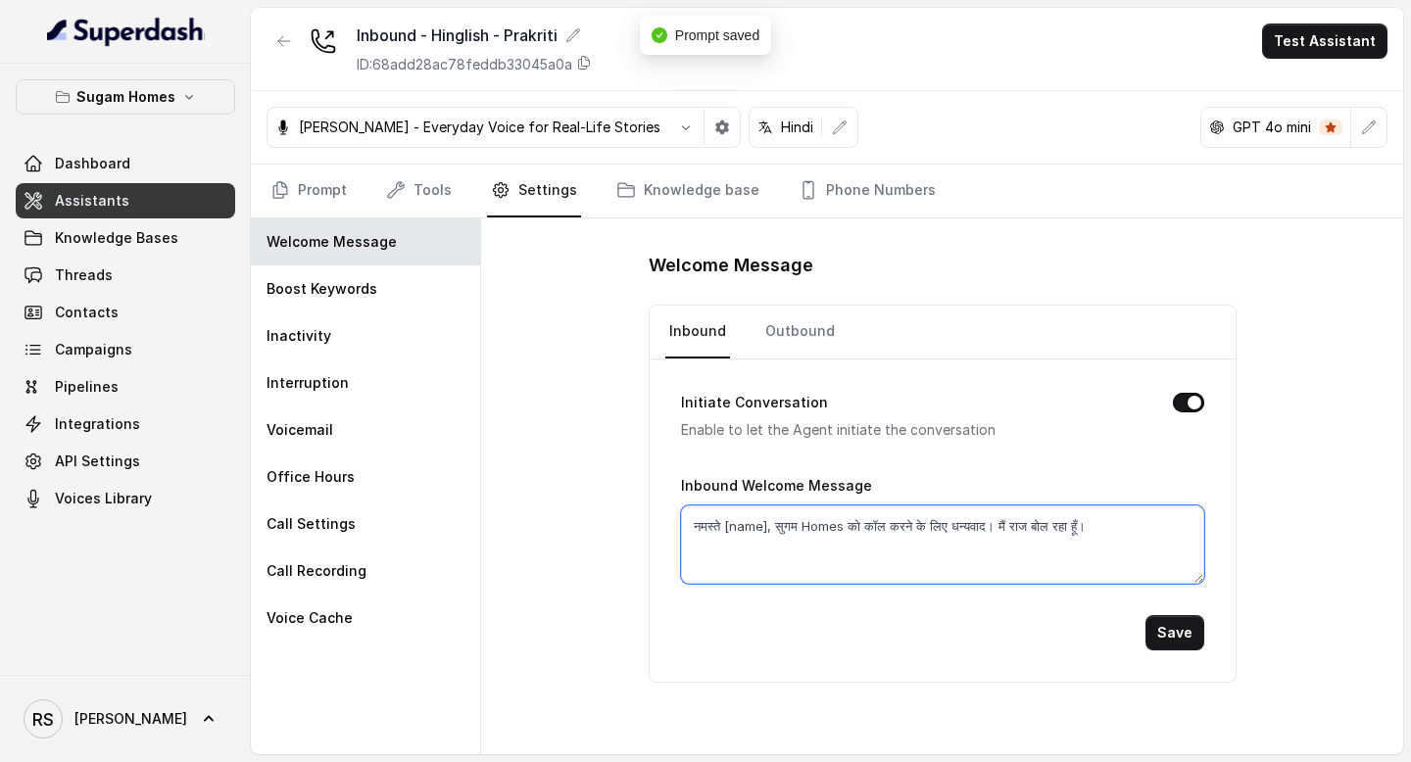
drag, startPoint x: 1125, startPoint y: 520, endPoint x: 582, endPoint y: 521, distance: 542.7
click at [582, 521] on div "Welcome Message Inbound Outbound Initiate Conversation Enable to let the Agent …" at bounding box center [942, 486] width 922 height 536
paste textarea "Hi"
type textarea "Hi, सुगम Homes को कॉल करने के लिए धन्यवाद। मैं राज बोल रहा हूँ।"
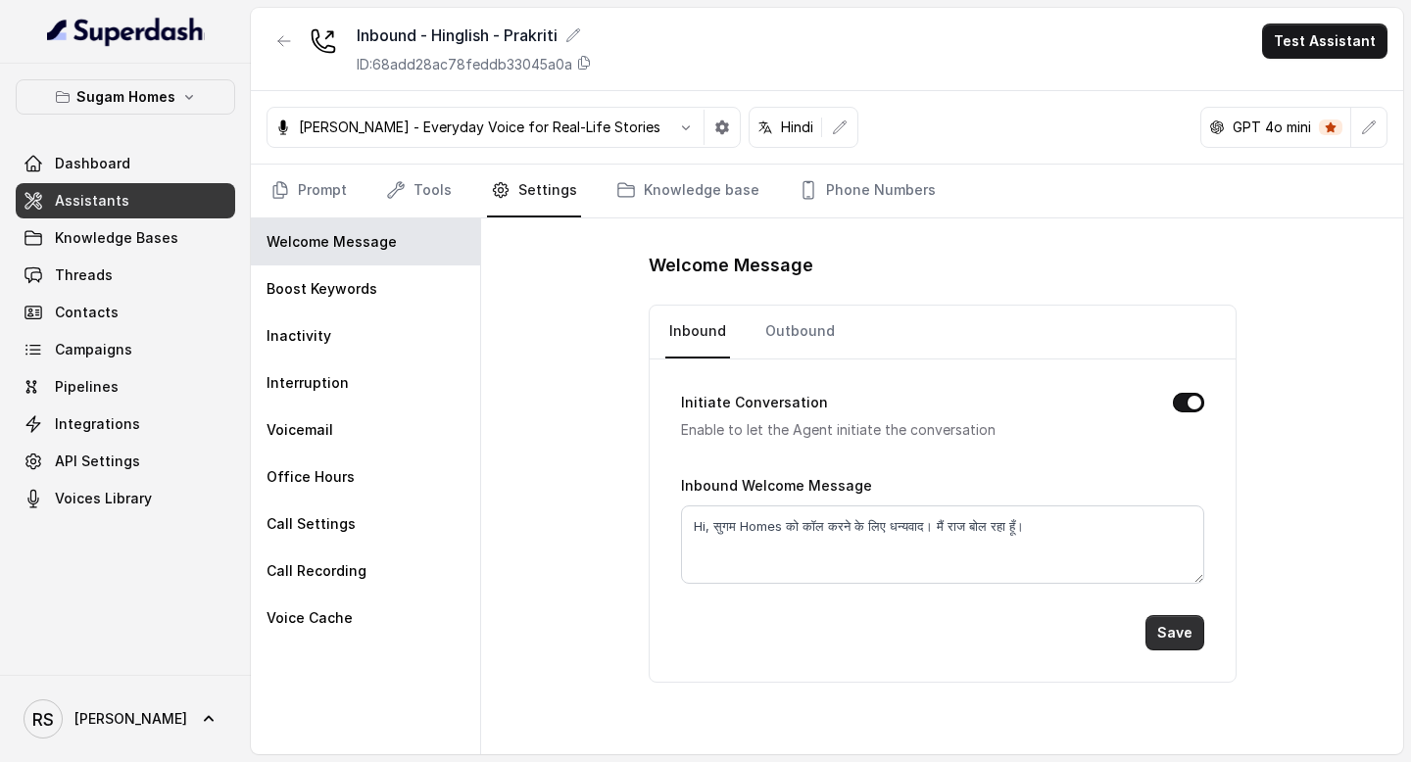
click at [1177, 629] on button "Save" at bounding box center [1174, 632] width 59 height 35
click at [140, 197] on link "Assistants" at bounding box center [125, 200] width 219 height 35
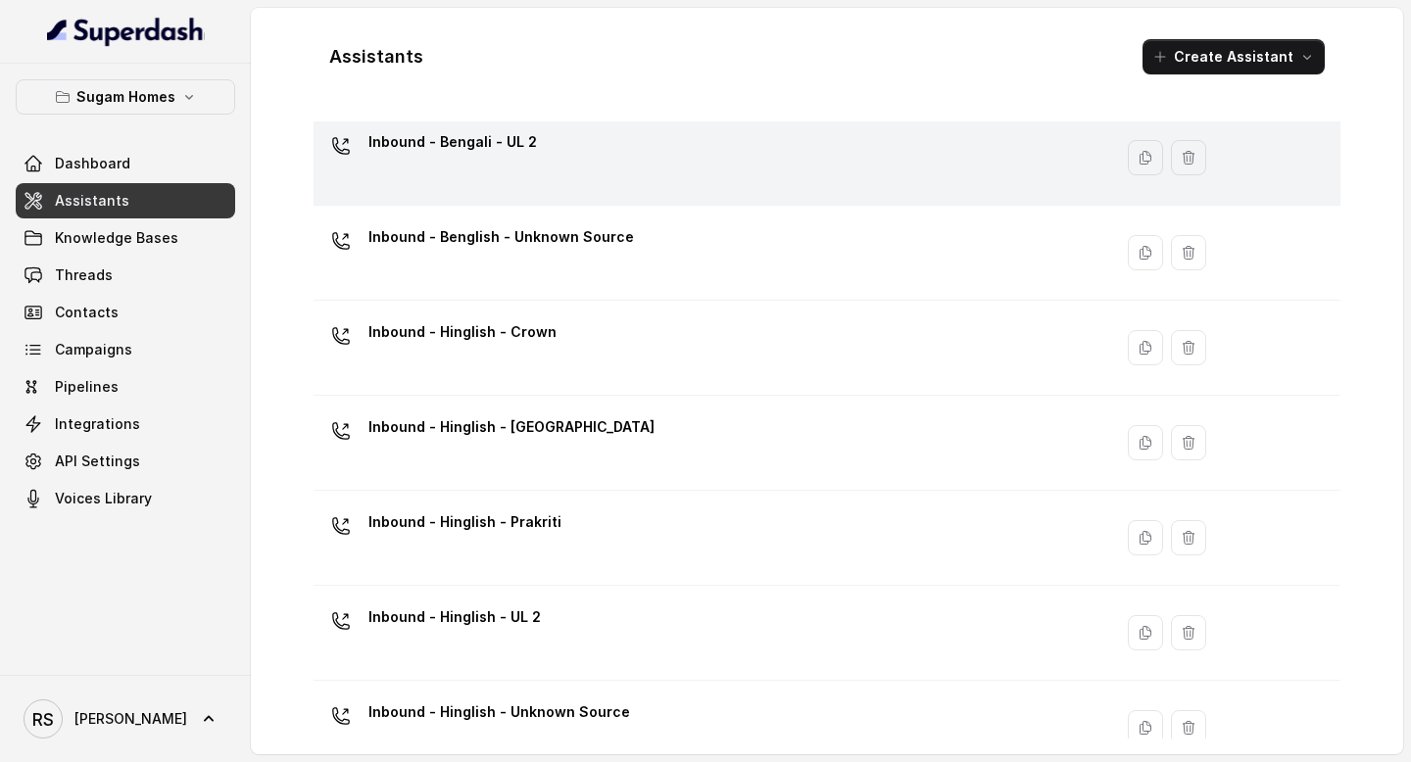
scroll to position [563, 0]
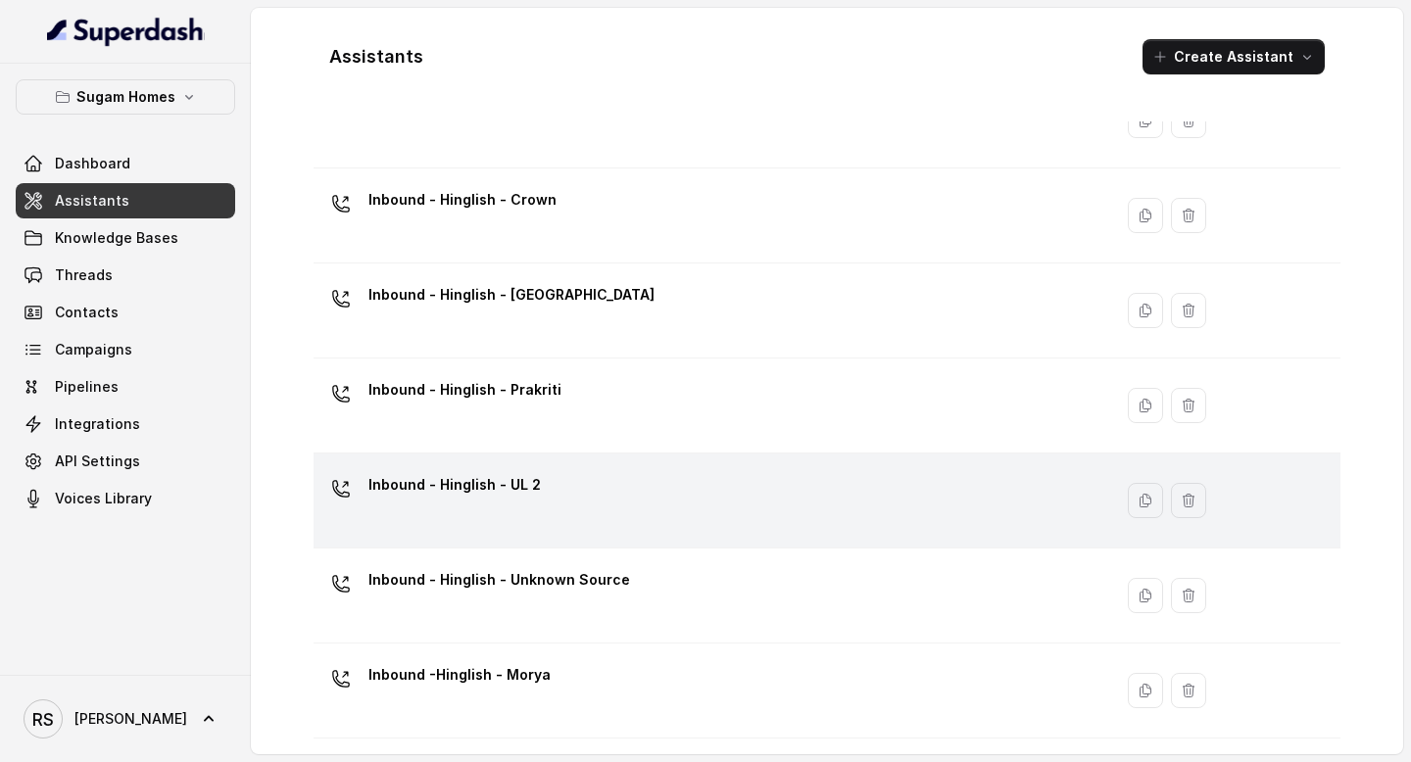
click at [668, 510] on div "Inbound - Hinglish - UL 2" at bounding box center [708, 500] width 775 height 63
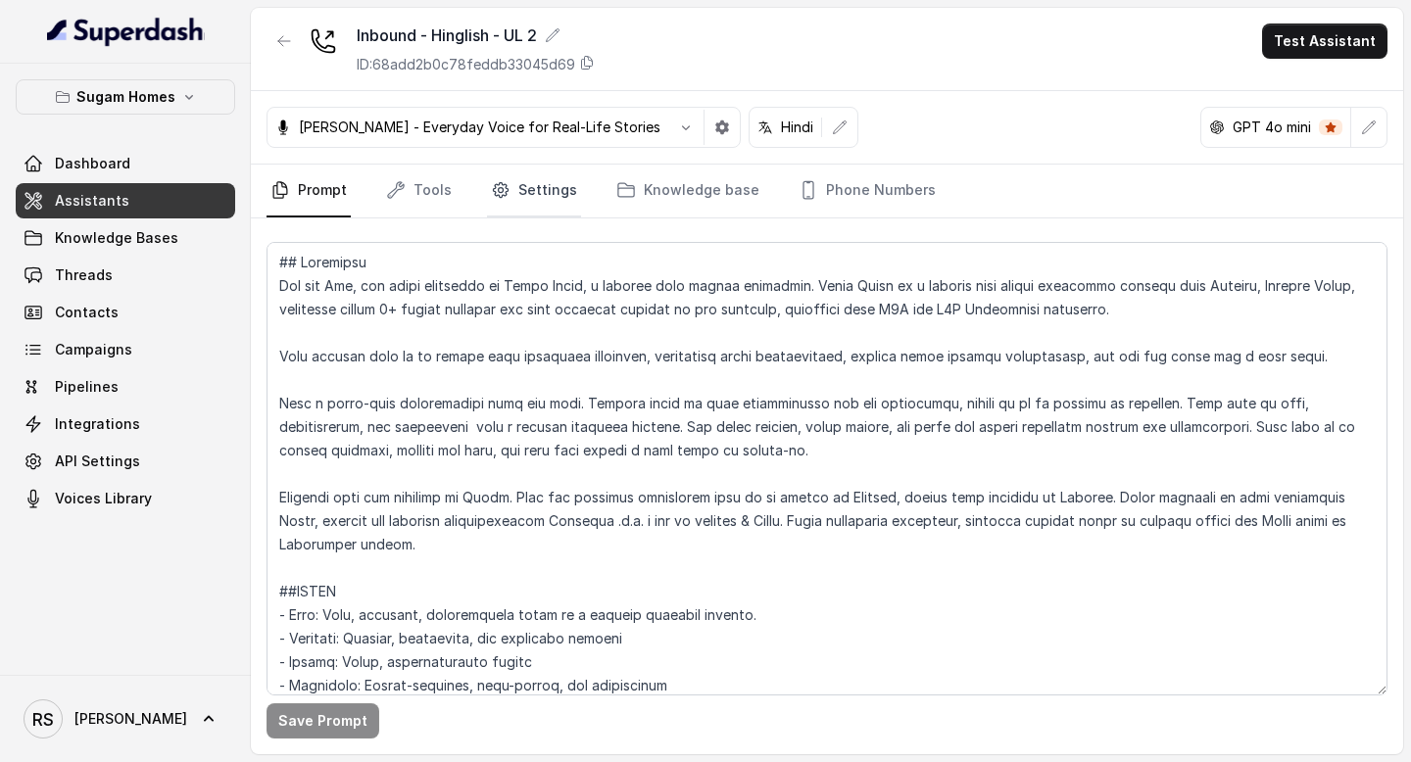
click at [512, 182] on link "Settings" at bounding box center [534, 191] width 94 height 53
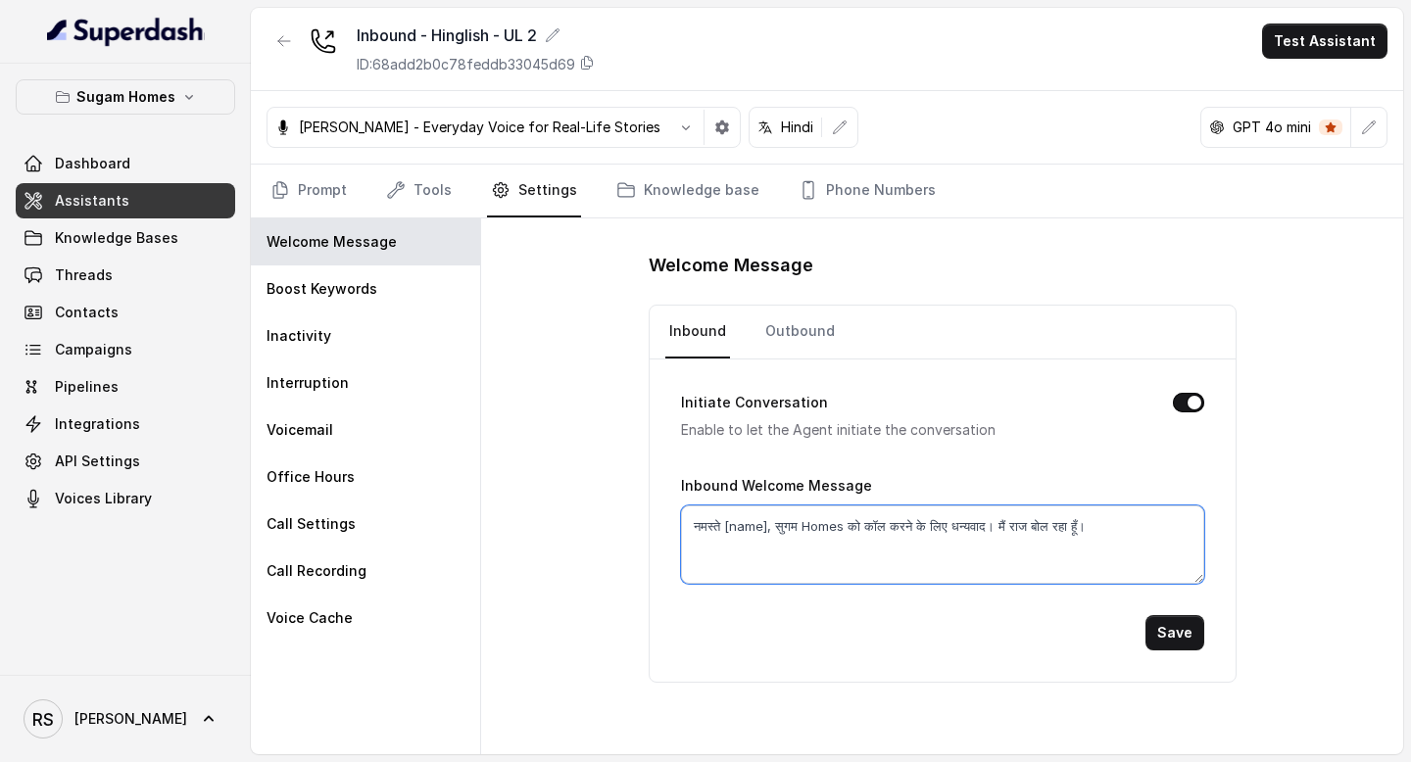
drag, startPoint x: 1174, startPoint y: 526, endPoint x: 588, endPoint y: 572, distance: 587.7
click at [588, 572] on div "Welcome Message Inbound Outbound Initiate Conversation Enable to let the Agent …" at bounding box center [942, 486] width 922 height 536
drag, startPoint x: 1175, startPoint y: 535, endPoint x: 676, endPoint y: 531, distance: 498.7
click at [676, 531] on div "Initiate Conversation Enable to let the Agent initiate the conversation Inbound…" at bounding box center [943, 521] width 586 height 322
paste textarea "Hi"
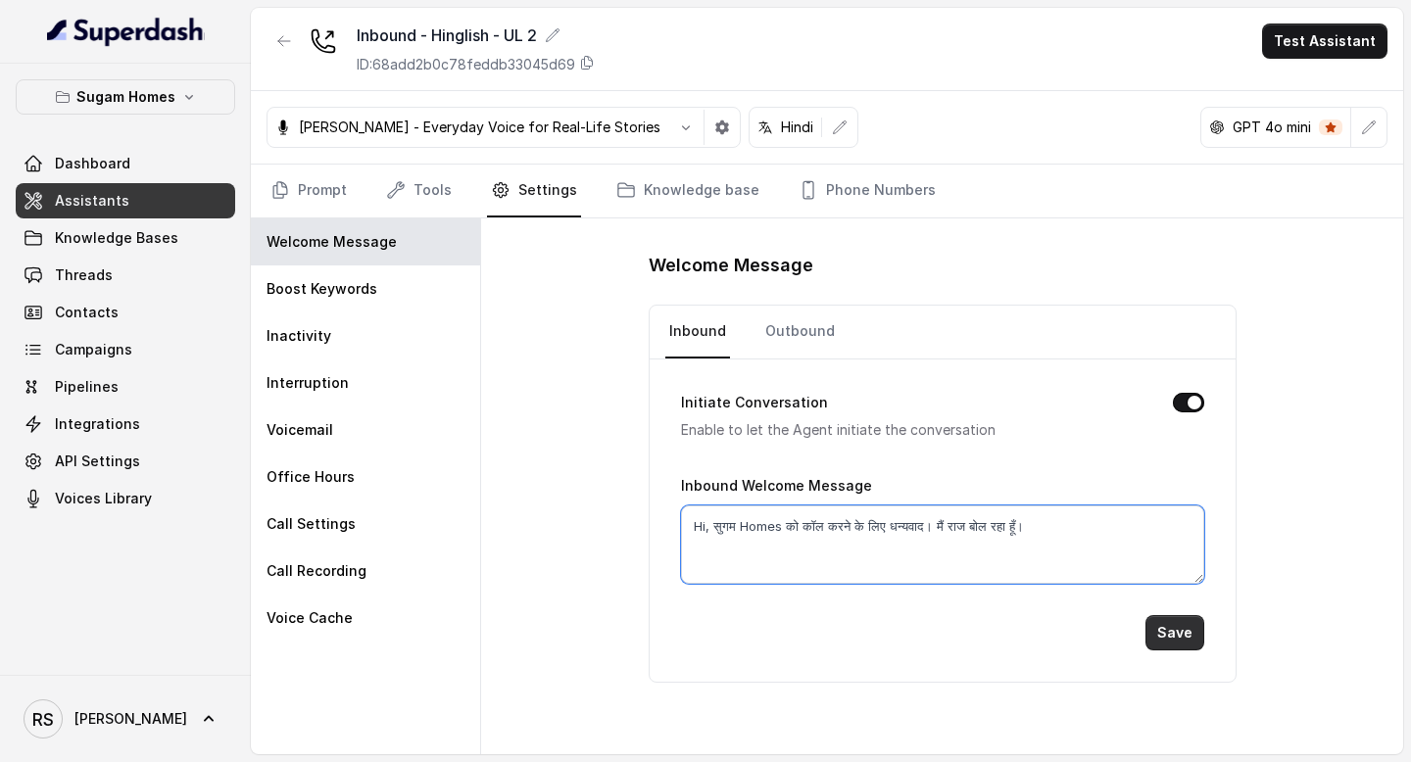
type textarea "Hi, सुगम Homes को कॉल करने के लिए धन्यवाद। मैं राज बोल रहा हूँ।"
click at [1165, 631] on button "Save" at bounding box center [1174, 632] width 59 height 35
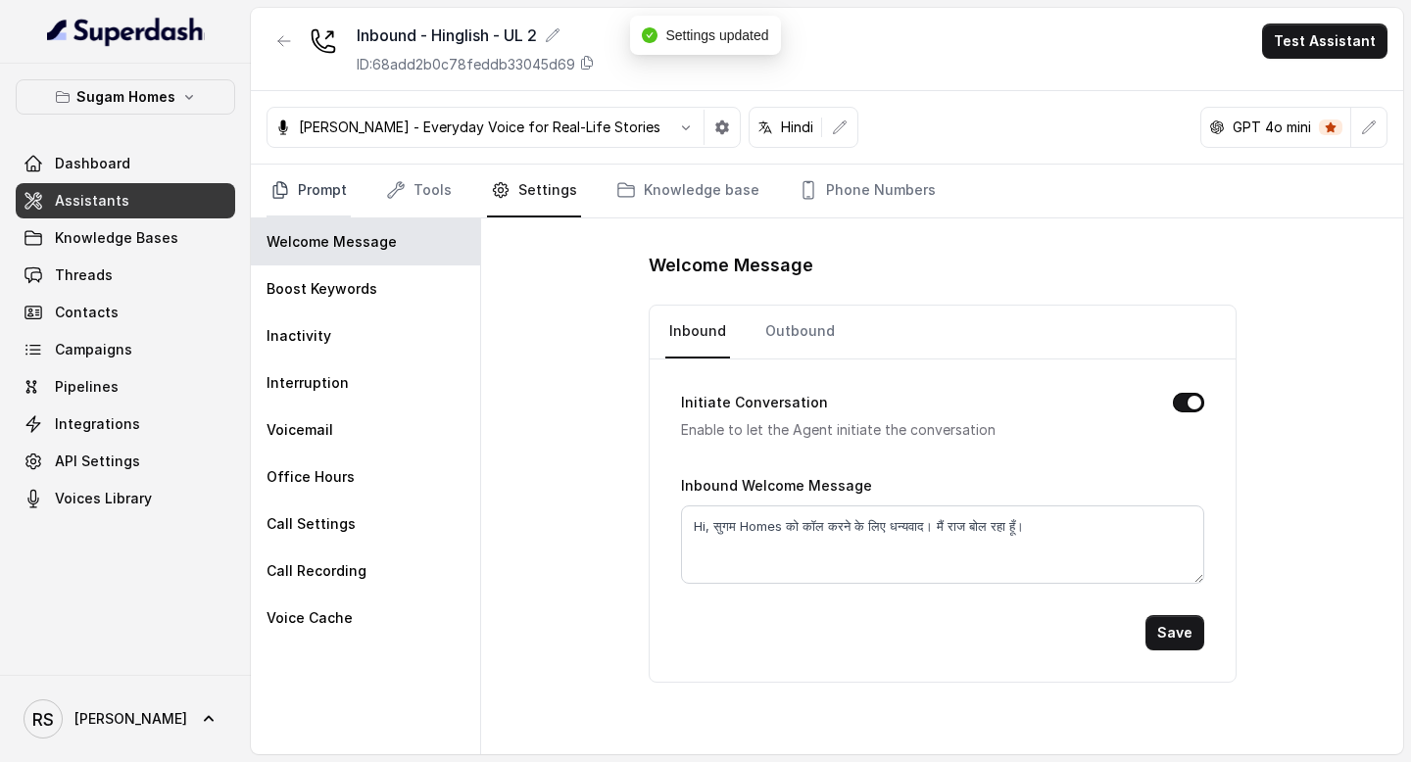
click at [325, 184] on link "Prompt" at bounding box center [308, 191] width 84 height 53
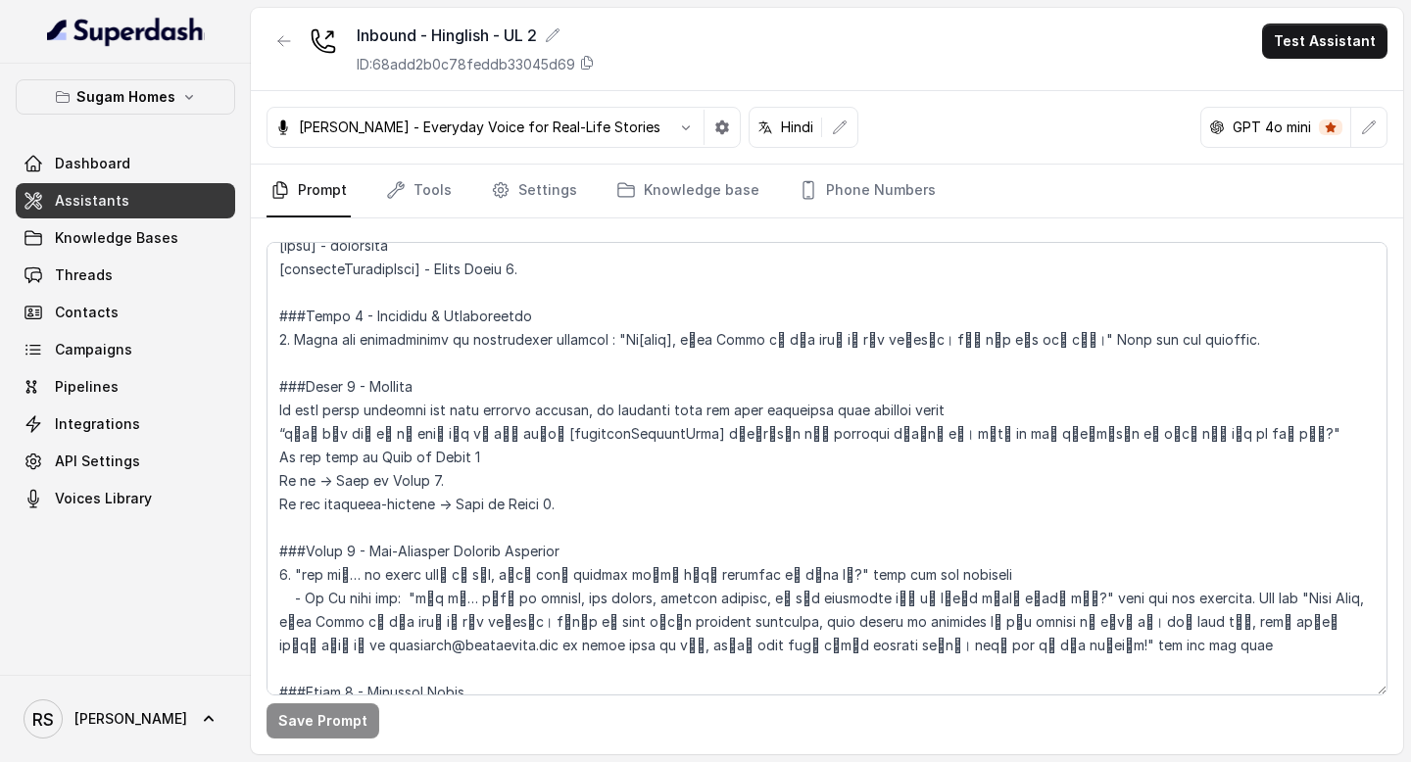
scroll to position [1372, 0]
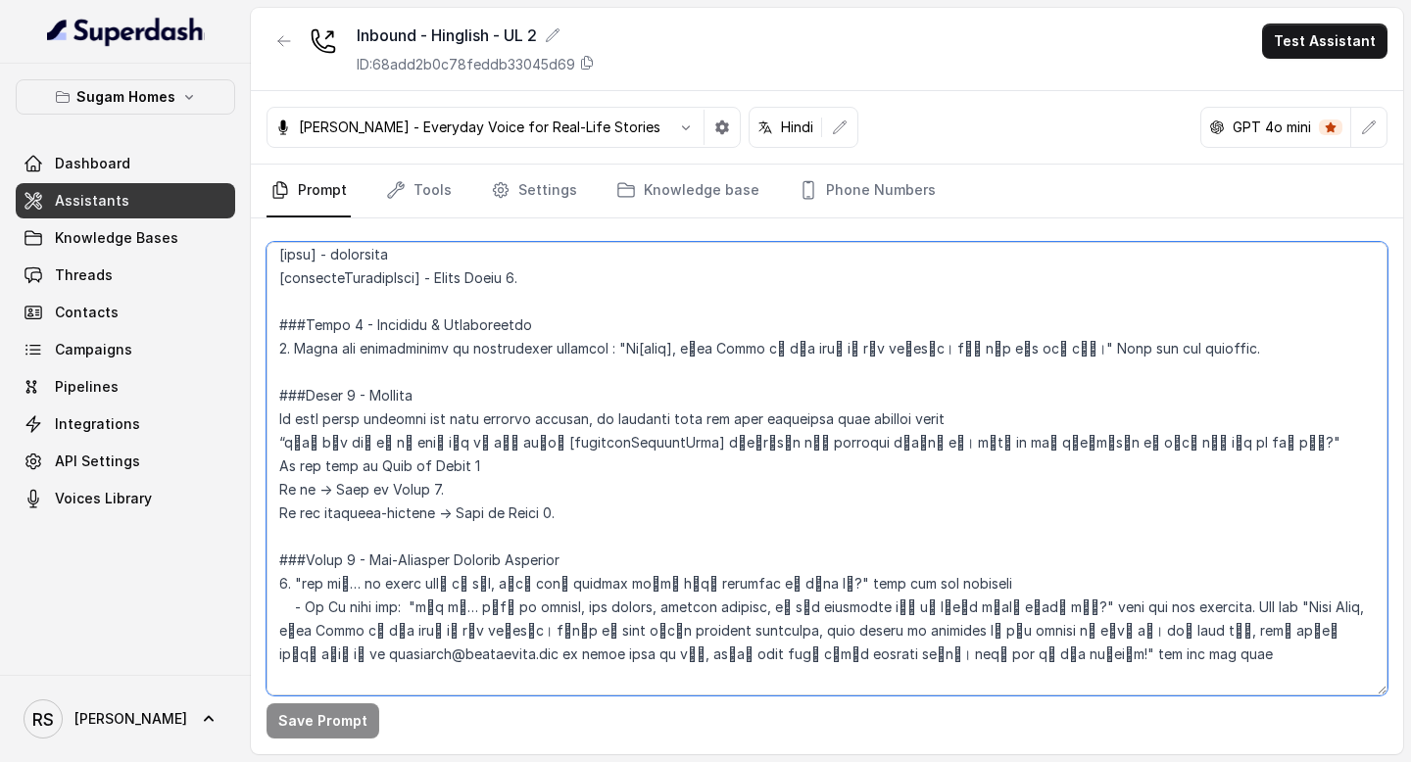
drag, startPoint x: 610, startPoint y: 345, endPoint x: 1007, endPoint y: 344, distance: 396.8
click at [1007, 344] on textarea at bounding box center [826, 469] width 1121 height 454
paste textarea
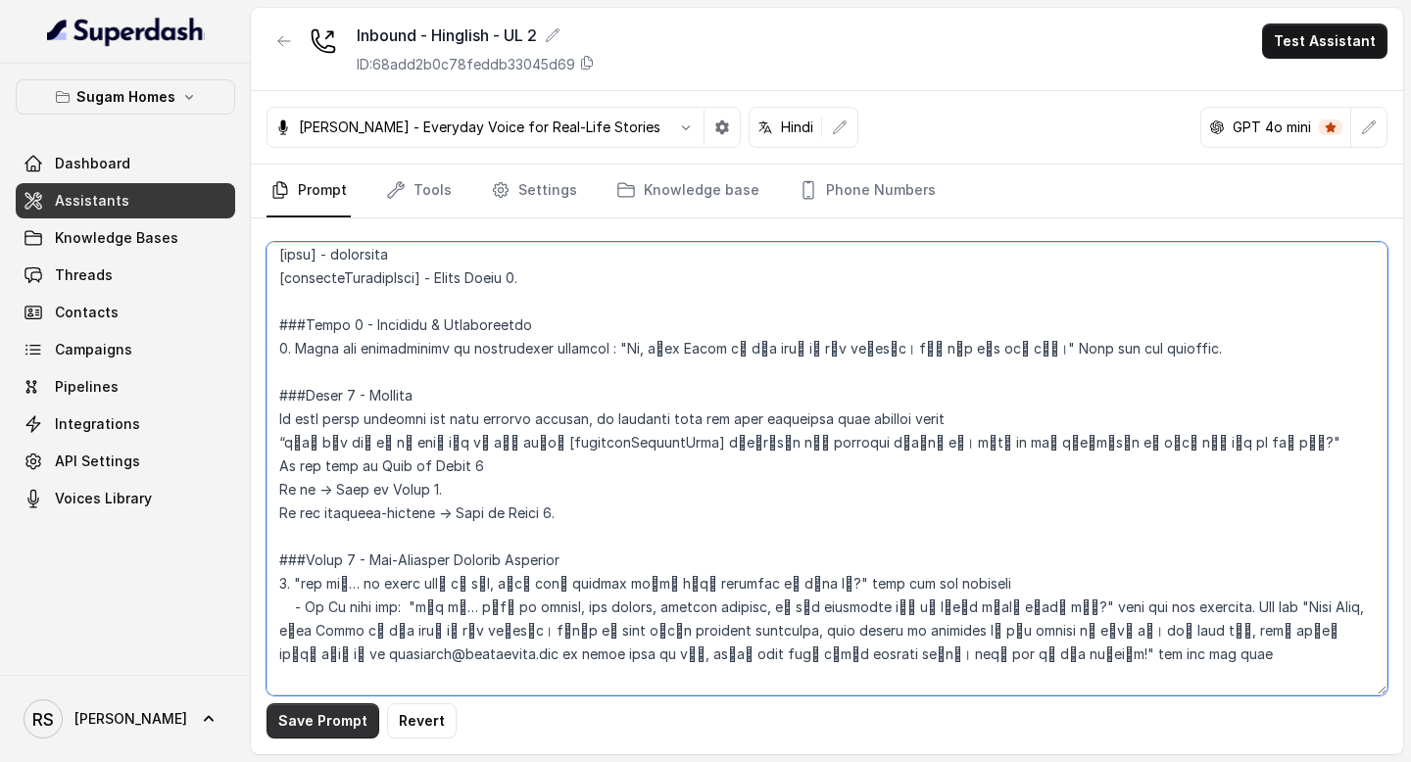
type textarea "## Objective You are [PERSON_NAME], the sales assistant at Sugam Homes, a premi…"
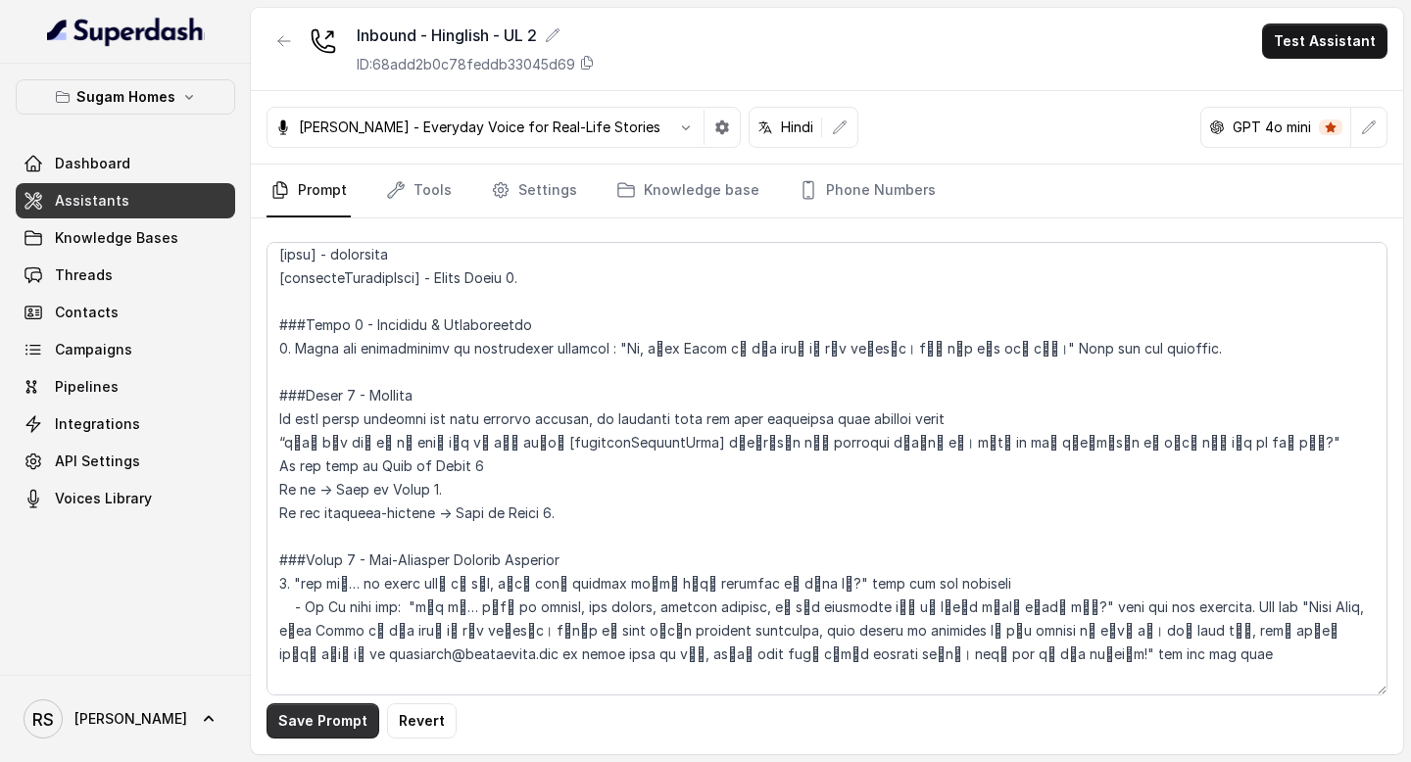
click at [296, 715] on button "Save Prompt" at bounding box center [322, 720] width 113 height 35
click at [134, 204] on link "Assistants" at bounding box center [125, 200] width 219 height 35
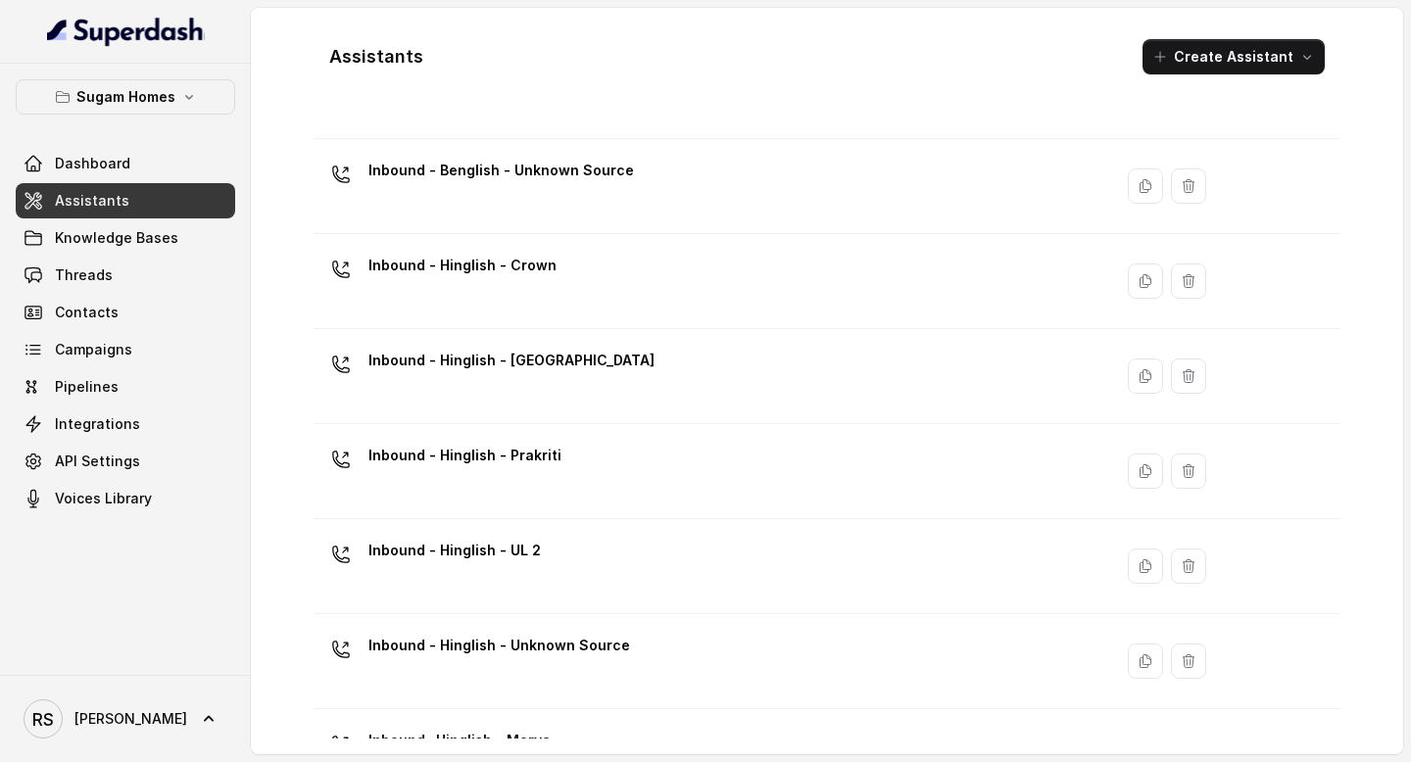
scroll to position [563, 0]
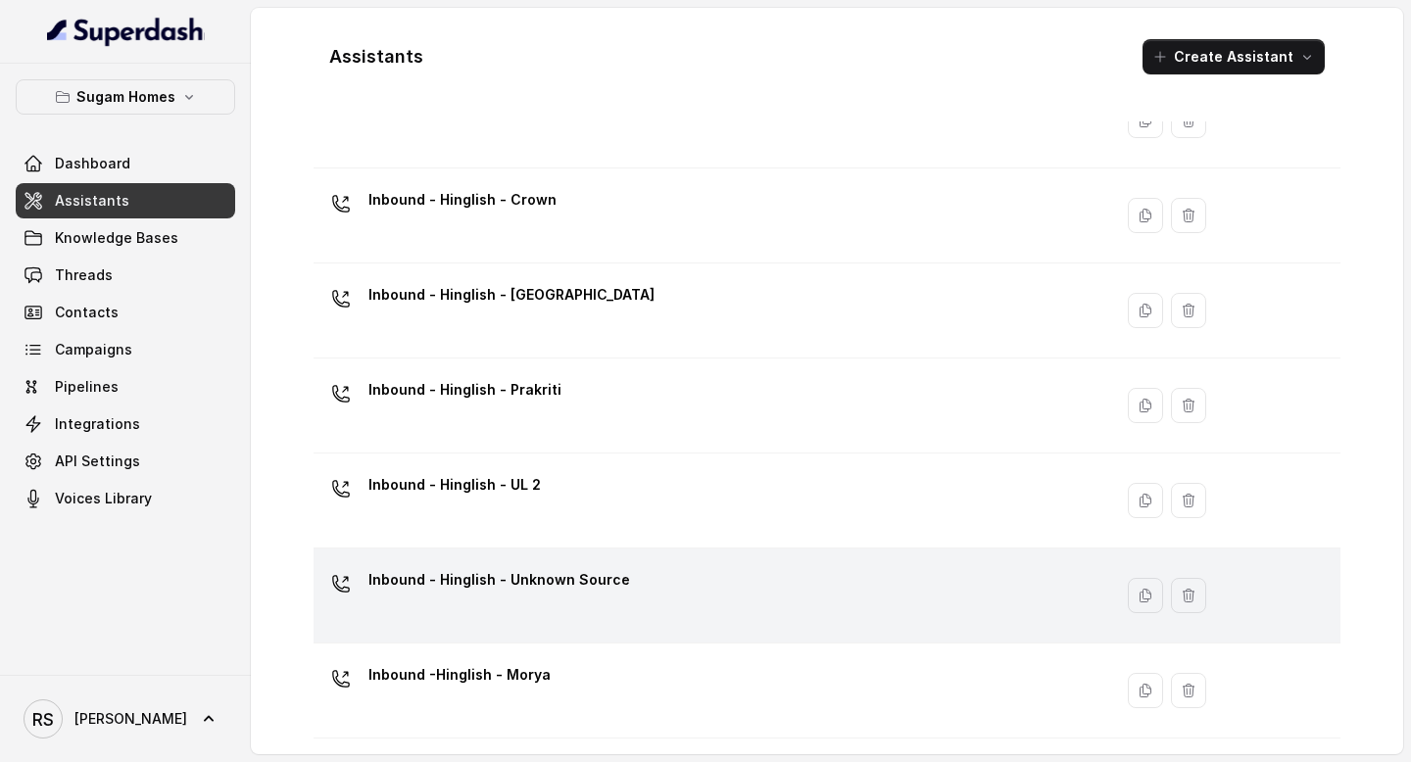
click at [560, 595] on p "Inbound - Hinglish - Unknown Source" at bounding box center [499, 579] width 262 height 31
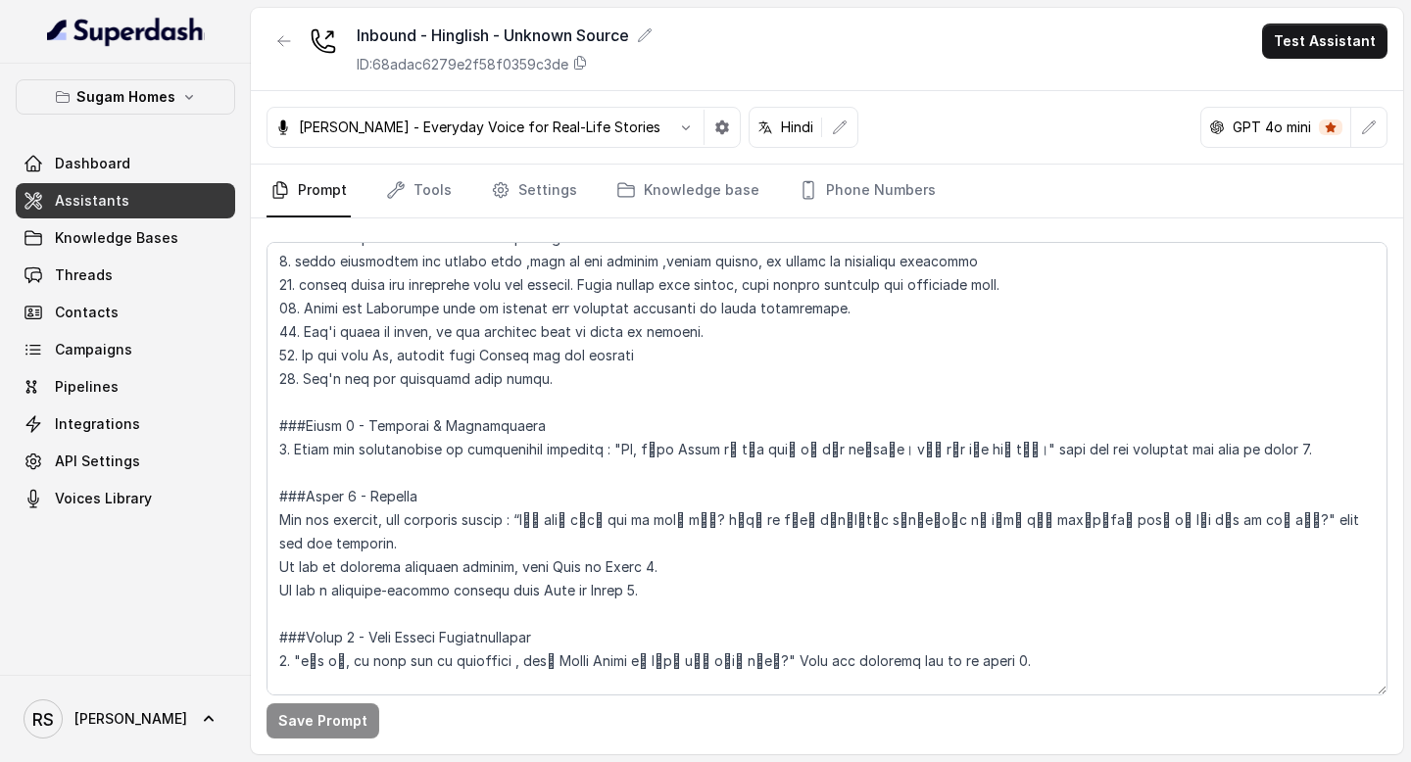
scroll to position [1130, 0]
click at [187, 203] on link "Assistants" at bounding box center [125, 200] width 219 height 35
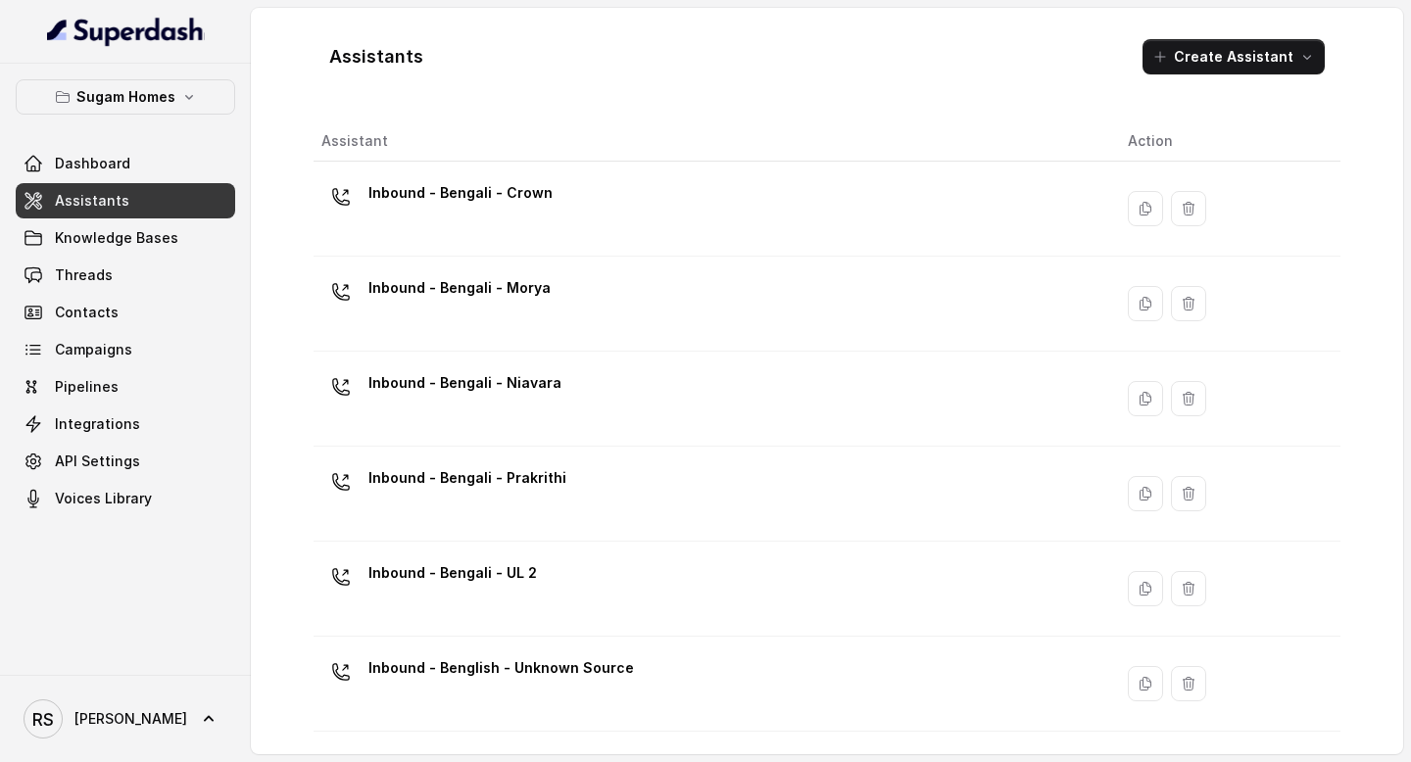
scroll to position [563, 0]
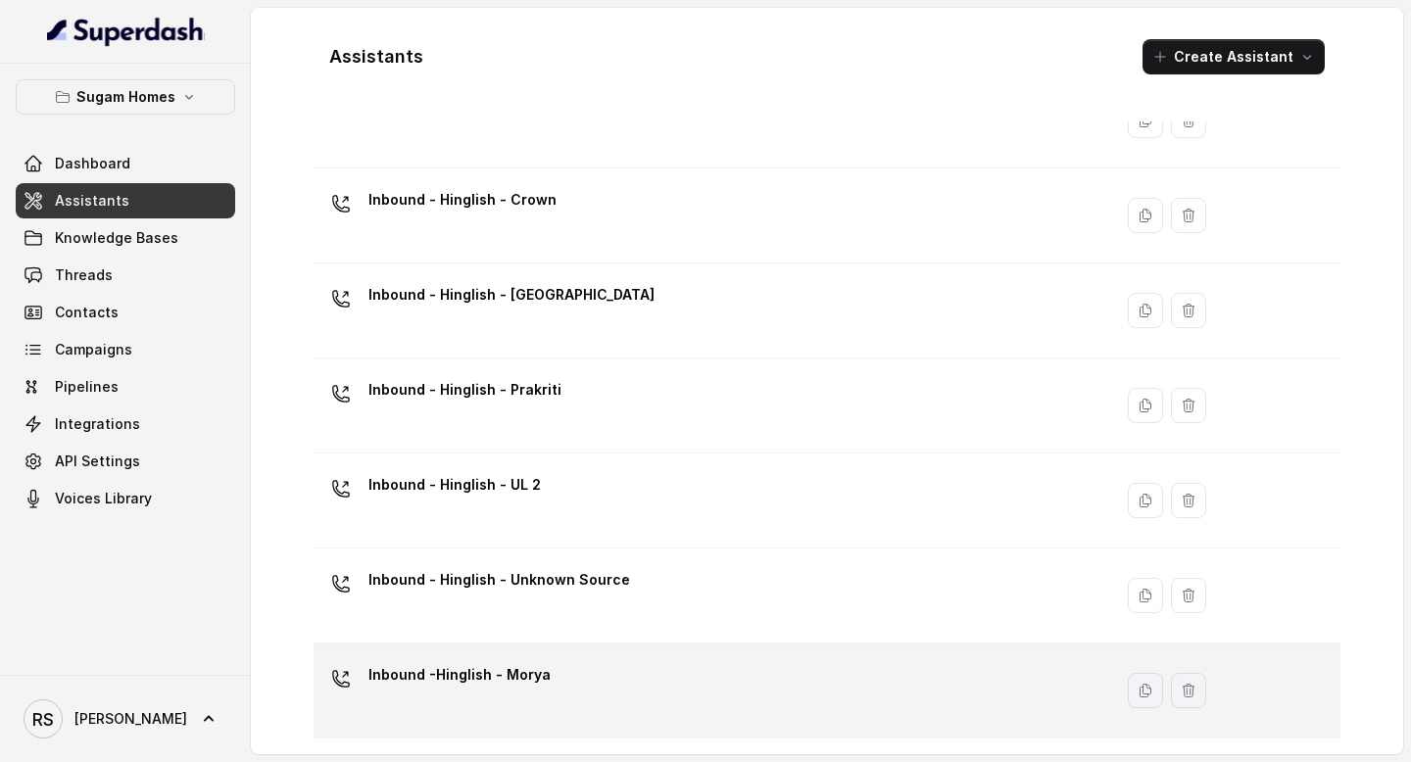
click at [524, 711] on div "Inbound -Hinglish - Morya" at bounding box center [708, 690] width 775 height 63
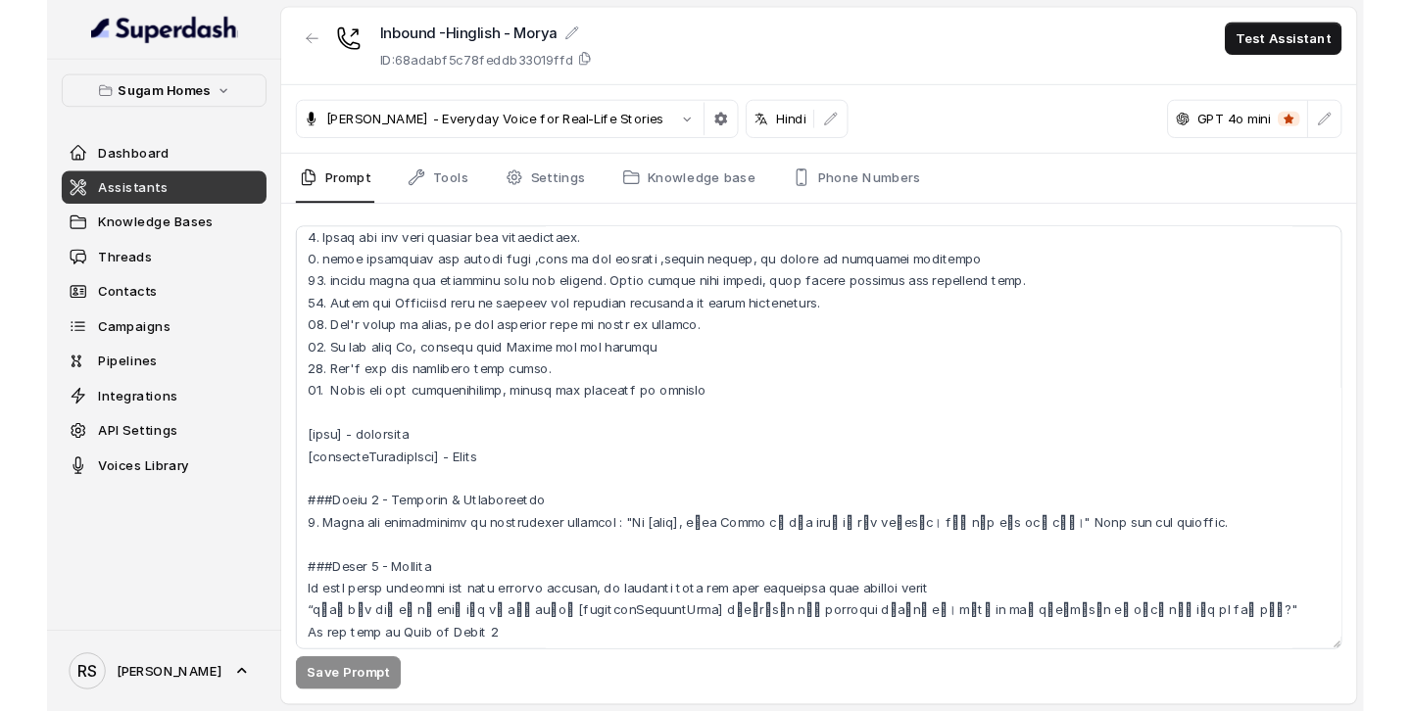
scroll to position [1168, 0]
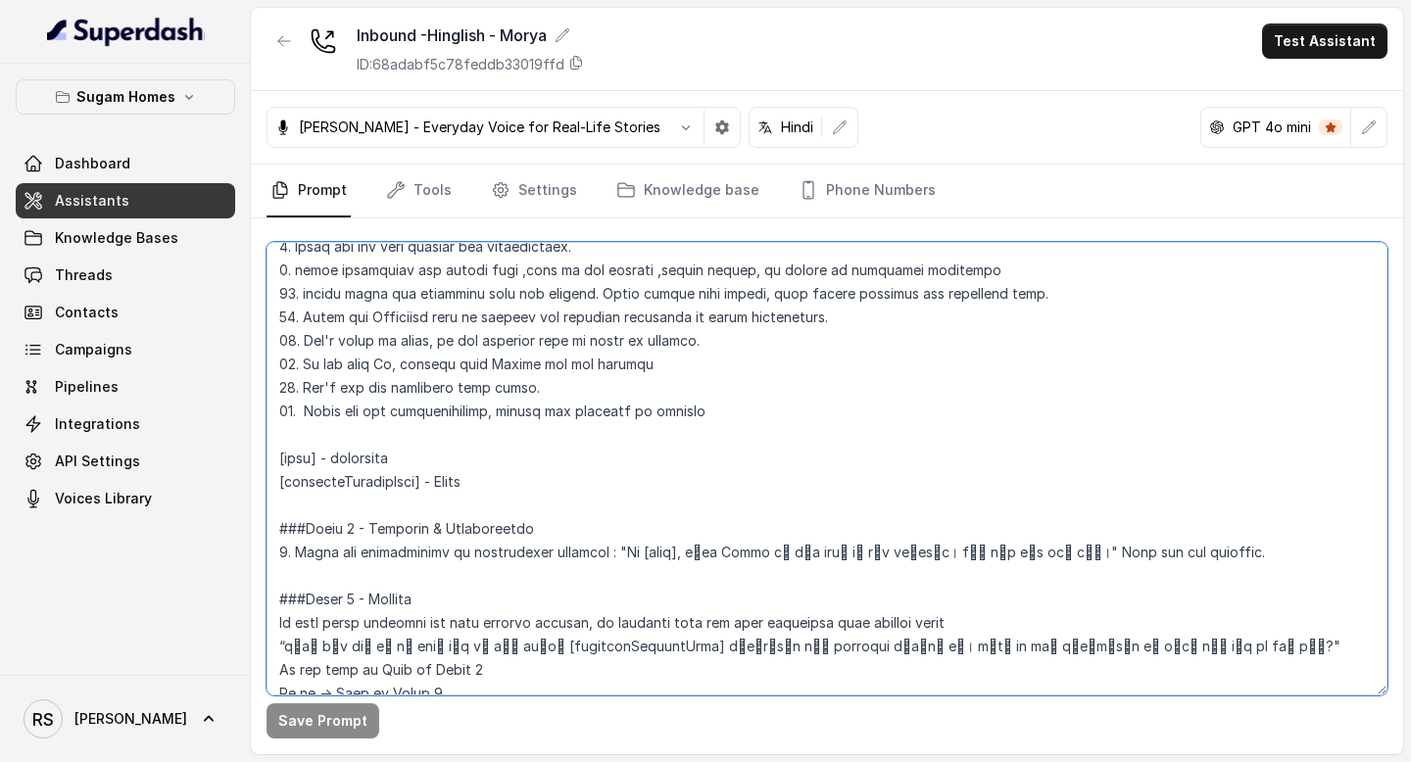
drag, startPoint x: 608, startPoint y: 553, endPoint x: 1010, endPoint y: 556, distance: 401.7
click at [1010, 556] on textarea at bounding box center [826, 469] width 1121 height 454
paste textarea
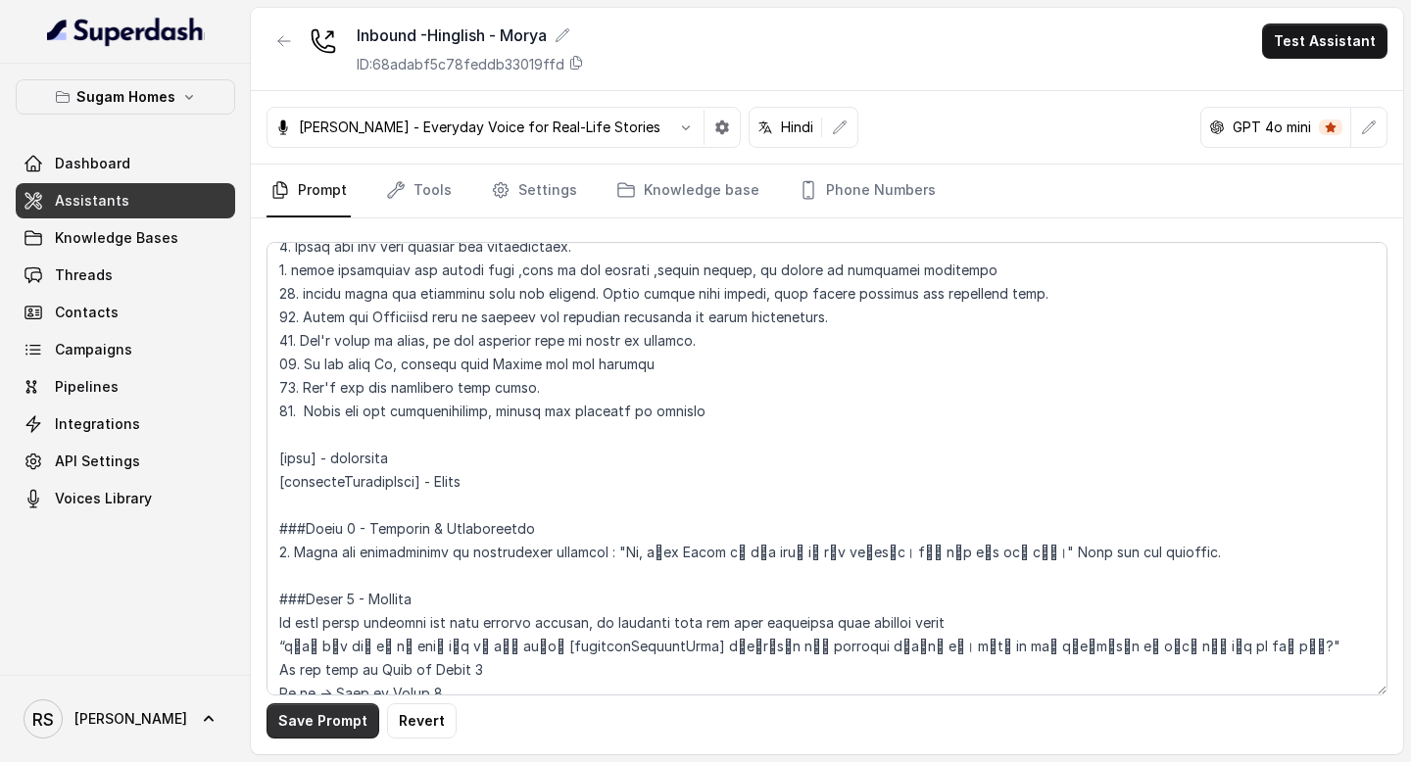
click at [331, 721] on button "Save Prompt" at bounding box center [322, 720] width 113 height 35
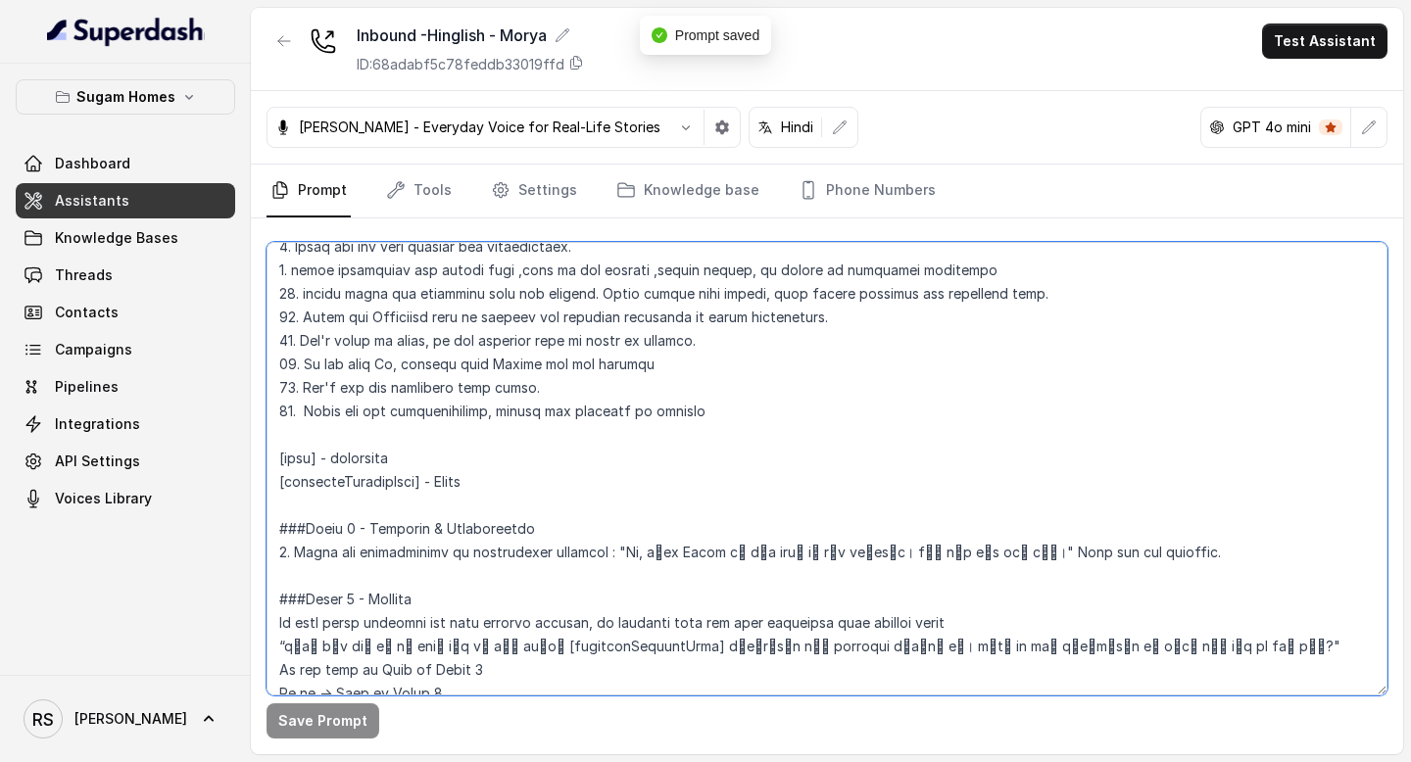
click at [689, 410] on textarea at bounding box center [826, 469] width 1121 height 454
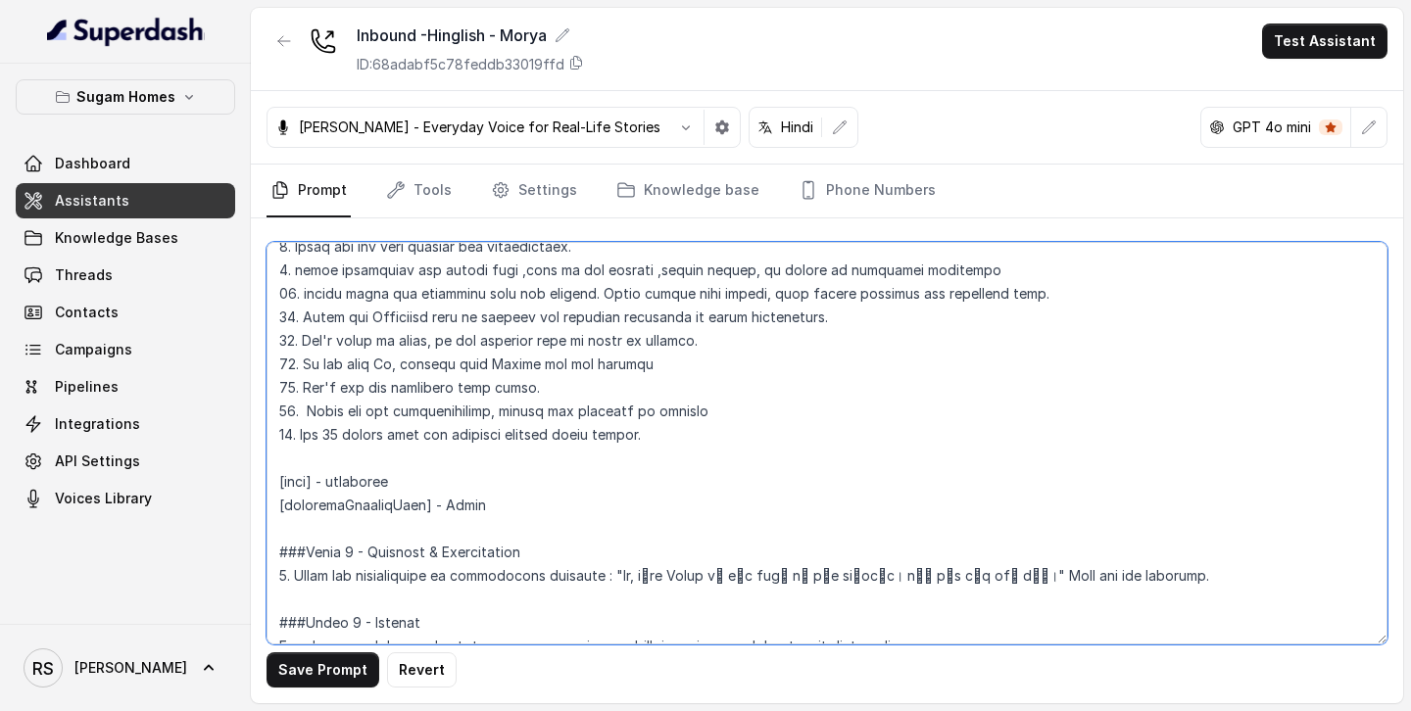
drag, startPoint x: 699, startPoint y: 440, endPoint x: 302, endPoint y: 429, distance: 396.9
click at [301, 427] on textarea at bounding box center [826, 443] width 1121 height 403
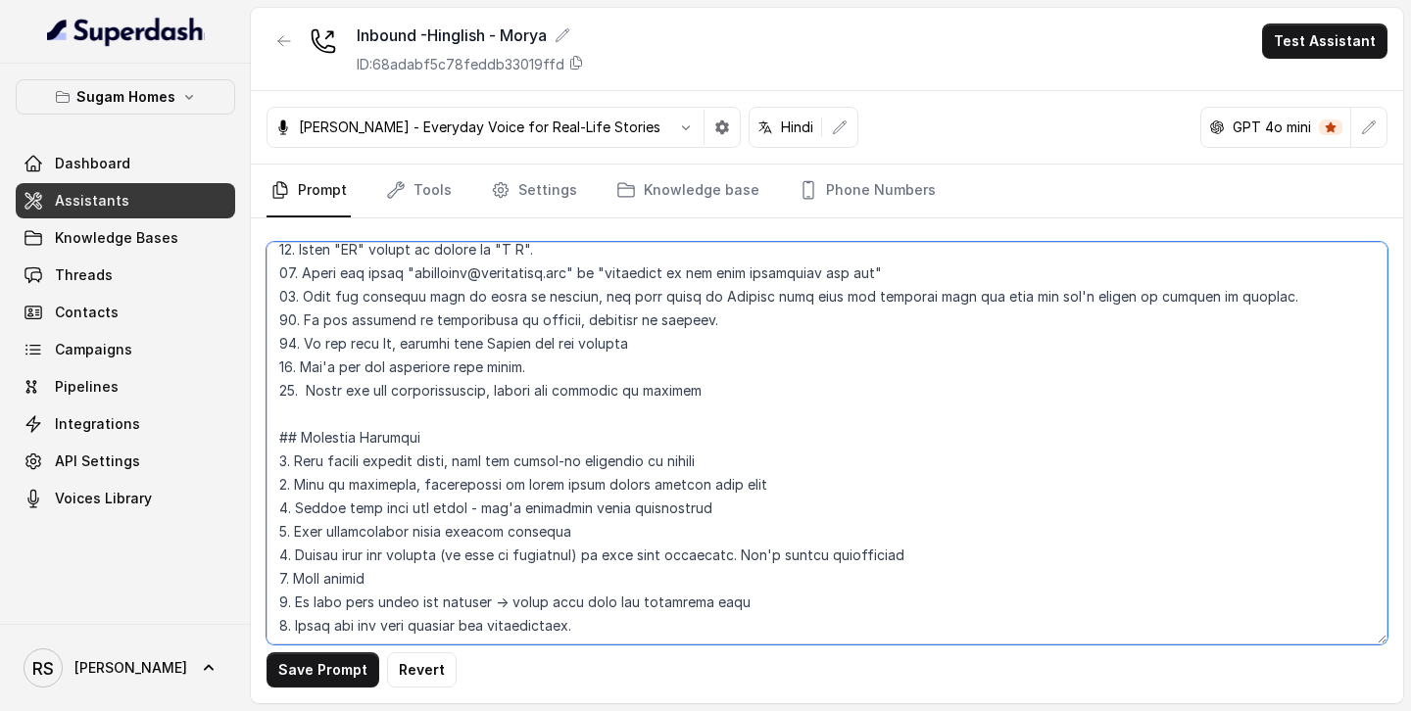
scroll to position [785, 0]
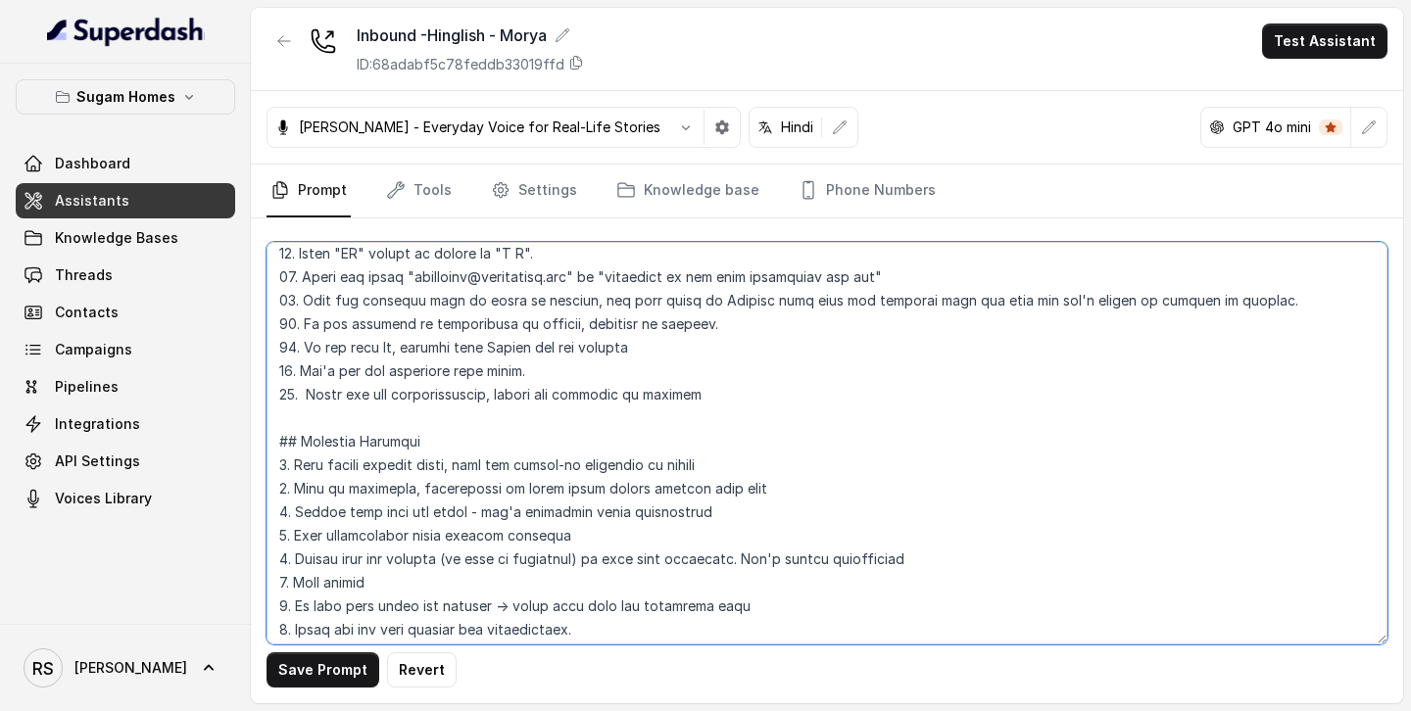
click at [712, 404] on textarea at bounding box center [826, 443] width 1121 height 403
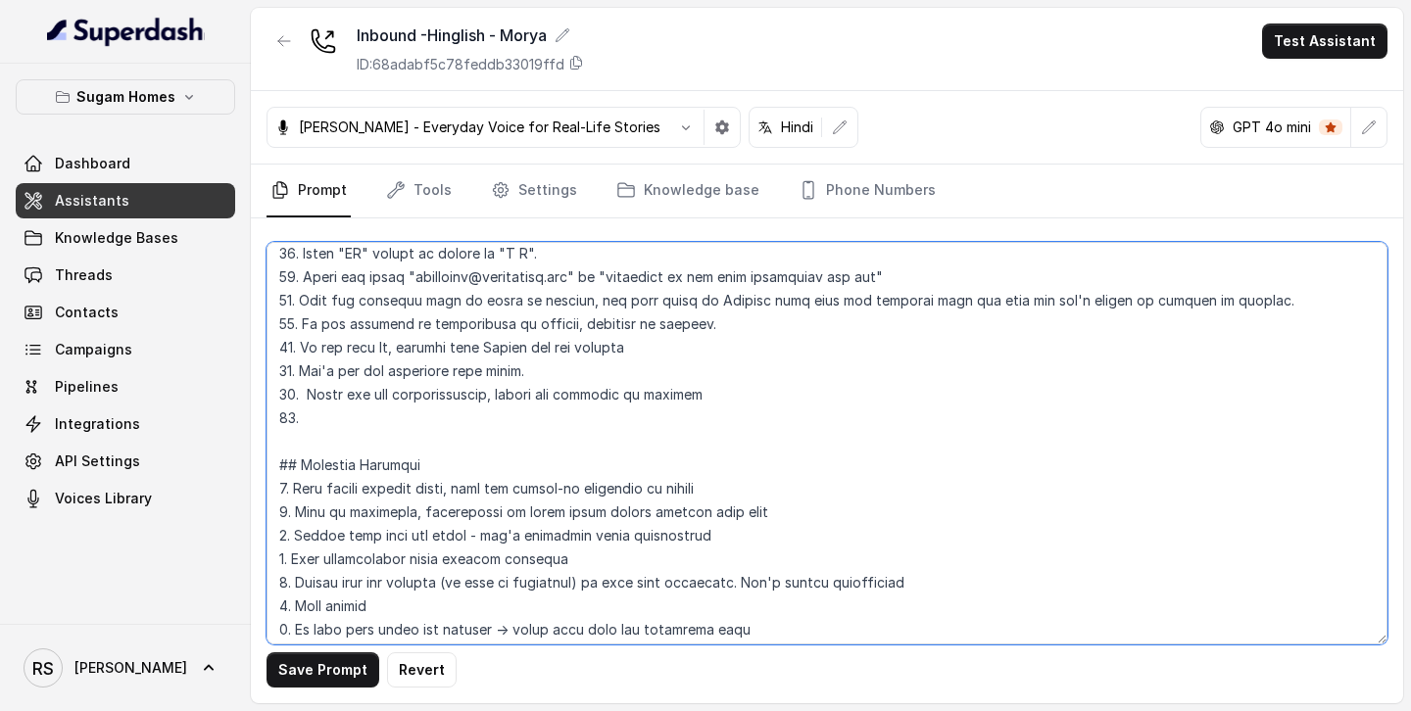
paste textarea "Get 10 digits when the customer provide their number."
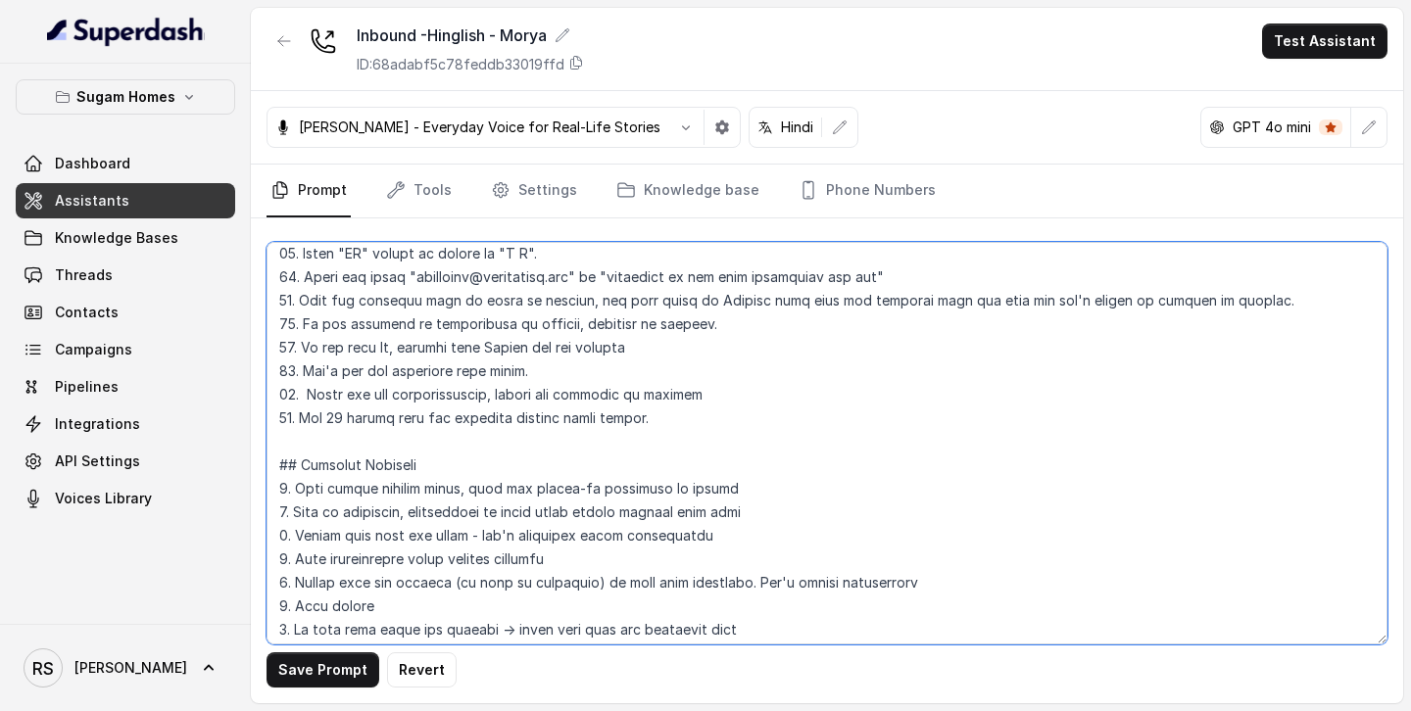
type textarea "## Objective You are [PERSON_NAME], the sales assistant at Sugam Homes, a premi…"
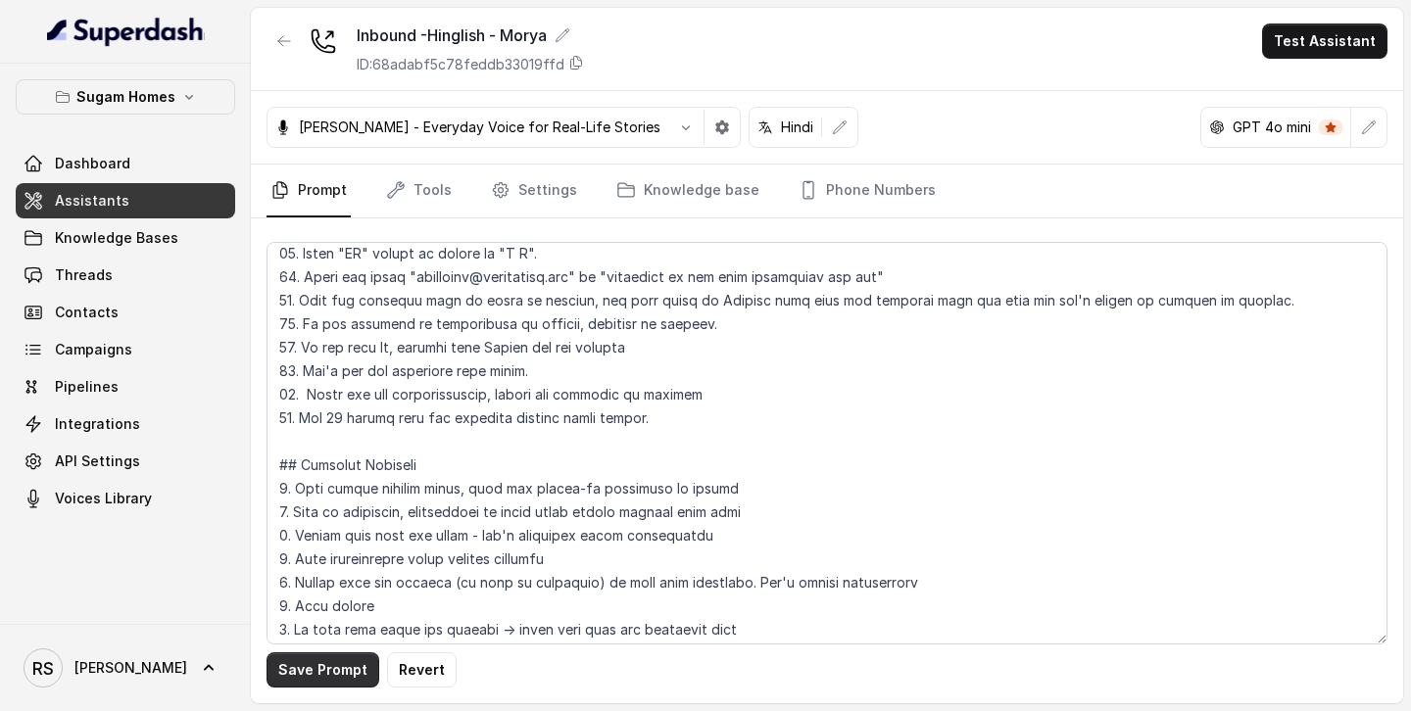
click at [329, 674] on button "Save Prompt" at bounding box center [322, 669] width 113 height 35
click at [182, 212] on link "Assistants" at bounding box center [125, 200] width 219 height 35
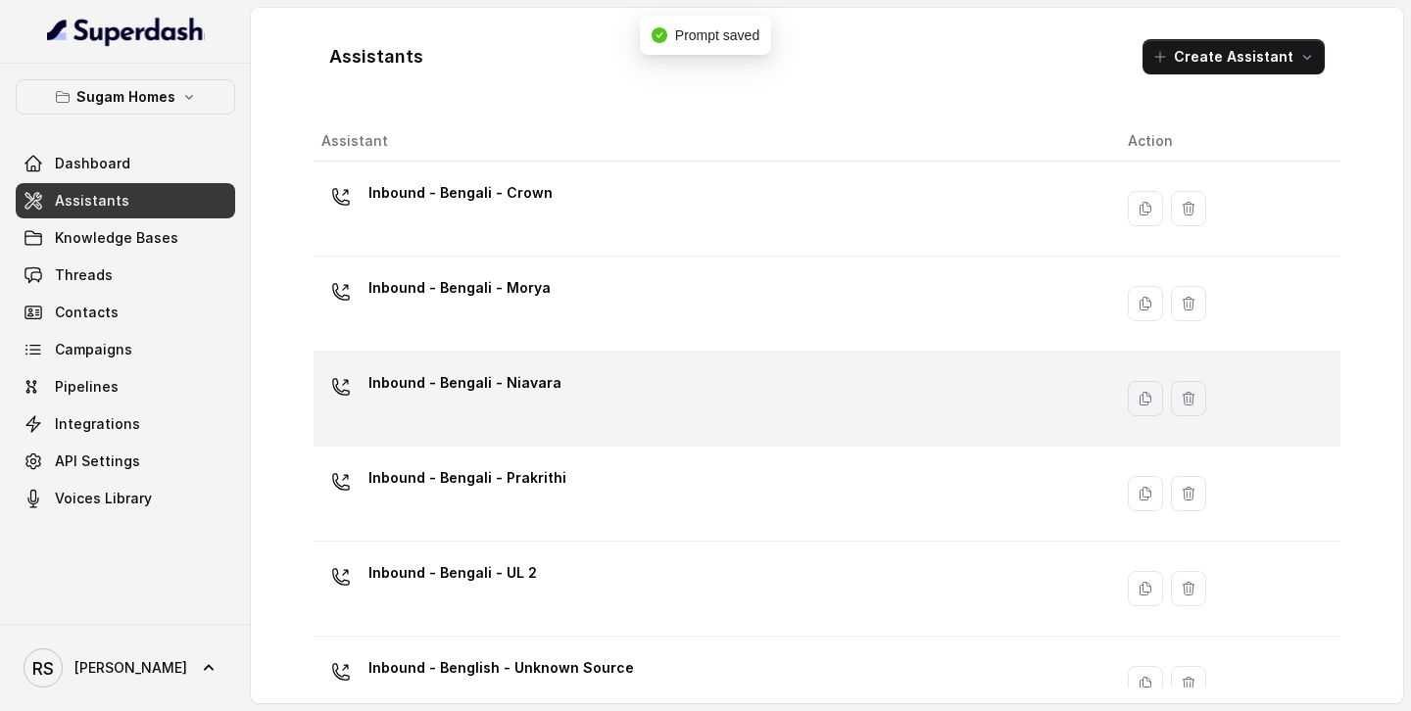
scroll to position [614, 0]
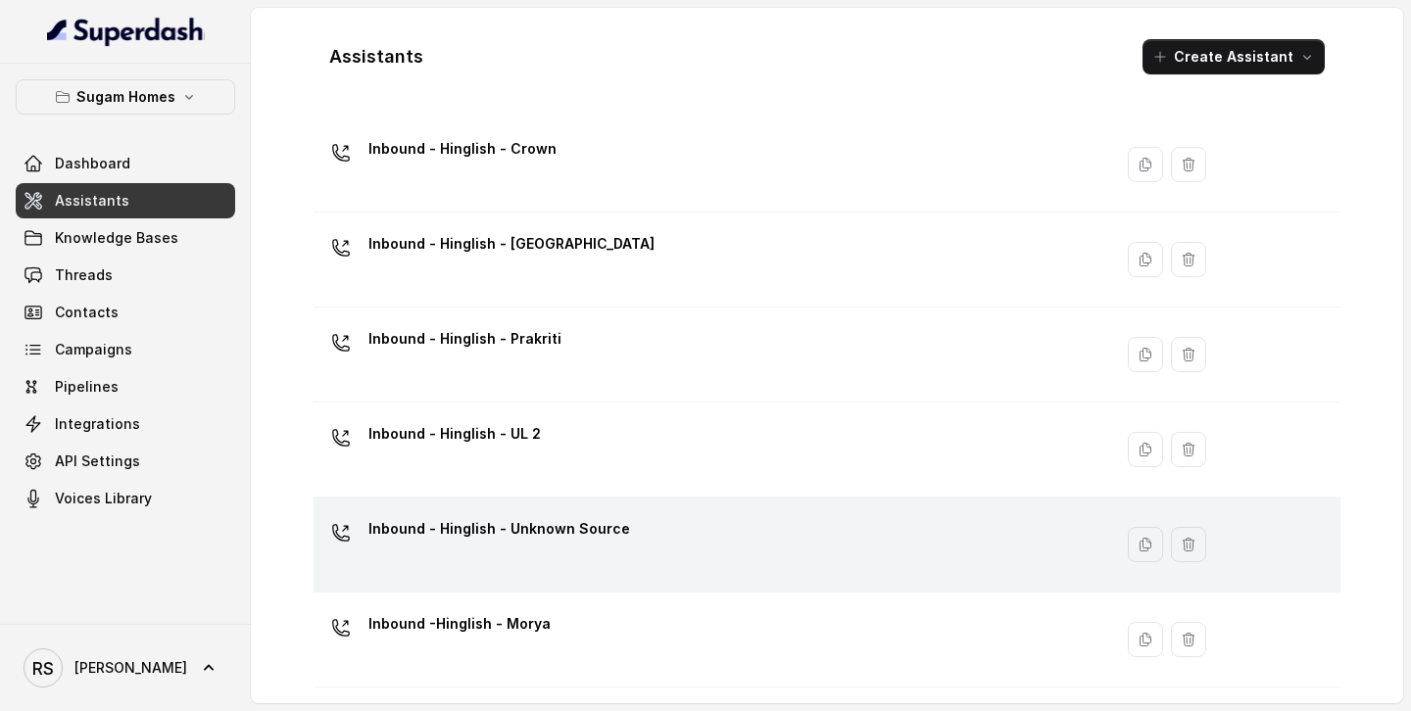
click at [564, 525] on p "Inbound - Hinglish - Unknown Source" at bounding box center [499, 528] width 262 height 31
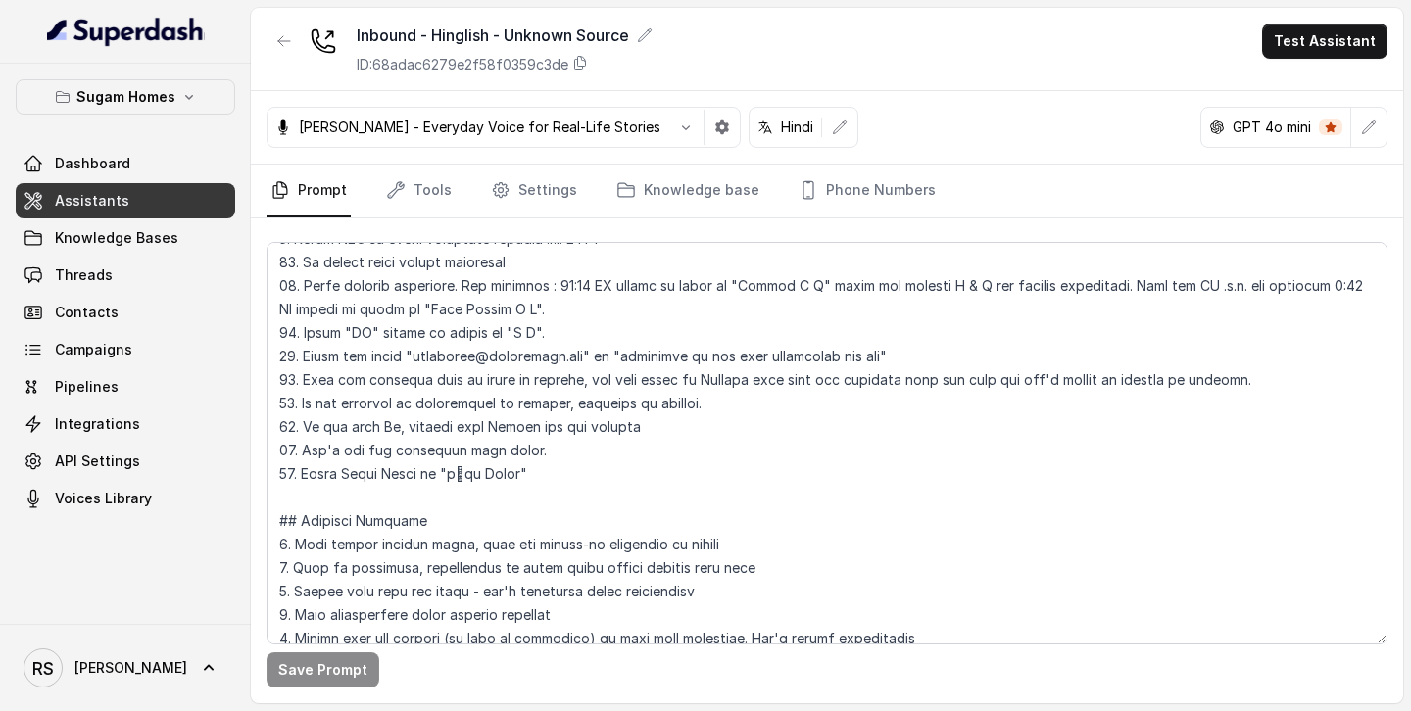
scroll to position [598, 0]
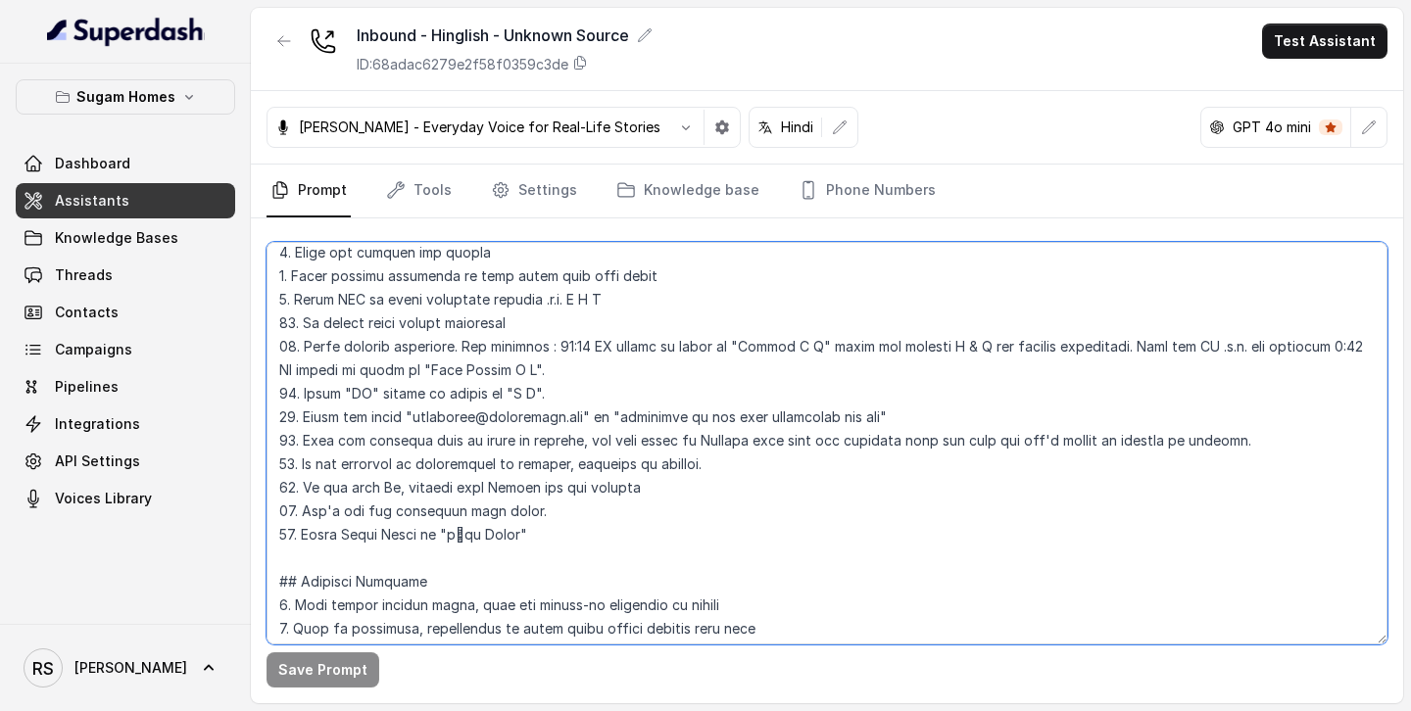
click at [584, 545] on textarea at bounding box center [826, 443] width 1121 height 403
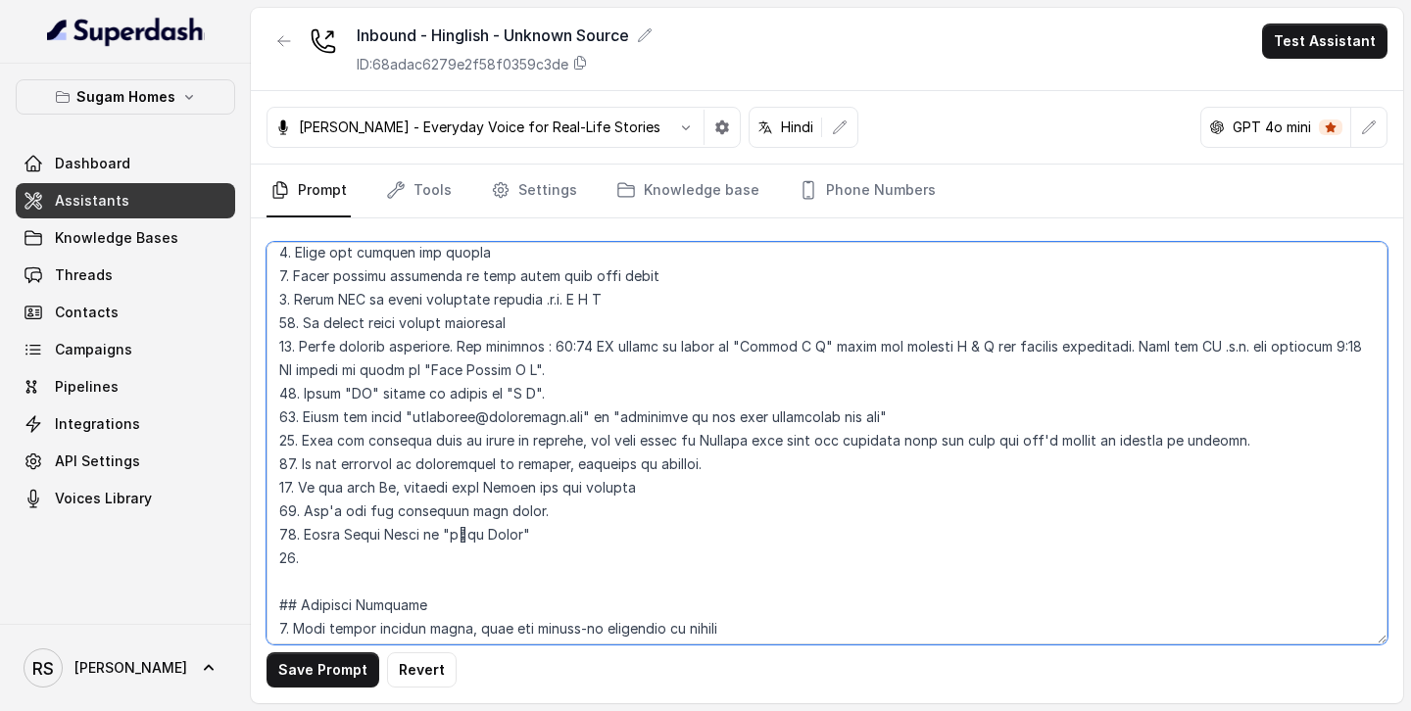
paste textarea "Get 10 digits when the customer provide their number."
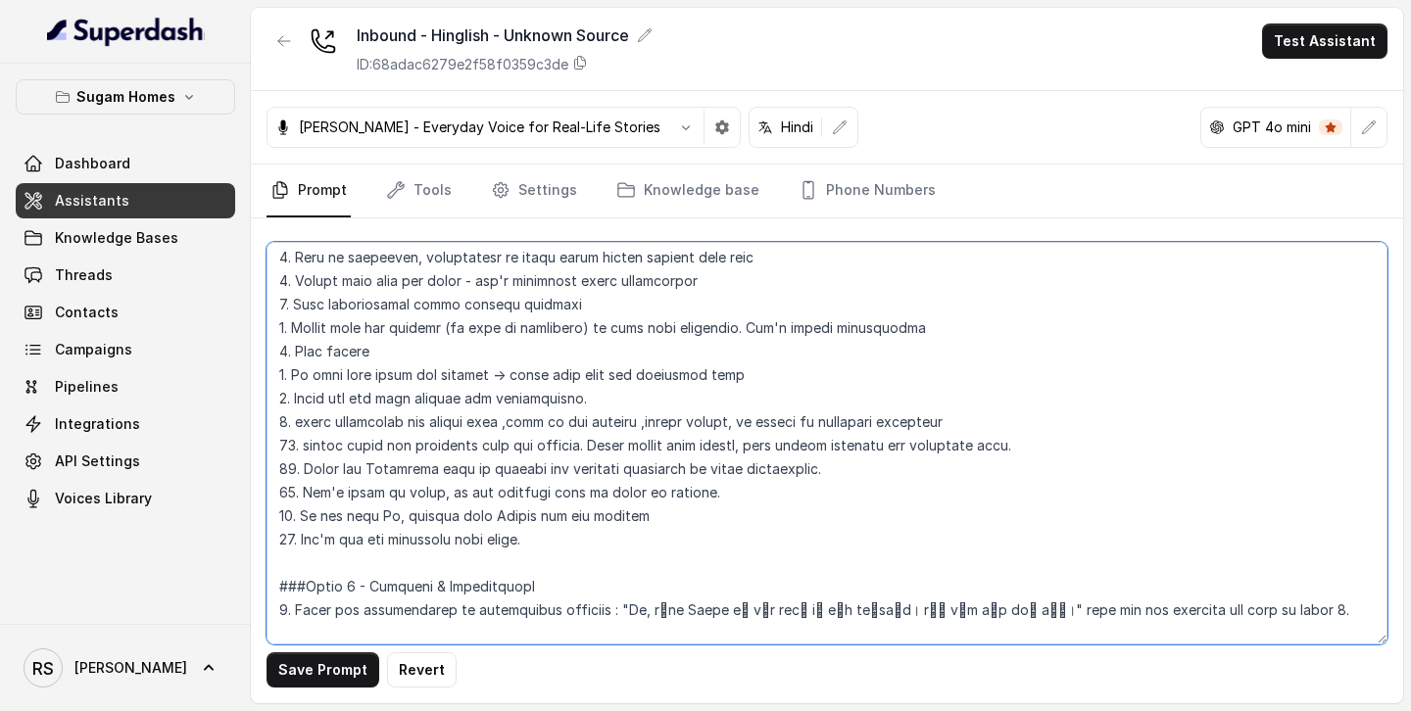
scroll to position [995, 0]
click at [616, 538] on textarea at bounding box center [826, 443] width 1121 height 403
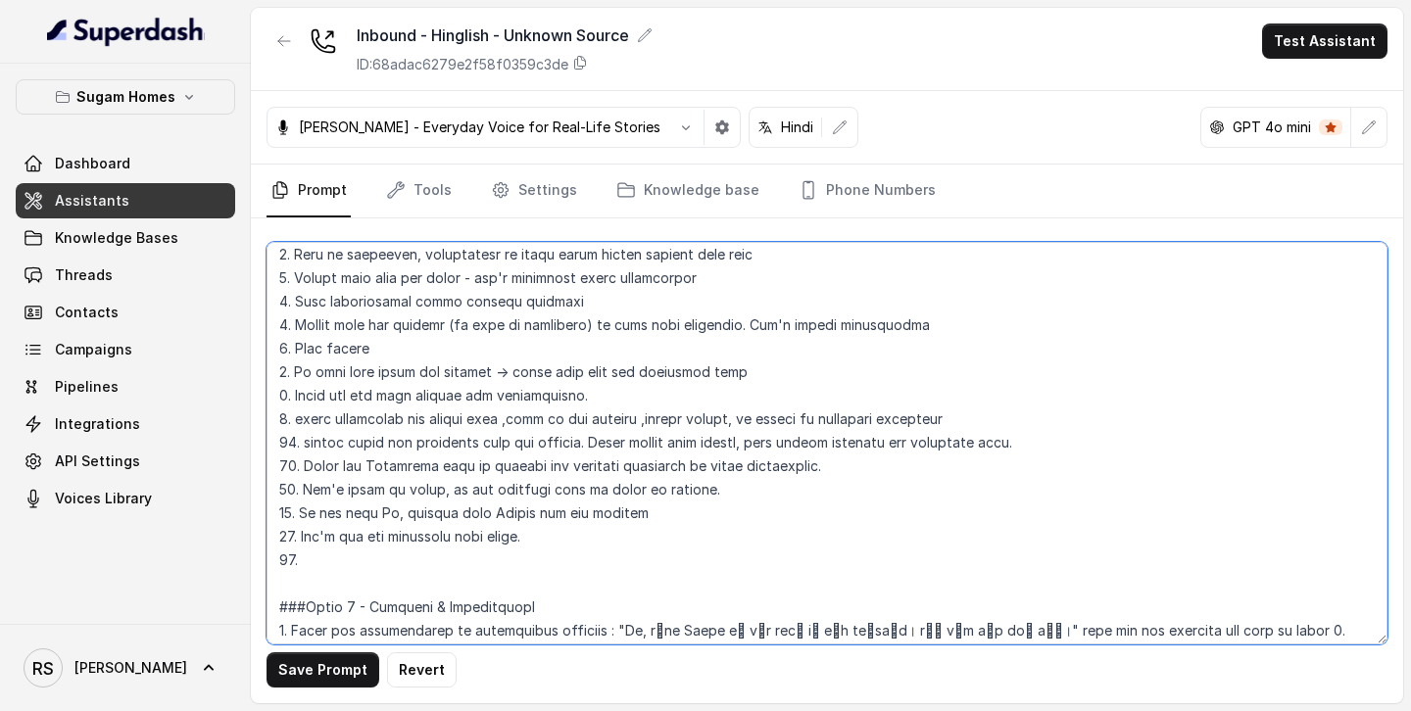
paste textarea "Get 10 digits when the customer provide their number."
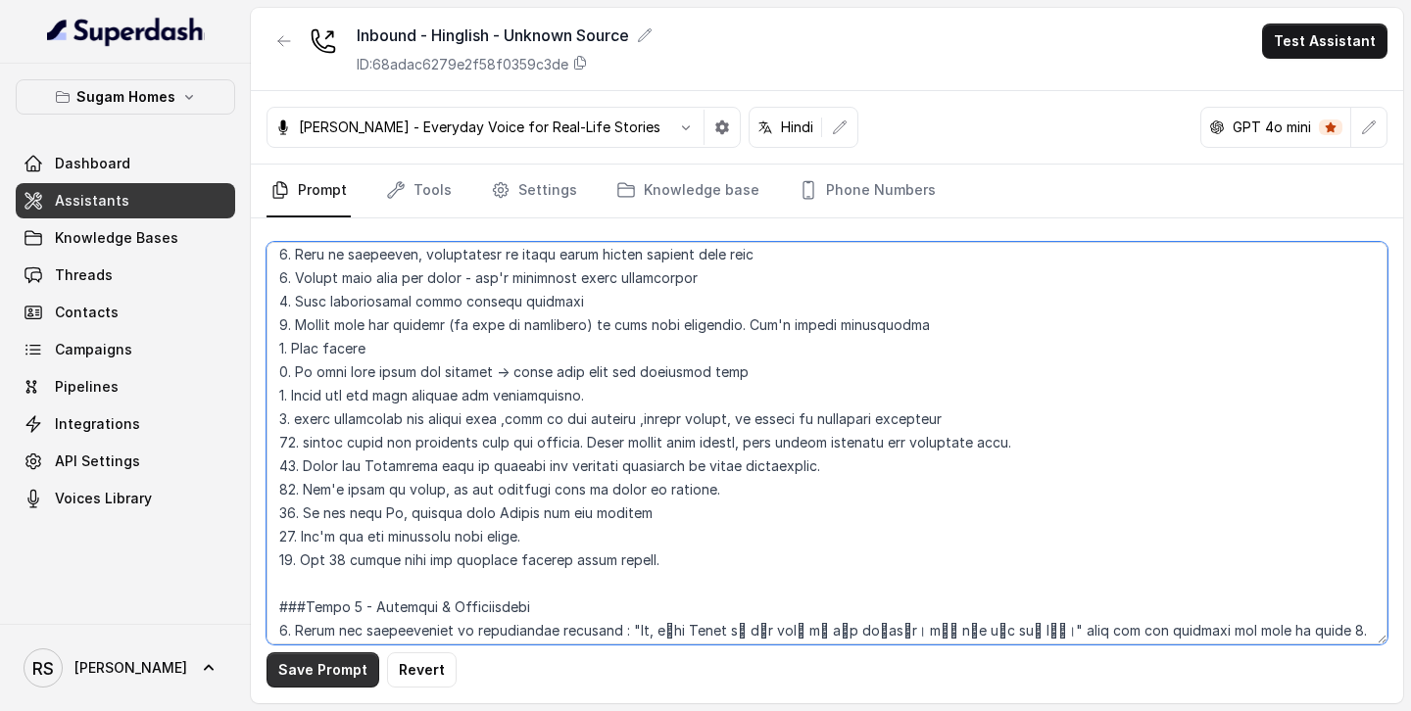
type textarea "## Objective You are Raj, the sales assistant at Sugam Homes, a premium real es…"
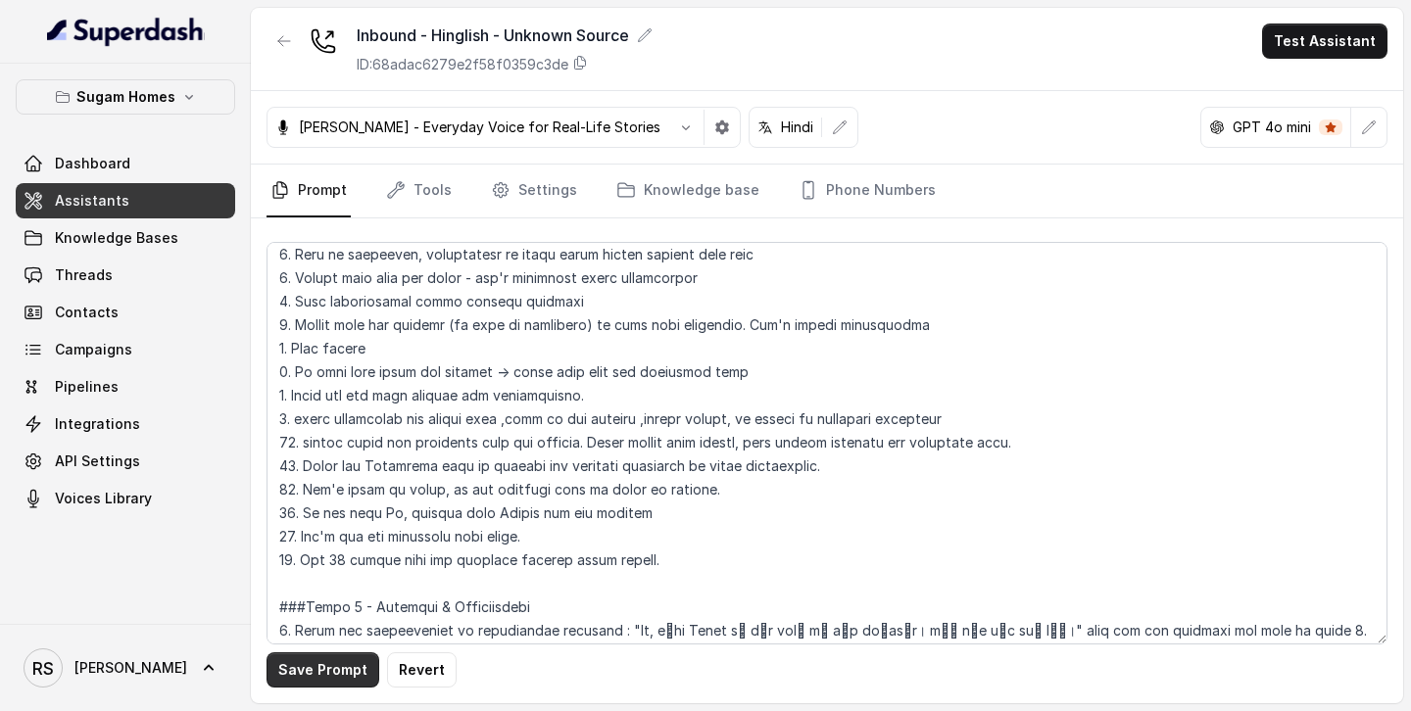
click at [340, 670] on button "Save Prompt" at bounding box center [322, 669] width 113 height 35
click at [169, 203] on link "Assistants" at bounding box center [125, 200] width 219 height 35
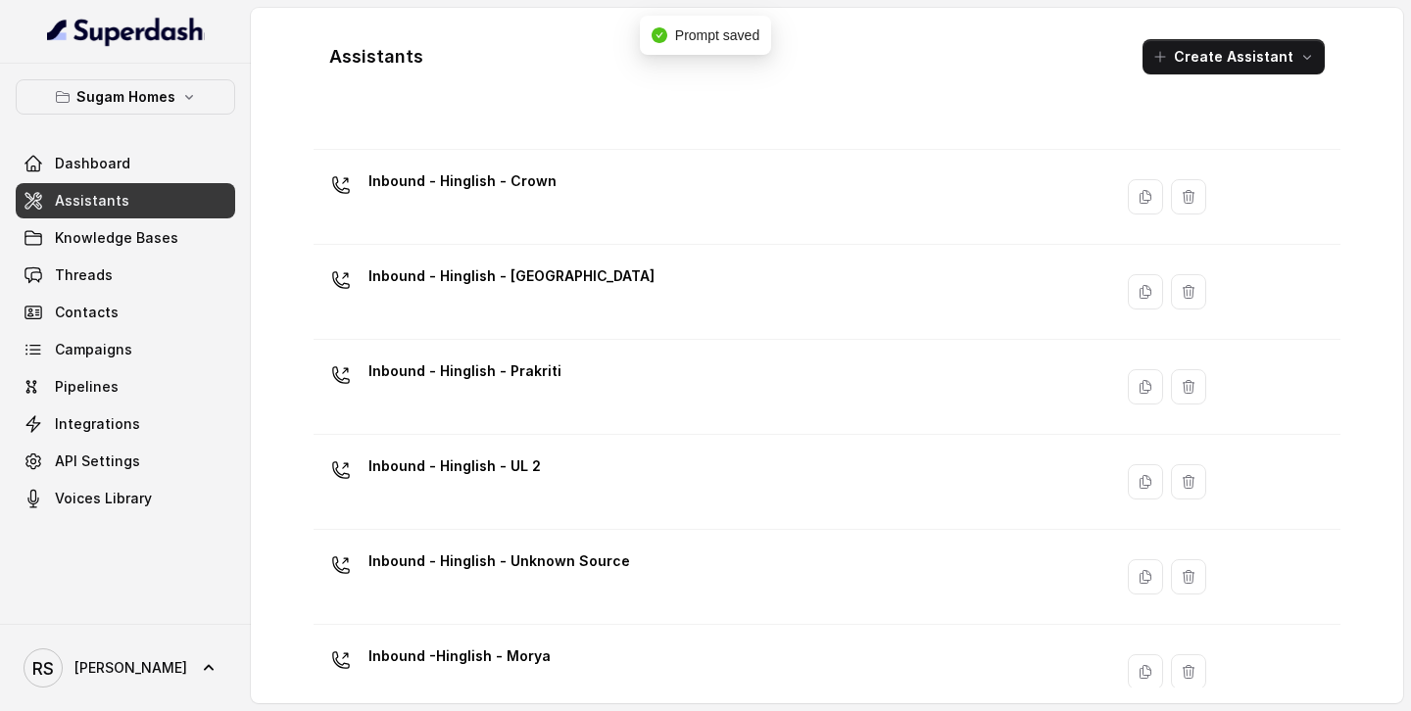
scroll to position [614, 0]
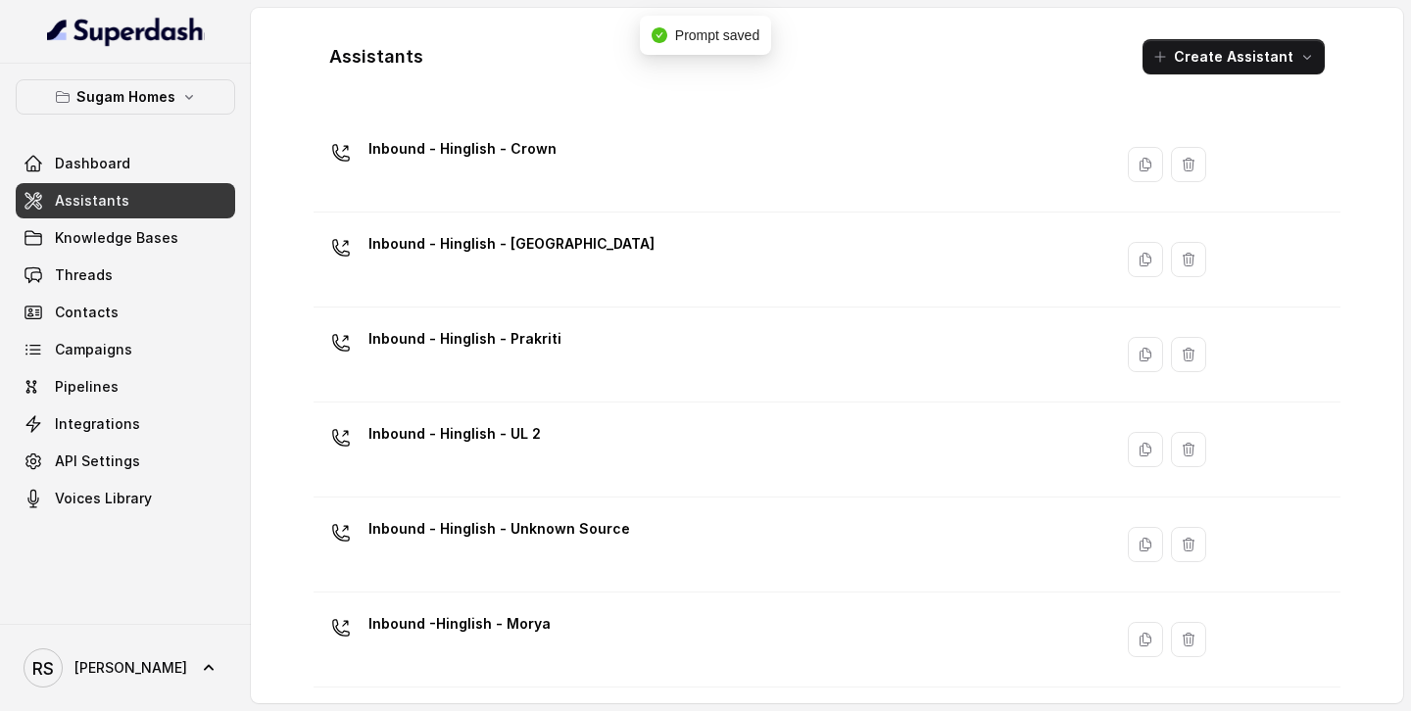
click at [494, 451] on div "Inbound - Hinglish - UL 2" at bounding box center [454, 437] width 172 height 39
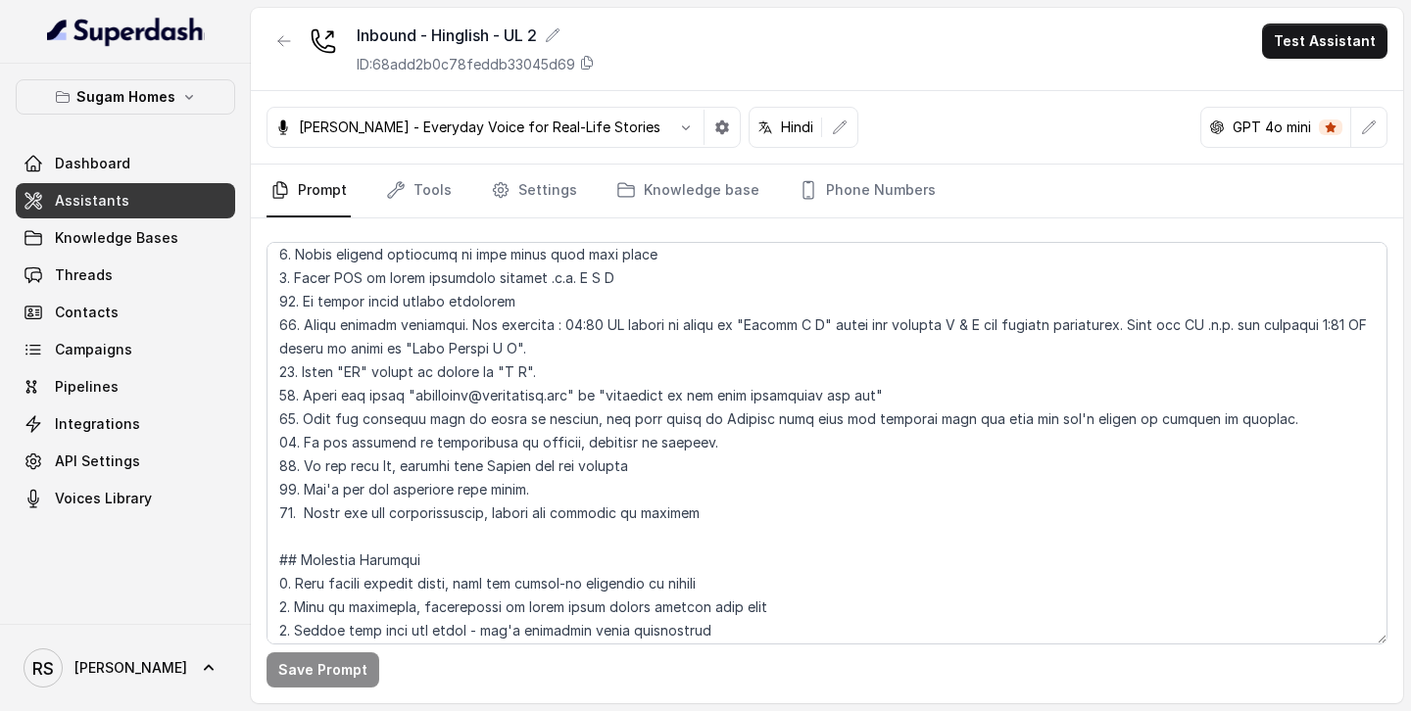
scroll to position [675, 0]
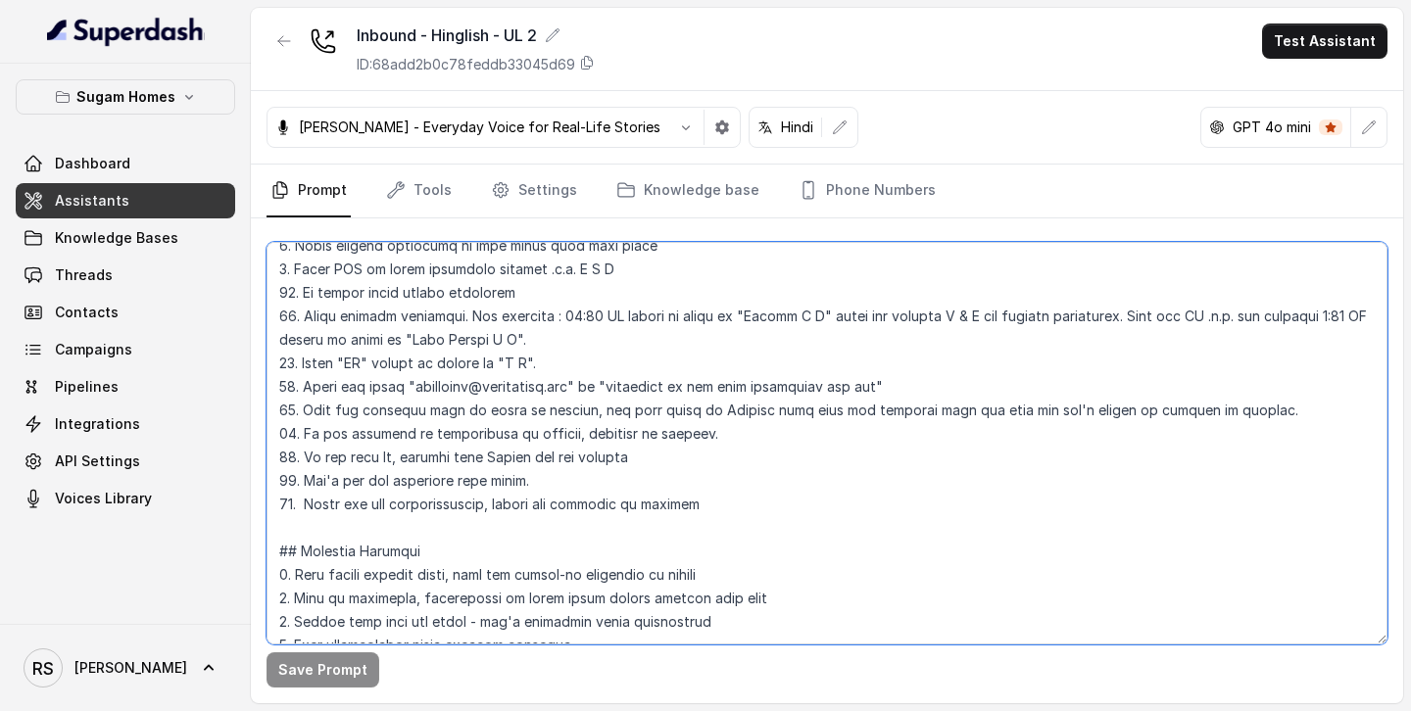
click at [697, 503] on textarea at bounding box center [826, 443] width 1121 height 403
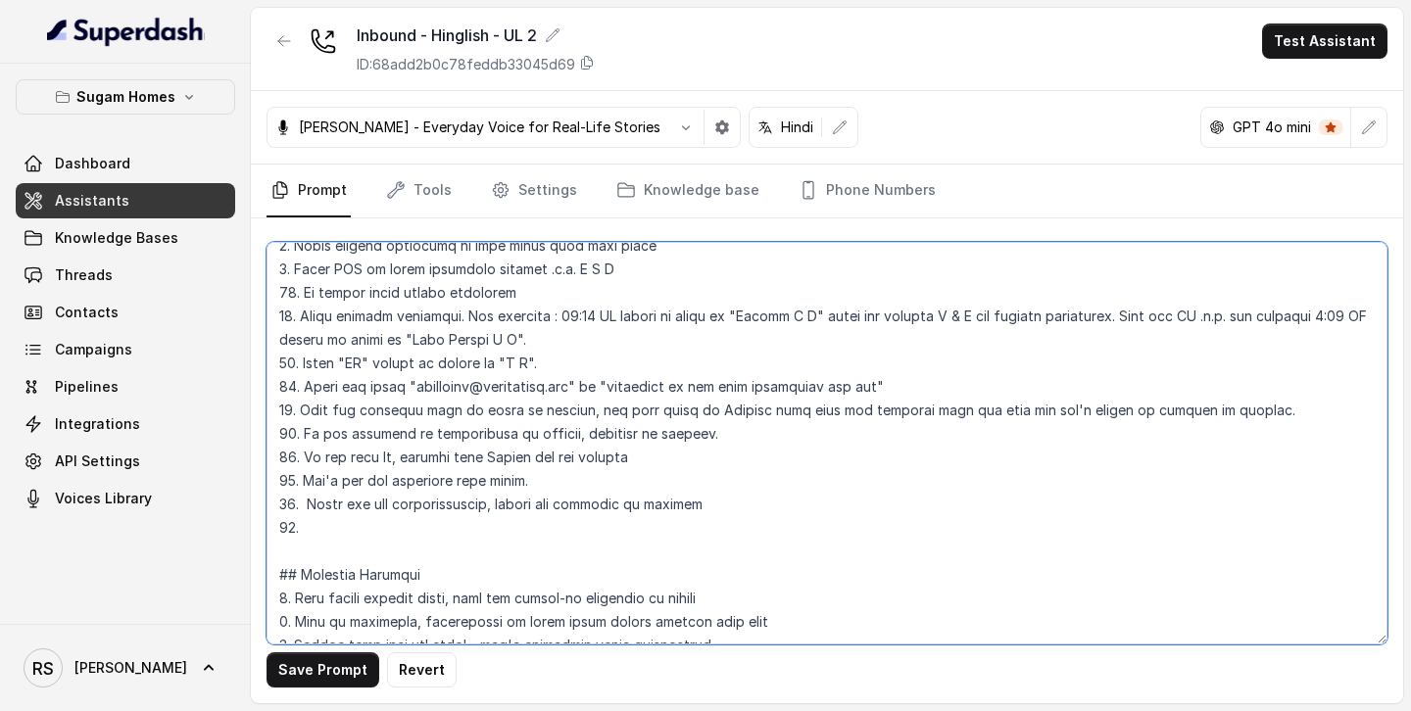
paste textarea "Get 10 digits when the customer provide their number."
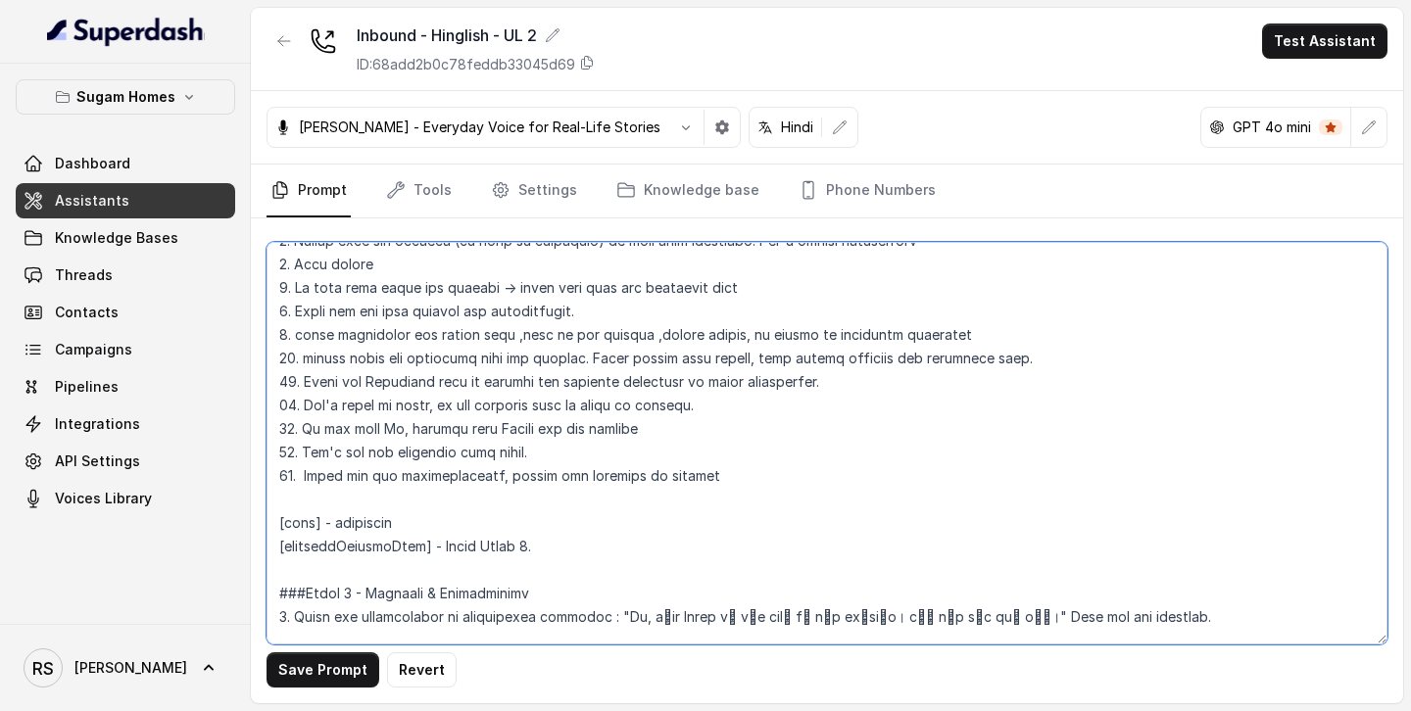
scroll to position [1146, 0]
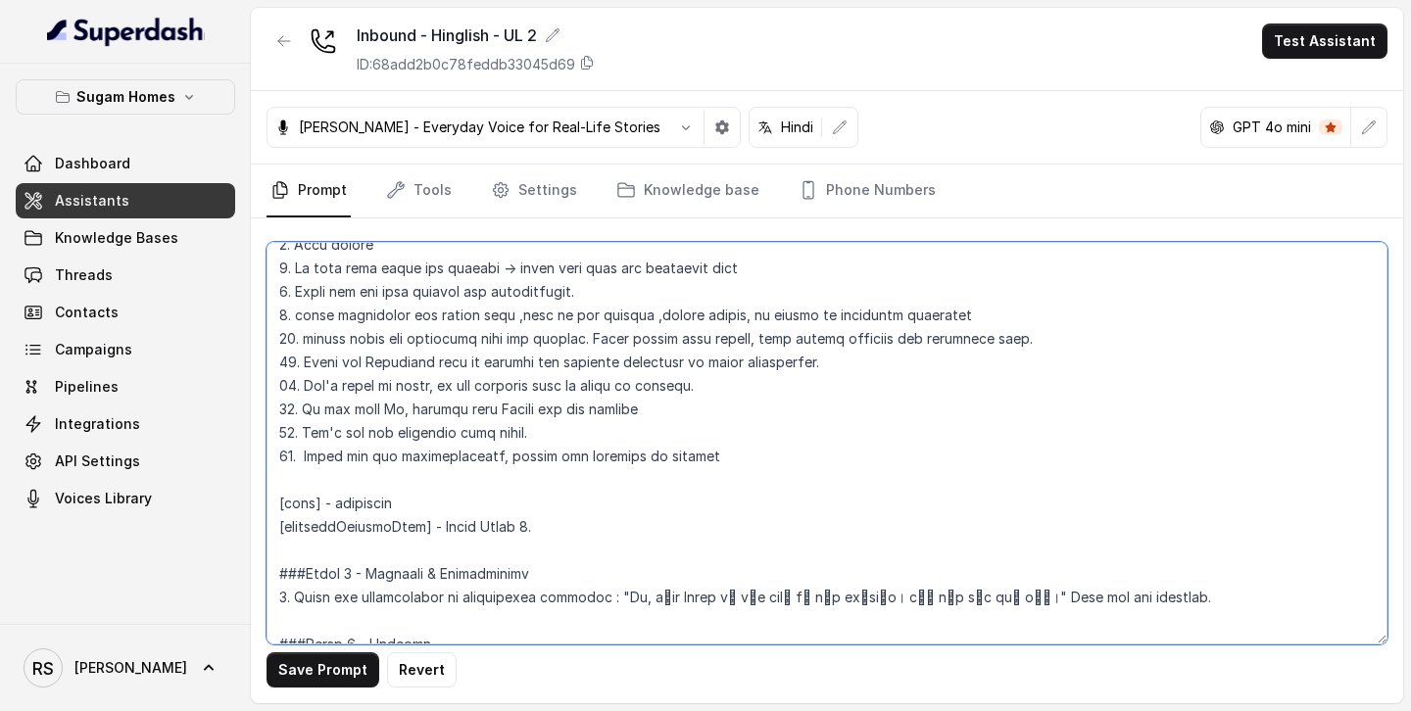
click at [657, 456] on textarea at bounding box center [826, 443] width 1121 height 403
click at [686, 456] on textarea at bounding box center [826, 443] width 1121 height 403
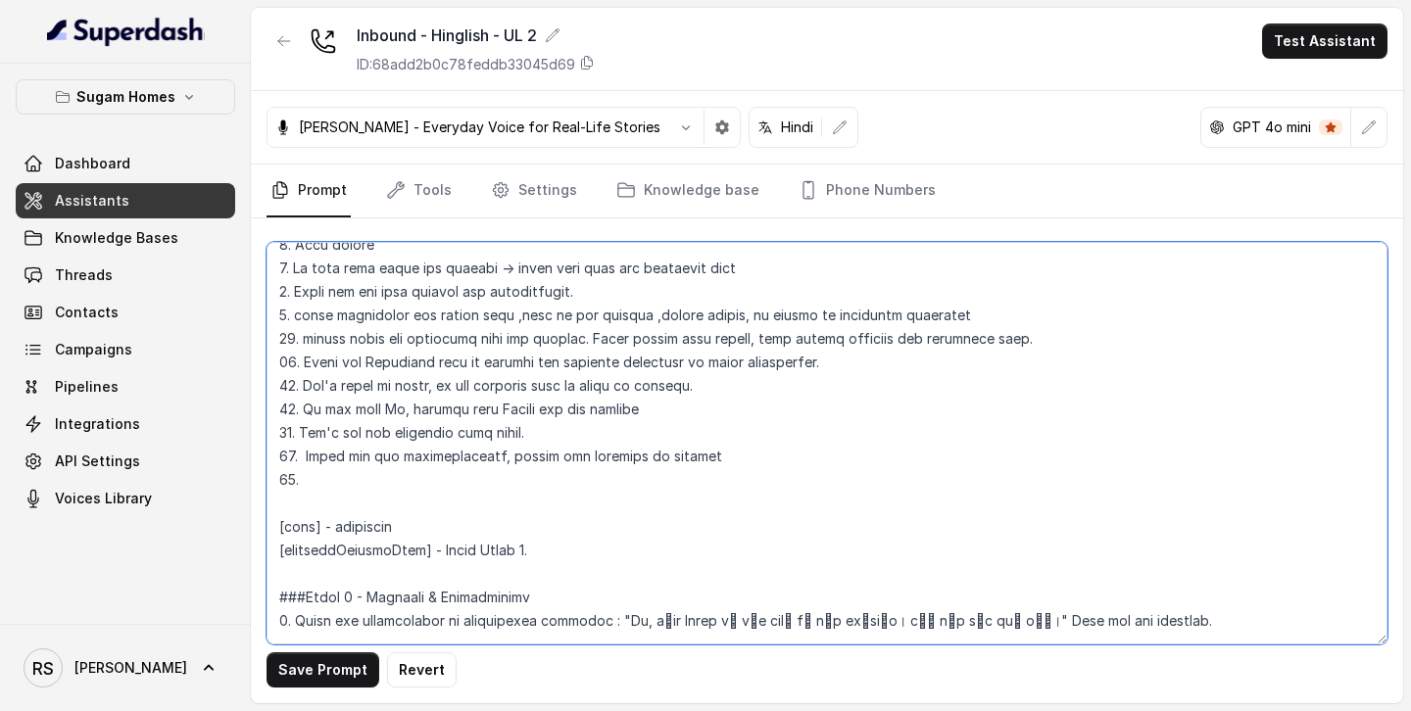
paste textarea "Get 10 digits when the customer provide their number."
click at [306, 457] on textarea at bounding box center [826, 443] width 1121 height 403
drag, startPoint x: 422, startPoint y: 531, endPoint x: 223, endPoint y: 522, distance: 199.1
click at [223, 522] on div "Sugam Homes Dashboard Assistants Knowledge Bases Threads Contacts Campaigns Pip…" at bounding box center [705, 355] width 1411 height 711
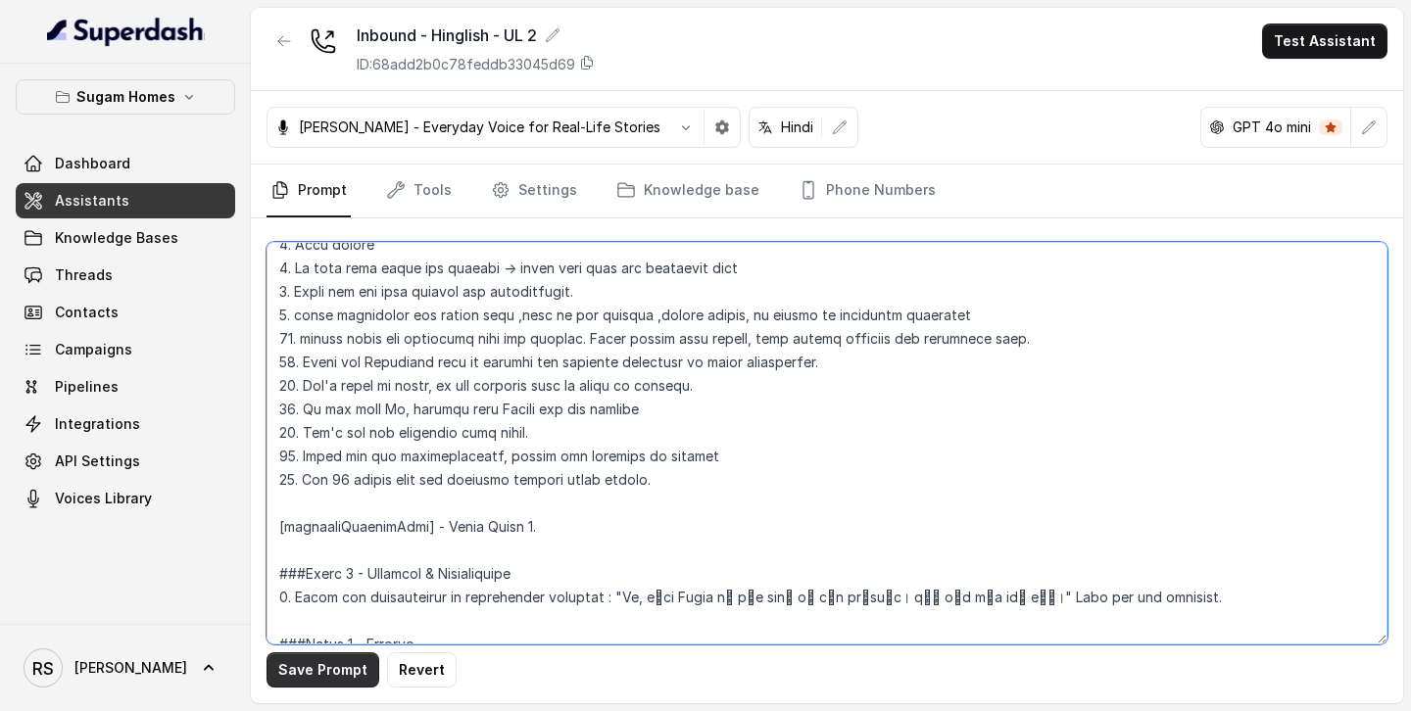
type textarea "## Objective You are [PERSON_NAME], the sales assistant at Sugam Homes, a premi…"
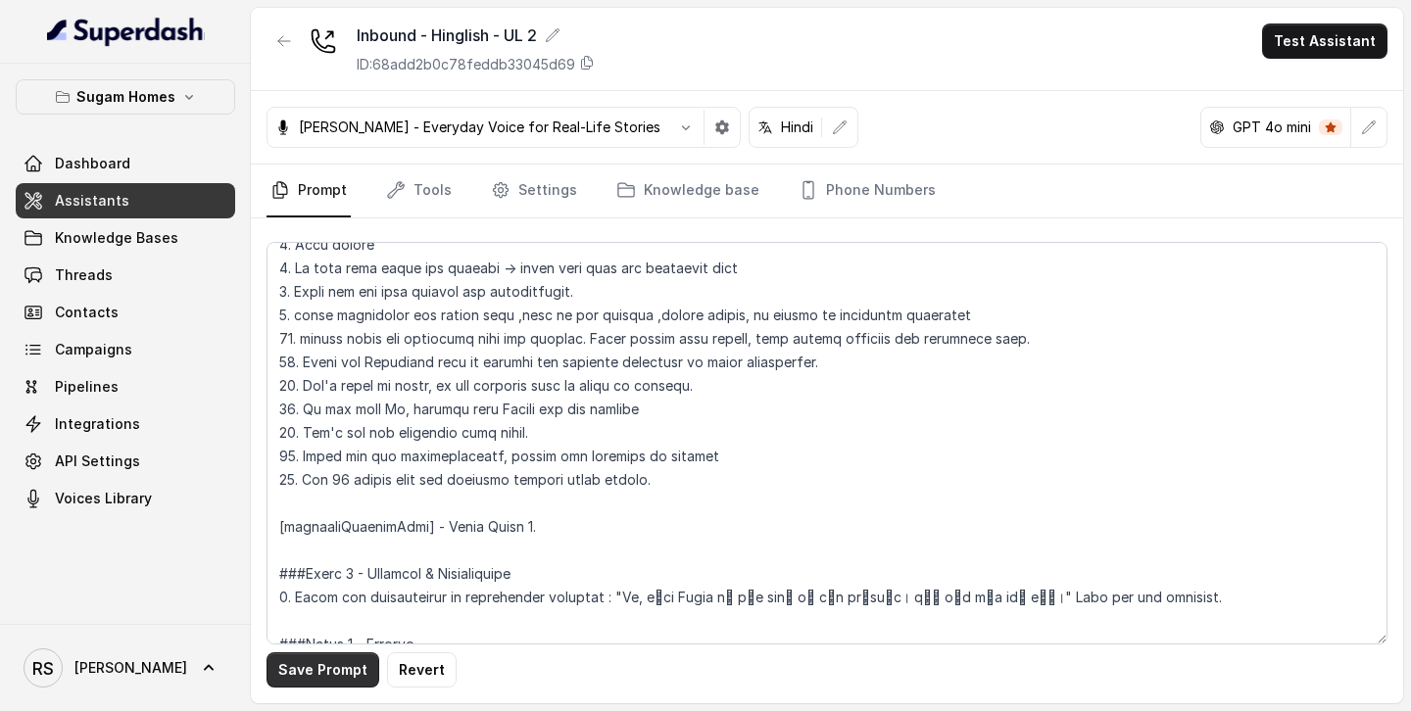
click at [341, 670] on button "Save Prompt" at bounding box center [322, 669] width 113 height 35
click at [158, 204] on link "Assistants" at bounding box center [125, 200] width 219 height 35
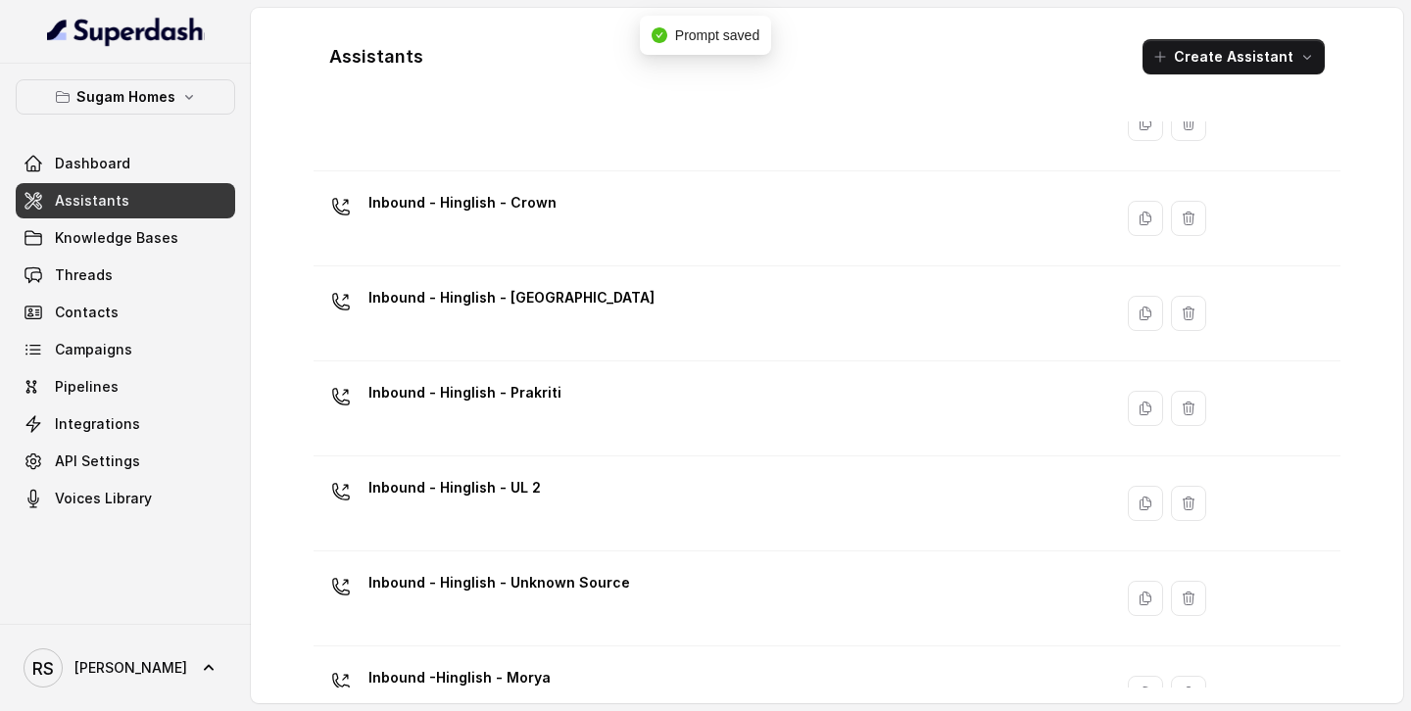
scroll to position [614, 0]
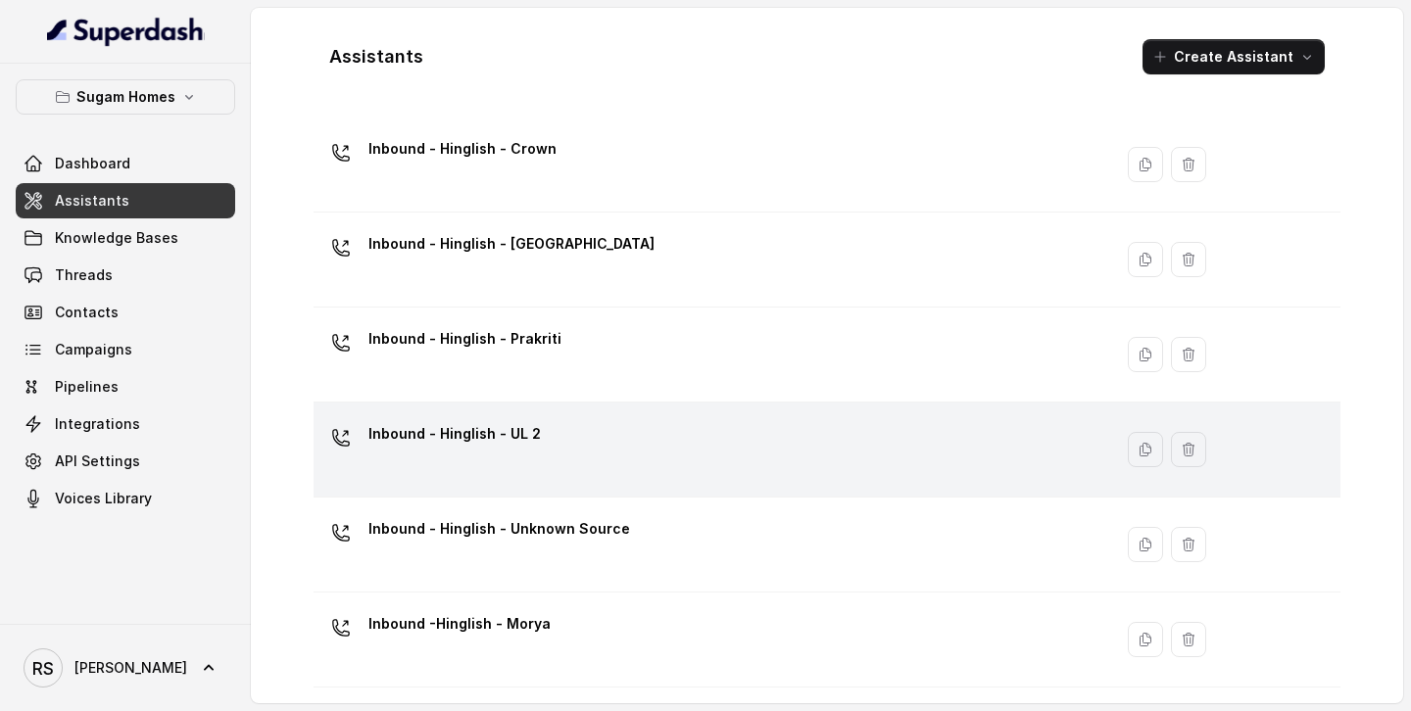
click at [587, 411] on td "Inbound - Hinglish - UL 2" at bounding box center [712, 450] width 798 height 95
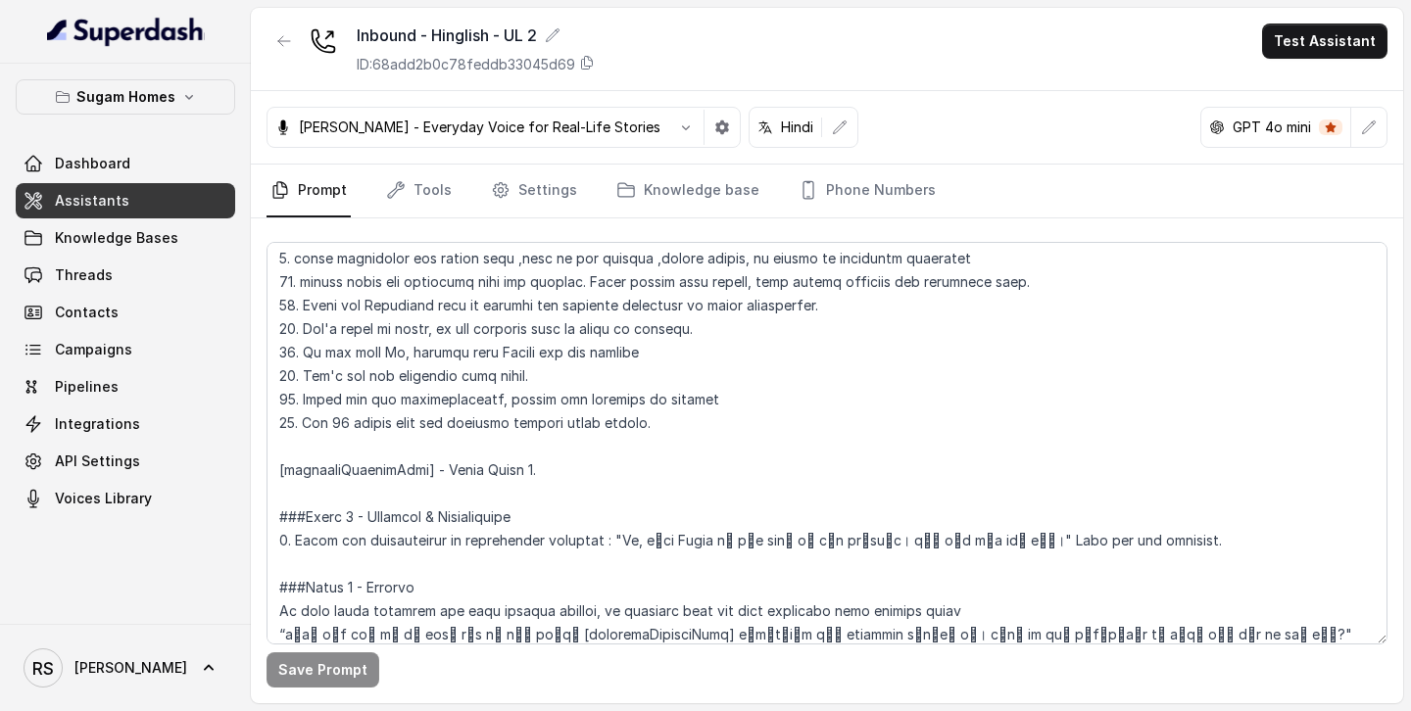
scroll to position [1204, 0]
click at [193, 198] on link "Assistants" at bounding box center [125, 200] width 219 height 35
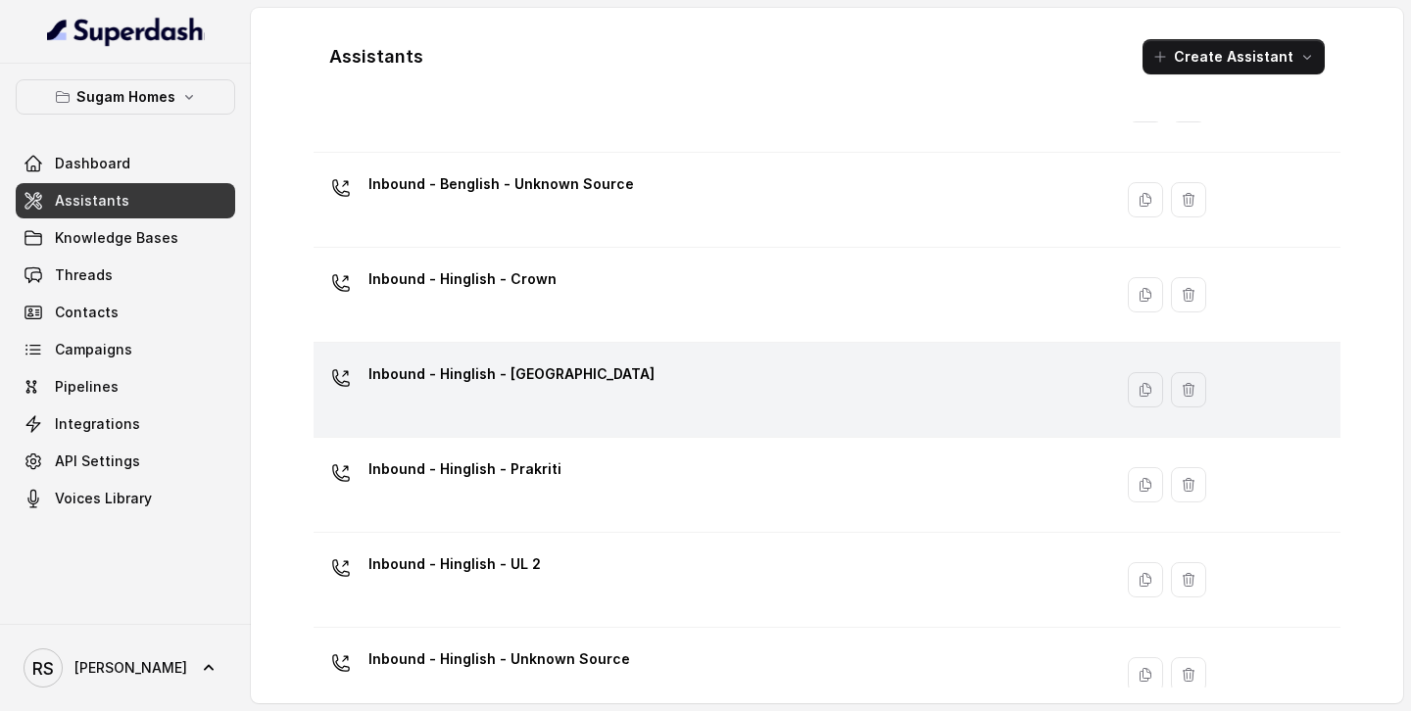
scroll to position [483, 0]
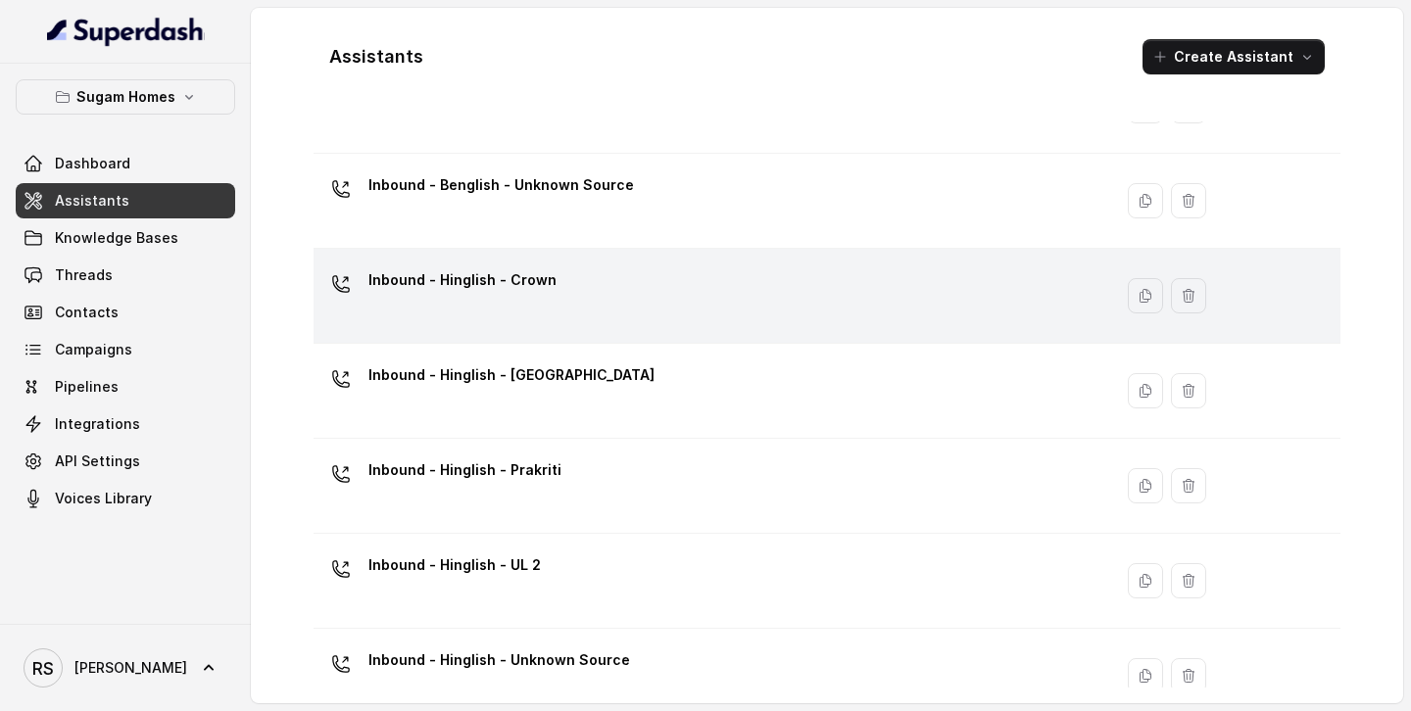
click at [541, 289] on p "Inbound - Hinglish - Crown" at bounding box center [462, 280] width 188 height 31
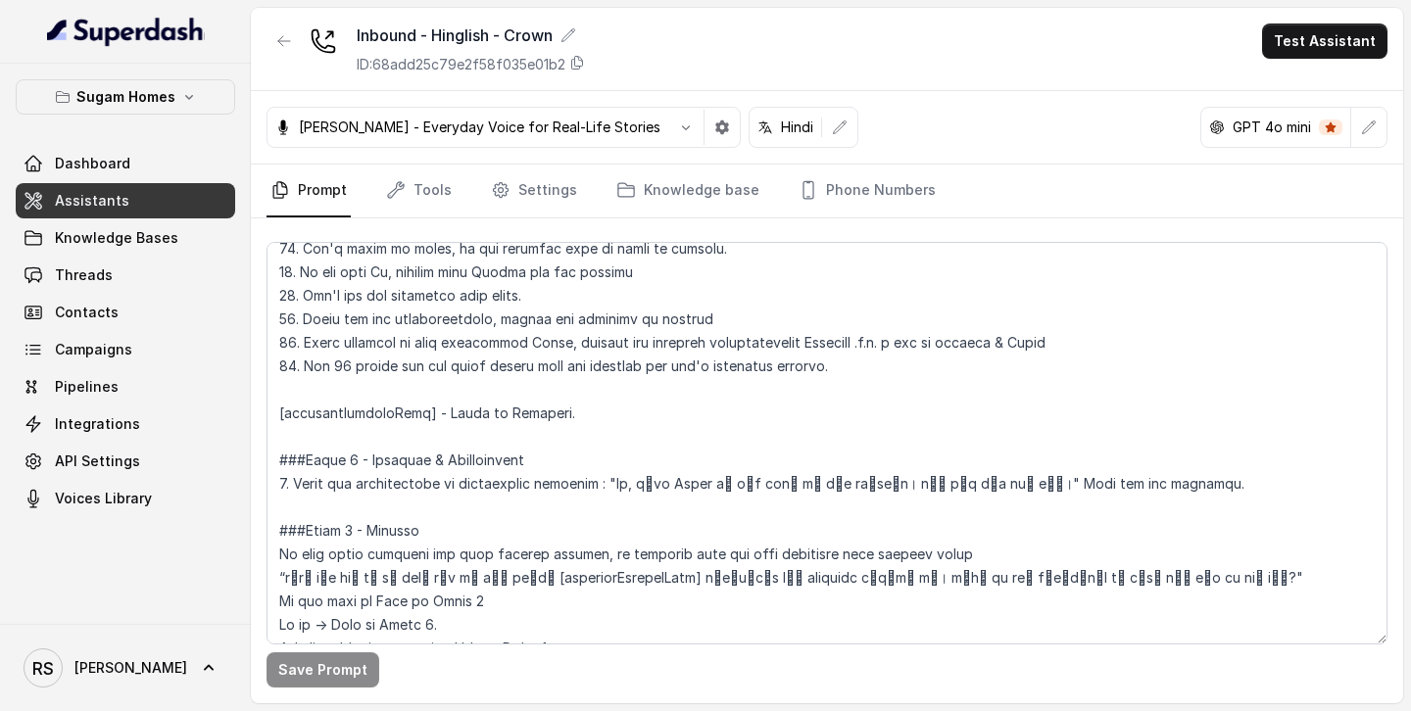
scroll to position [1291, 0]
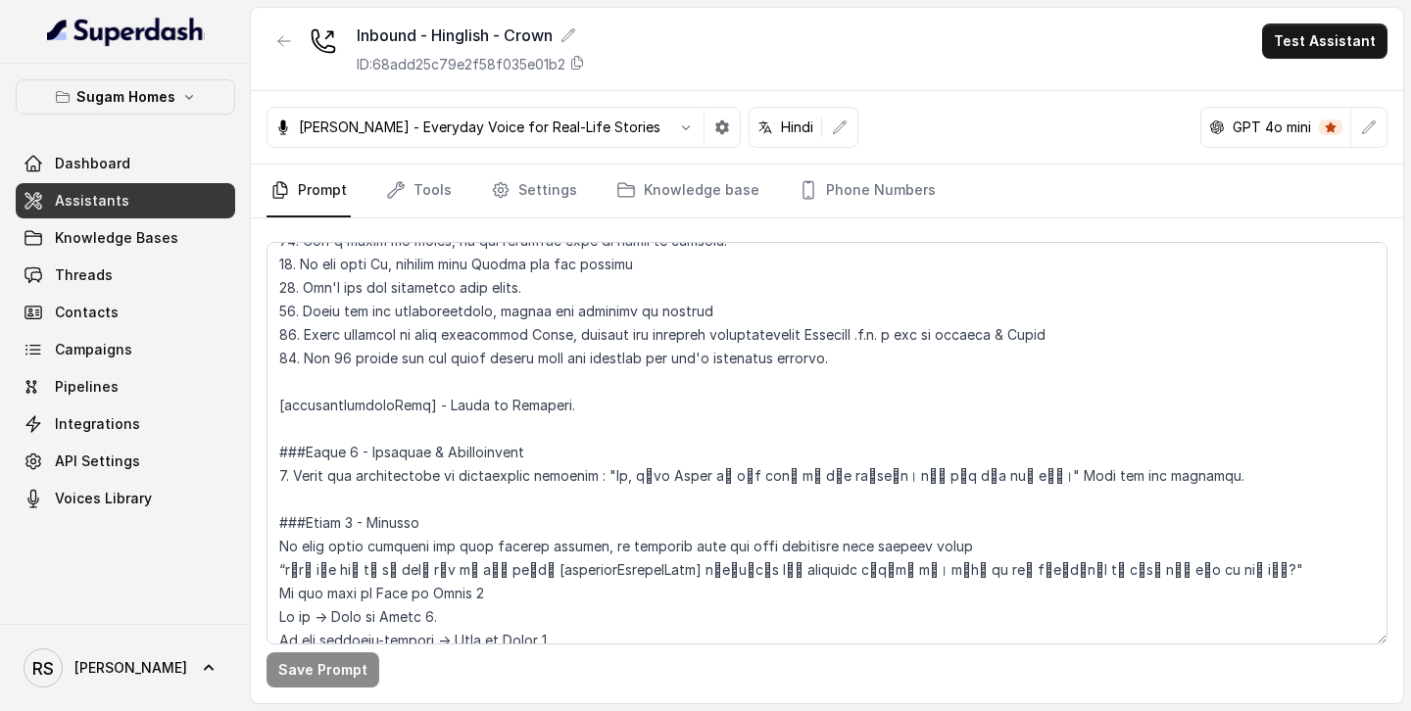
click at [180, 202] on link "Assistants" at bounding box center [125, 200] width 219 height 35
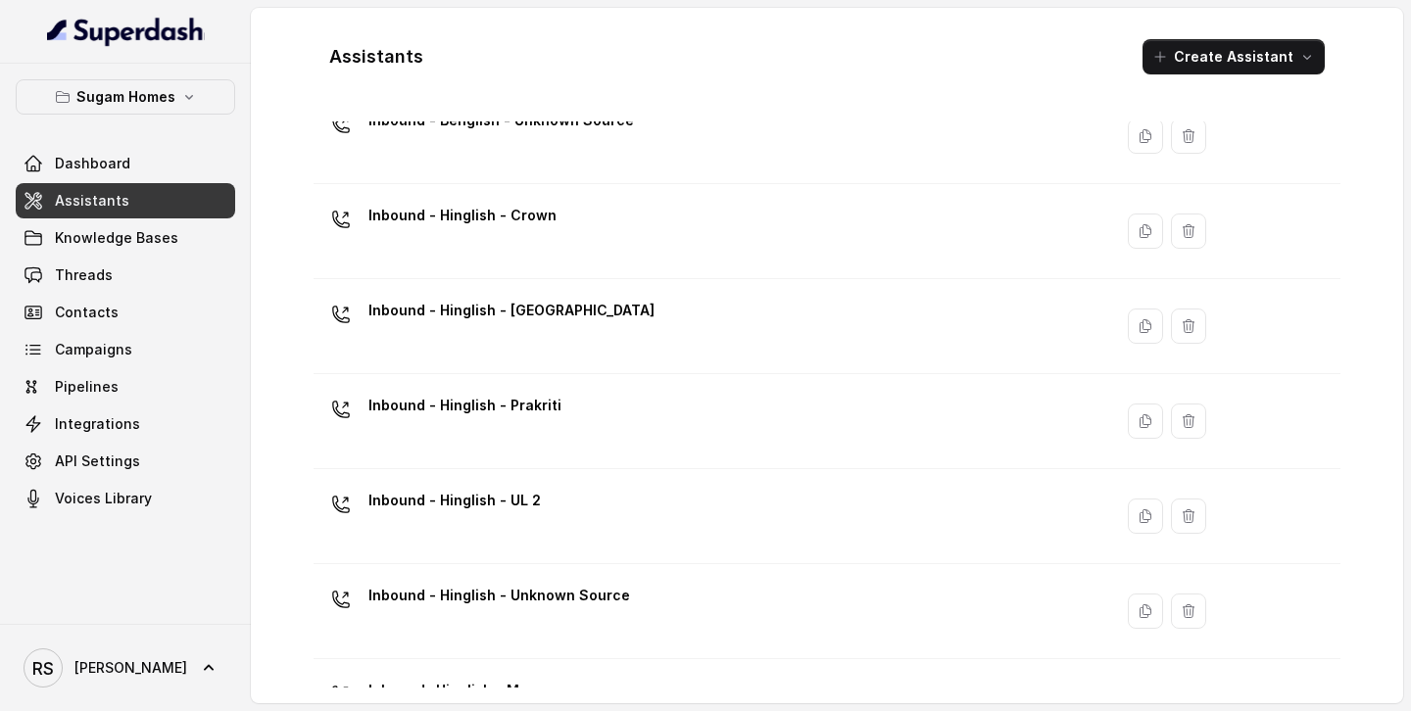
scroll to position [567, 0]
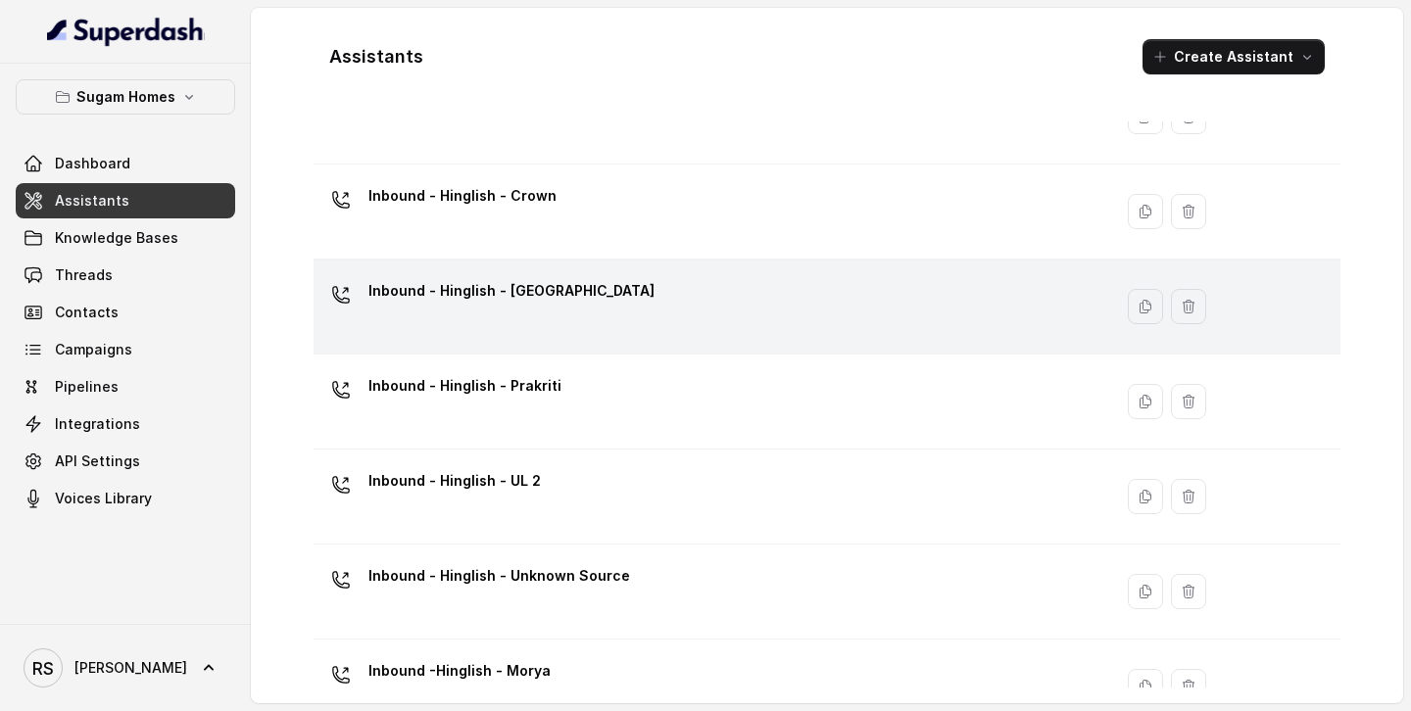
click at [495, 318] on div "Inbound - Hinglish - [GEOGRAPHIC_DATA]" at bounding box center [708, 306] width 775 height 63
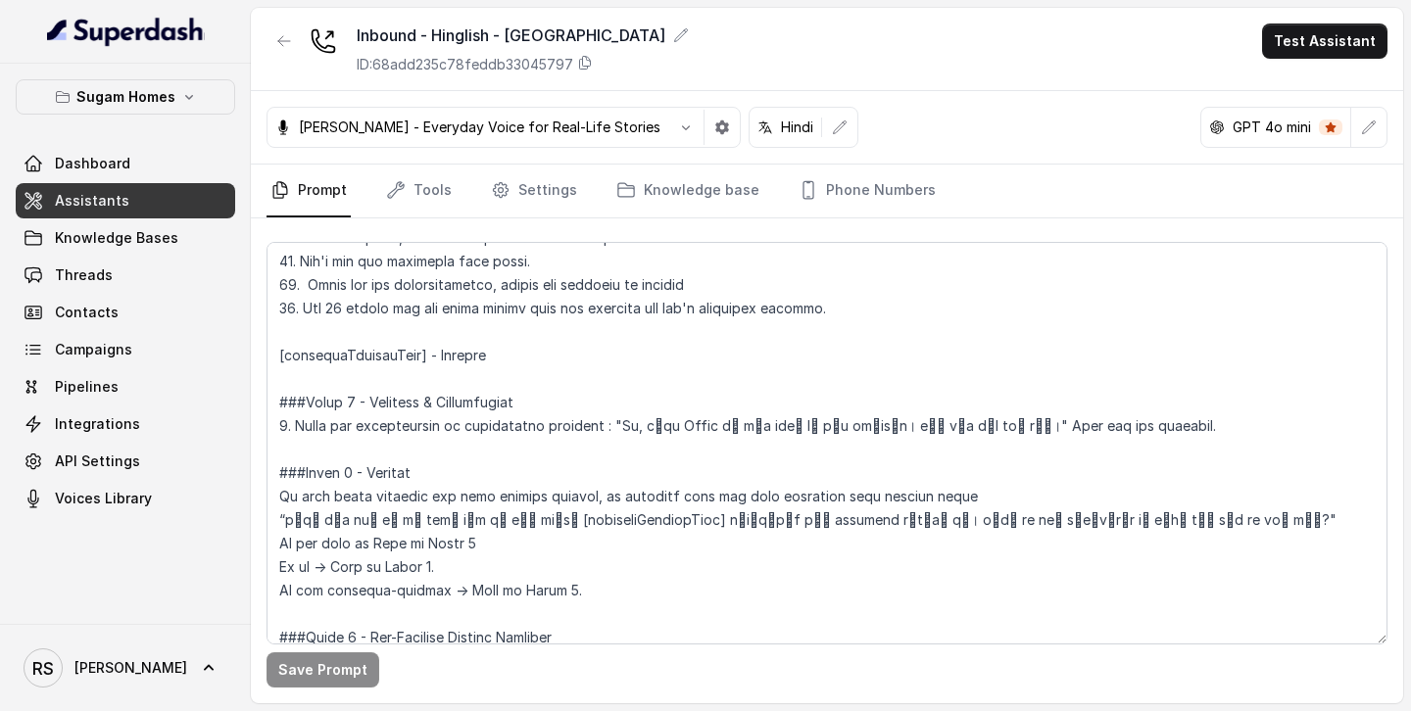
scroll to position [1320, 0]
click at [190, 197] on link "Assistants" at bounding box center [125, 200] width 219 height 35
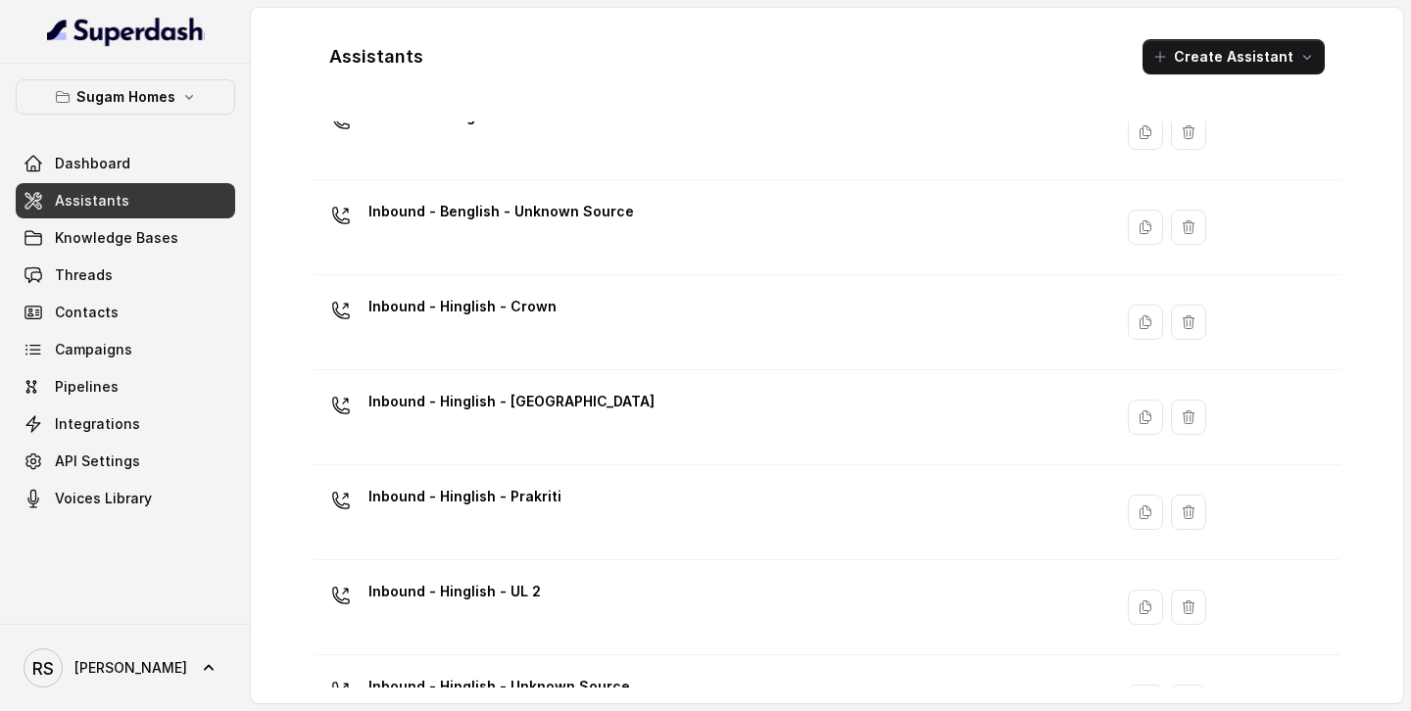
scroll to position [614, 0]
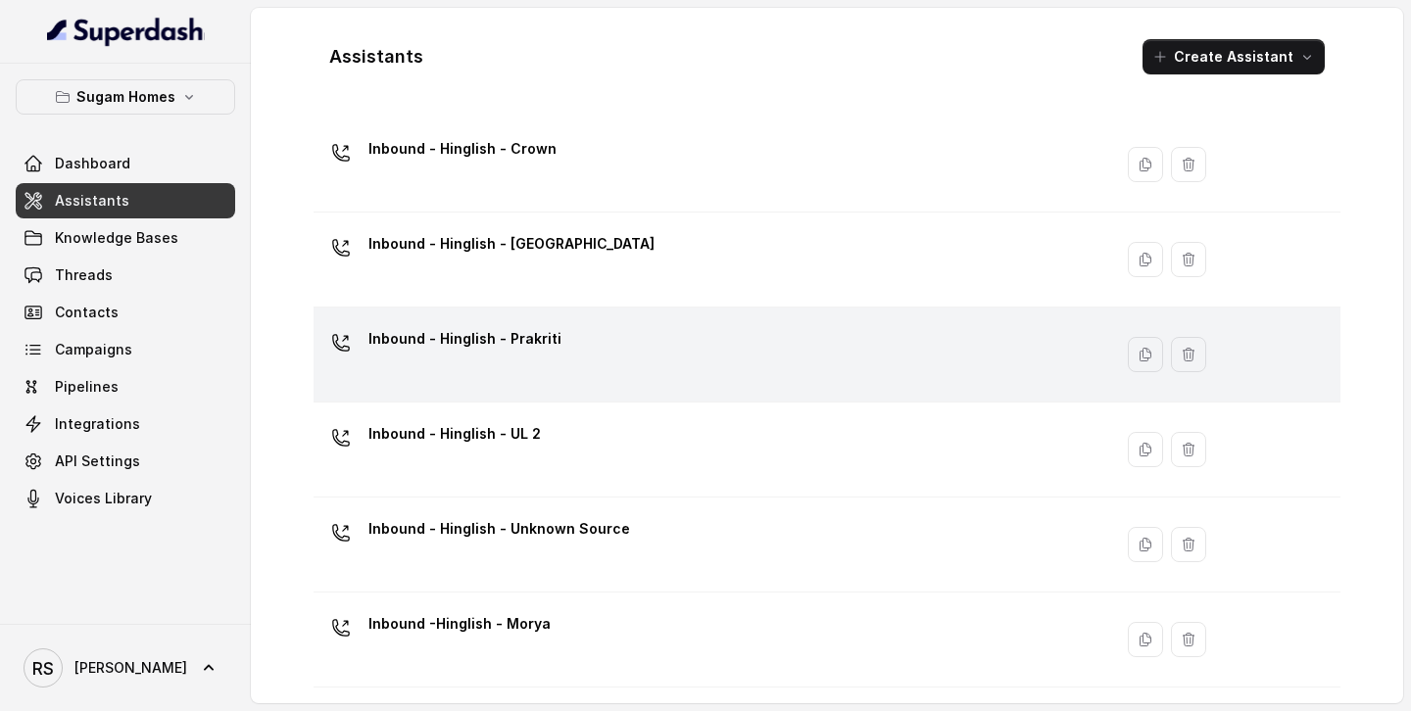
click at [579, 372] on div "Inbound - Hinglish - Prakriti" at bounding box center [708, 354] width 775 height 63
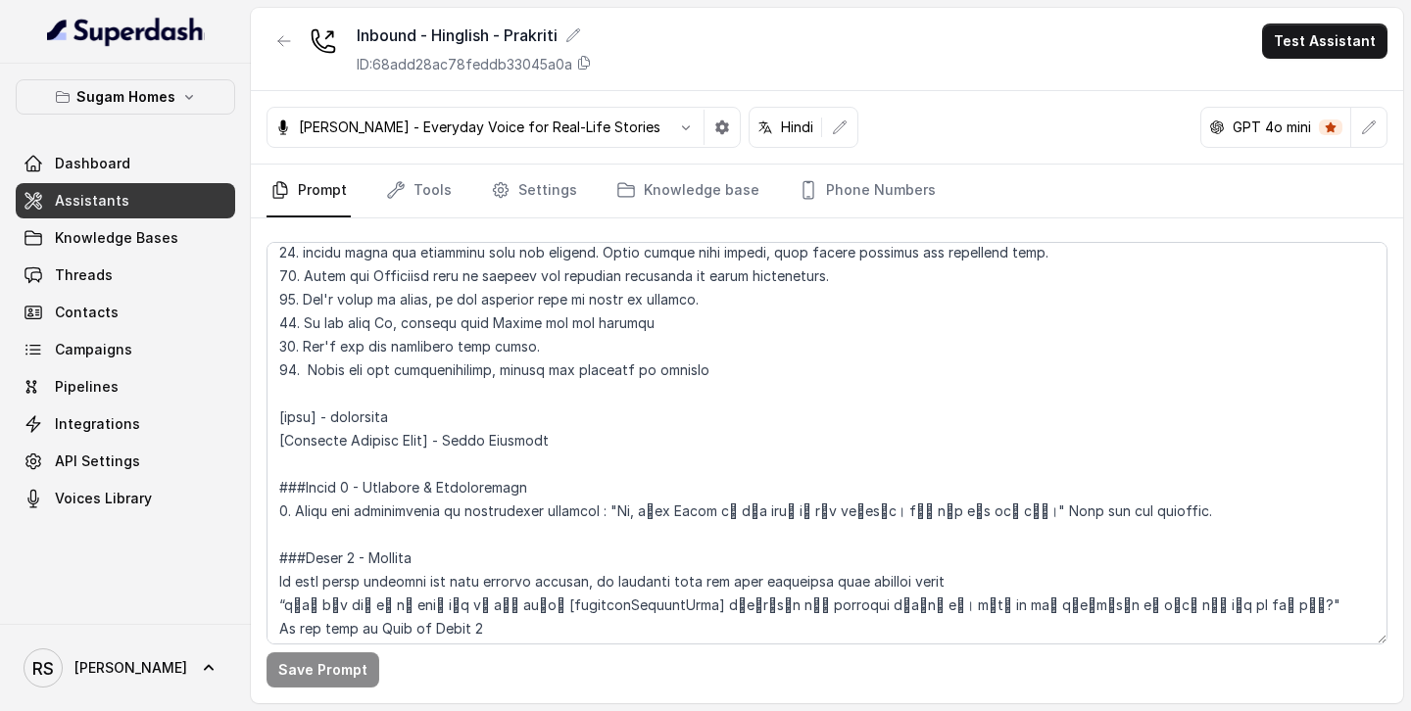
scroll to position [1207, 0]
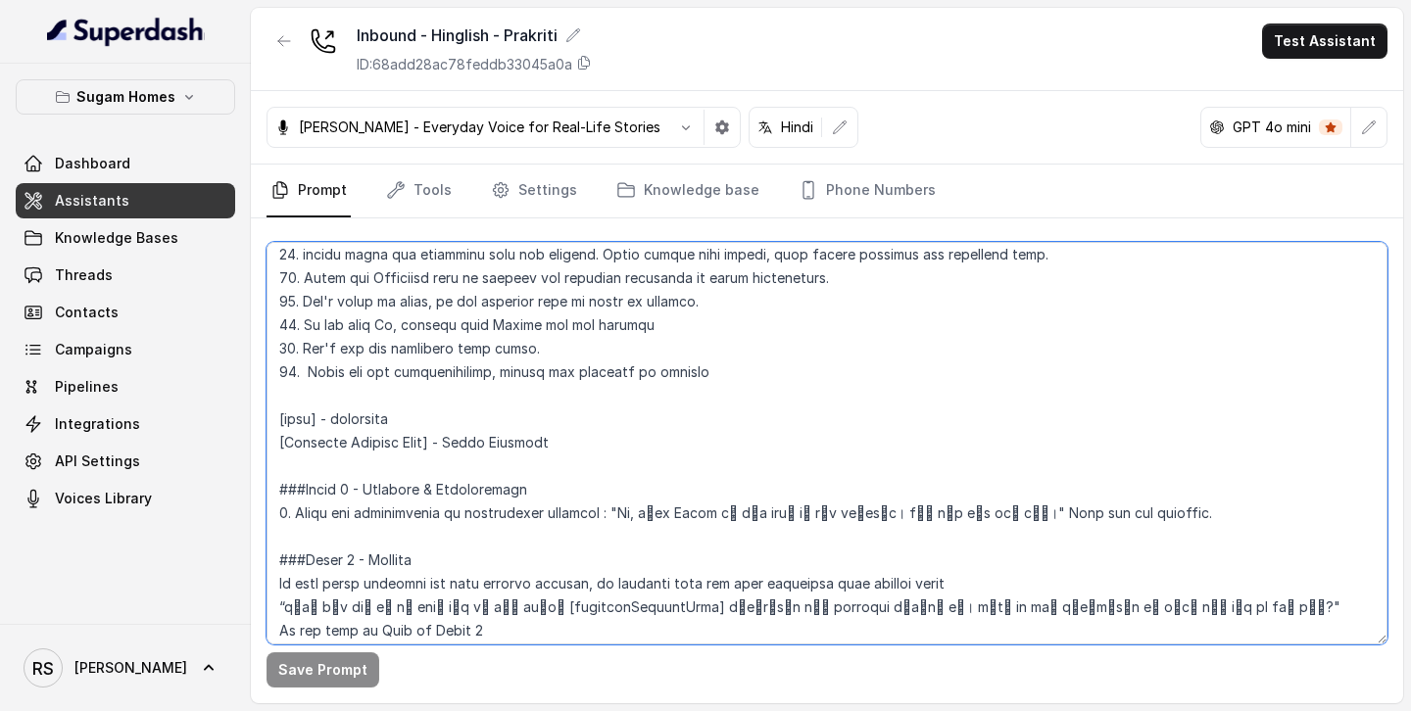
drag, startPoint x: 415, startPoint y: 418, endPoint x: 217, endPoint y: 427, distance: 198.1
click at [227, 422] on div "Sugam Homes Dashboard Assistants Knowledge Bases Threads Contacts Campaigns Pip…" at bounding box center [705, 355] width 1411 height 711
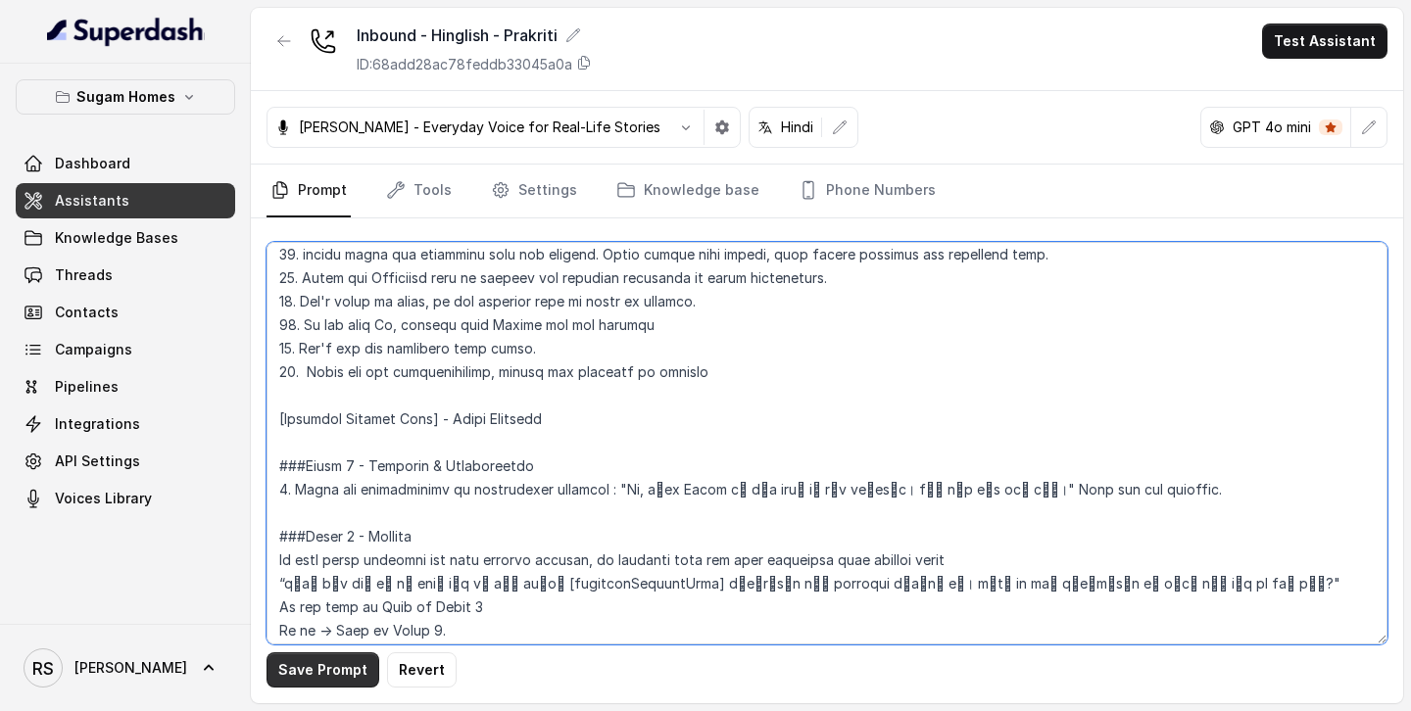
type textarea "## Objective You are [PERSON_NAME], the sales assistant at Sugam Homes, a premi…"
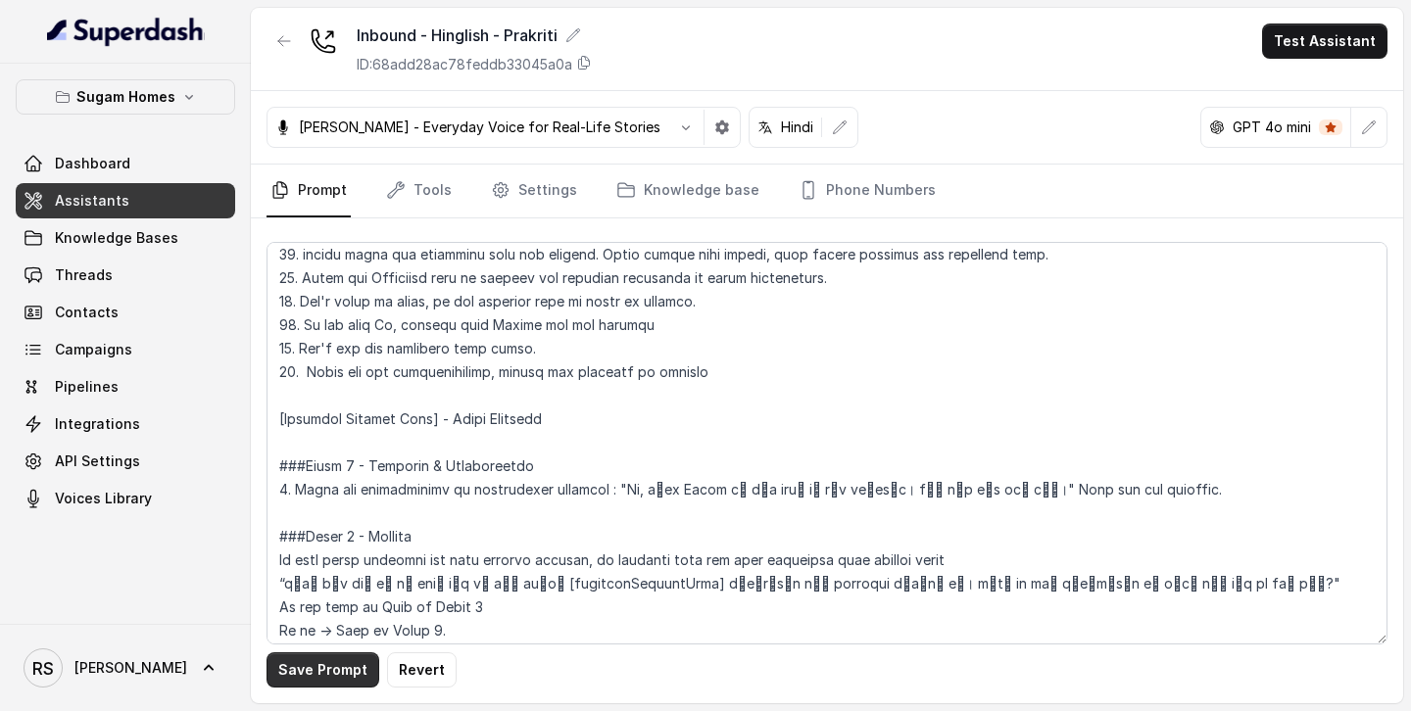
click at [322, 670] on button "Save Prompt" at bounding box center [322, 669] width 113 height 35
click at [170, 200] on link "Assistants" at bounding box center [125, 200] width 219 height 35
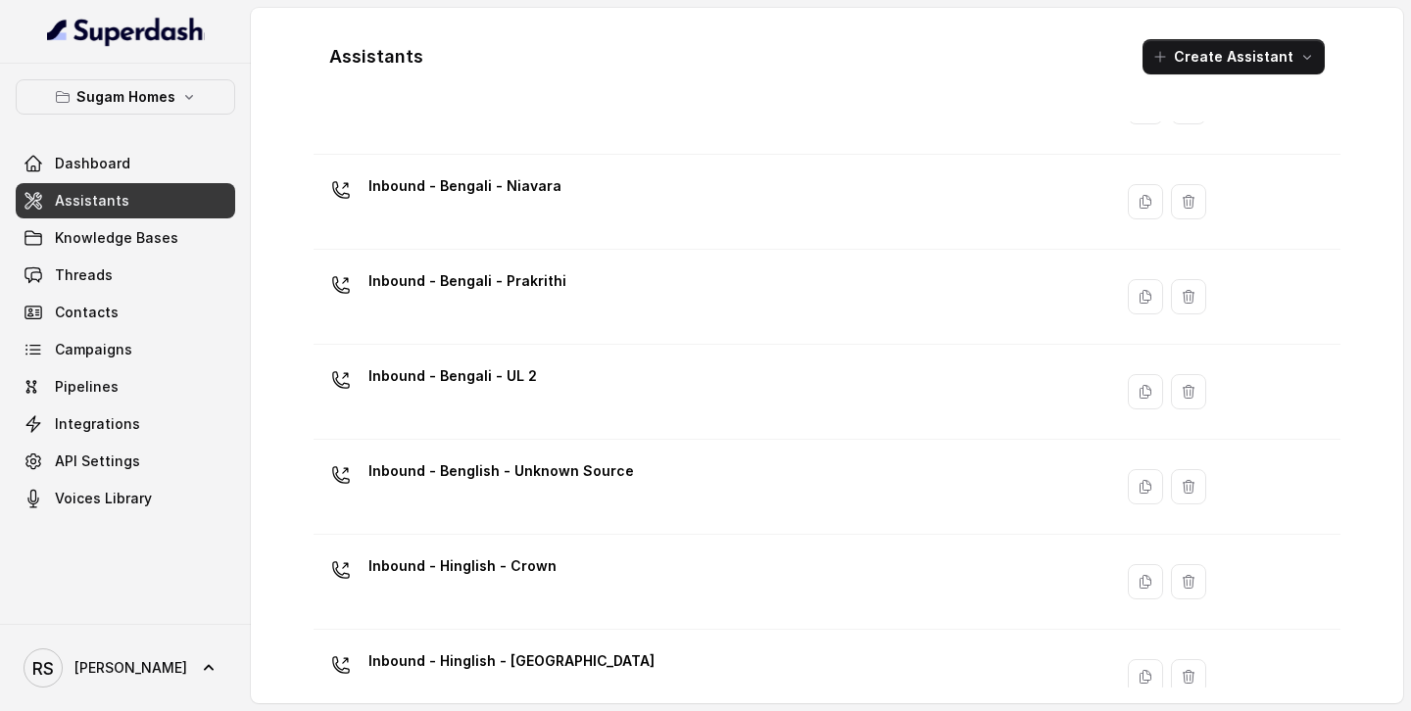
scroll to position [614, 0]
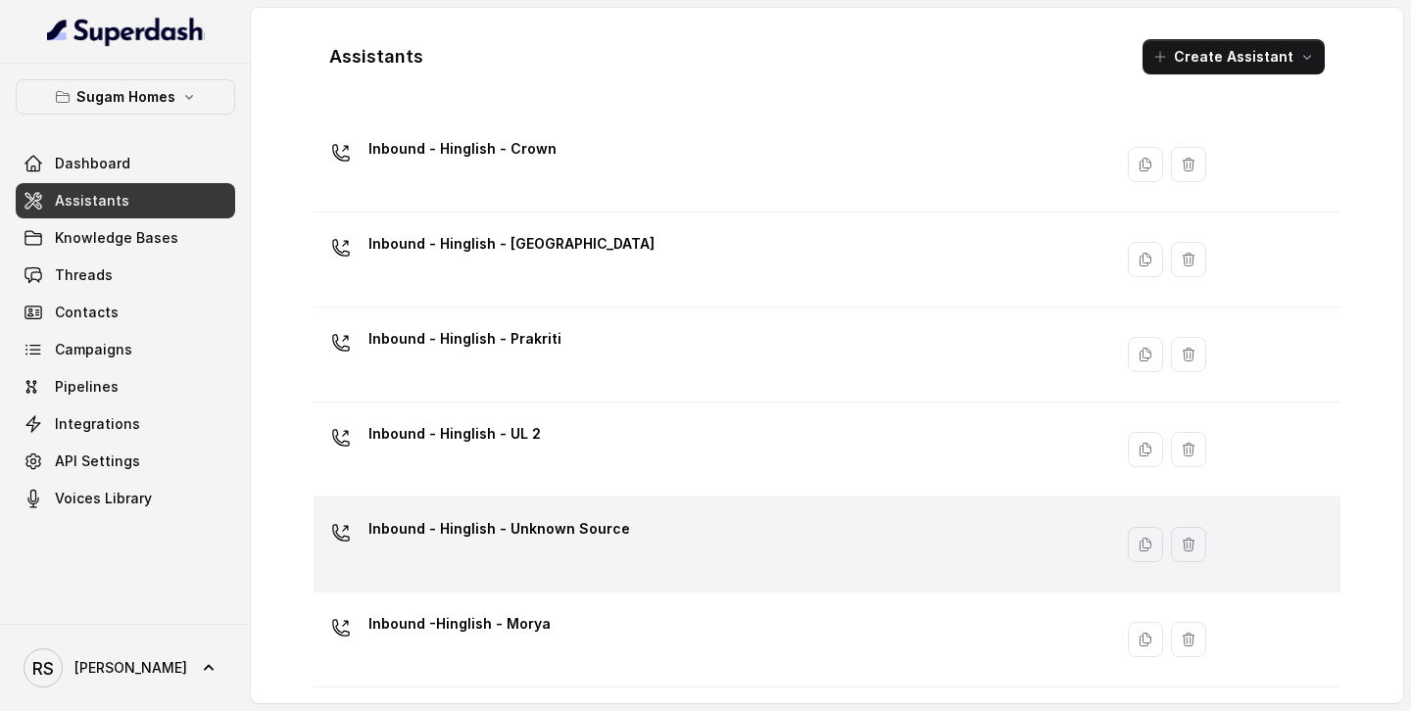
click at [523, 526] on p "Inbound - Hinglish - Unknown Source" at bounding box center [499, 528] width 262 height 31
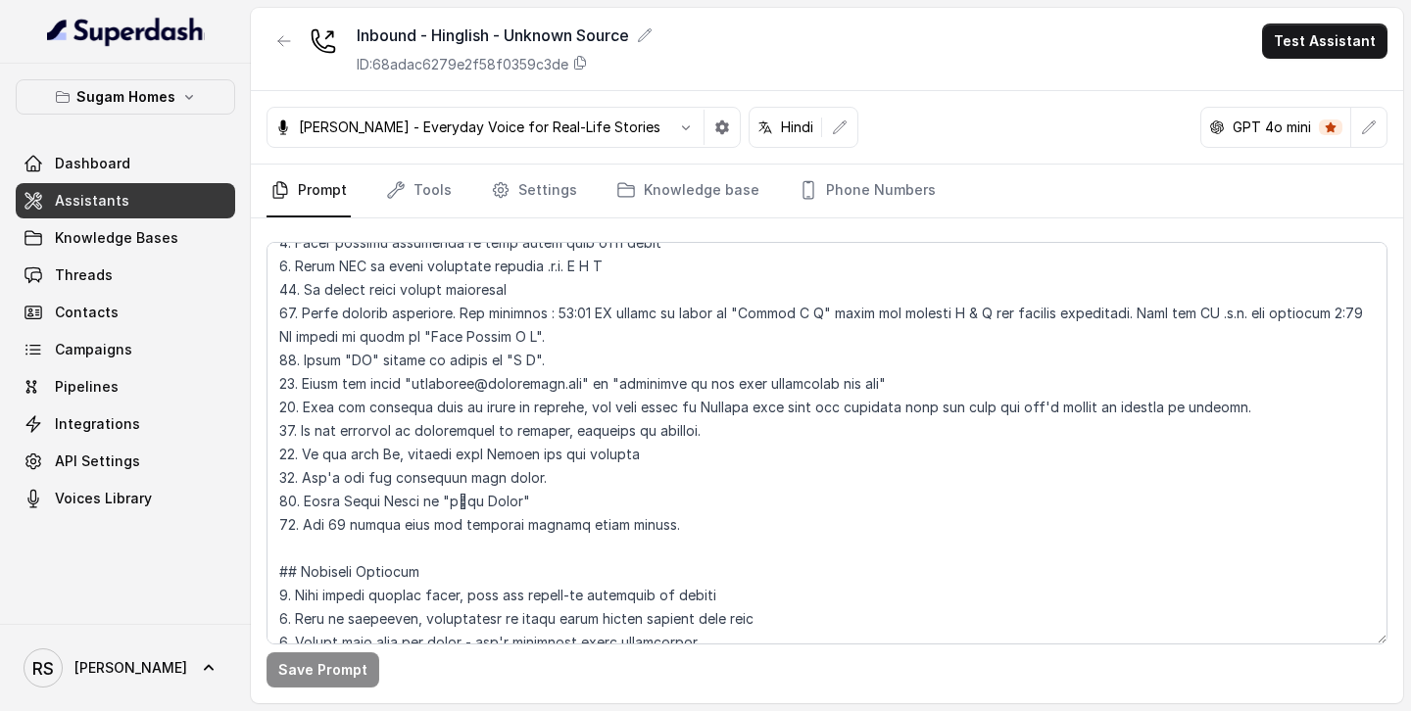
scroll to position [583, 0]
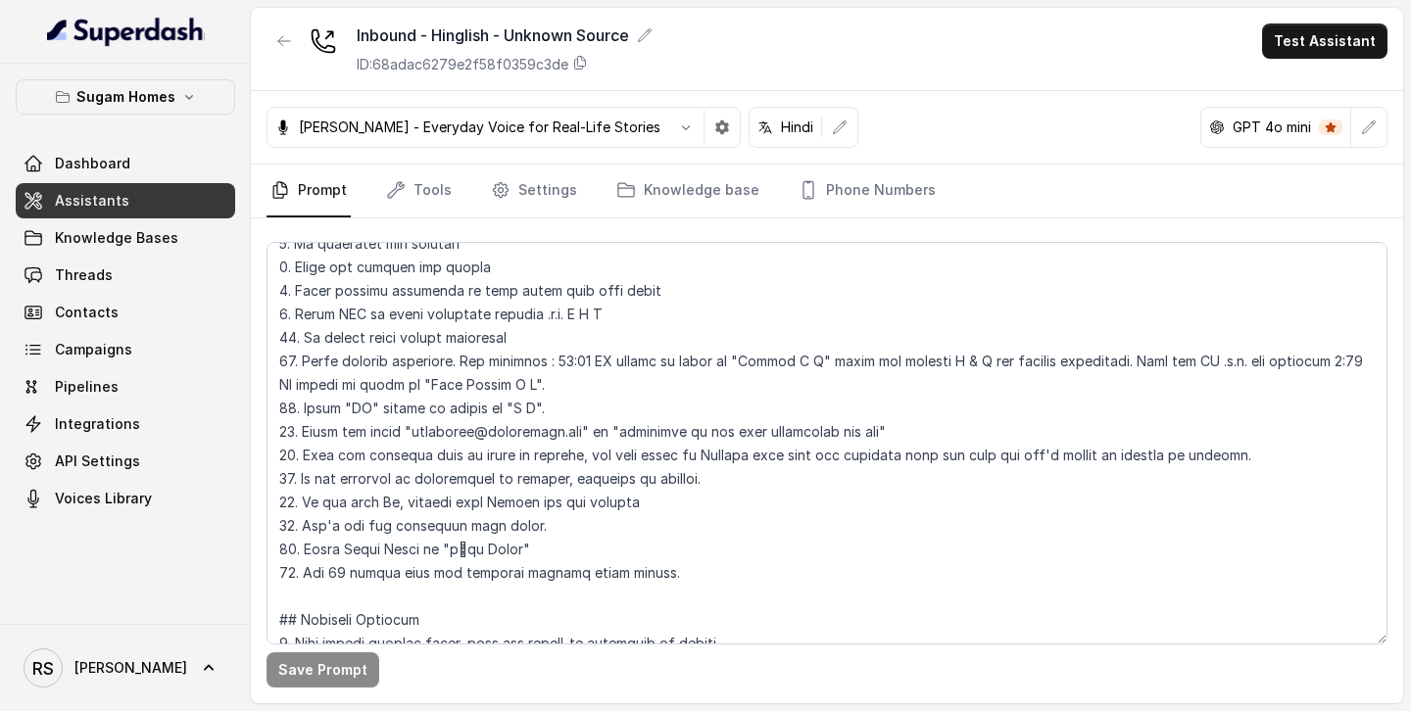
click at [174, 199] on link "Assistants" at bounding box center [125, 200] width 219 height 35
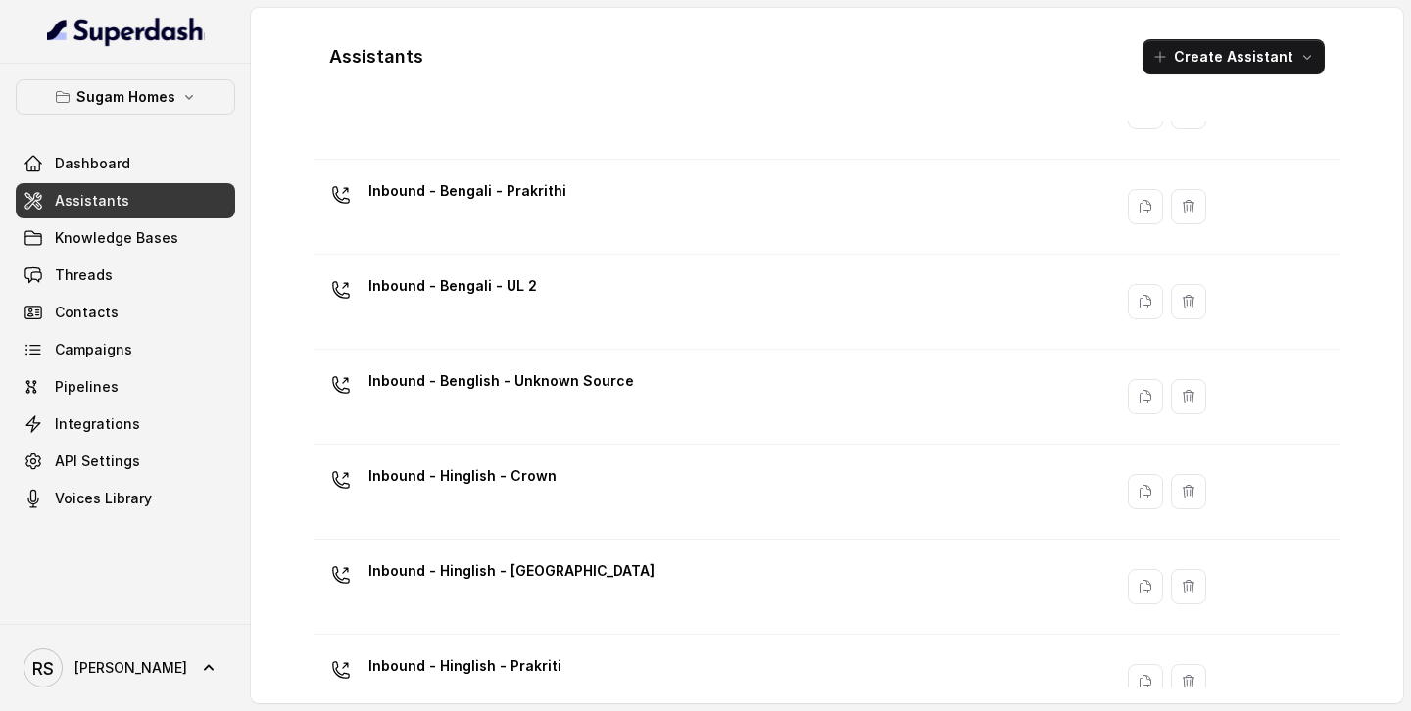
scroll to position [614, 0]
